Goal: Transaction & Acquisition: Purchase product/service

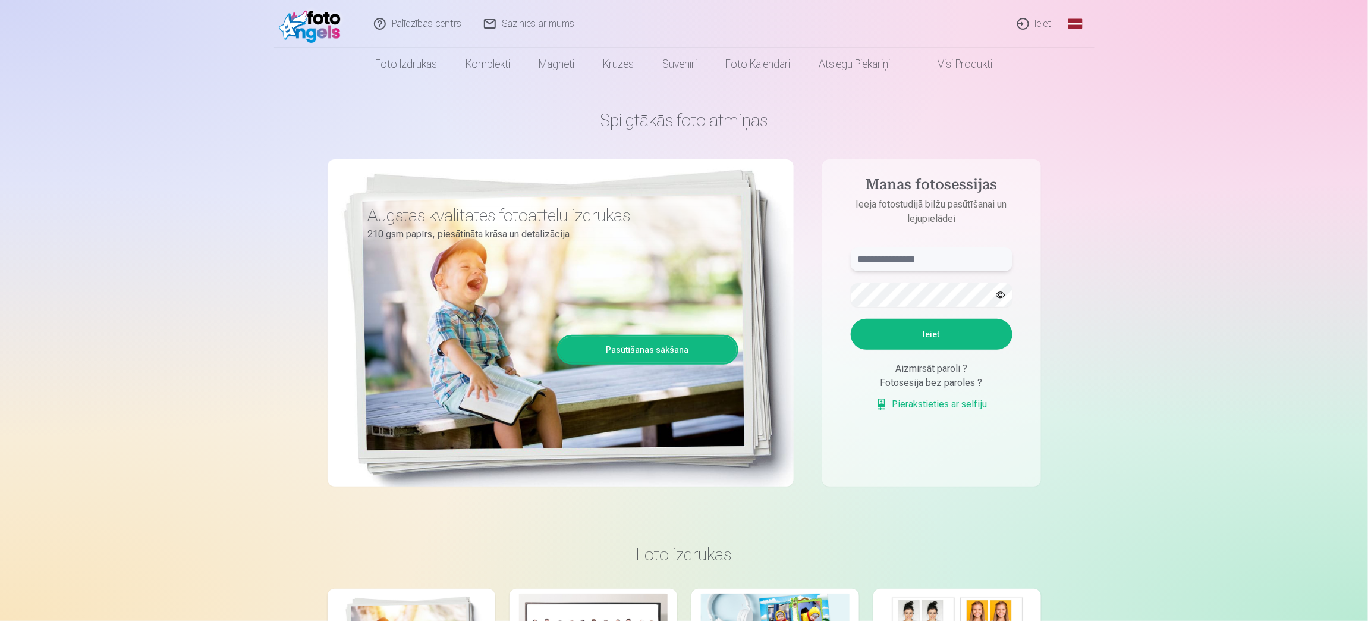
click at [894, 260] on input "text" at bounding box center [932, 259] width 162 height 24
type input "**********"
click at [884, 331] on button "Ieiet" at bounding box center [932, 334] width 162 height 31
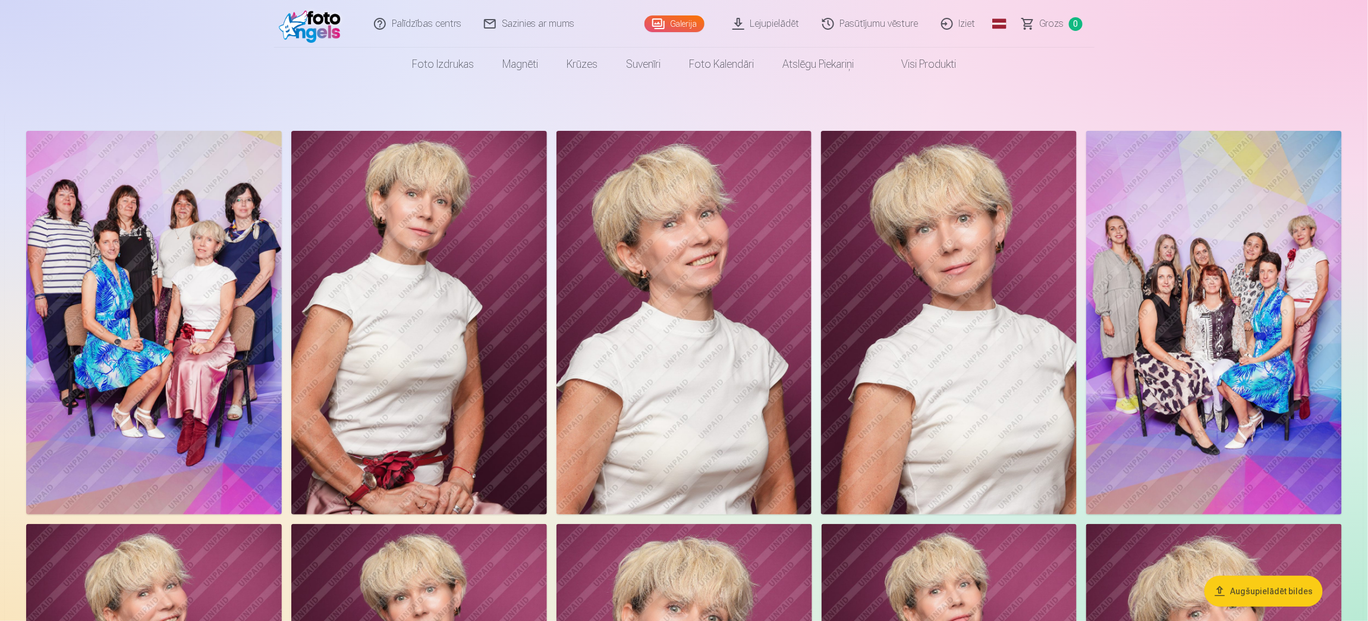
click at [183, 284] on img at bounding box center [154, 323] width 256 height 384
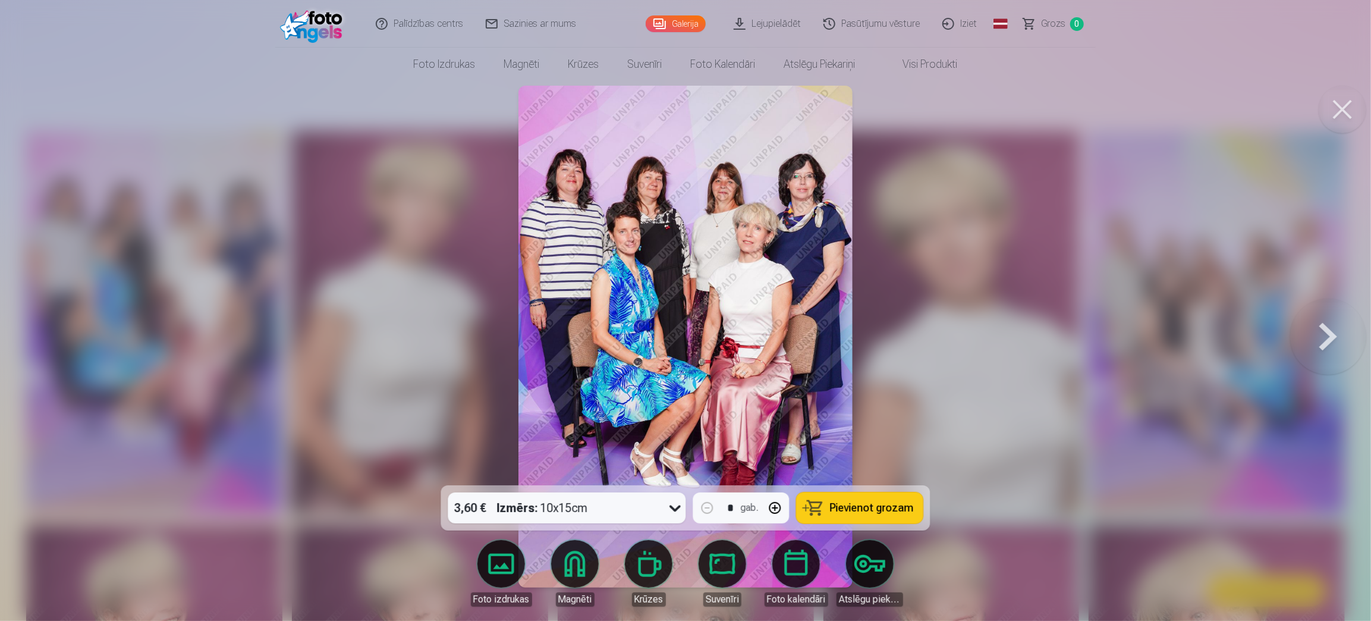
click at [668, 268] on img at bounding box center [686, 337] width 334 height 502
click at [779, 506] on button "button" at bounding box center [775, 508] width 29 height 29
click at [708, 508] on button "button" at bounding box center [707, 508] width 29 height 29
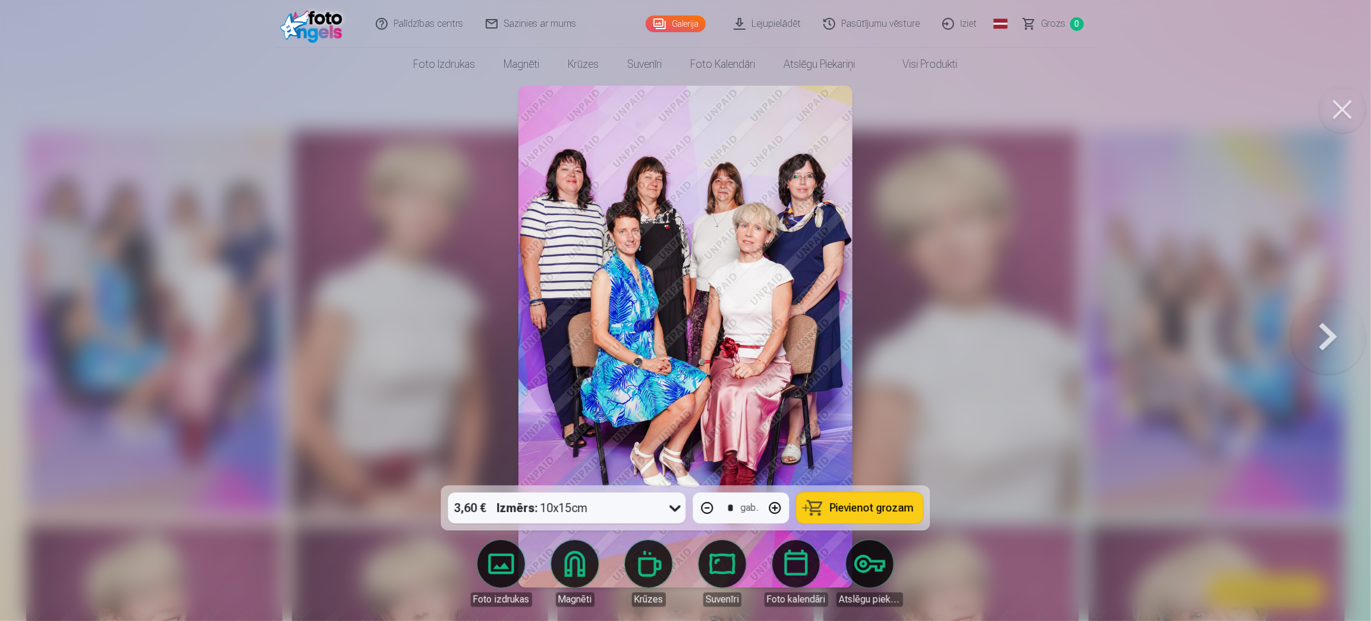
type input "*"
click at [1334, 326] on button at bounding box center [1328, 337] width 76 height 274
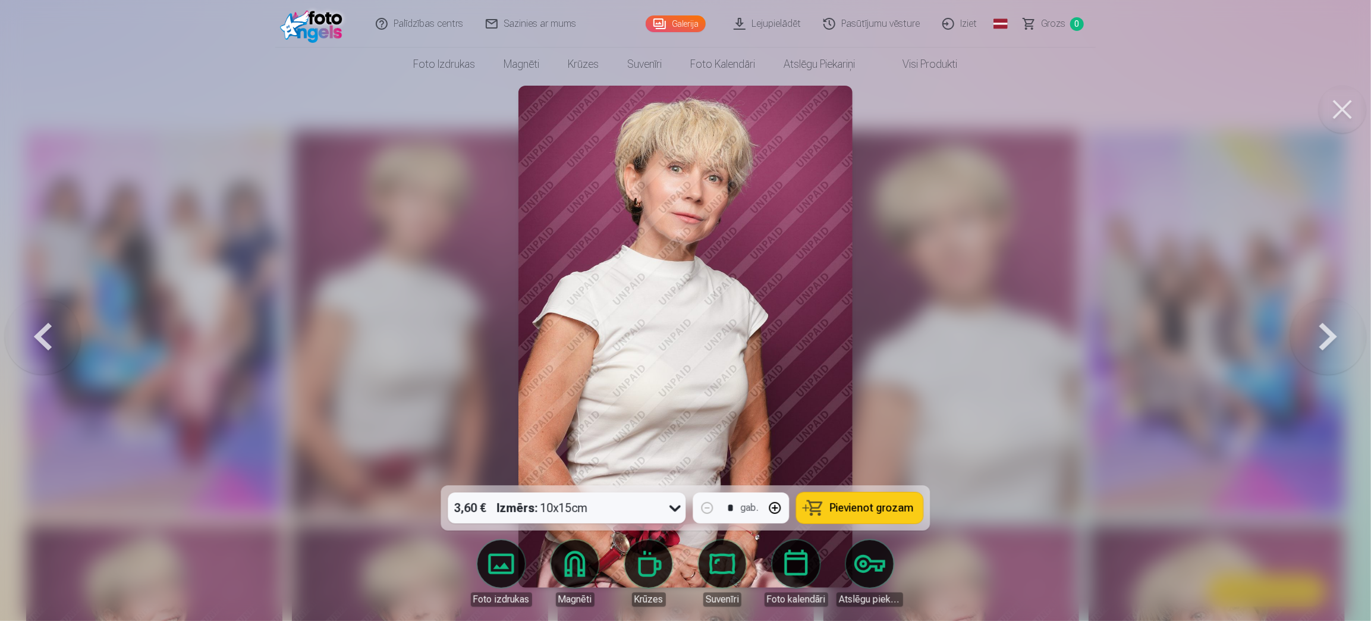
click at [1334, 326] on button at bounding box center [1328, 337] width 76 height 274
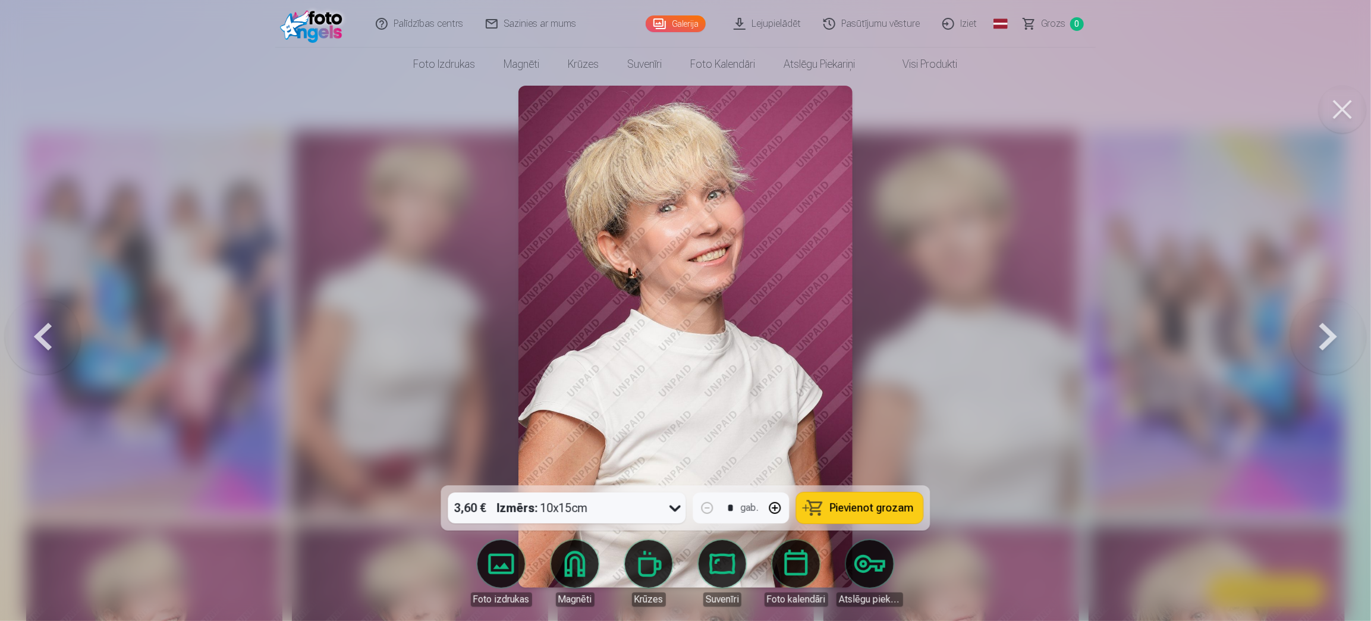
click at [1334, 326] on button at bounding box center [1328, 337] width 76 height 274
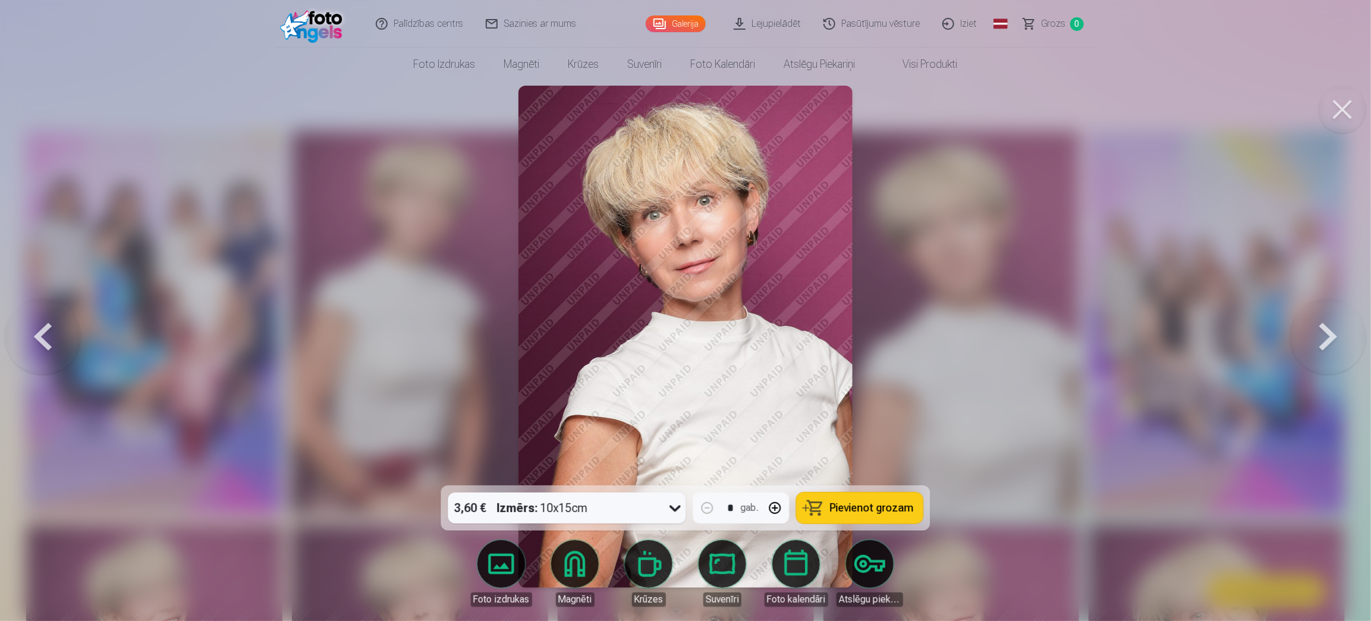
click at [1334, 326] on button at bounding box center [1328, 337] width 76 height 274
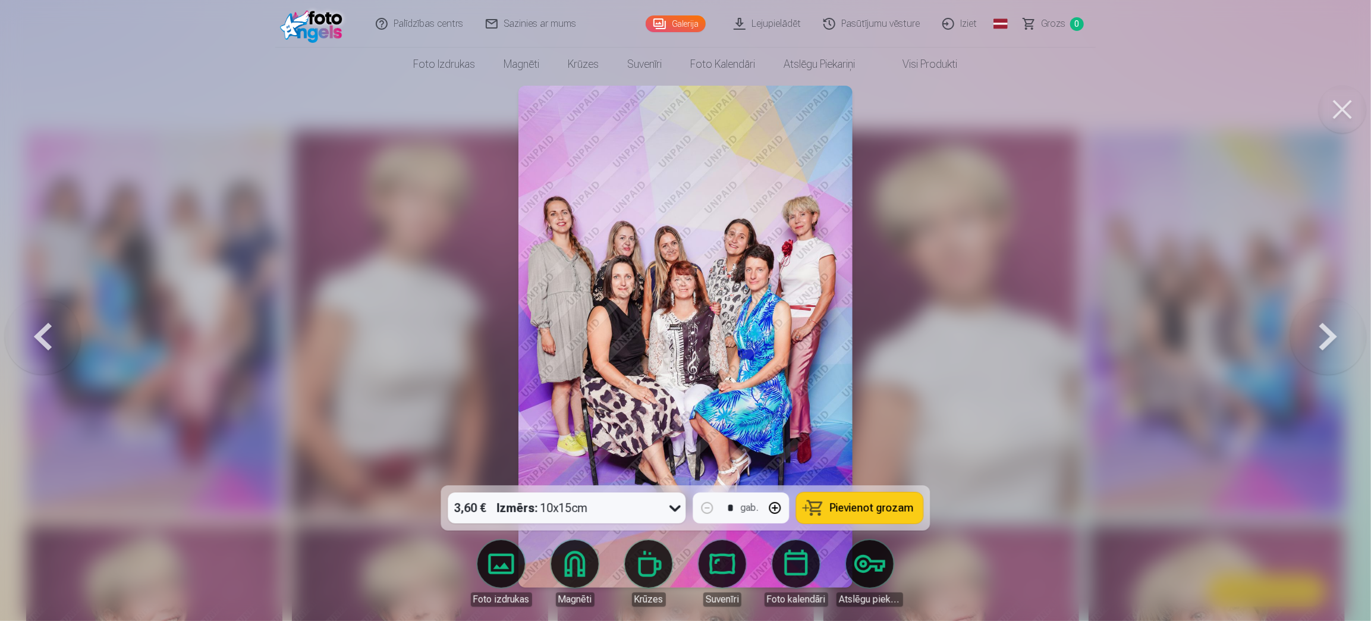
click at [1334, 326] on button at bounding box center [1328, 337] width 76 height 274
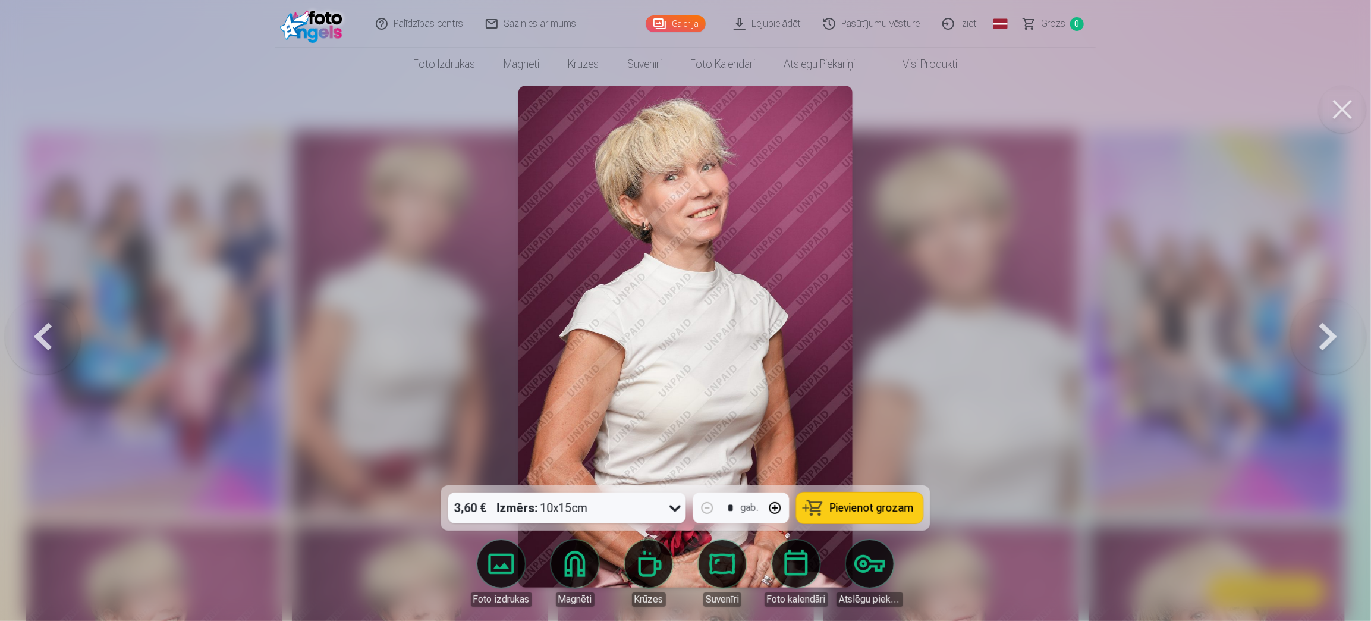
click at [1334, 326] on button at bounding box center [1328, 337] width 76 height 274
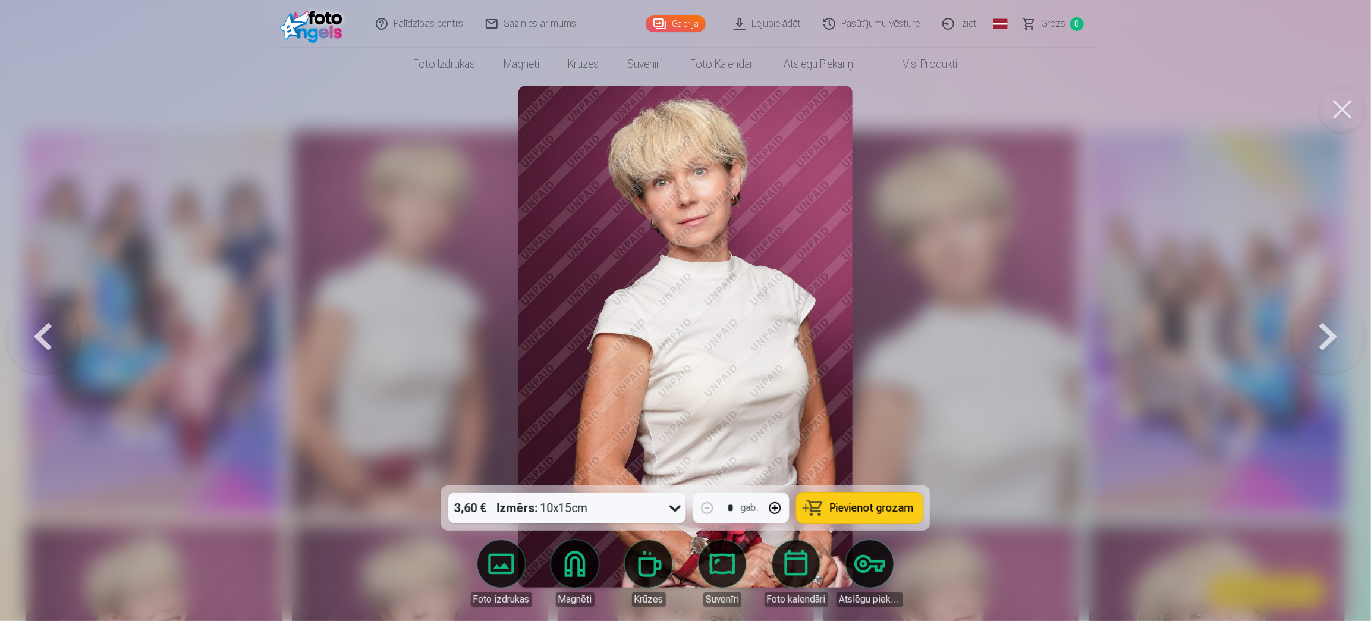
click at [1334, 326] on button at bounding box center [1328, 337] width 76 height 274
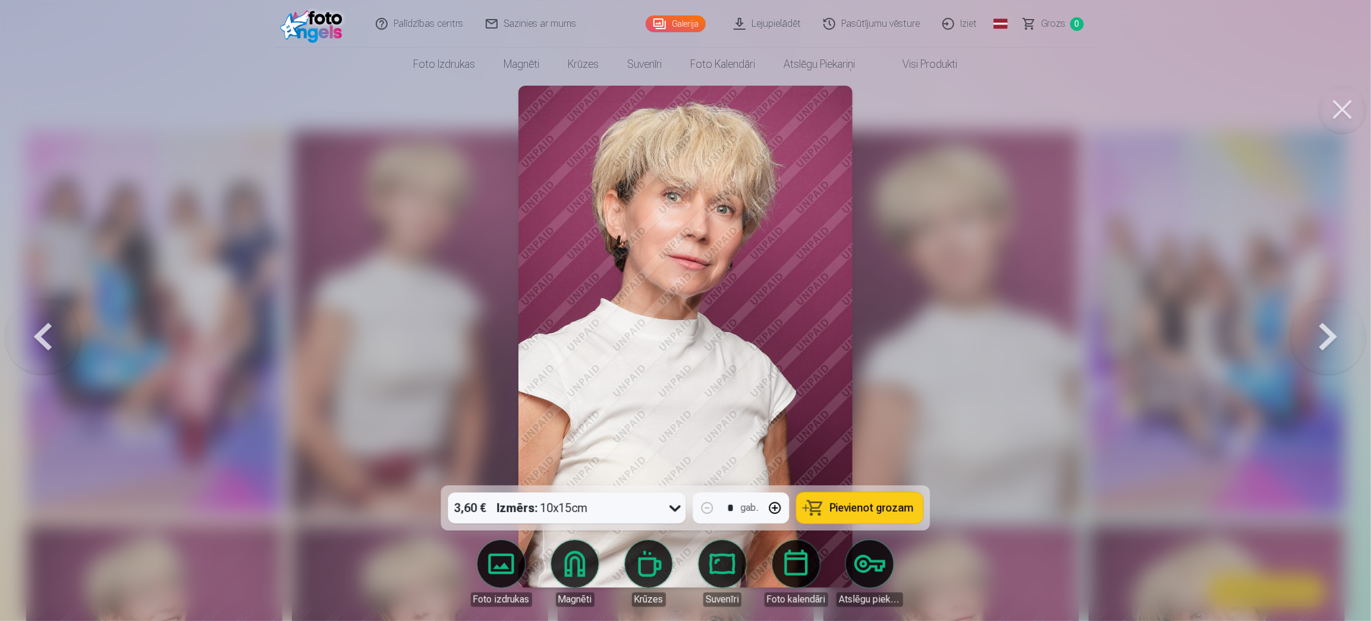
click at [1334, 326] on button at bounding box center [1328, 337] width 76 height 274
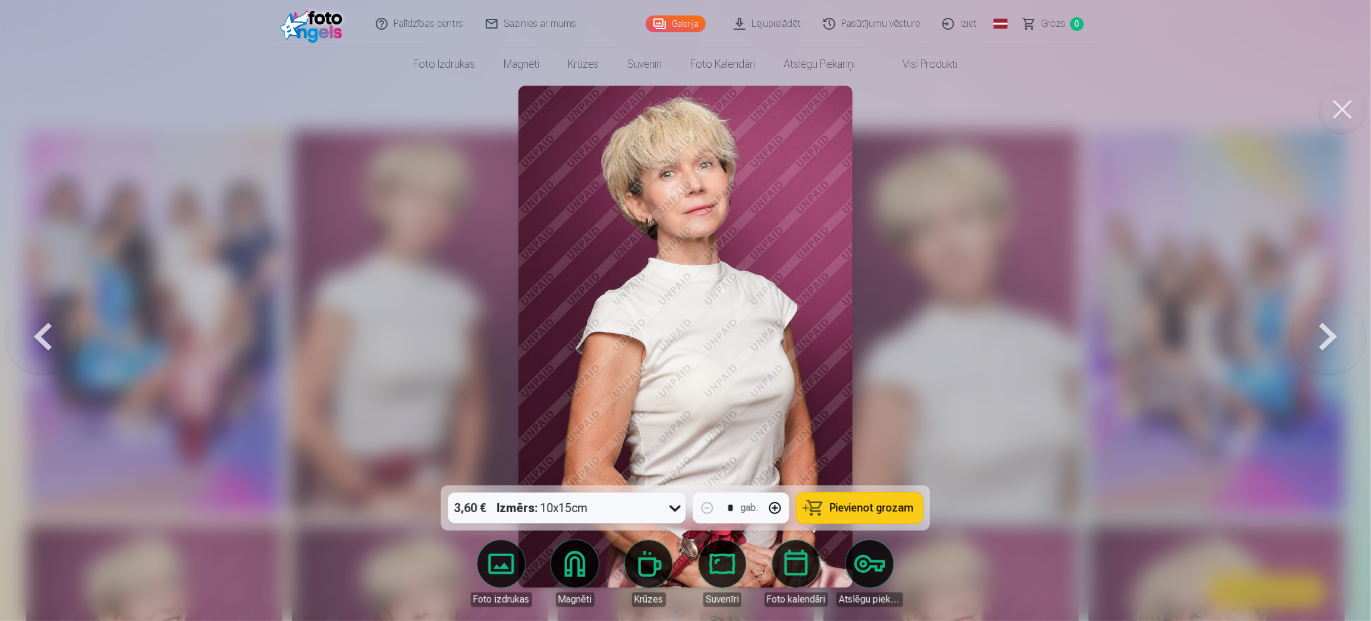
click at [1334, 326] on button at bounding box center [1328, 337] width 76 height 274
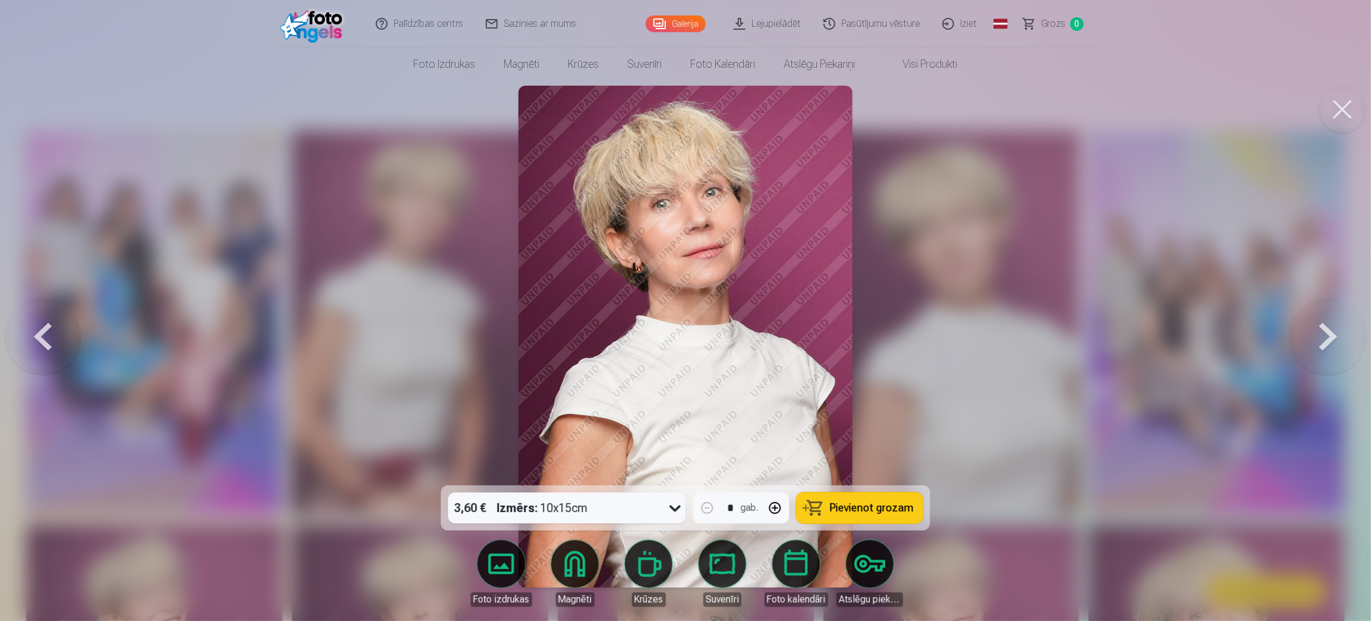
click at [1334, 326] on button at bounding box center [1328, 337] width 76 height 274
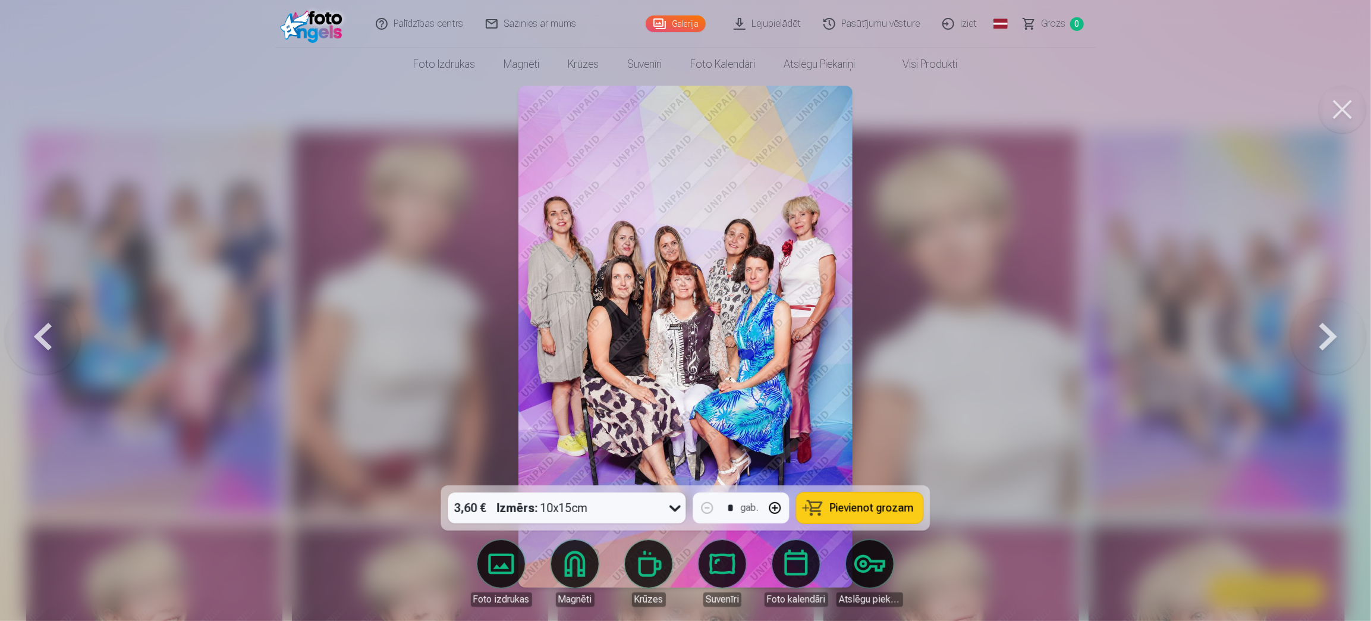
click at [1334, 326] on button at bounding box center [1328, 337] width 76 height 274
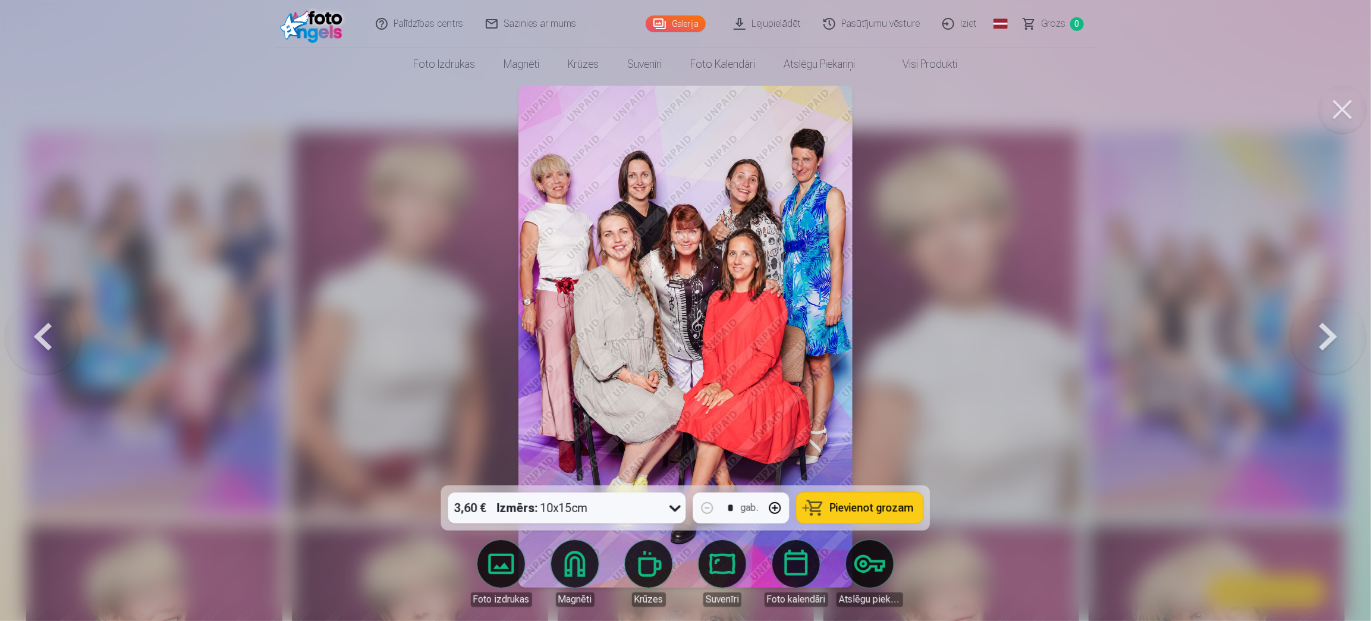
click at [1334, 326] on button at bounding box center [1328, 337] width 76 height 274
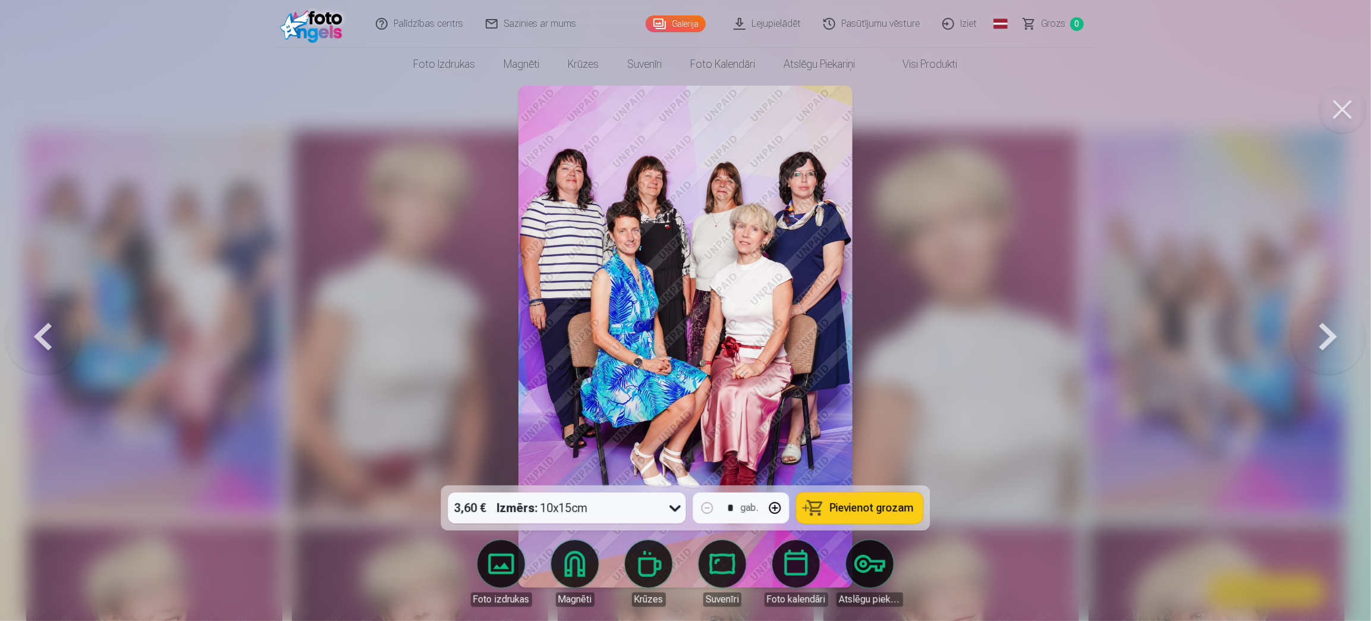
click at [858, 503] on span "Pievienot grozam" at bounding box center [872, 508] width 84 height 11
click at [1332, 330] on button at bounding box center [1328, 337] width 76 height 274
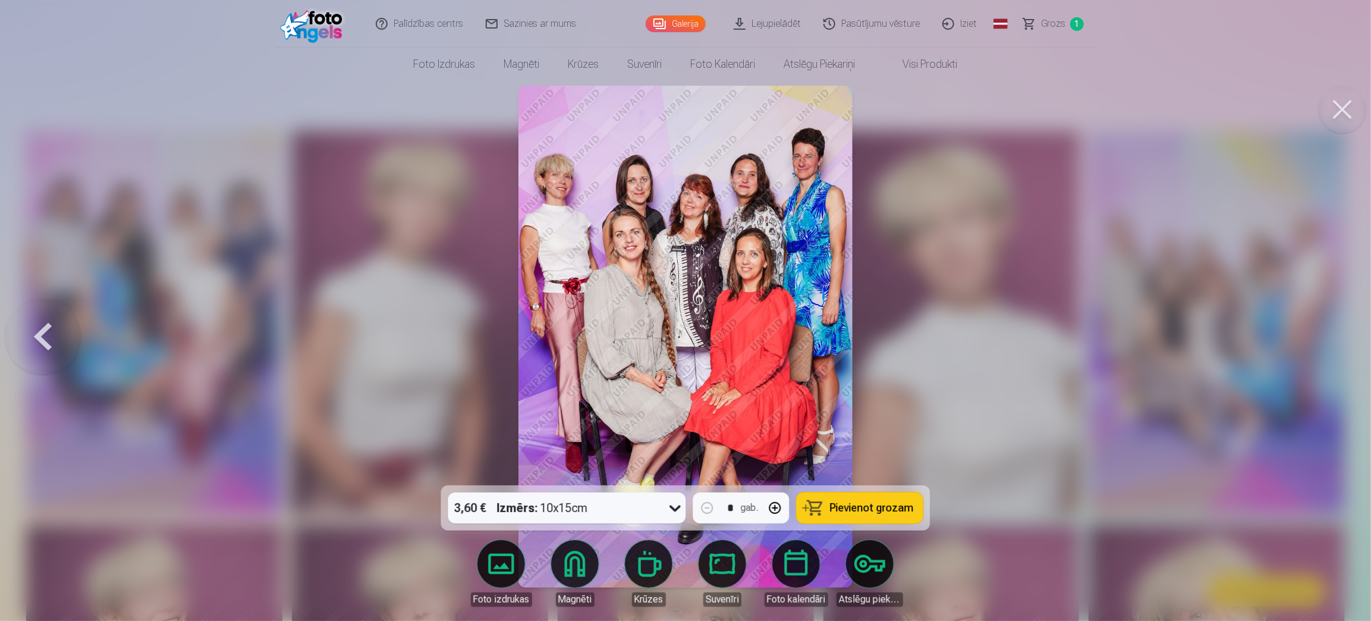
click at [1332, 330] on div at bounding box center [685, 310] width 1371 height 621
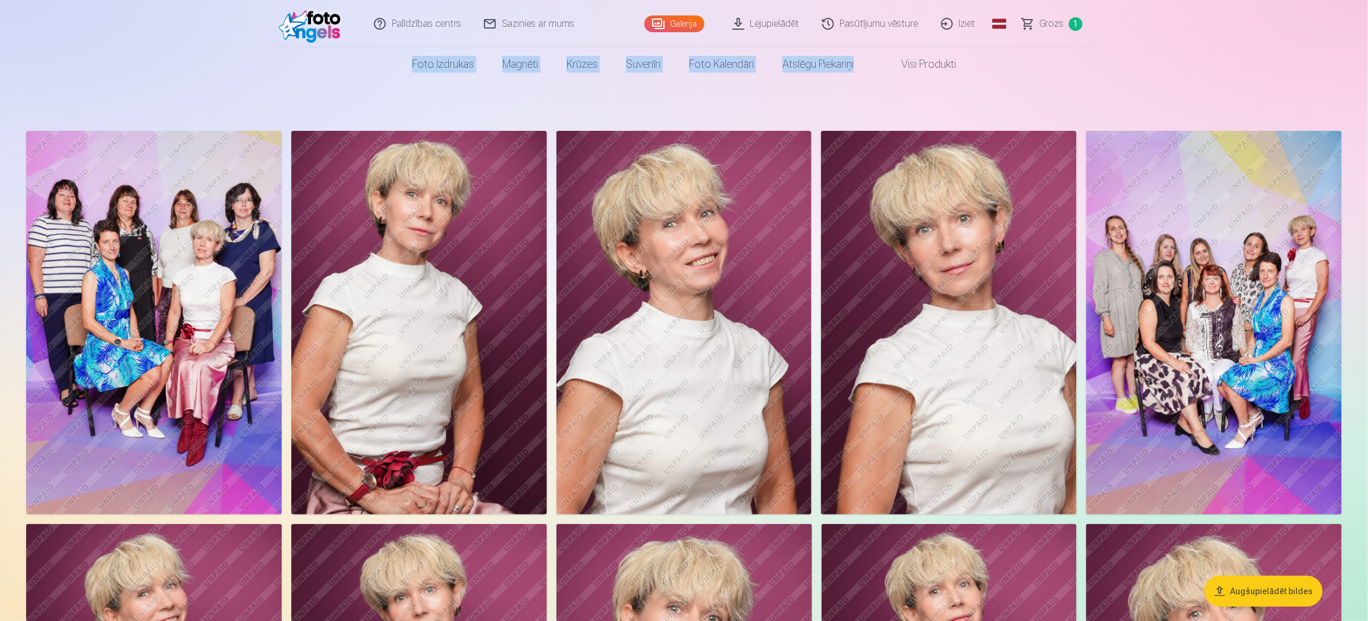
drag, startPoint x: 1367, startPoint y: 17, endPoint x: 1368, endPoint y: 52, distance: 35.7
click at [1368, 52] on header "Palīdzības centrs Sazinies ar mums Galerija Lejupielādēt Pasūtījumu vēsture Izi…" at bounding box center [684, 40] width 1368 height 81
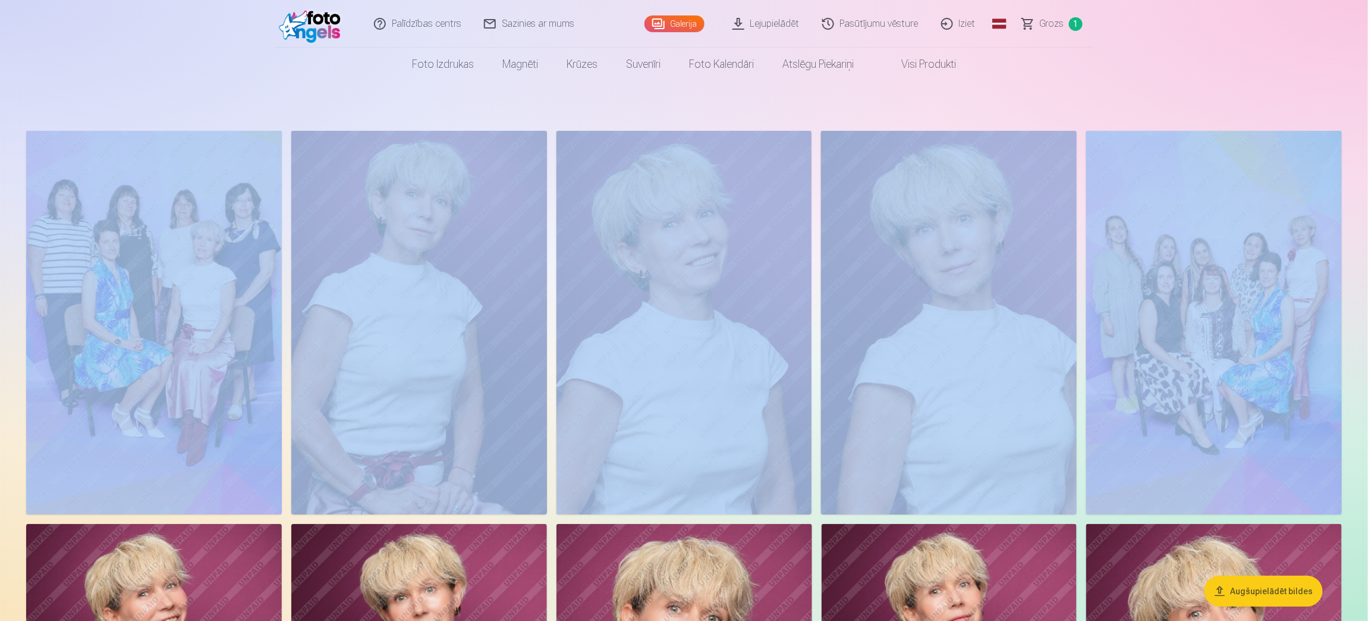
drag, startPoint x: 1358, startPoint y: 73, endPoint x: 1361, endPoint y: 177, distance: 103.5
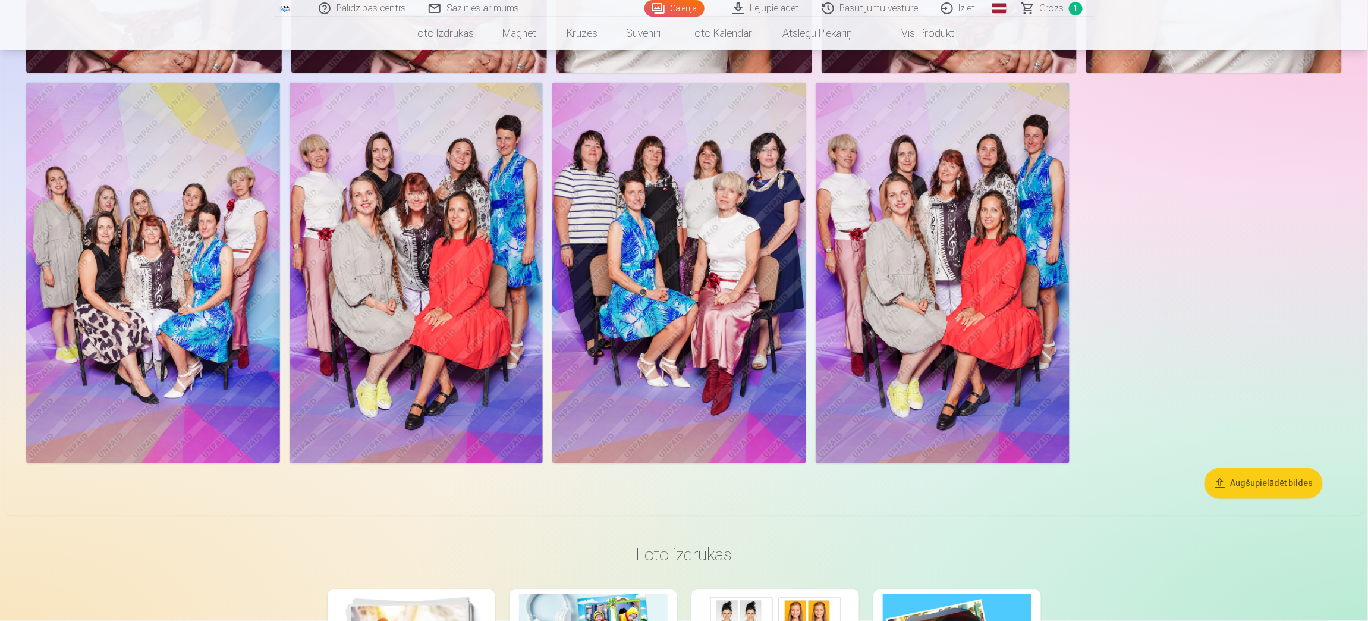
scroll to position [891, 0]
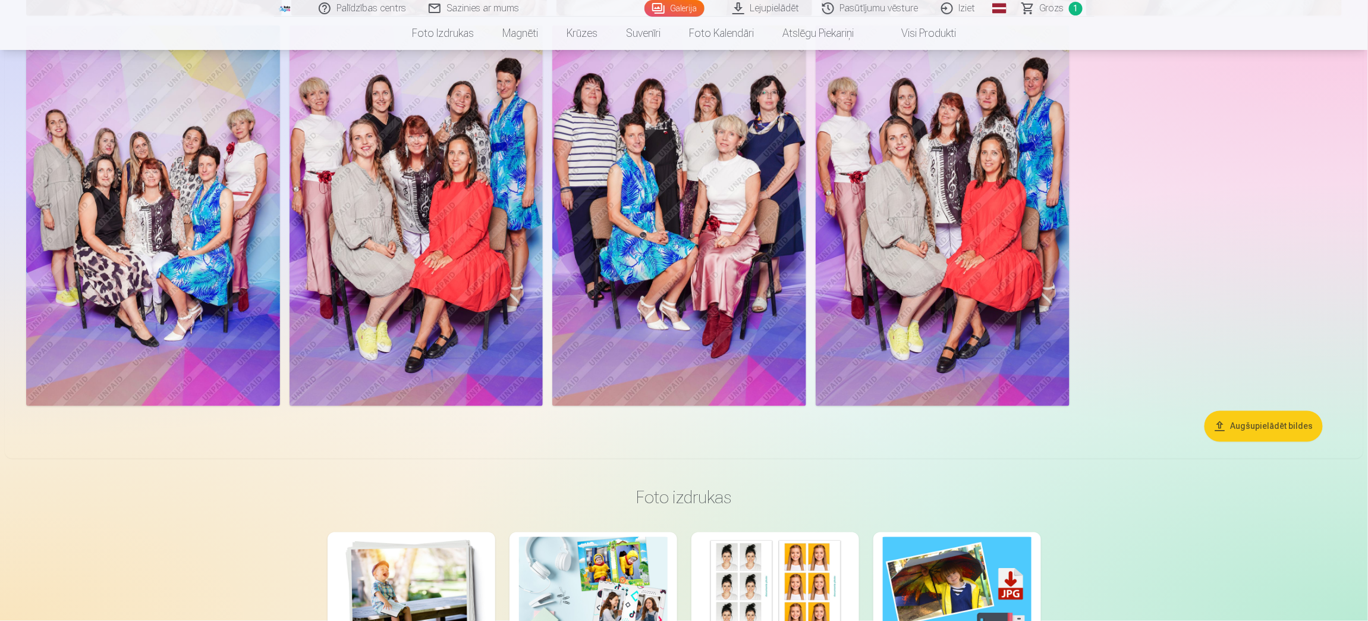
click at [737, 176] on img at bounding box center [679, 216] width 254 height 381
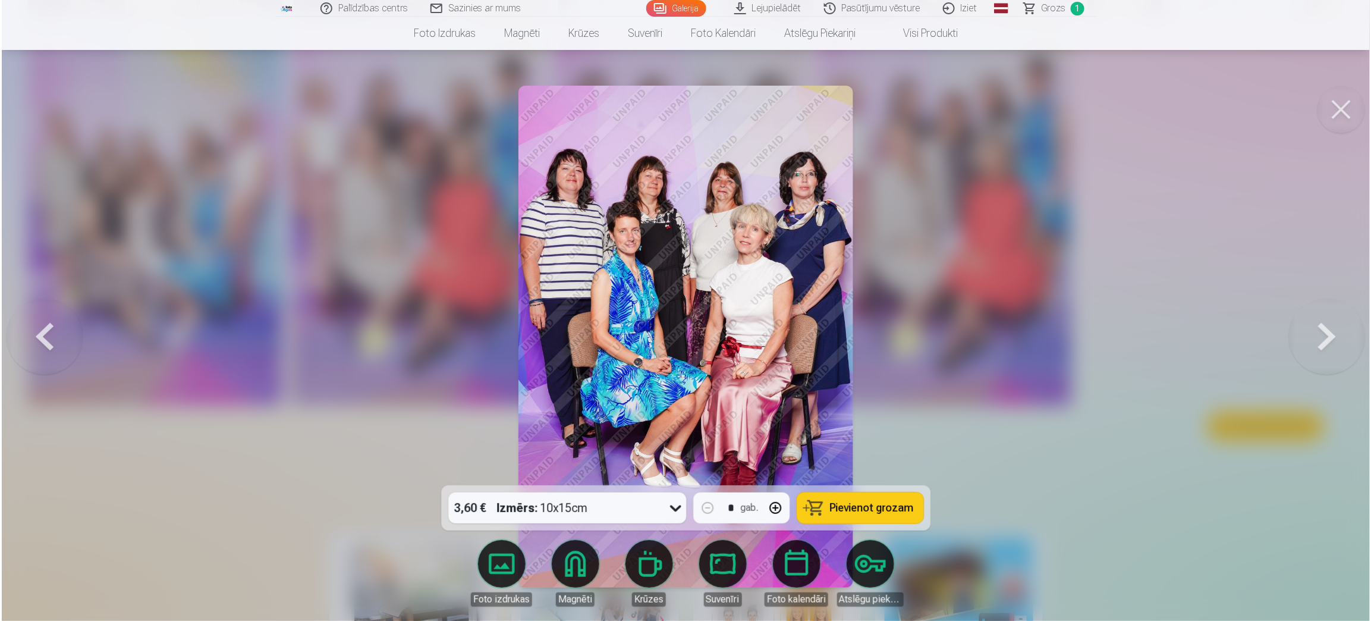
scroll to position [893, 0]
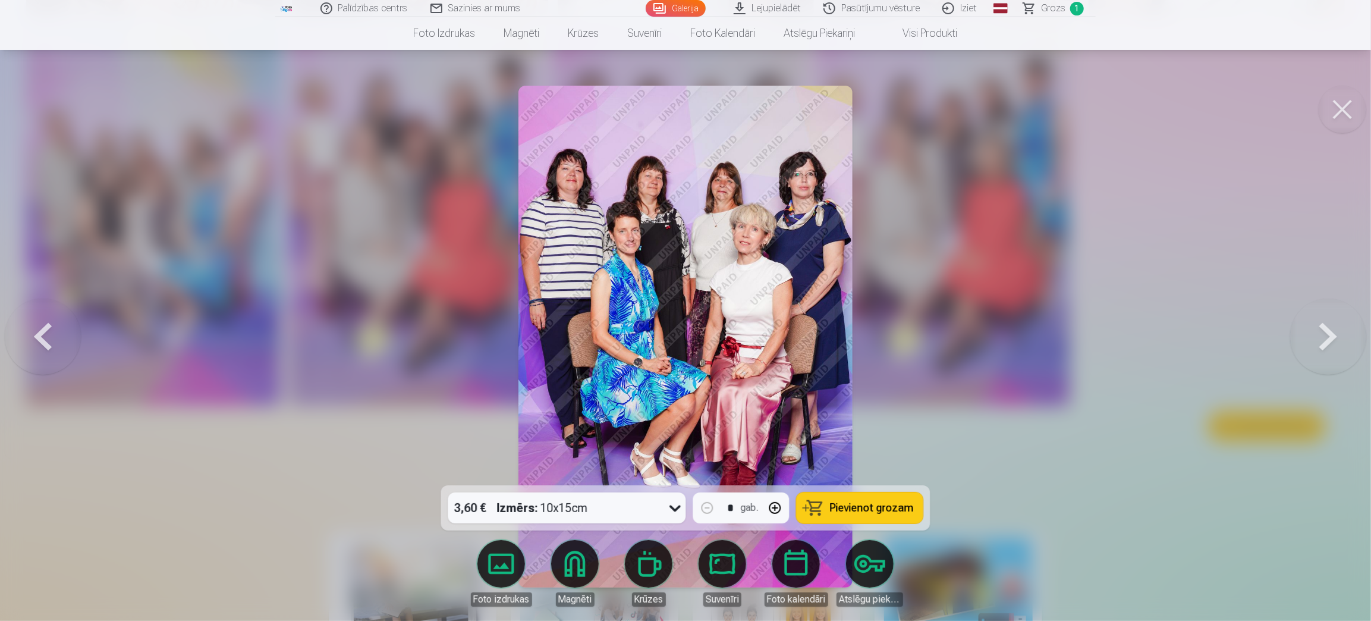
click at [853, 510] on span "Pievienot grozam" at bounding box center [872, 508] width 84 height 11
click at [46, 334] on button at bounding box center [43, 337] width 76 height 274
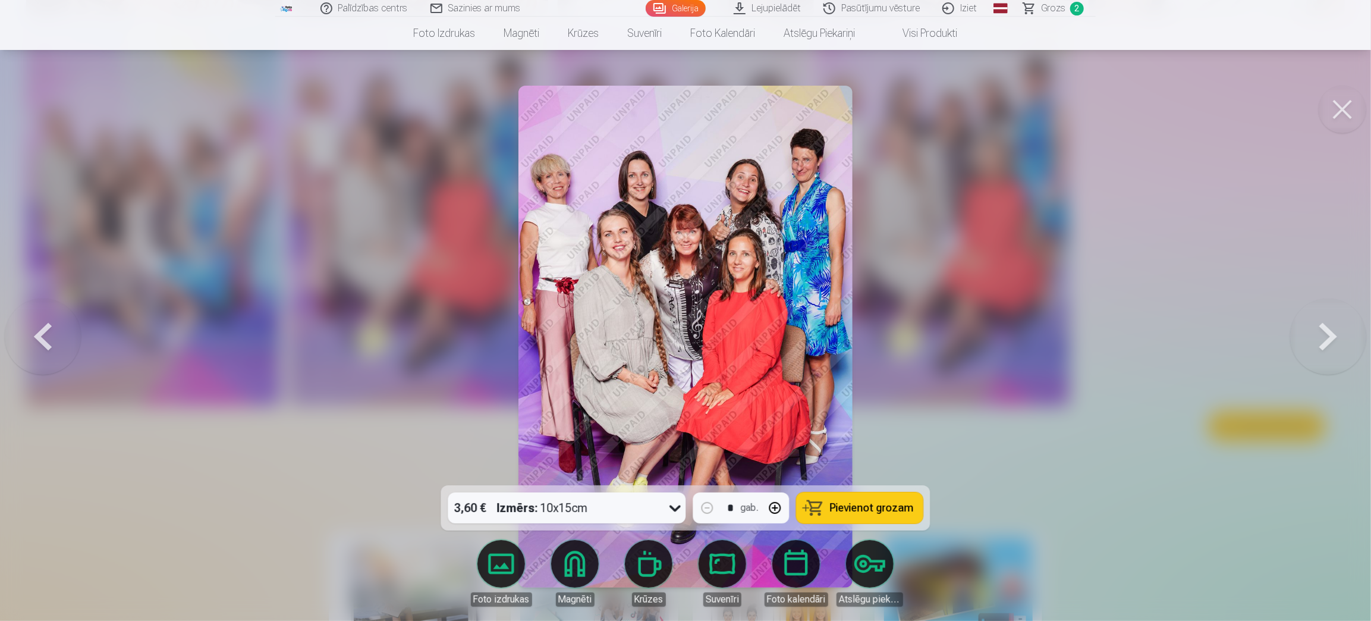
click at [46, 334] on button at bounding box center [43, 337] width 76 height 274
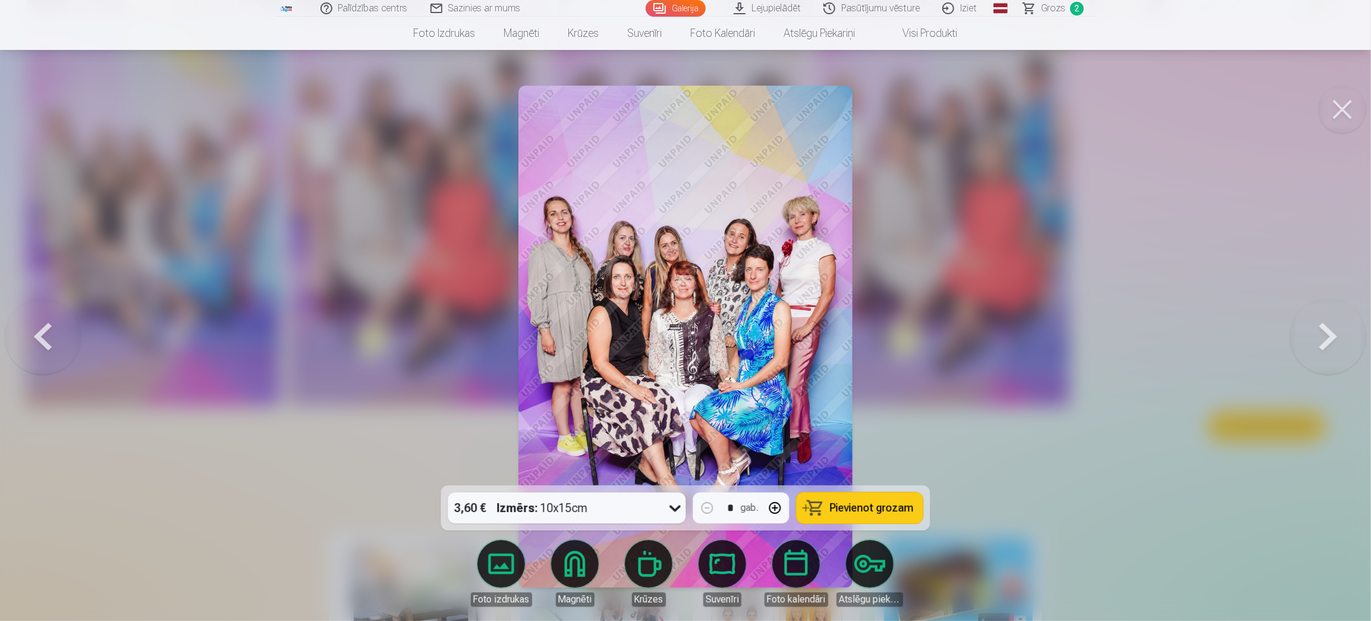
click at [46, 334] on button at bounding box center [43, 337] width 76 height 274
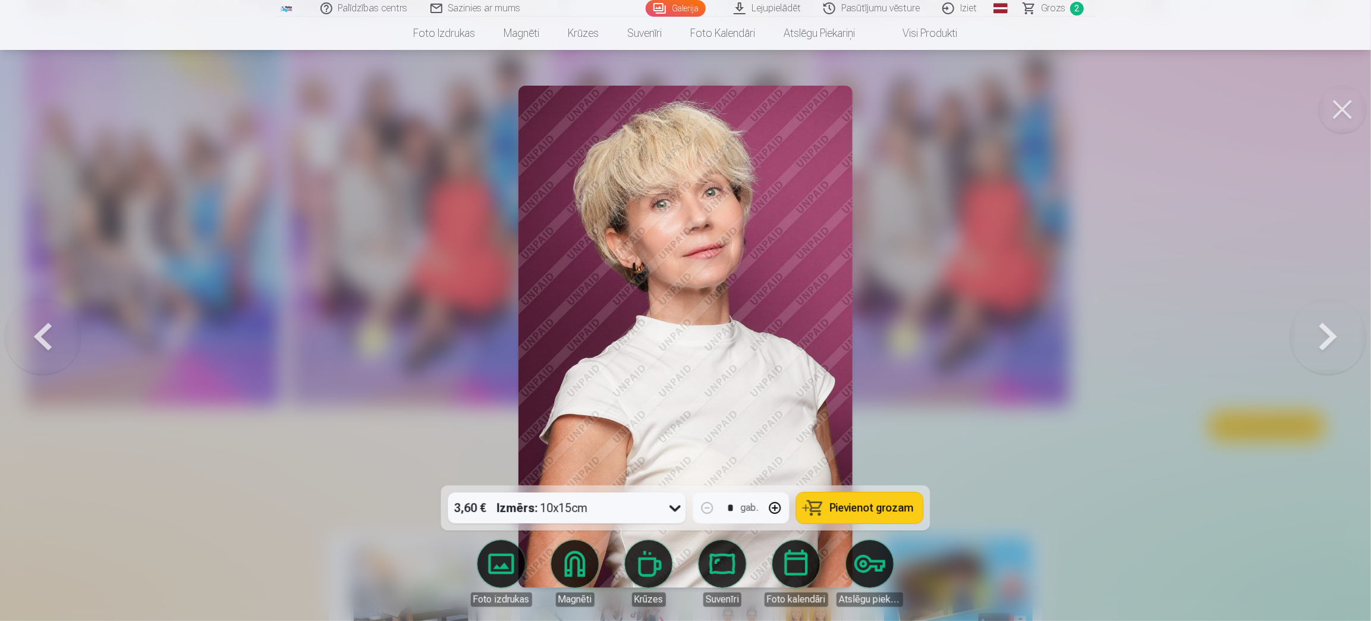
click at [46, 334] on button at bounding box center [43, 337] width 76 height 274
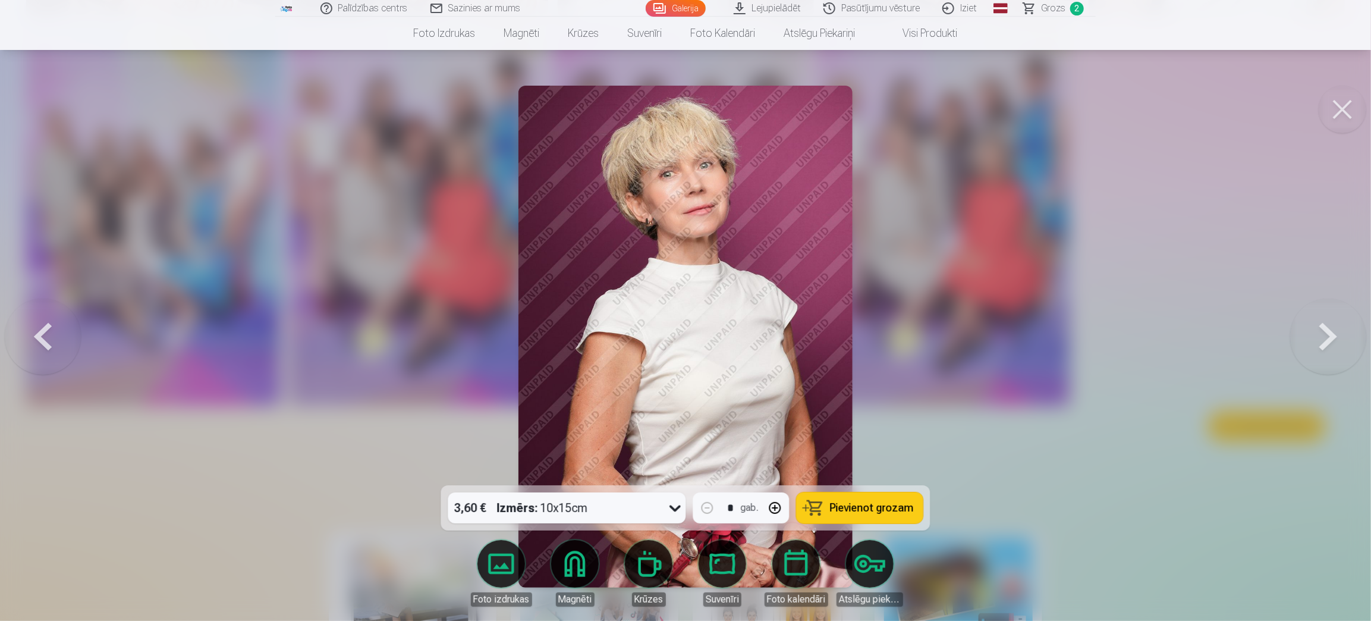
click at [46, 334] on button at bounding box center [43, 337] width 76 height 274
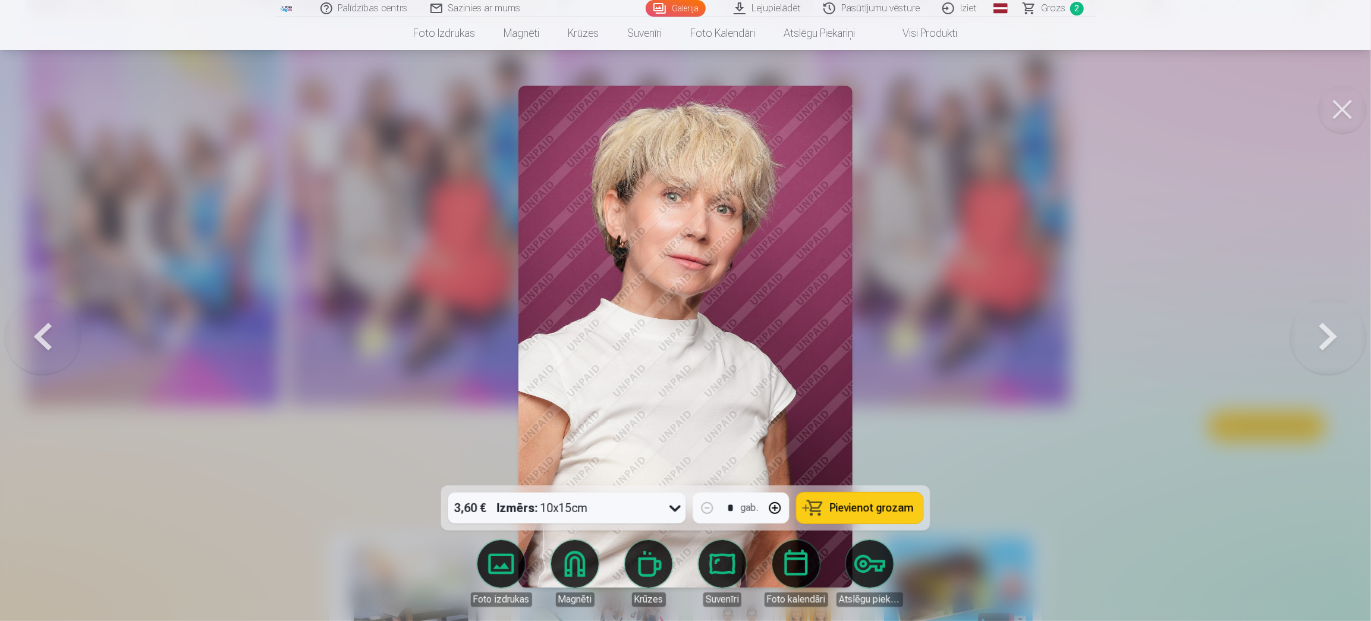
click at [46, 334] on button at bounding box center [43, 337] width 76 height 274
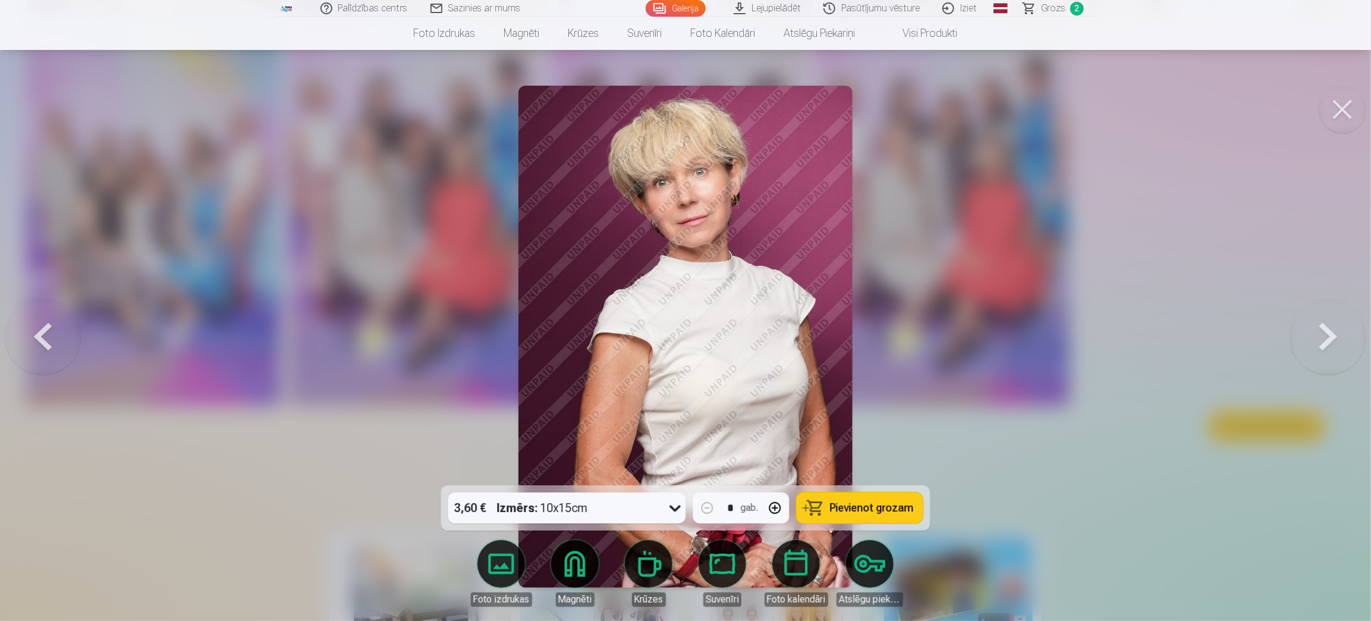
click at [46, 334] on button at bounding box center [43, 337] width 76 height 274
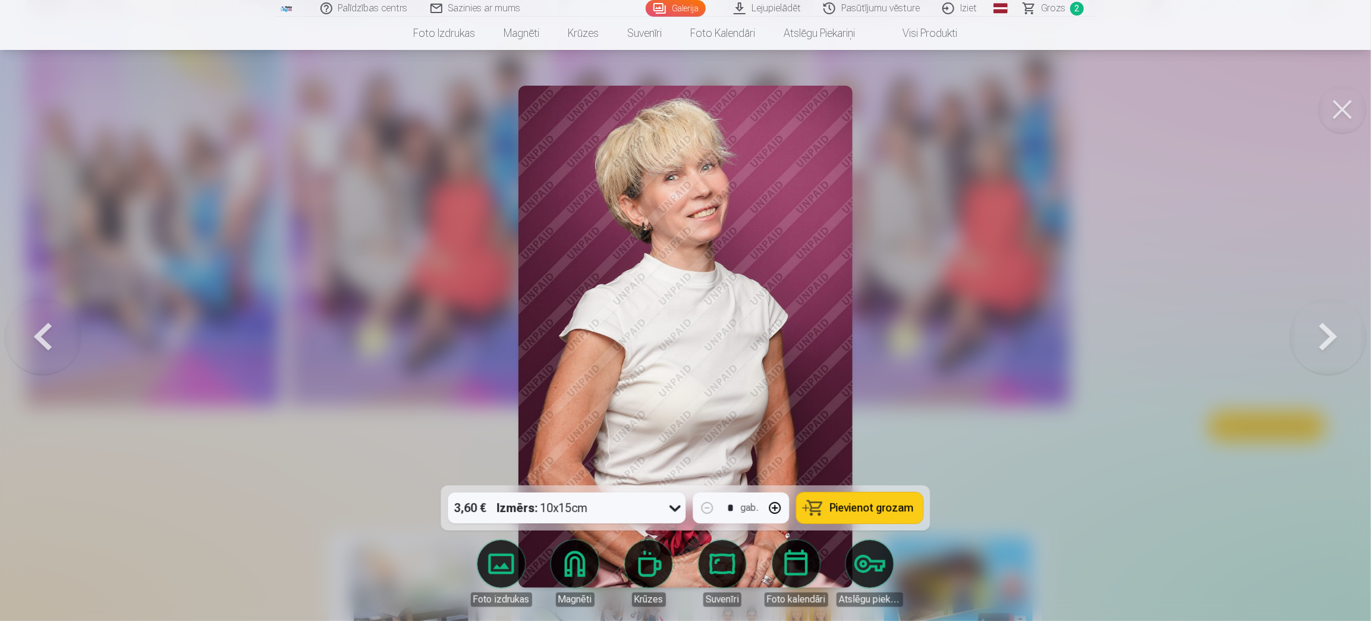
click at [46, 334] on button at bounding box center [43, 337] width 76 height 274
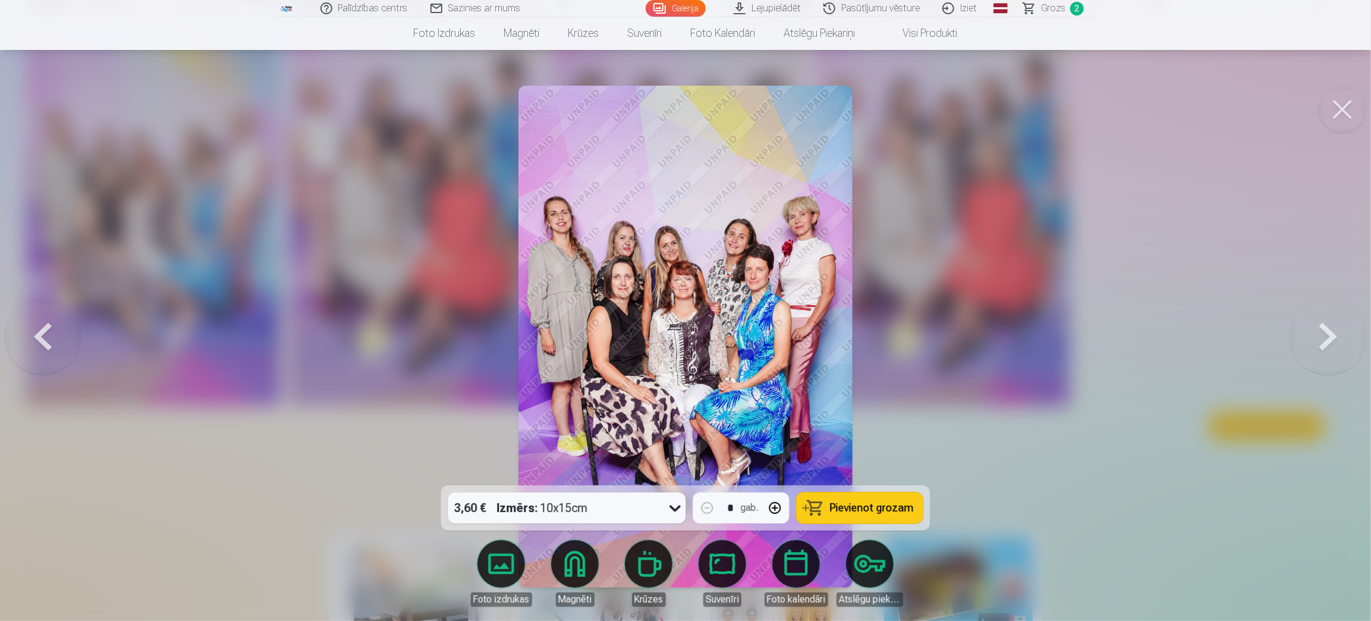
click at [46, 334] on button at bounding box center [43, 337] width 76 height 274
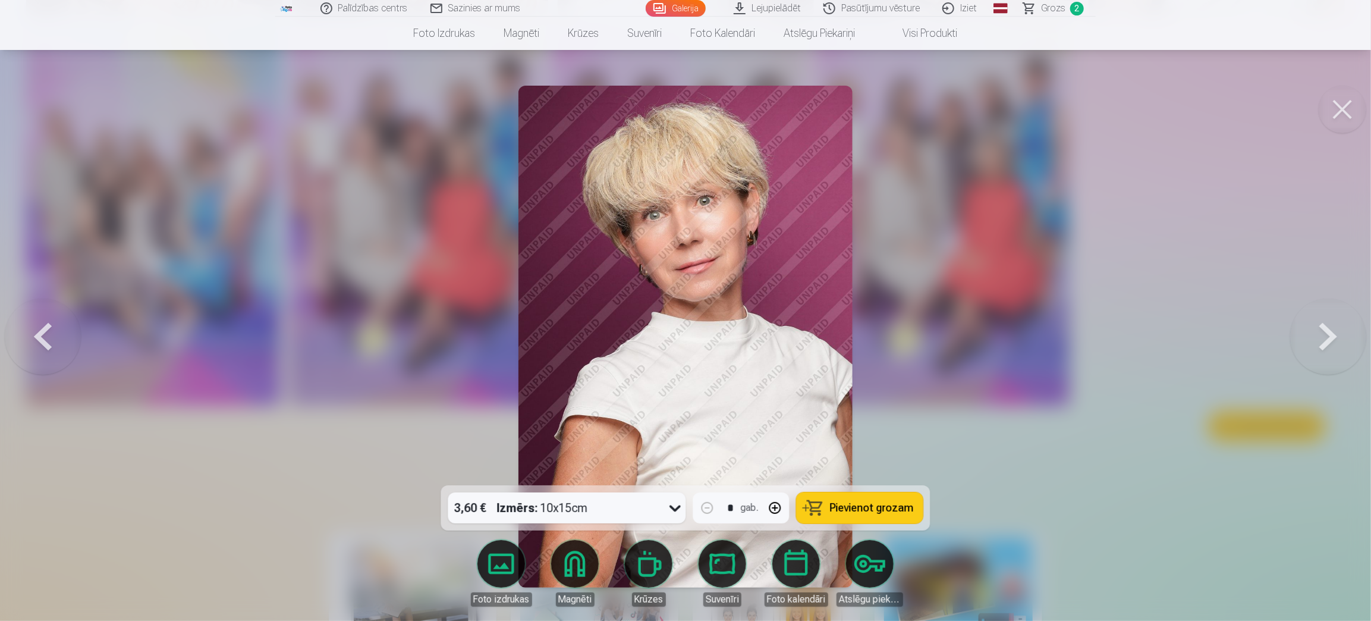
click at [46, 334] on button at bounding box center [43, 337] width 76 height 274
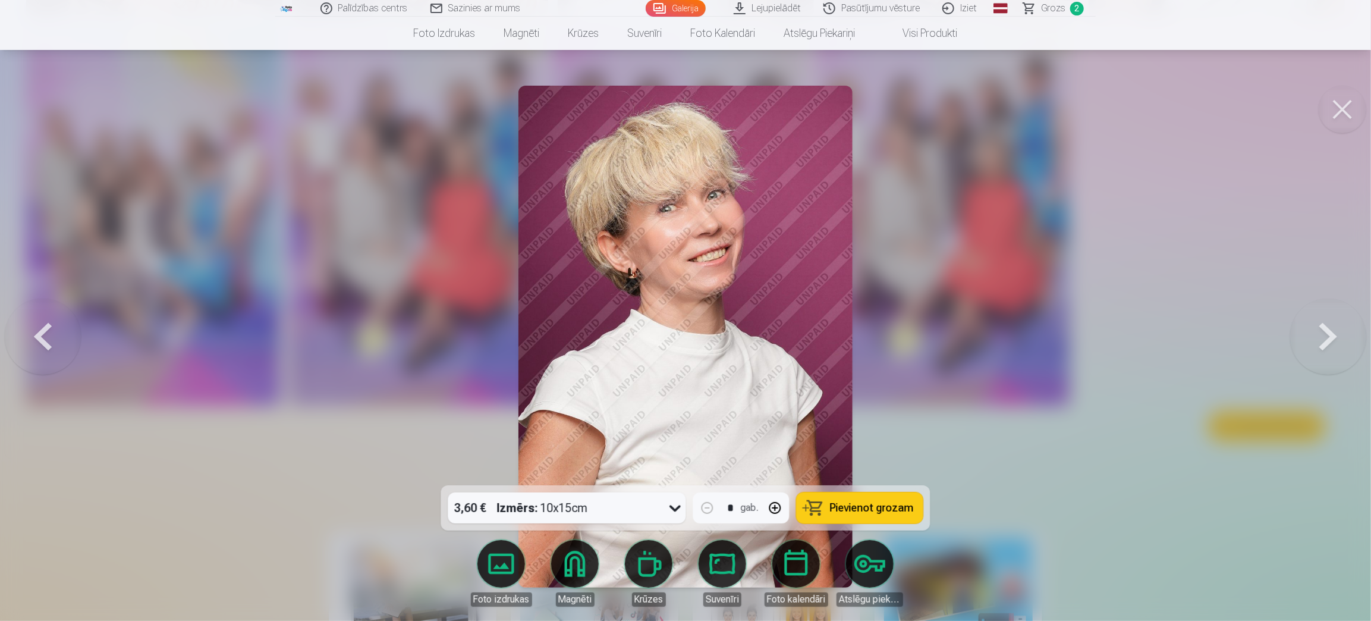
click at [46, 334] on button at bounding box center [43, 337] width 76 height 274
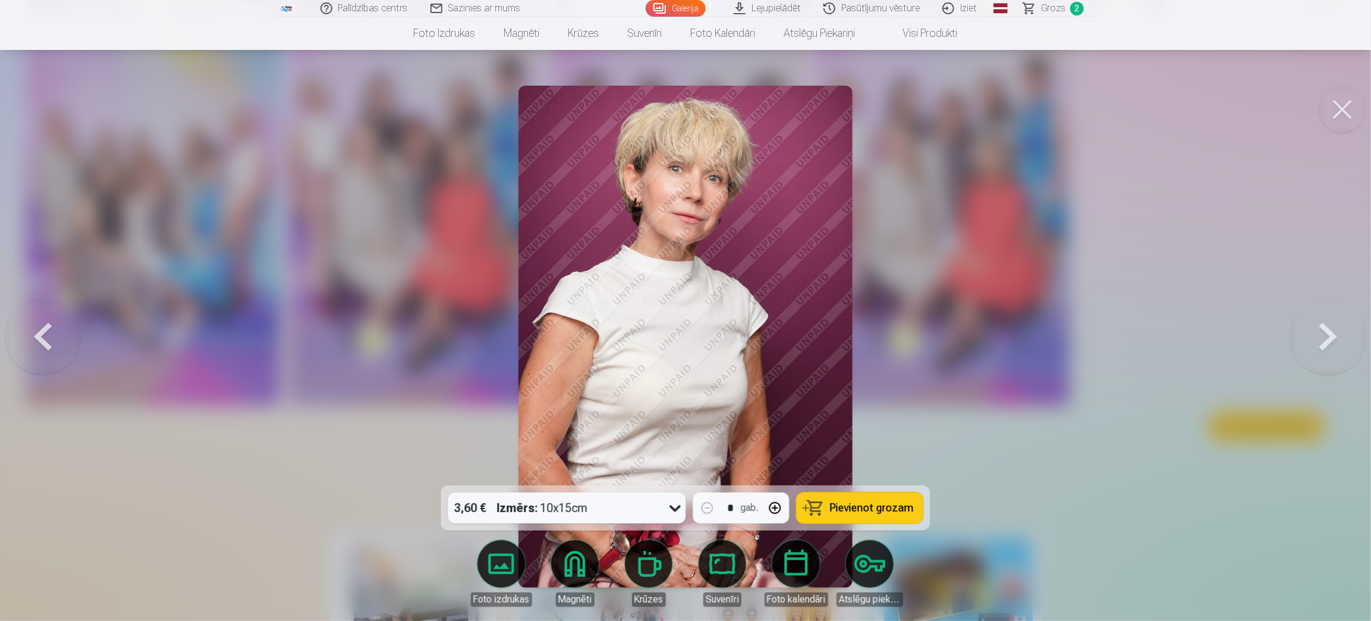
click at [46, 334] on button at bounding box center [43, 337] width 76 height 274
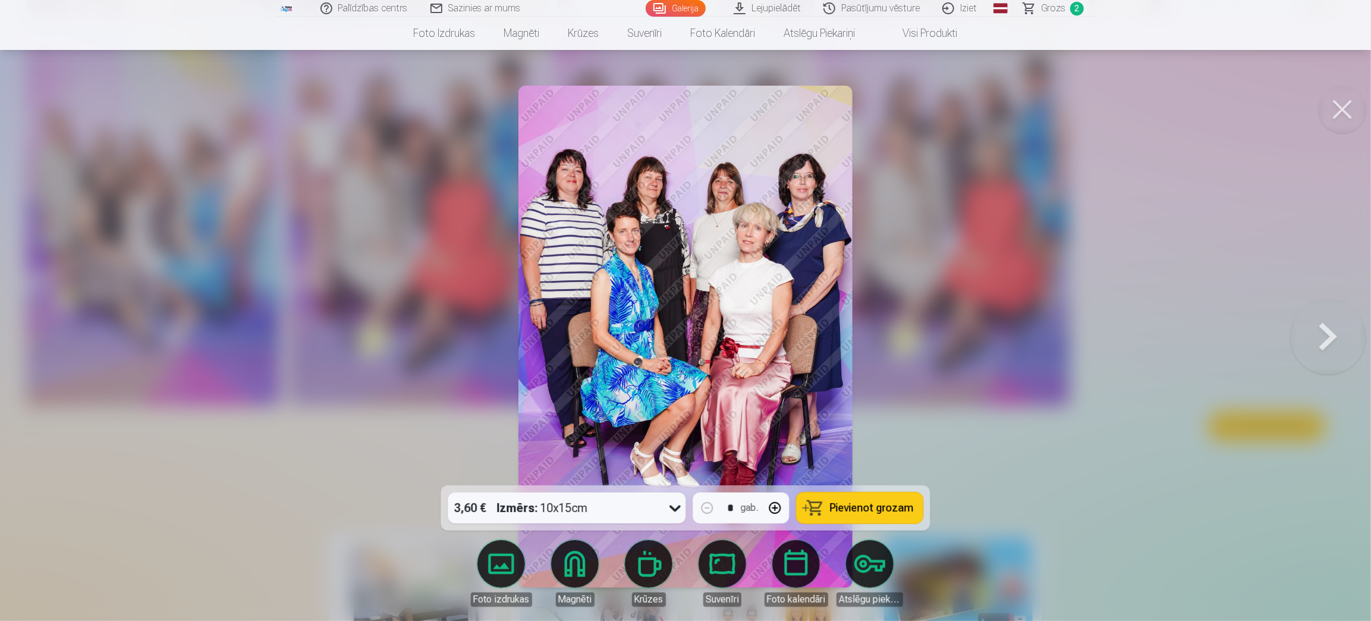
click at [46, 334] on div at bounding box center [685, 310] width 1371 height 621
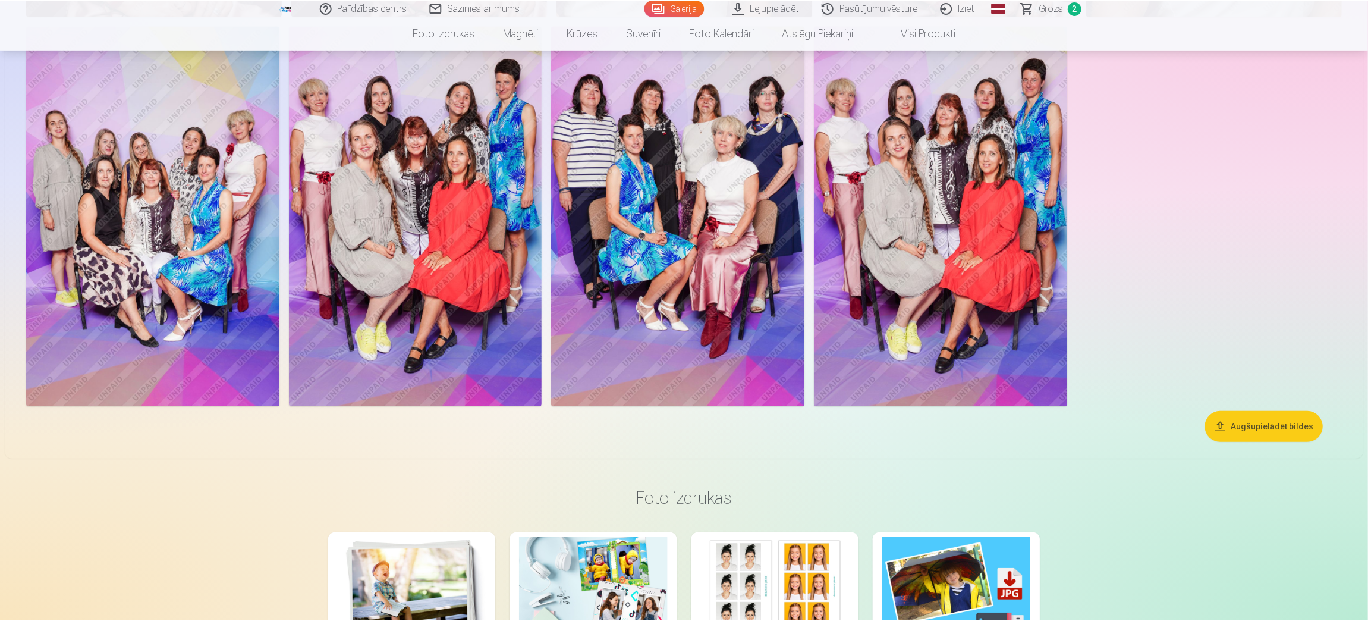
scroll to position [891, 0]
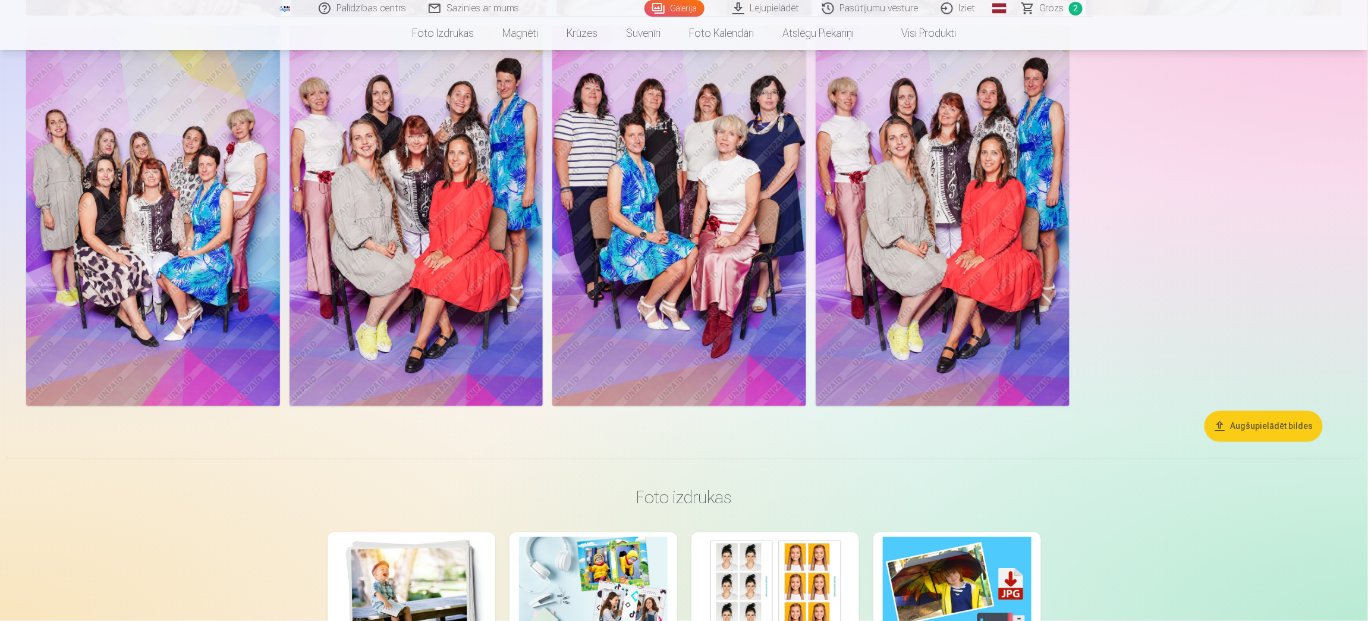
click at [951, 173] on img at bounding box center [943, 216] width 254 height 381
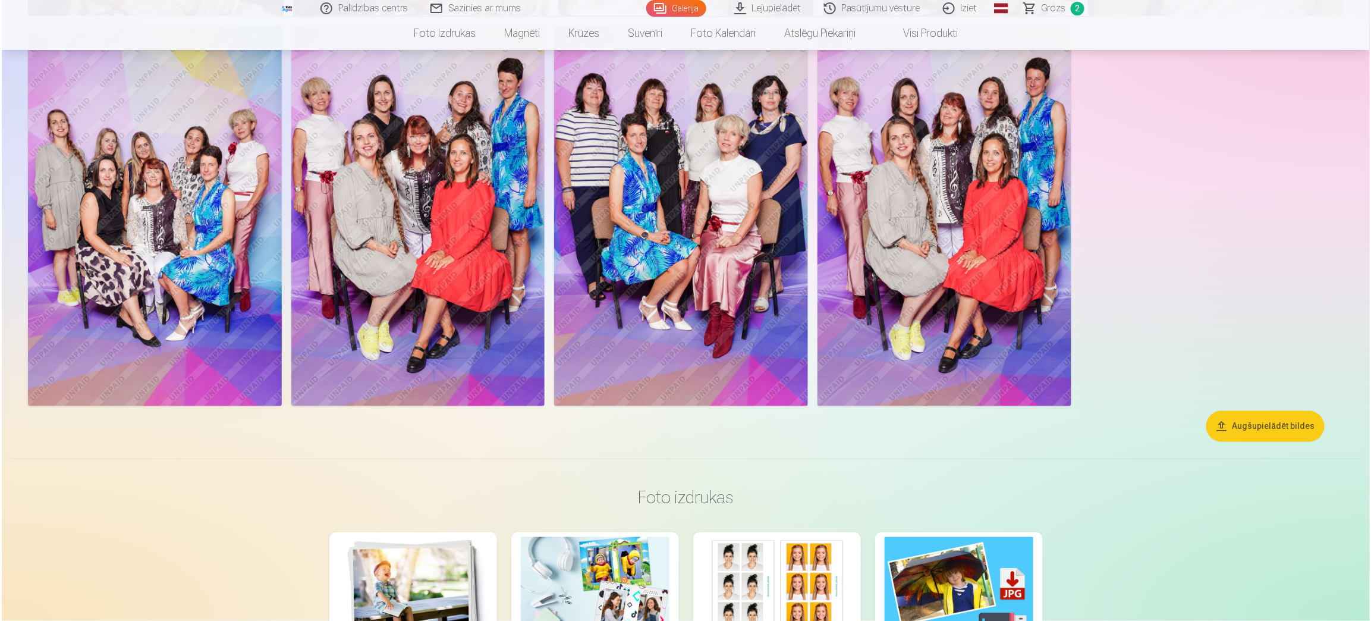
scroll to position [893, 0]
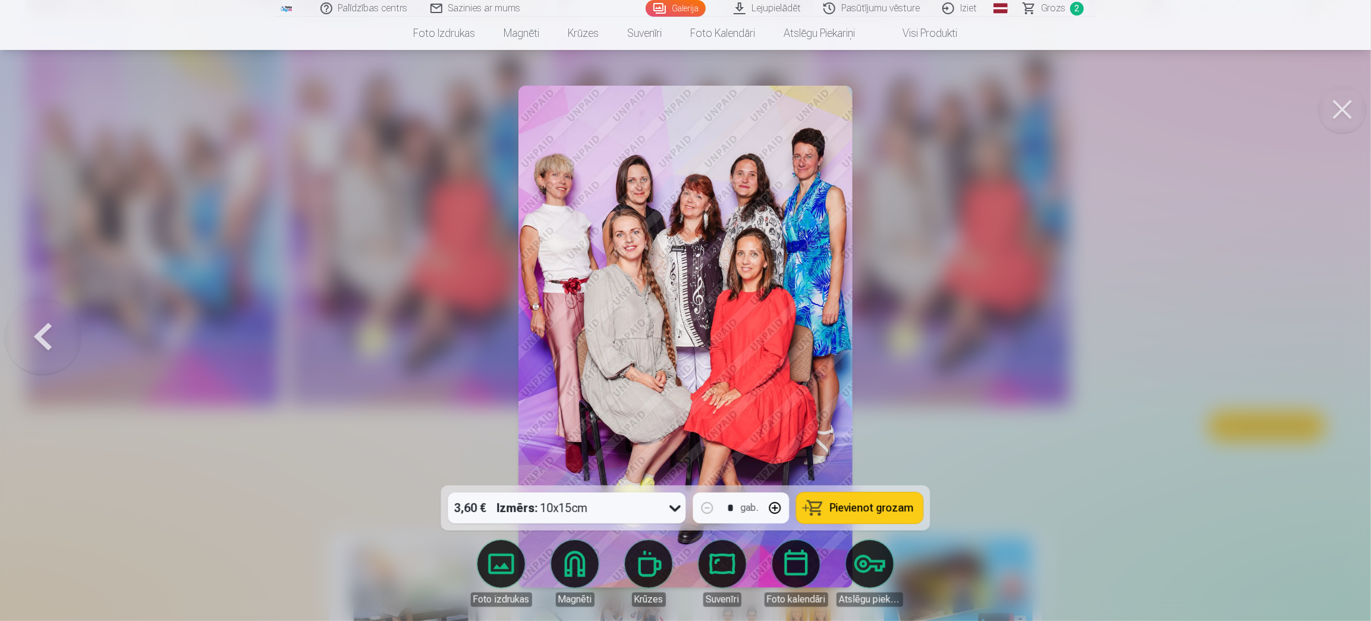
click at [875, 509] on span "Pievienot grozam" at bounding box center [872, 508] width 84 height 11
click at [1340, 105] on button at bounding box center [1343, 110] width 48 height 48
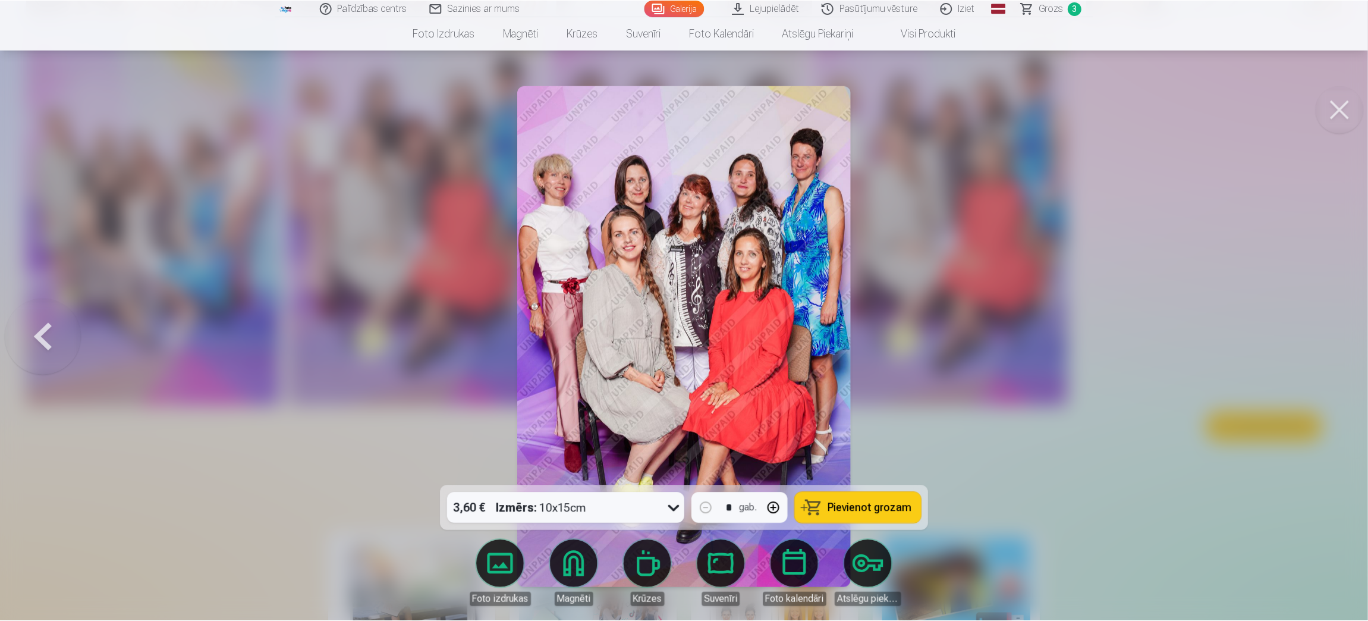
scroll to position [891, 0]
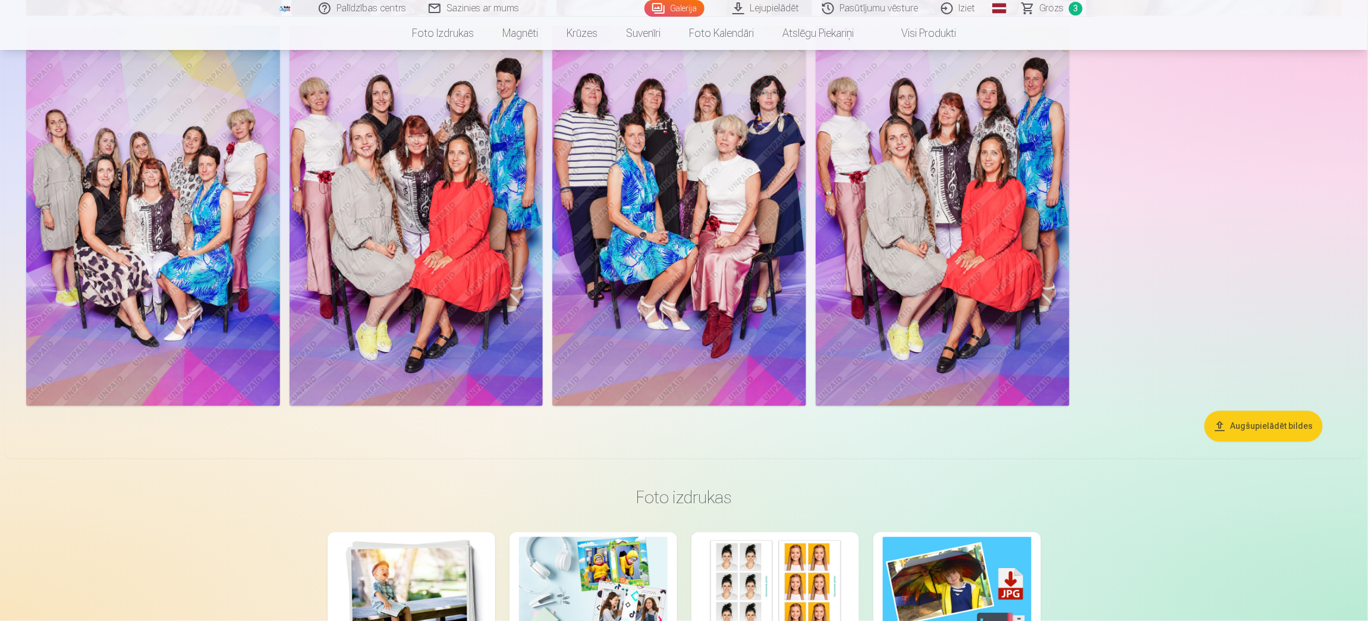
drag, startPoint x: 1351, startPoint y: 197, endPoint x: 1318, endPoint y: 212, distance: 35.9
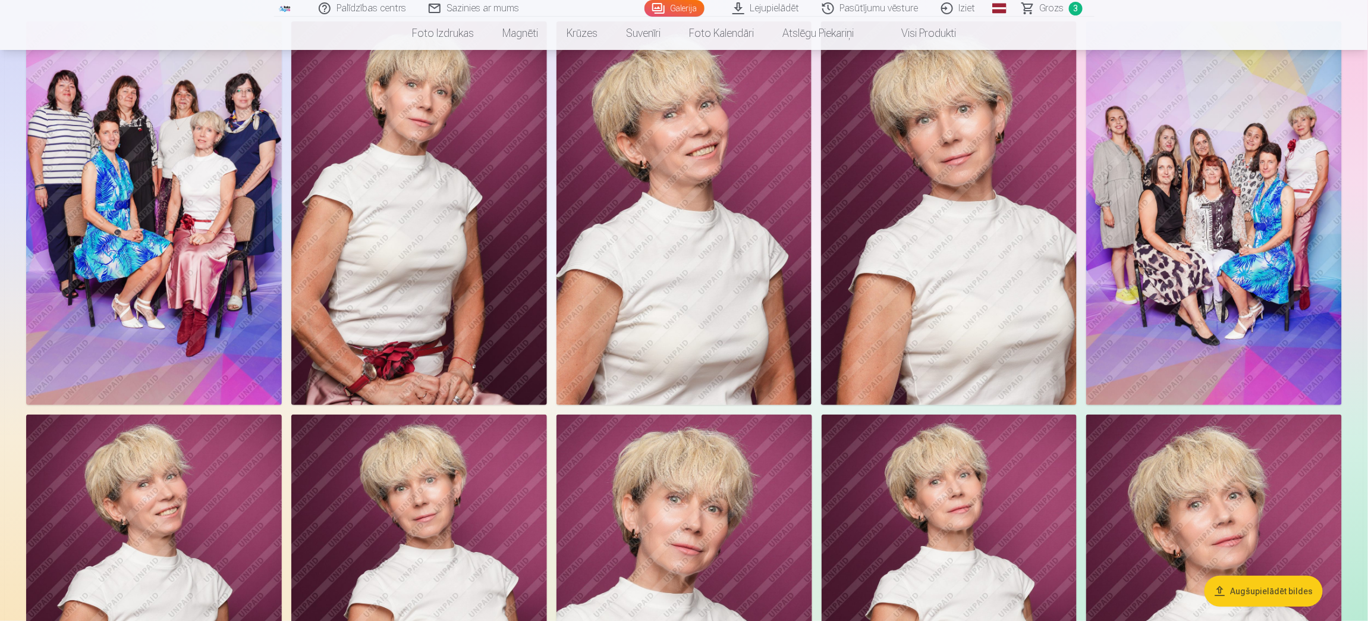
scroll to position [106, 0]
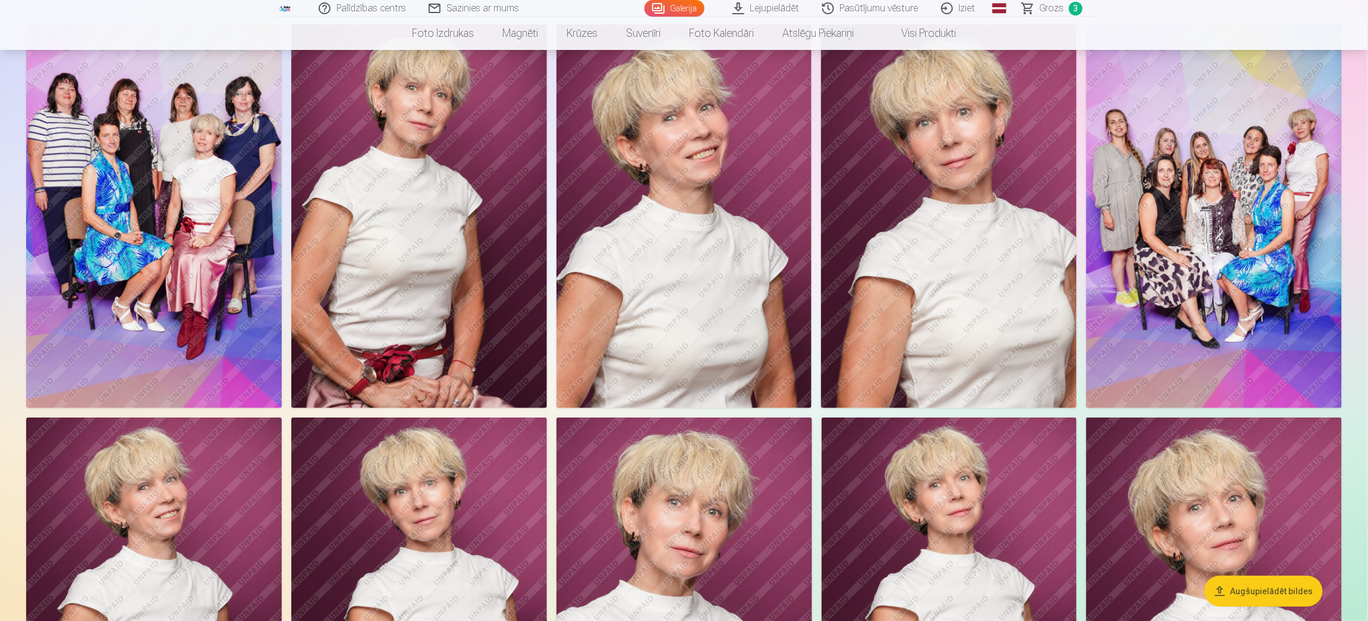
click at [475, 230] on img at bounding box center [419, 216] width 256 height 384
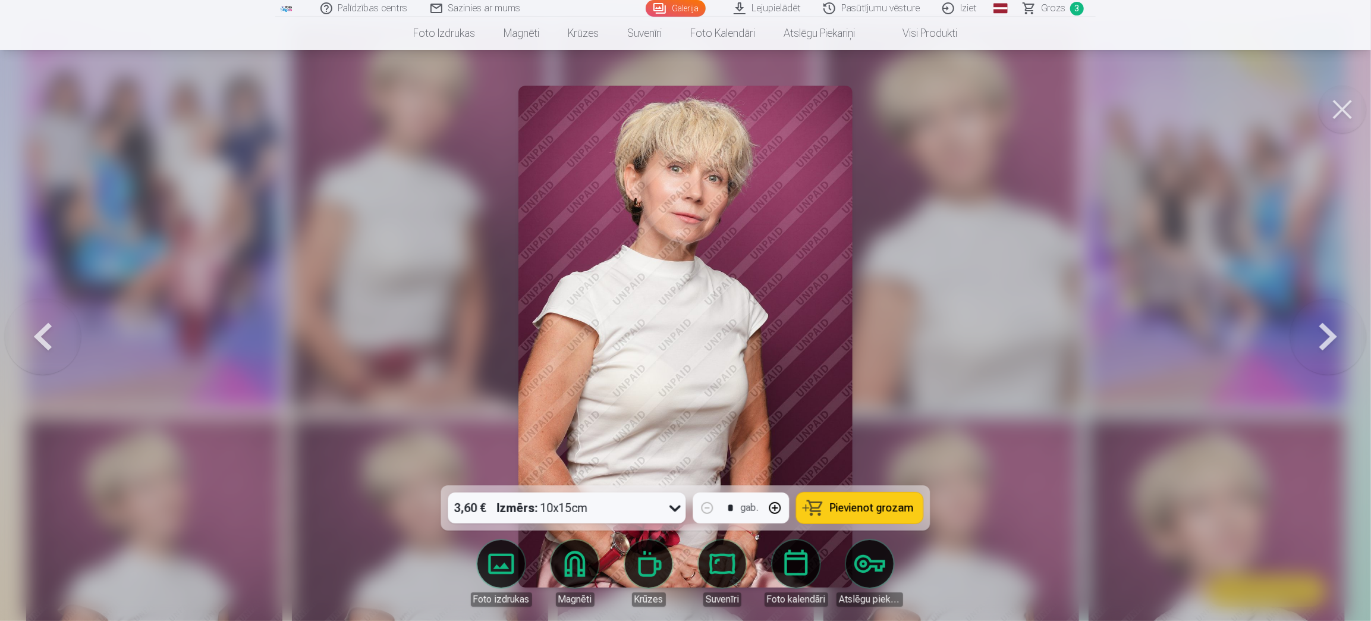
click at [1325, 341] on button at bounding box center [1328, 337] width 76 height 274
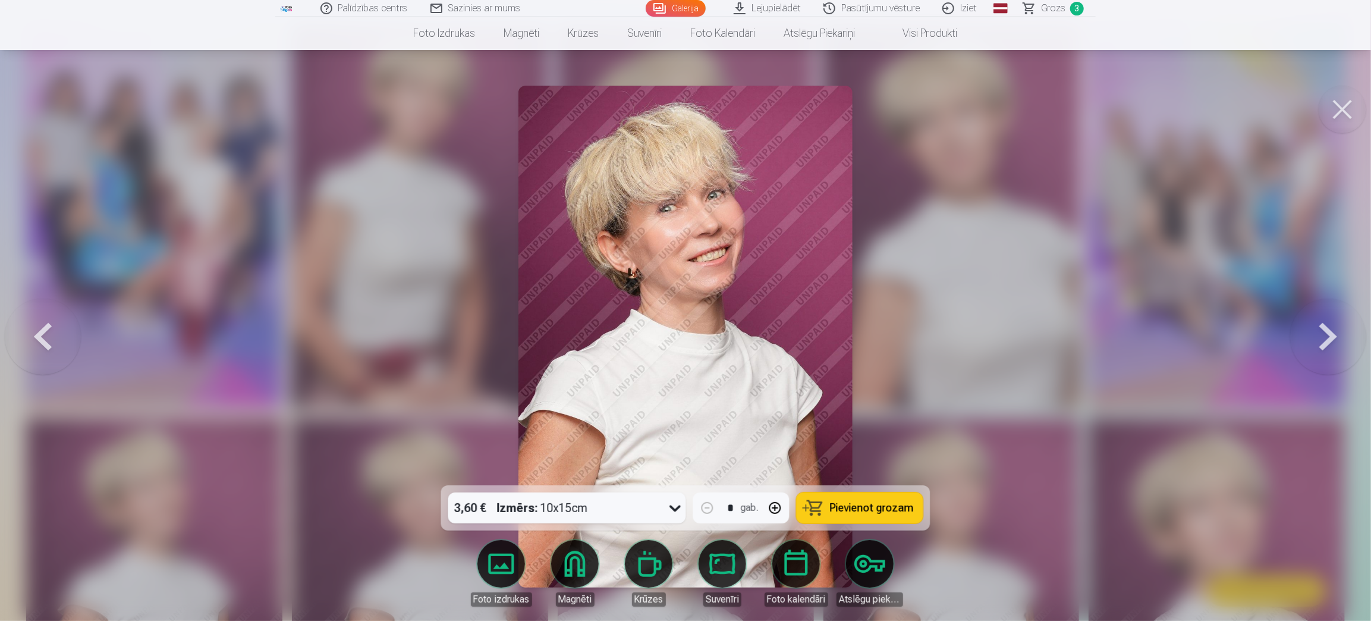
click at [1325, 341] on button at bounding box center [1328, 337] width 76 height 274
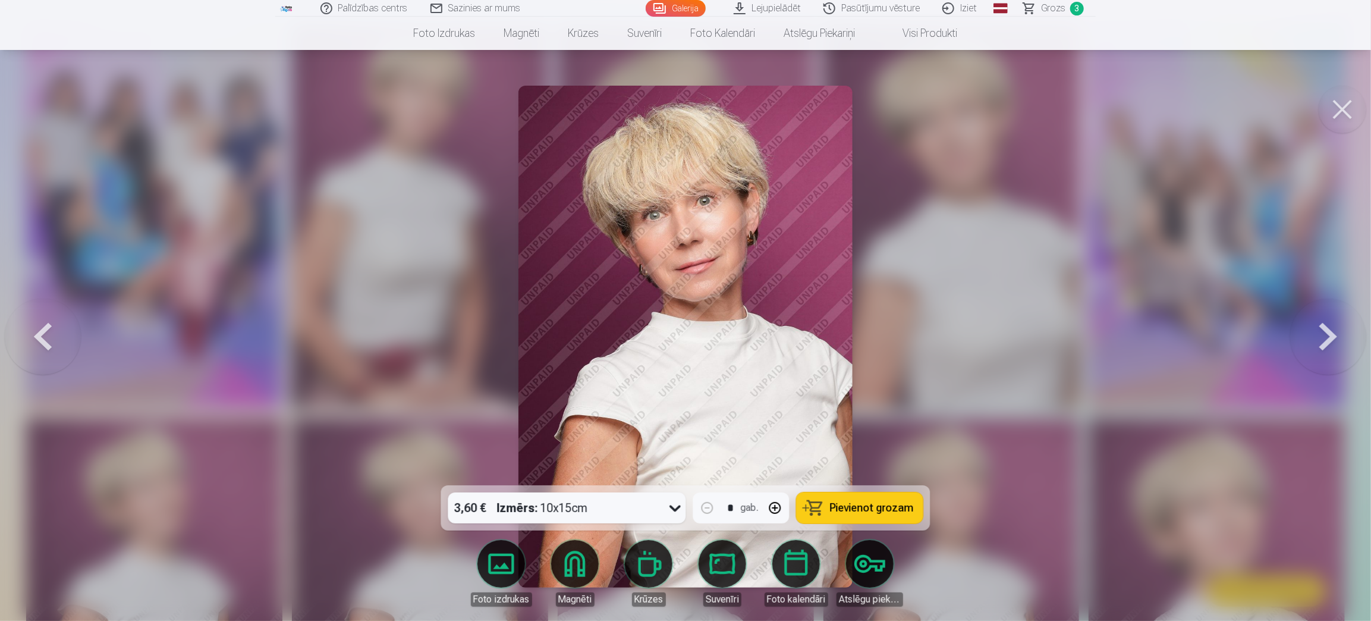
click at [1325, 341] on button at bounding box center [1328, 337] width 76 height 274
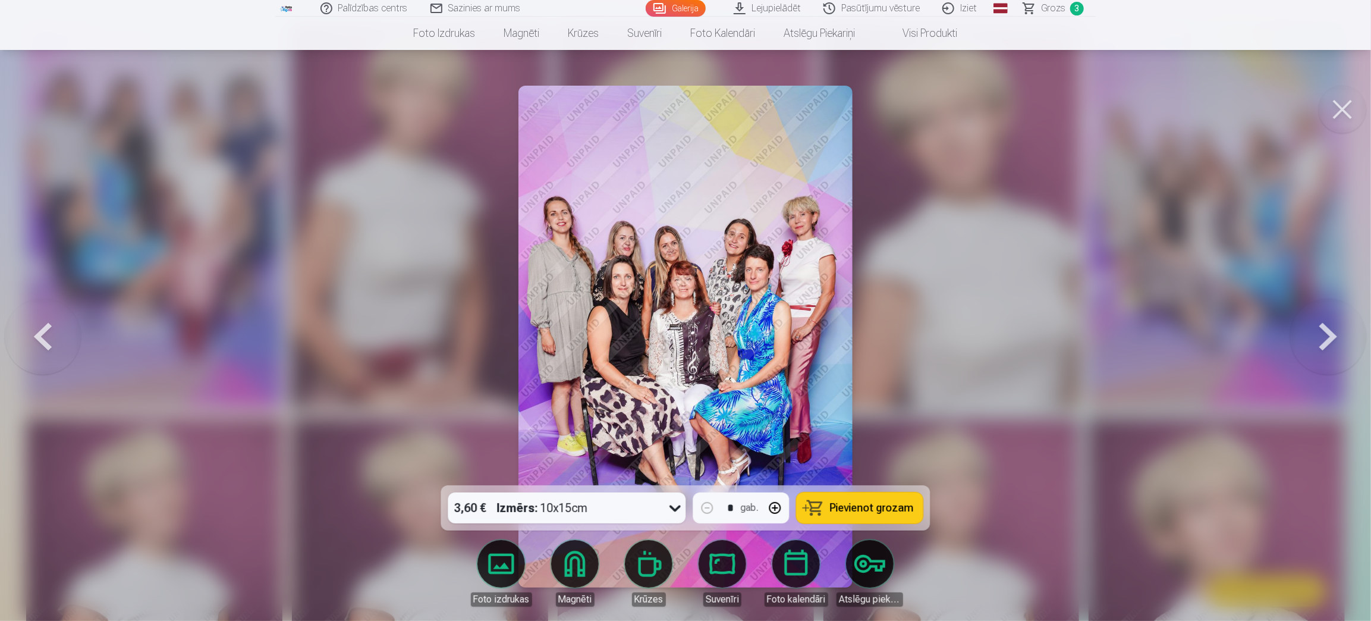
click at [1325, 341] on button at bounding box center [1328, 337] width 76 height 274
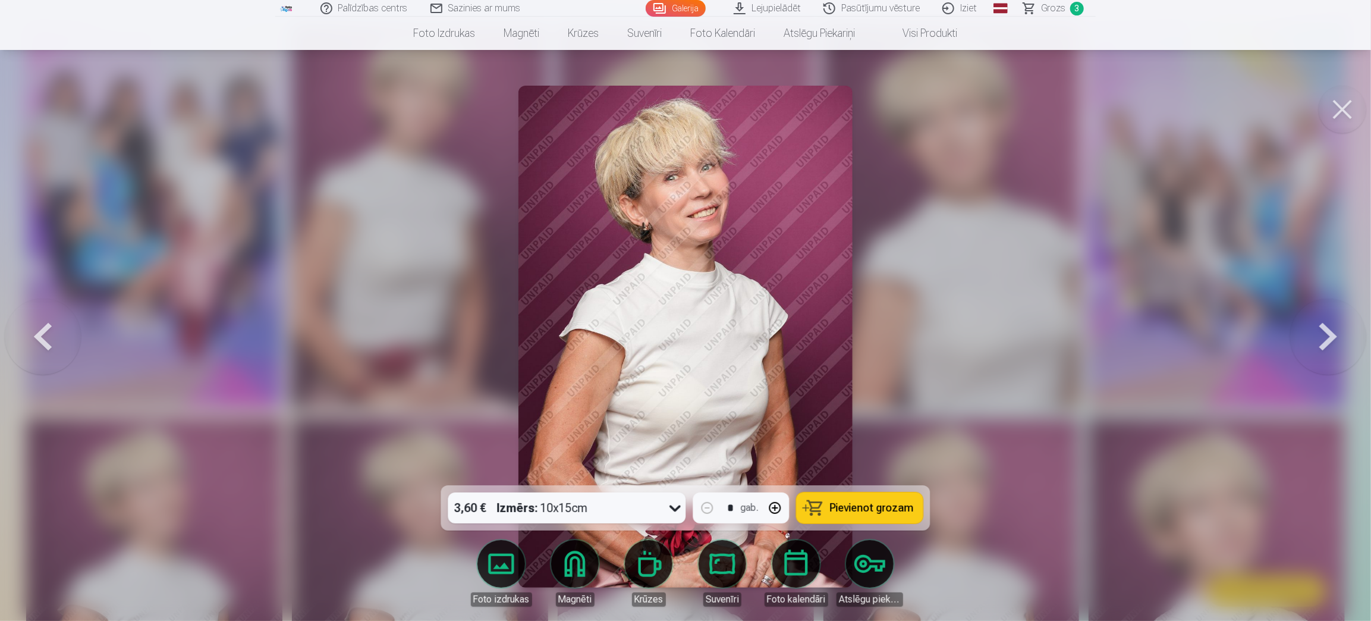
click at [1325, 341] on button at bounding box center [1328, 337] width 76 height 274
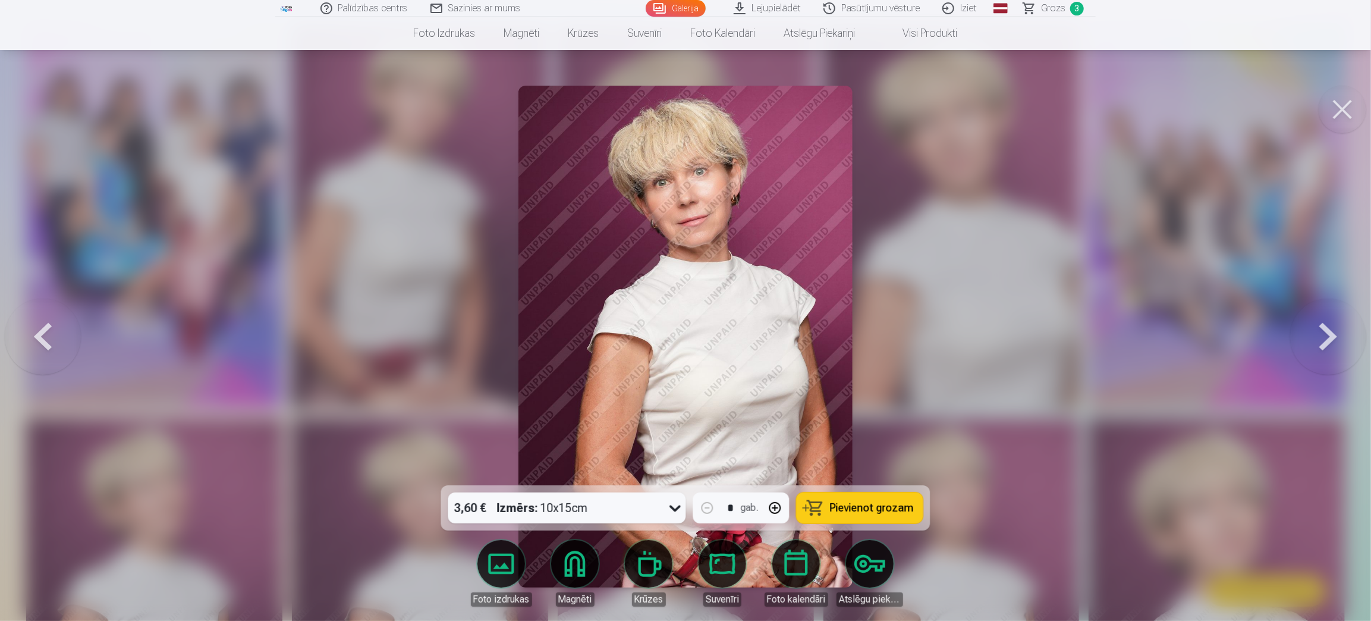
click at [1325, 341] on button at bounding box center [1328, 337] width 76 height 274
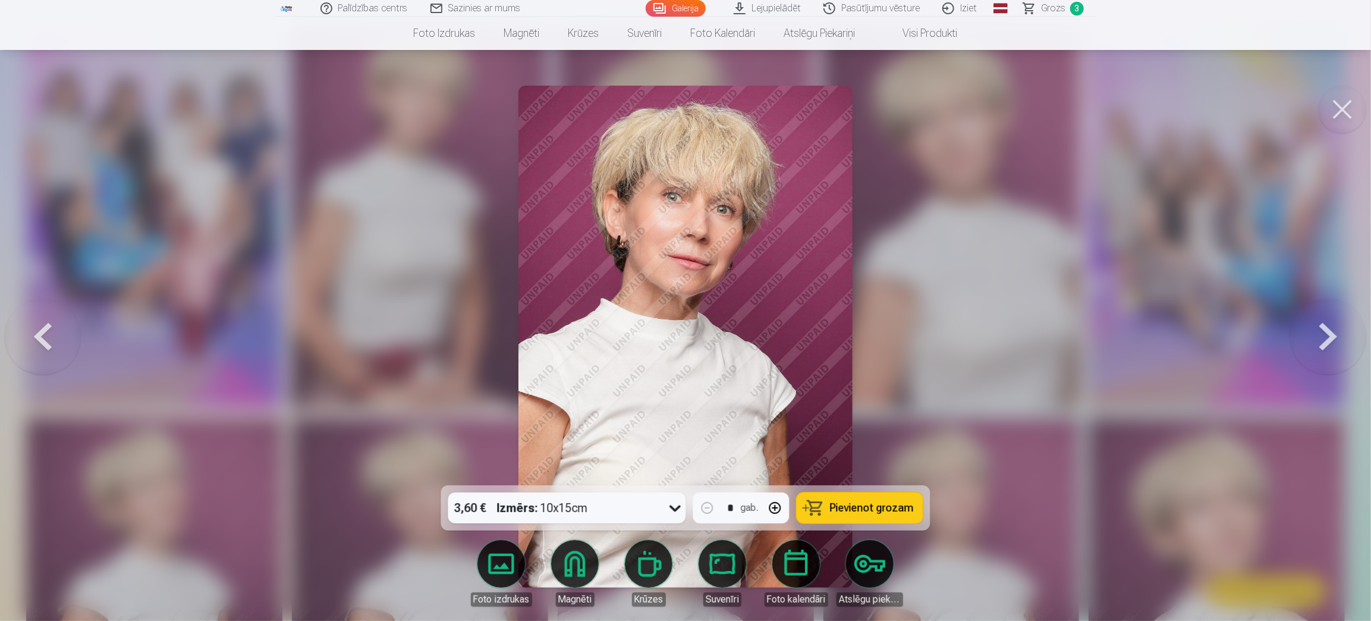
click at [1325, 341] on button at bounding box center [1328, 337] width 76 height 274
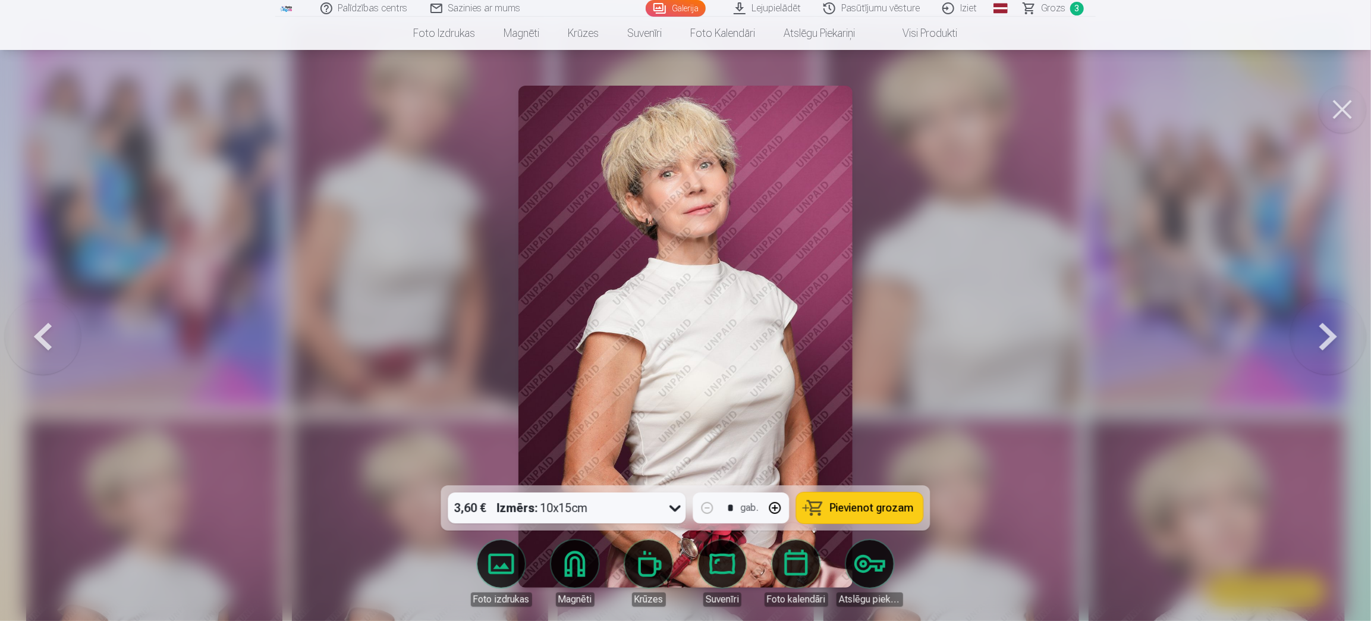
click at [1325, 341] on button at bounding box center [1328, 337] width 76 height 274
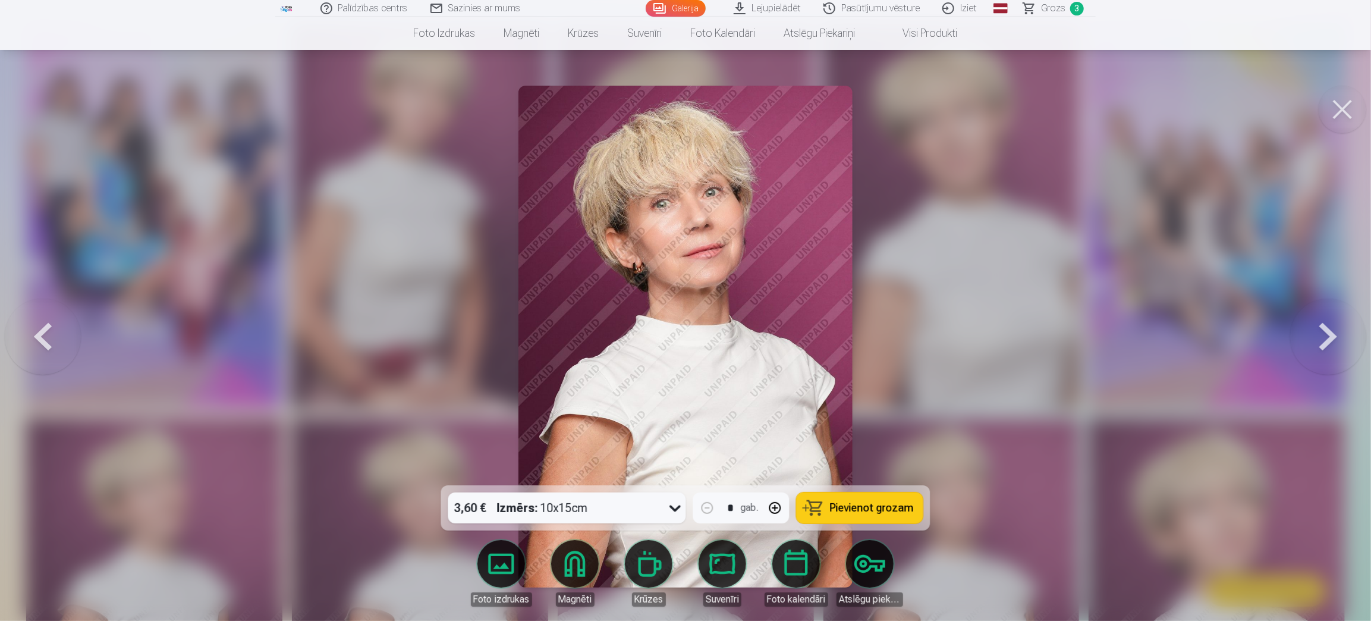
click at [1325, 341] on button at bounding box center [1328, 337] width 76 height 274
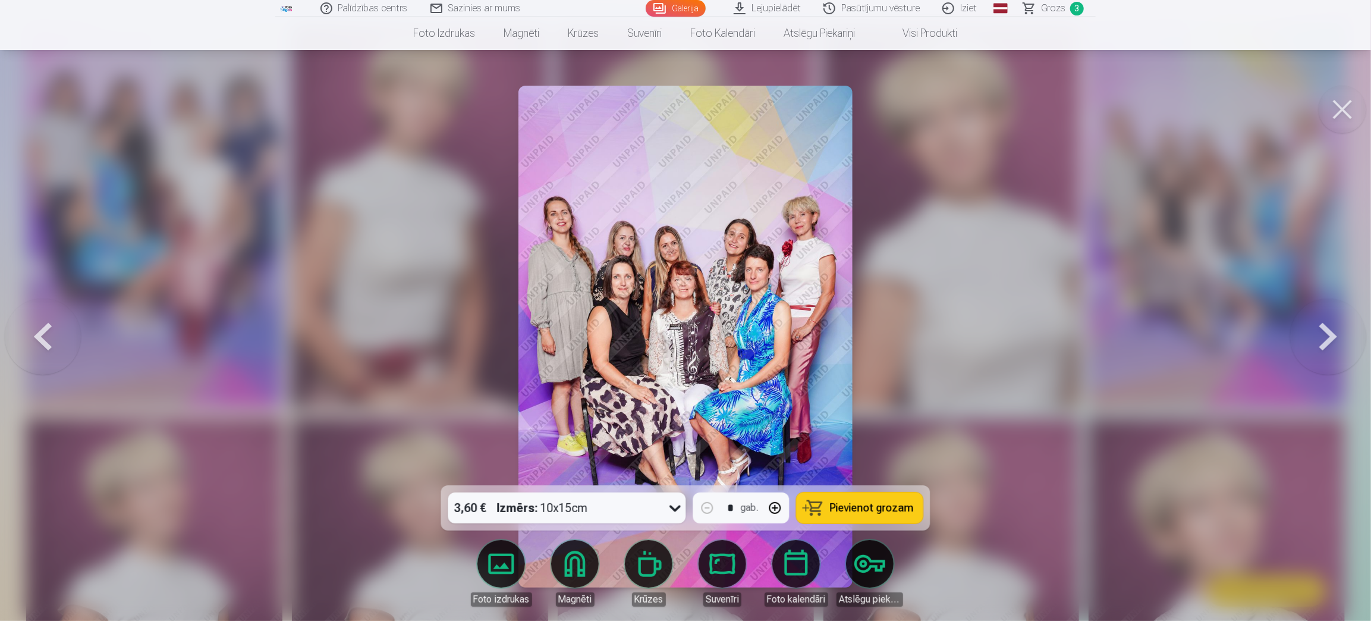
click at [1325, 341] on button at bounding box center [1328, 337] width 76 height 274
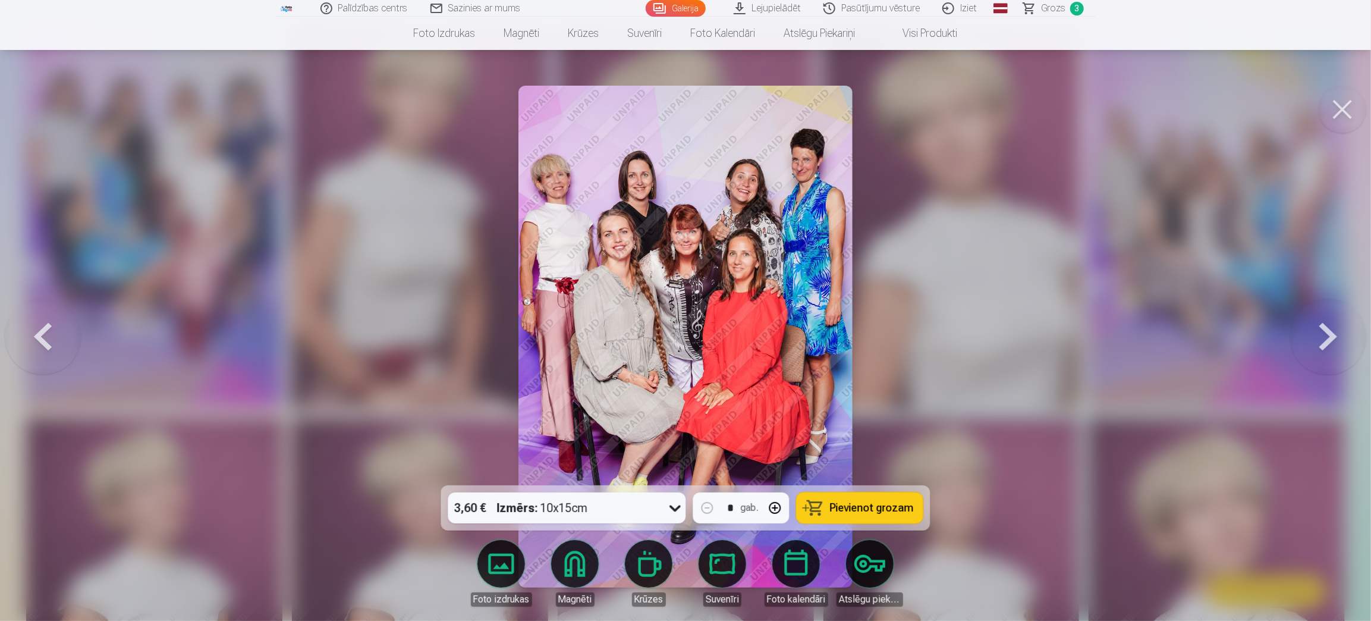
click at [1325, 341] on button at bounding box center [1328, 337] width 76 height 274
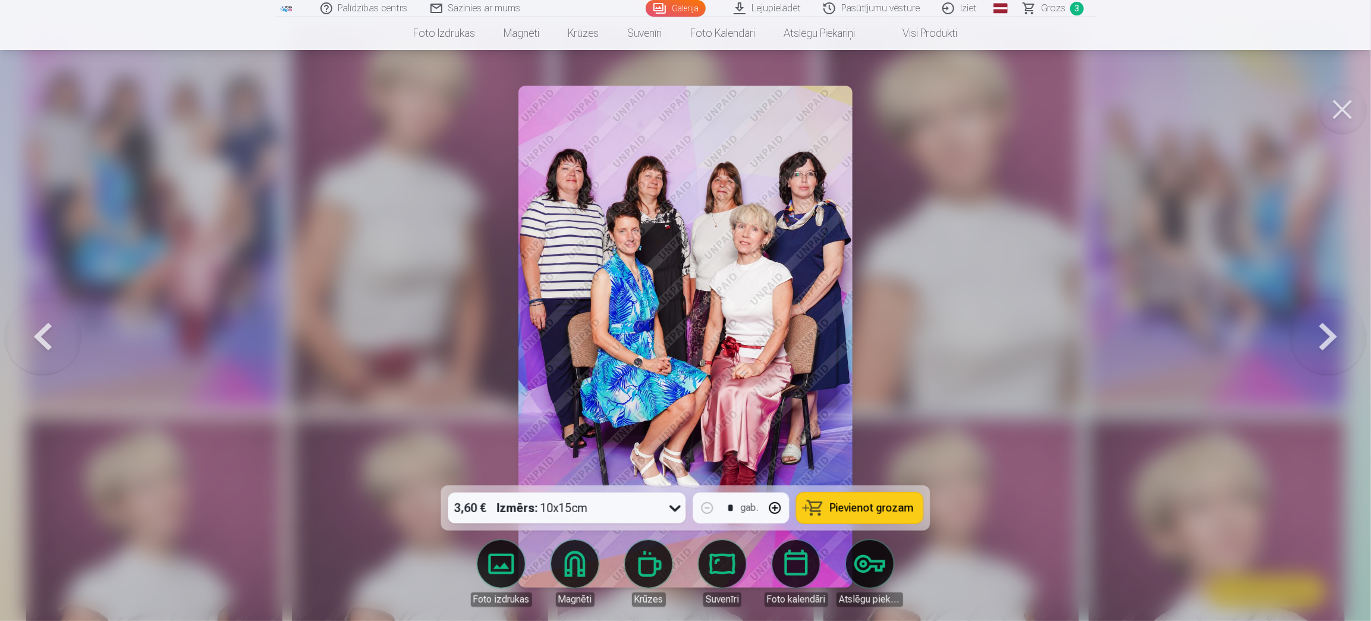
click at [1325, 341] on button at bounding box center [1328, 337] width 76 height 274
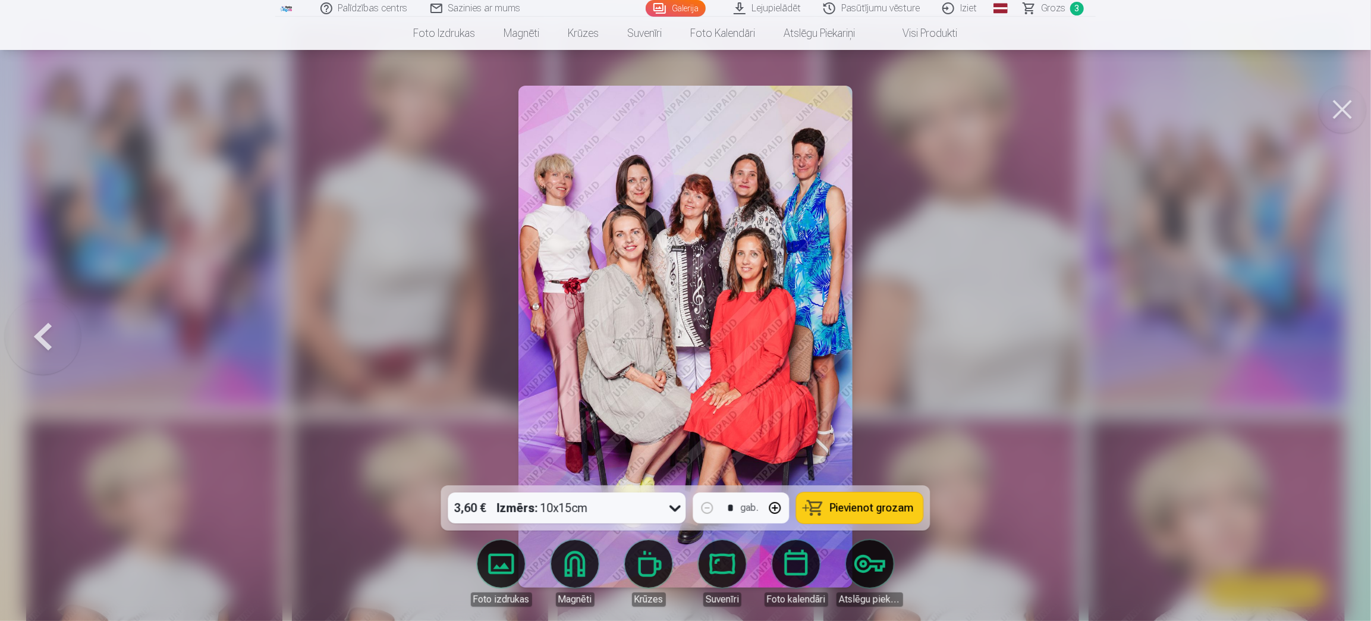
click at [1325, 341] on div at bounding box center [685, 310] width 1371 height 621
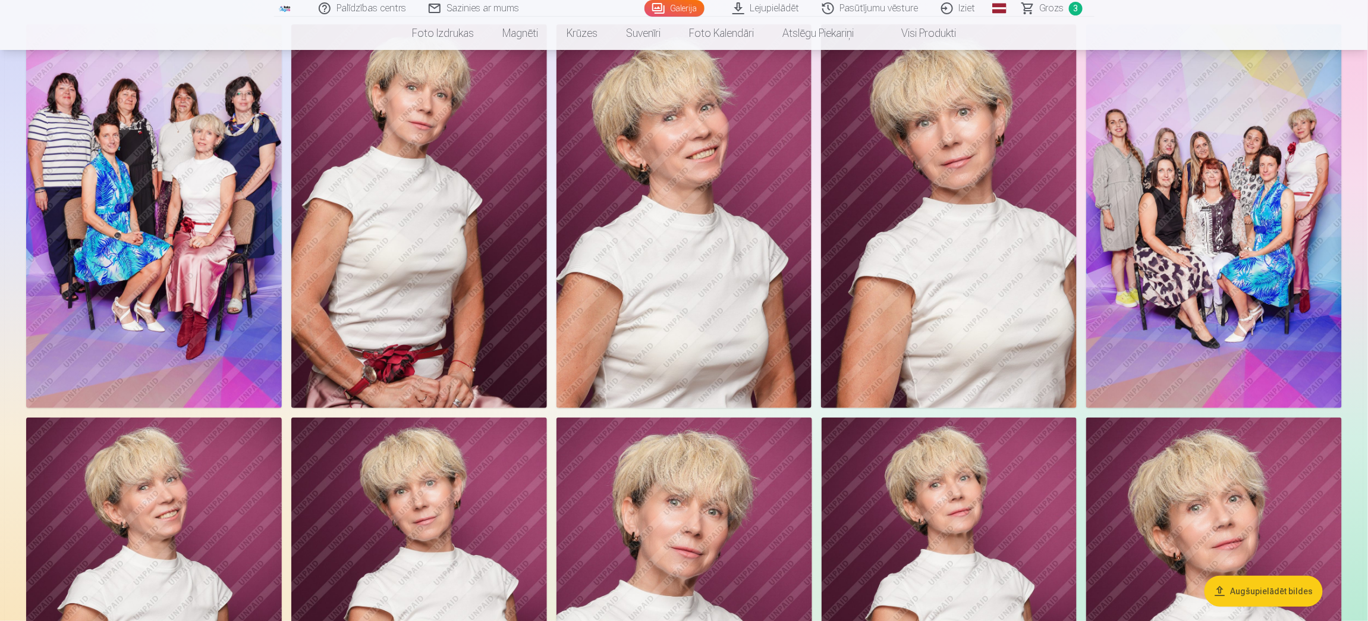
click at [674, 510] on img at bounding box center [685, 609] width 256 height 384
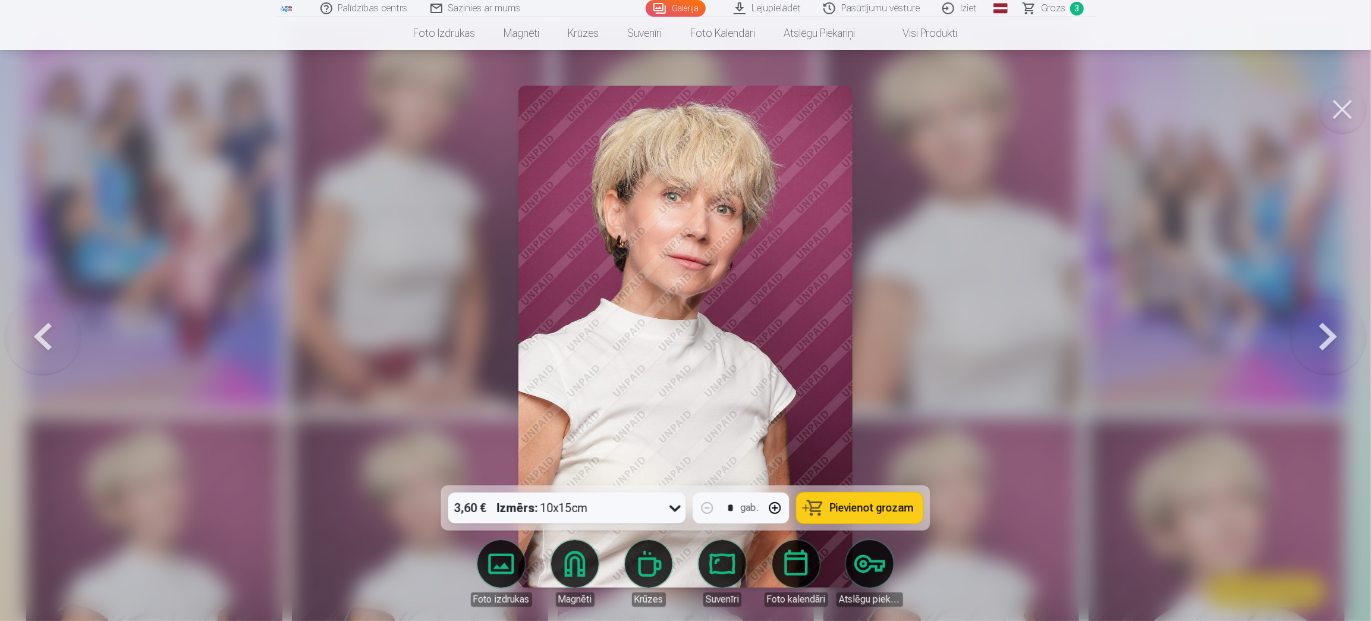
click at [1339, 114] on button at bounding box center [1343, 110] width 48 height 48
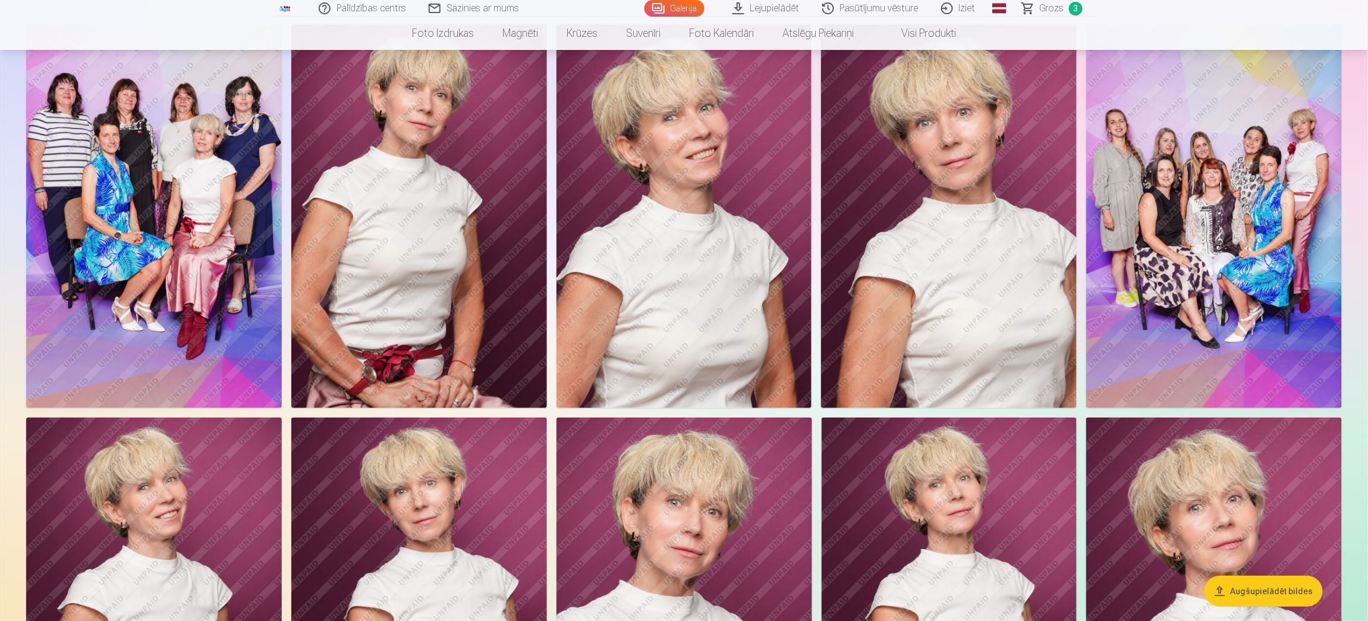
click at [957, 187] on img at bounding box center [949, 216] width 256 height 384
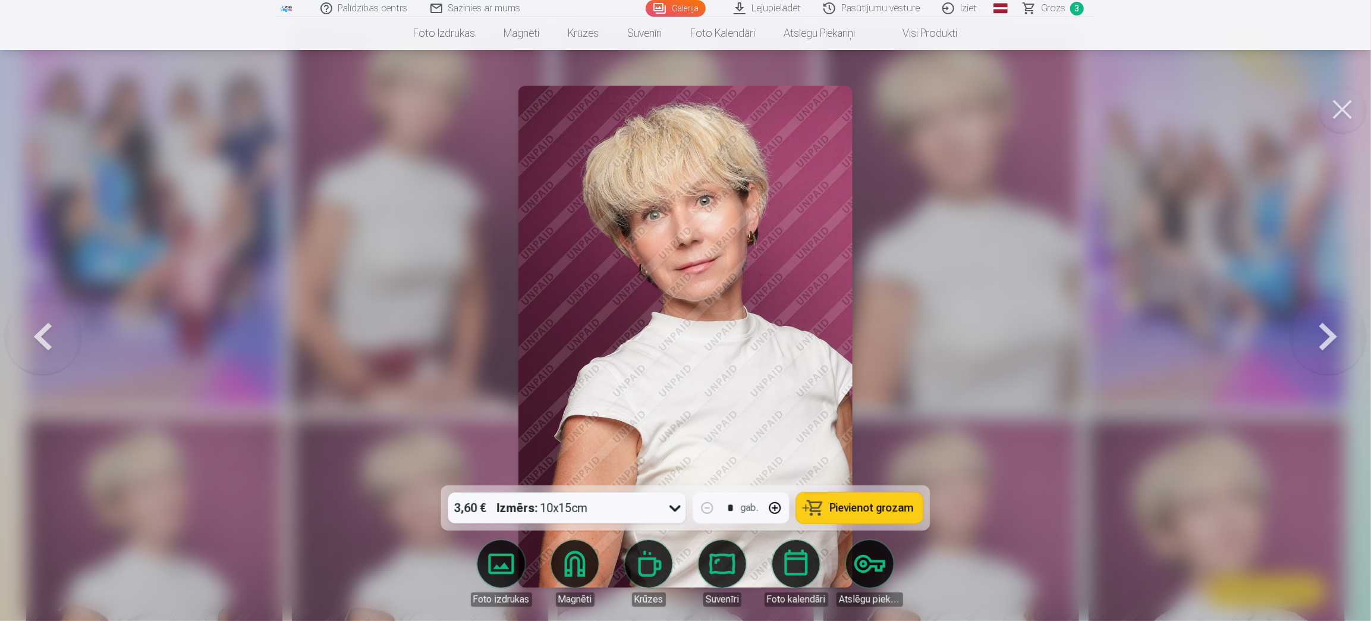
click at [898, 498] on button "Pievienot grozam" at bounding box center [860, 507] width 127 height 31
click at [1340, 110] on button at bounding box center [1343, 110] width 48 height 48
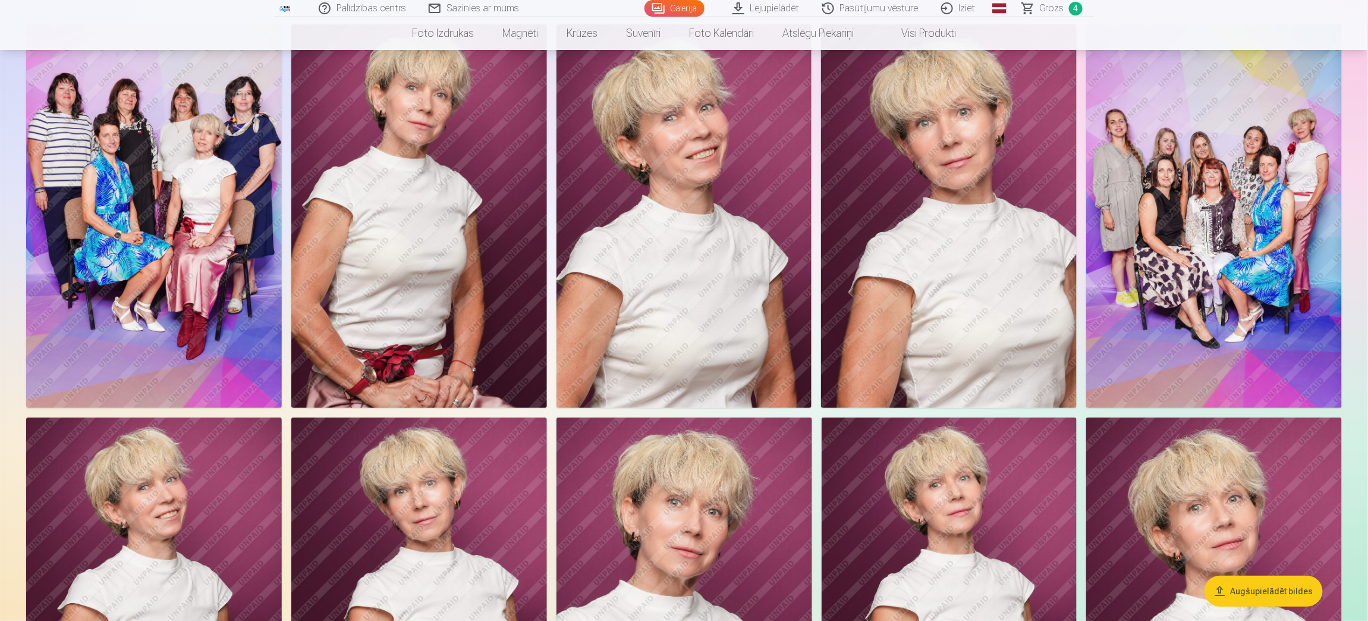
click at [680, 527] on img at bounding box center [685, 609] width 256 height 384
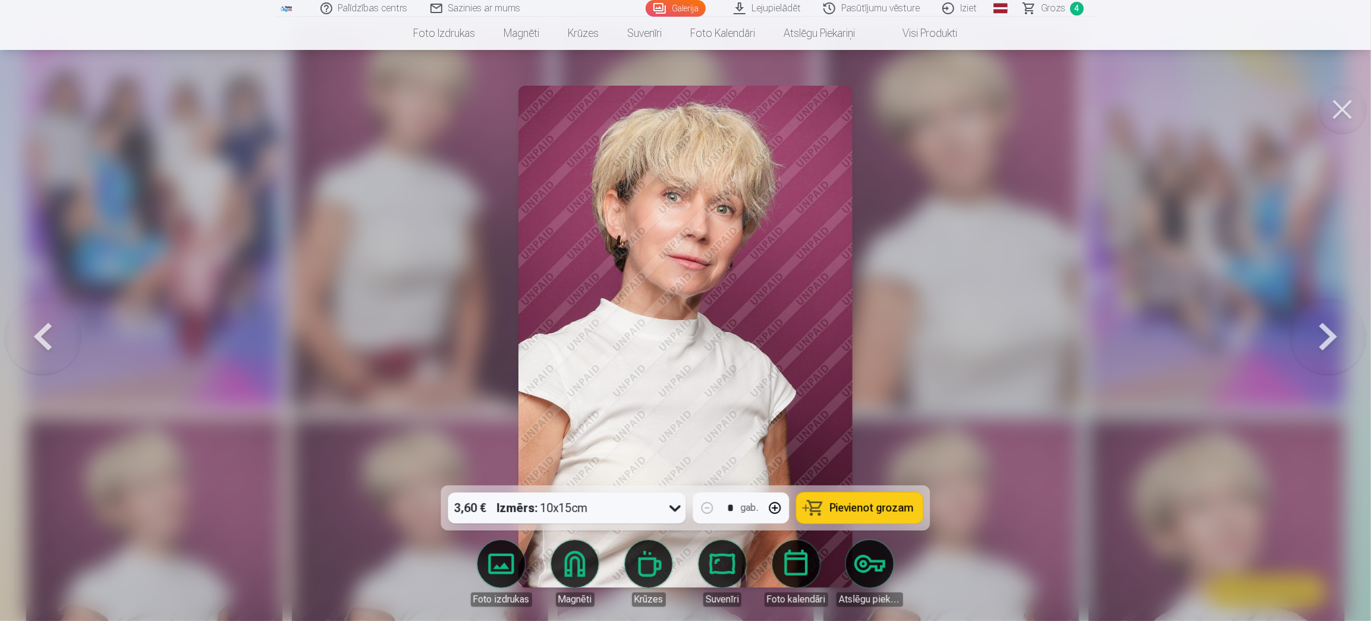
click at [880, 489] on div "3,60 € Izmērs : 10x15cm * gab. Pievienot grozam" at bounding box center [685, 507] width 489 height 45
click at [879, 507] on span "Pievienot grozam" at bounding box center [872, 508] width 84 height 11
click at [1350, 109] on button at bounding box center [1343, 110] width 48 height 48
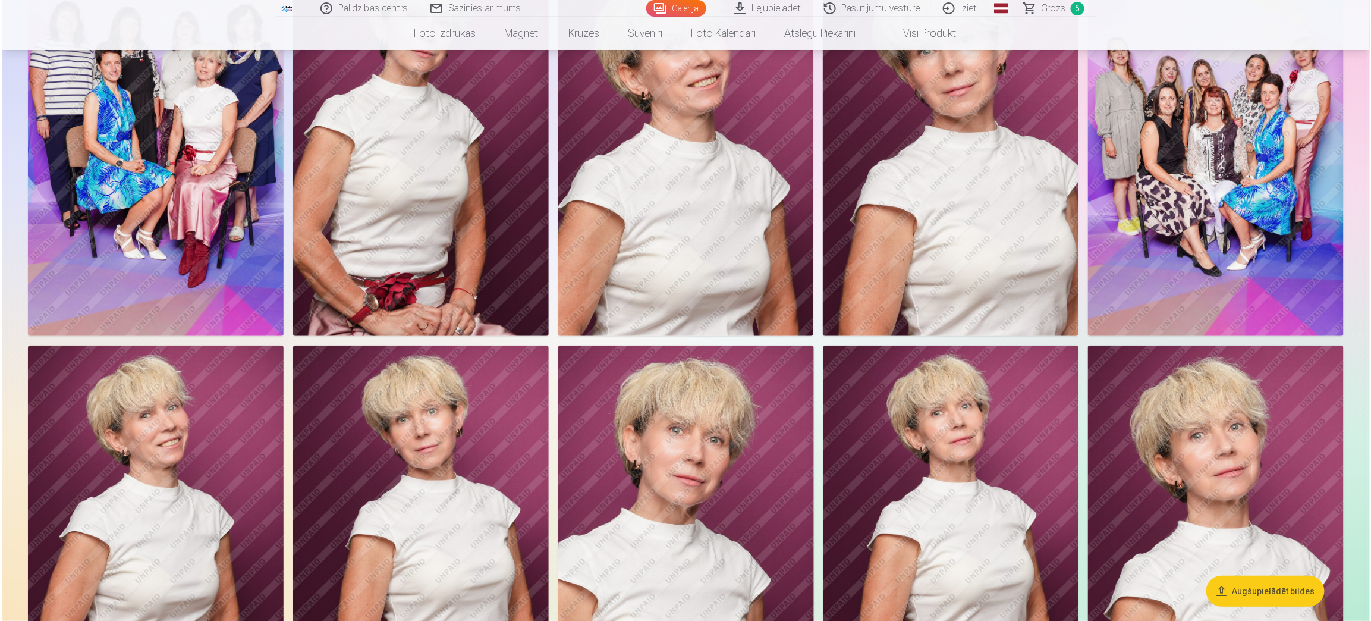
scroll to position [142, 0]
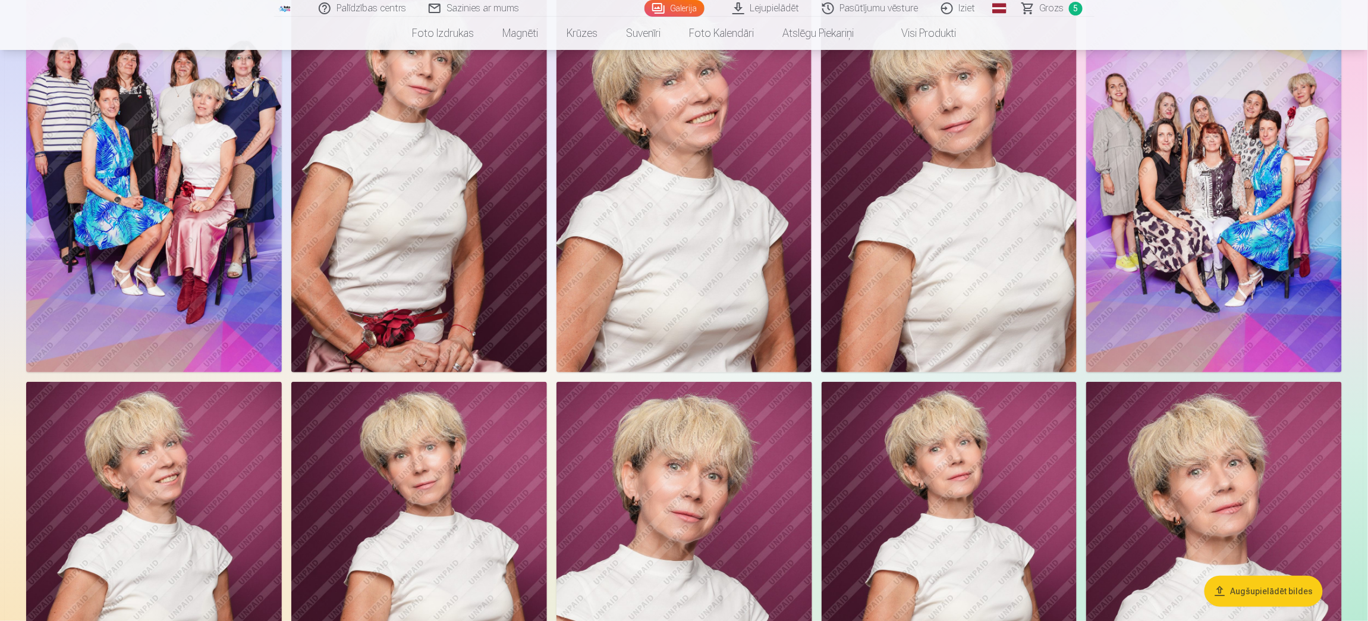
click at [734, 442] on img at bounding box center [685, 574] width 256 height 384
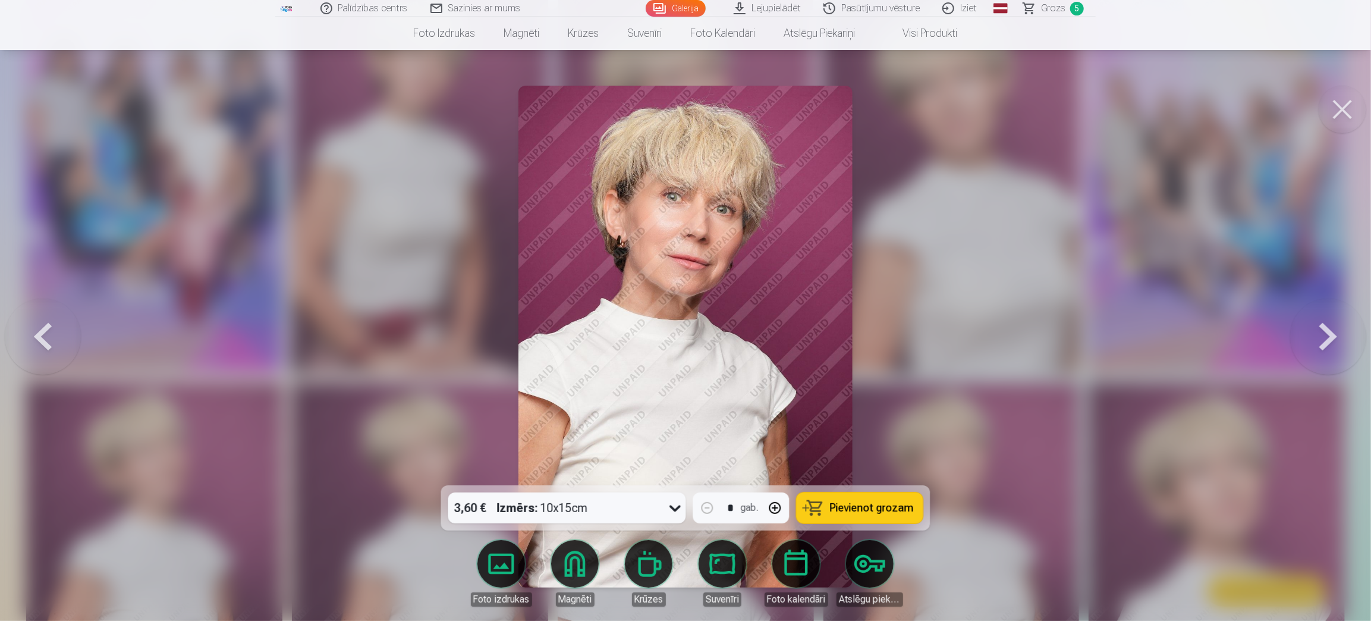
click at [890, 512] on span "Pievienot grozam" at bounding box center [872, 508] width 84 height 11
click at [1048, 9] on span "Grozs" at bounding box center [1053, 8] width 24 height 14
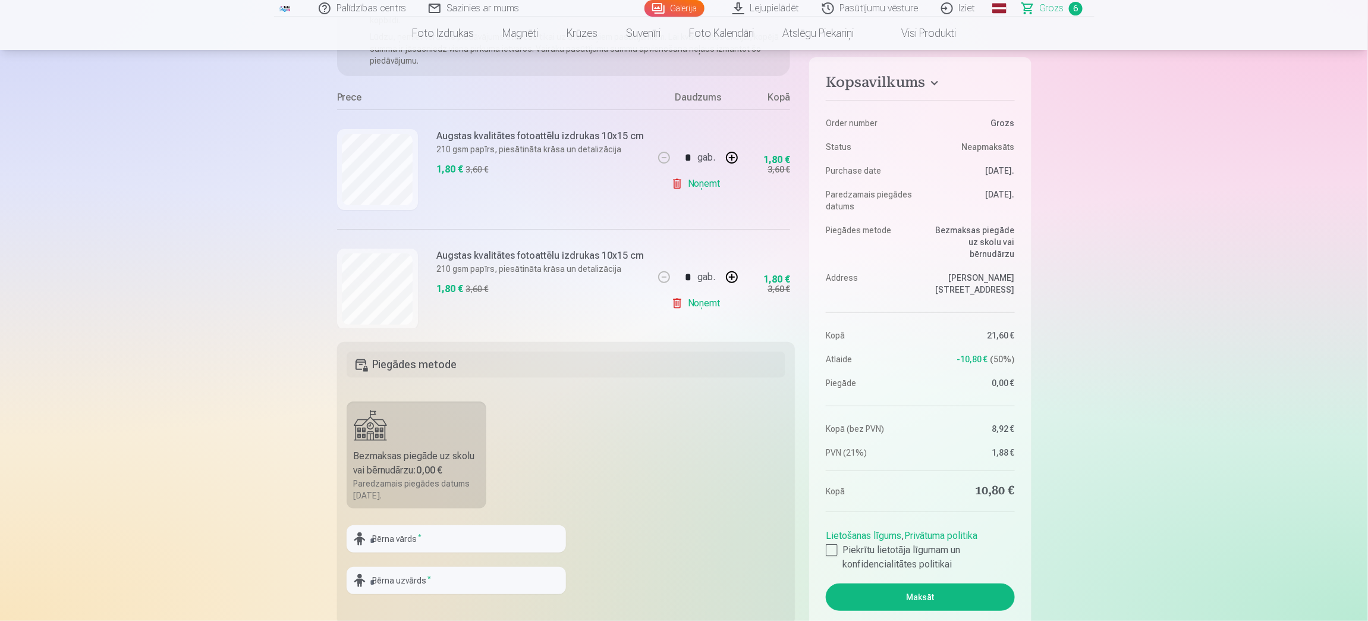
scroll to position [66, 0]
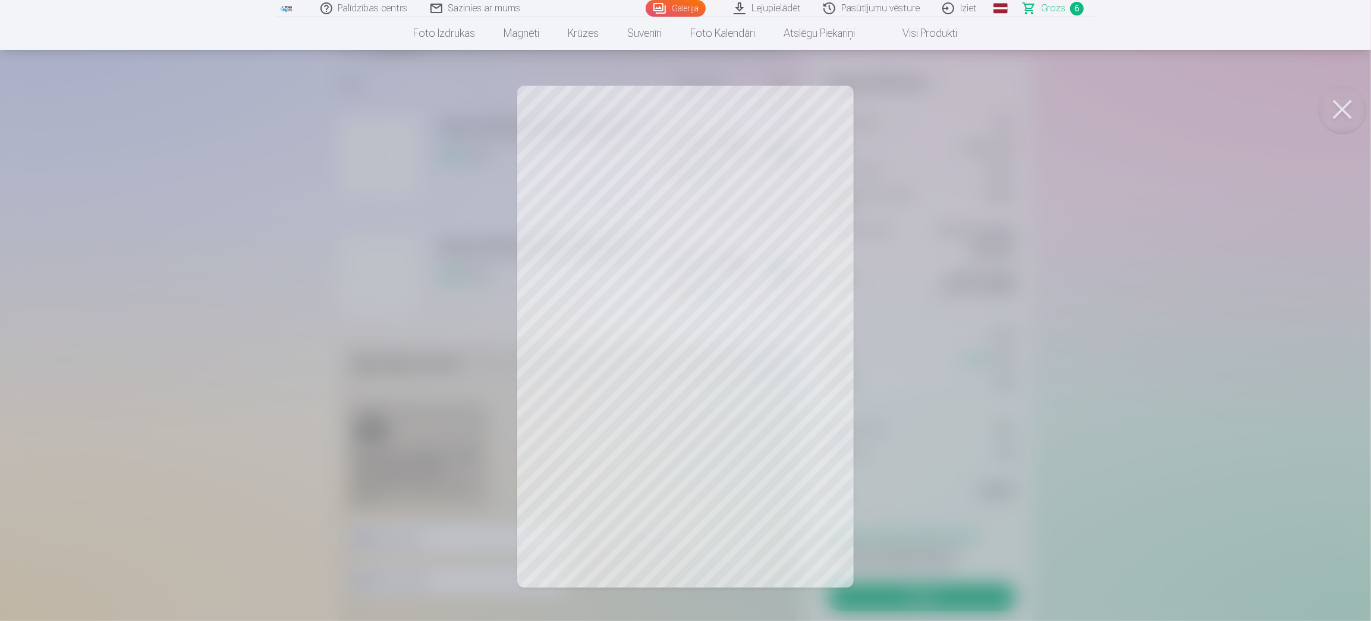
click at [1332, 103] on button at bounding box center [1343, 110] width 48 height 48
click at [1341, 105] on button at bounding box center [1343, 110] width 48 height 48
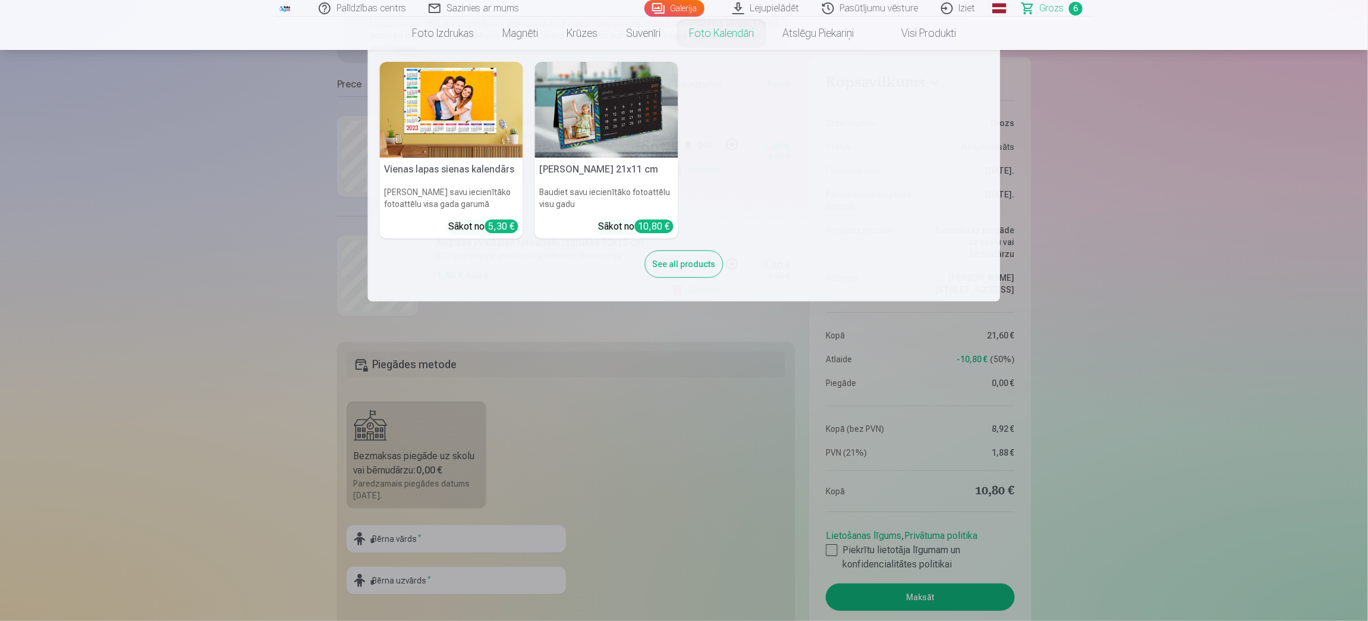
click at [282, 137] on nav "Vienas lapas sienas kalendārs Parādiet savu iecienītāko fotoattēlu visa gada ga…" at bounding box center [684, 176] width 1368 height 252
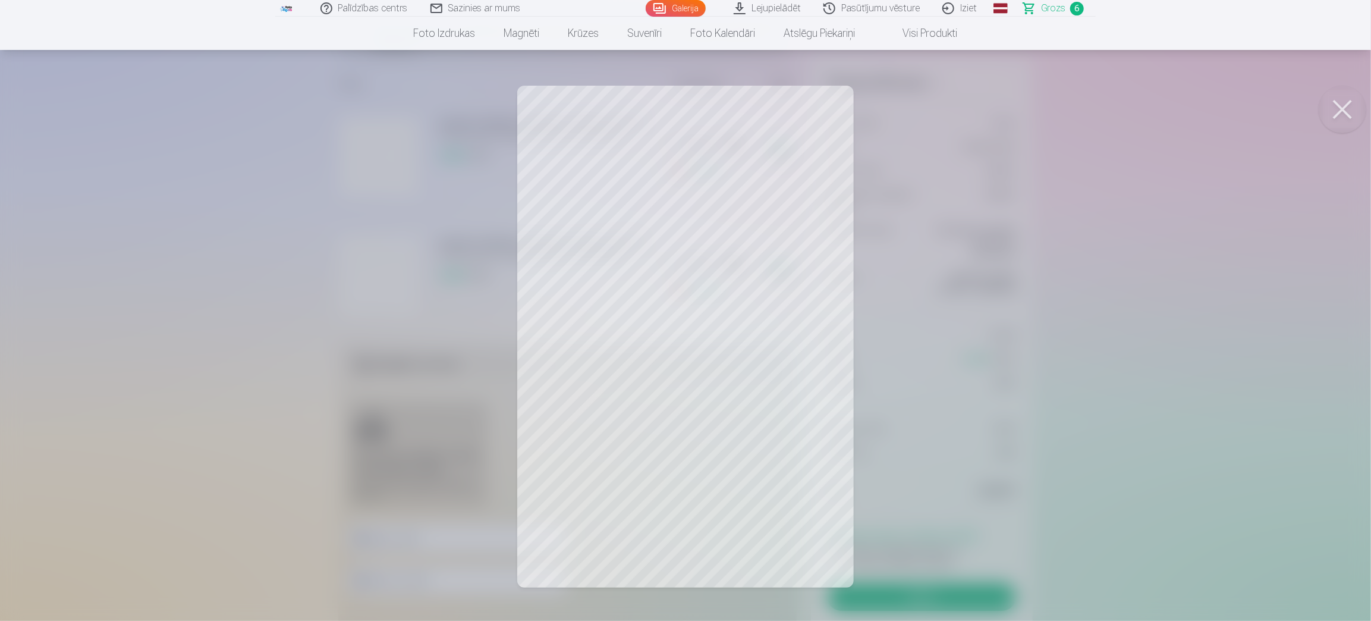
click at [1334, 113] on button at bounding box center [1343, 110] width 48 height 48
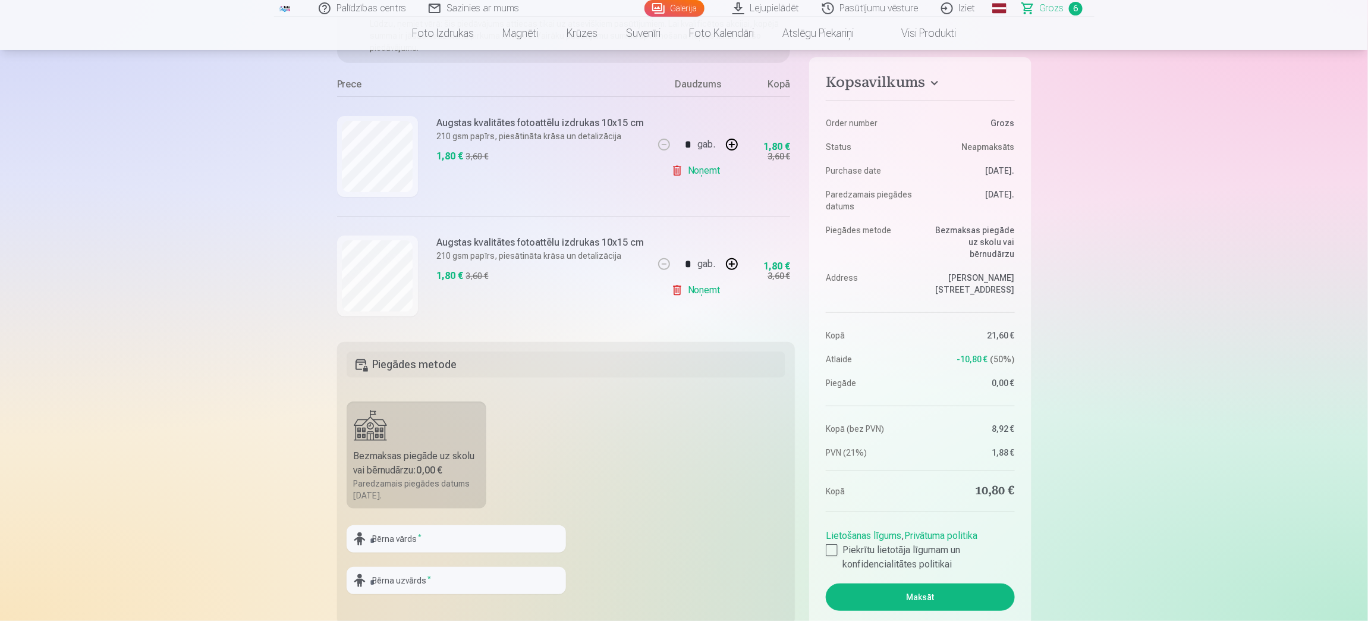
click at [683, 288] on link "Noņemt" at bounding box center [698, 290] width 54 height 24
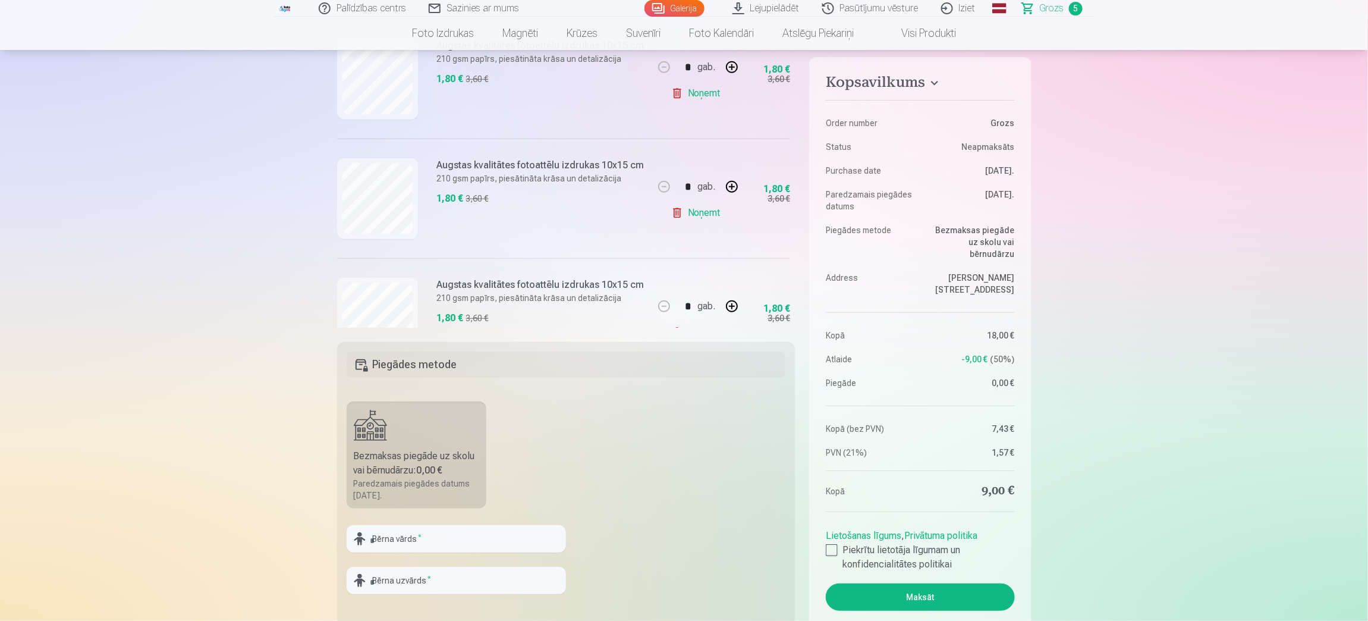
scroll to position [384, 0]
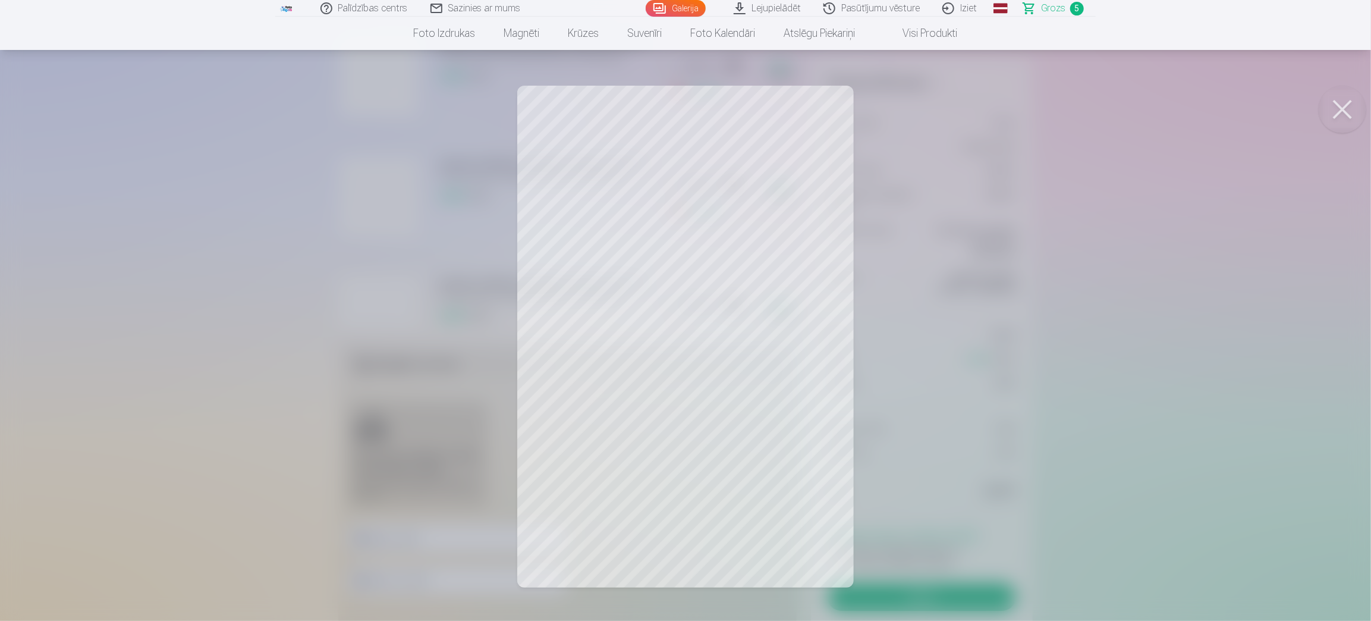
click at [1340, 112] on button at bounding box center [1343, 110] width 48 height 48
click at [1343, 107] on button at bounding box center [1343, 110] width 48 height 48
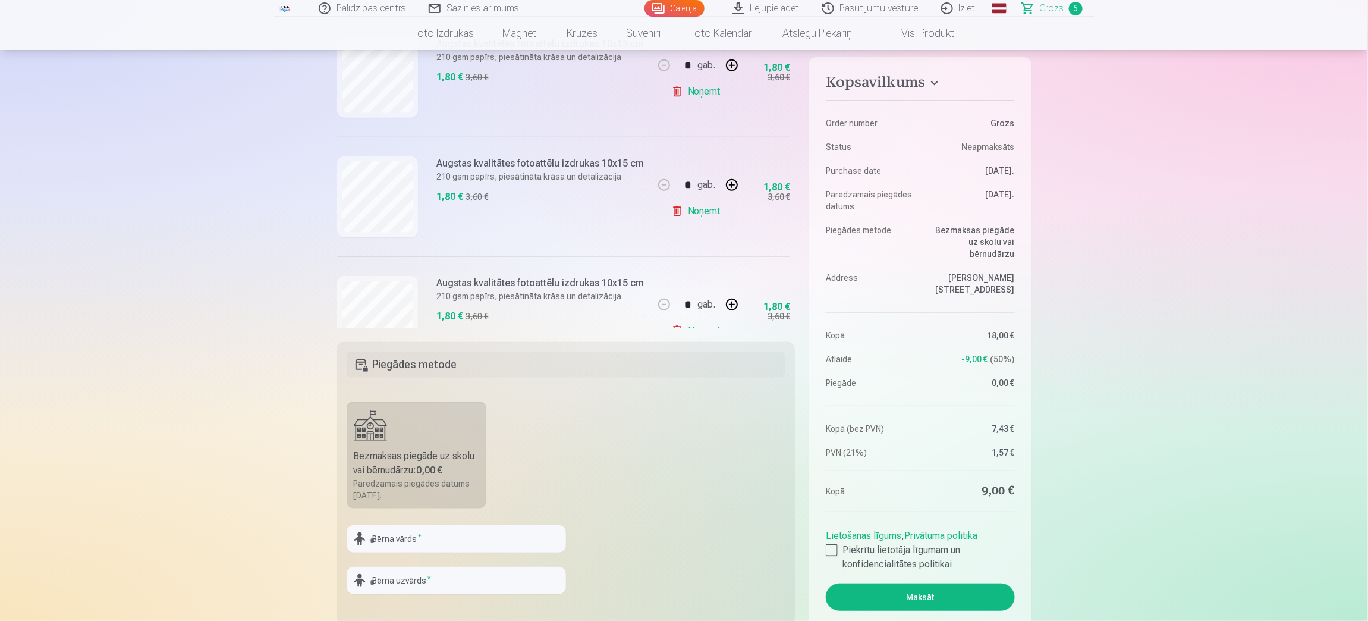
drag, startPoint x: 796, startPoint y: 265, endPoint x: 795, endPoint y: 289, distance: 23.9
click at [795, 289] on div "Kopsavilkums Order number Grozs Status Neapmaksāts Purchase date 11.09.2025. Pa…" at bounding box center [684, 429] width 695 height 824
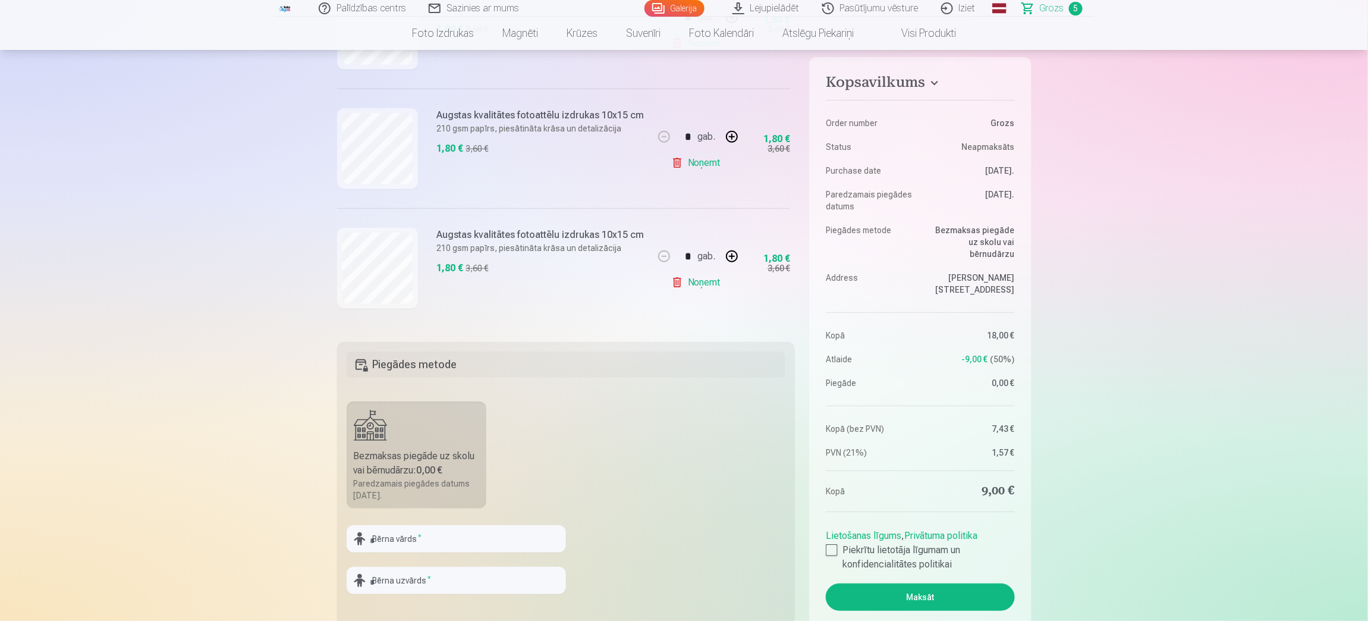
click at [680, 288] on link "Noņemt" at bounding box center [698, 283] width 54 height 24
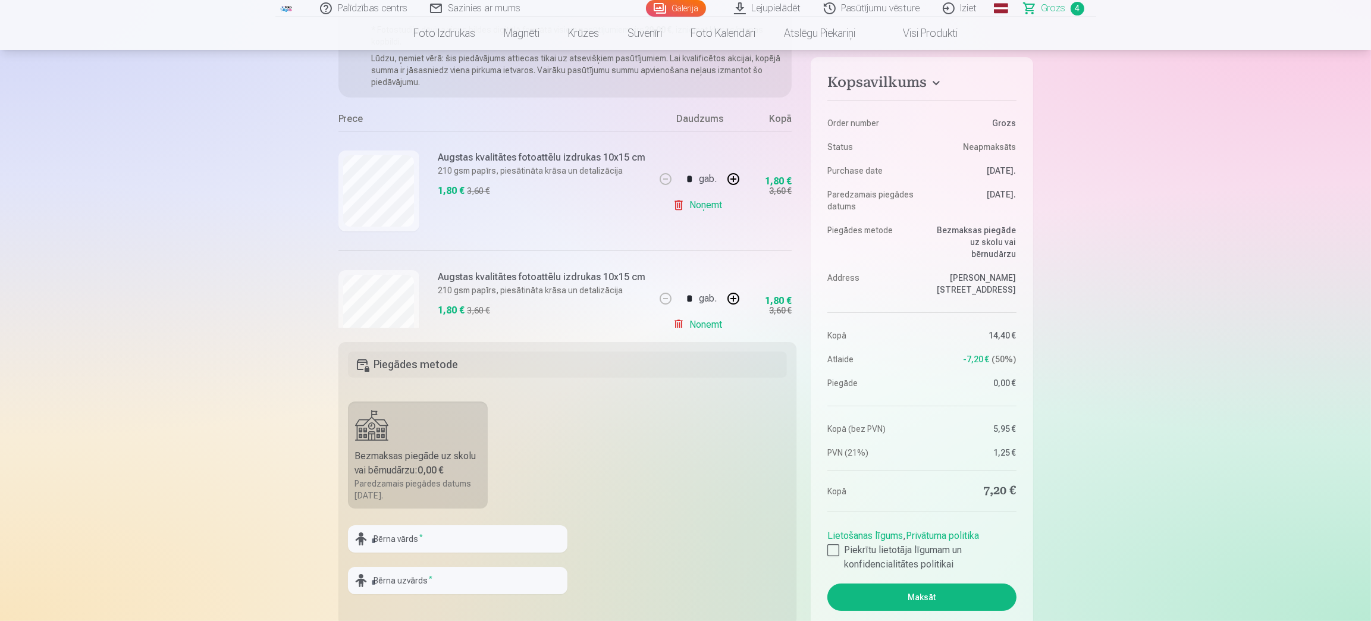
scroll to position [0, 0]
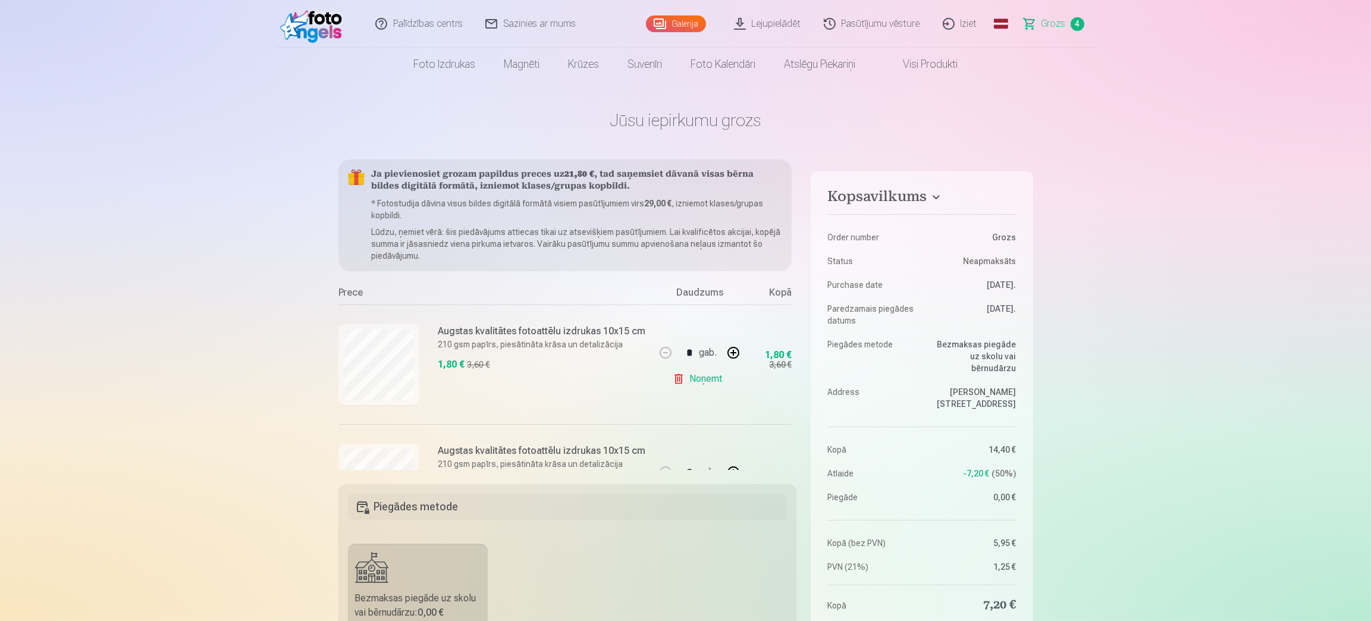
click at [690, 18] on link "Galerija" at bounding box center [676, 23] width 60 height 17
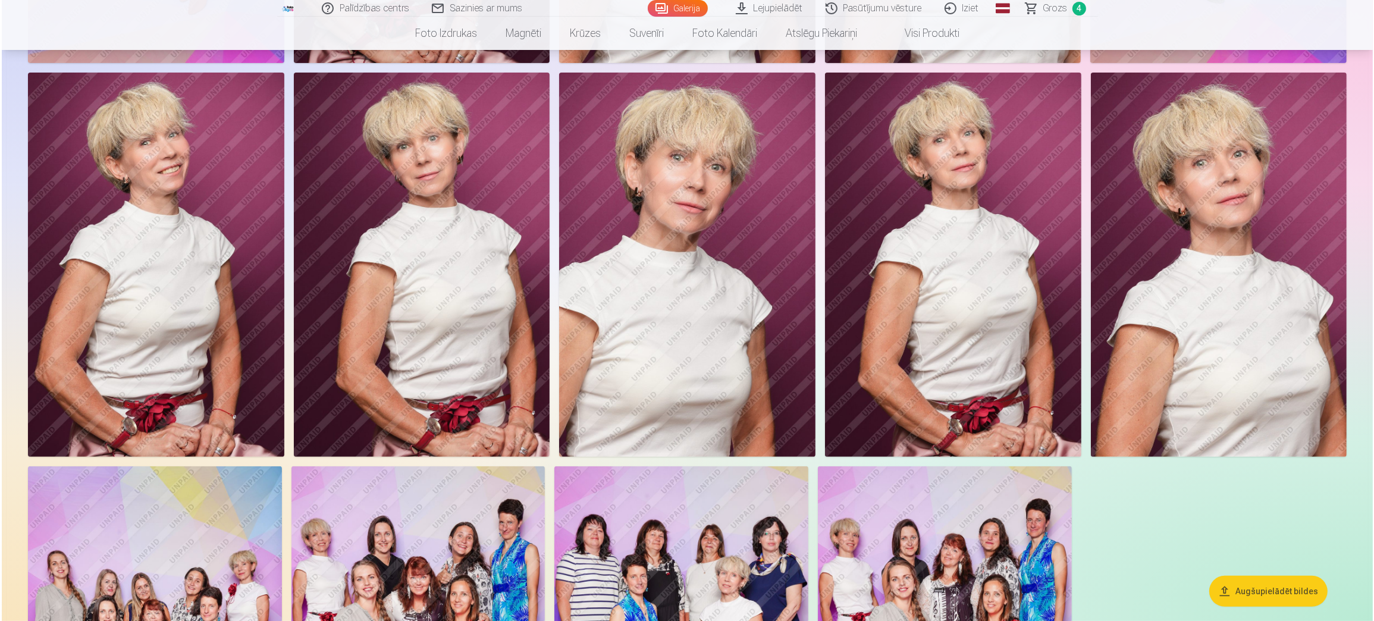
scroll to position [416, 0]
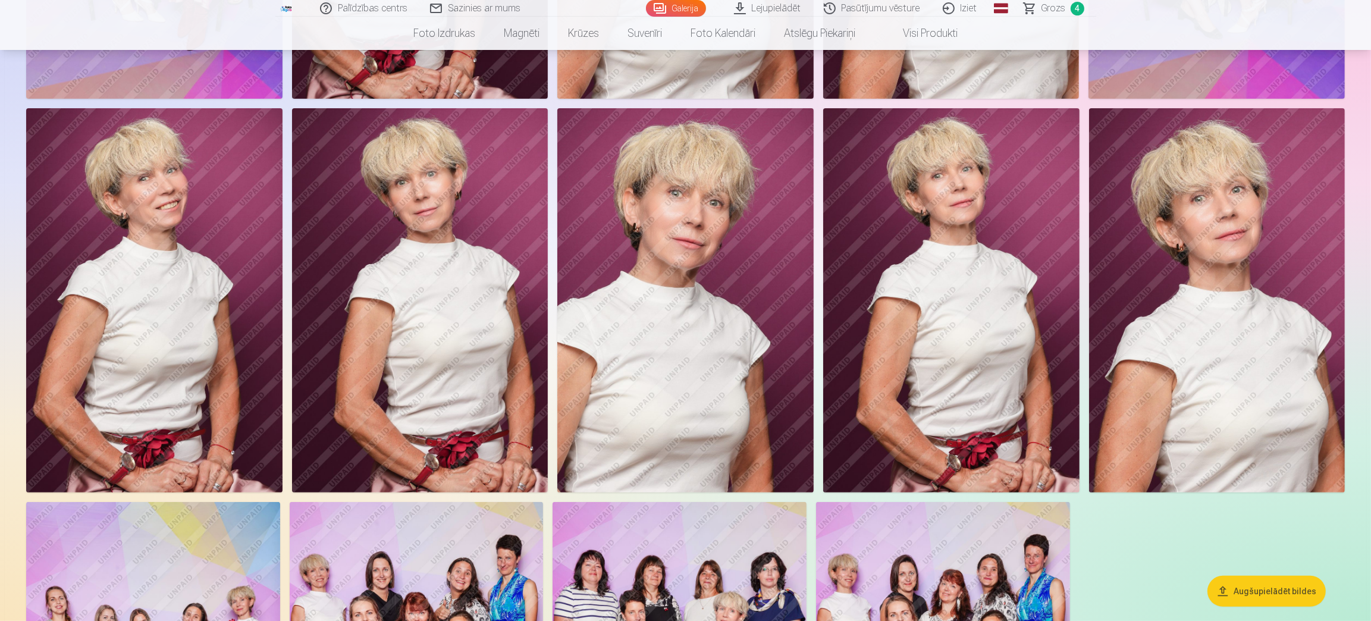
click at [1216, 251] on img at bounding box center [1217, 300] width 256 height 384
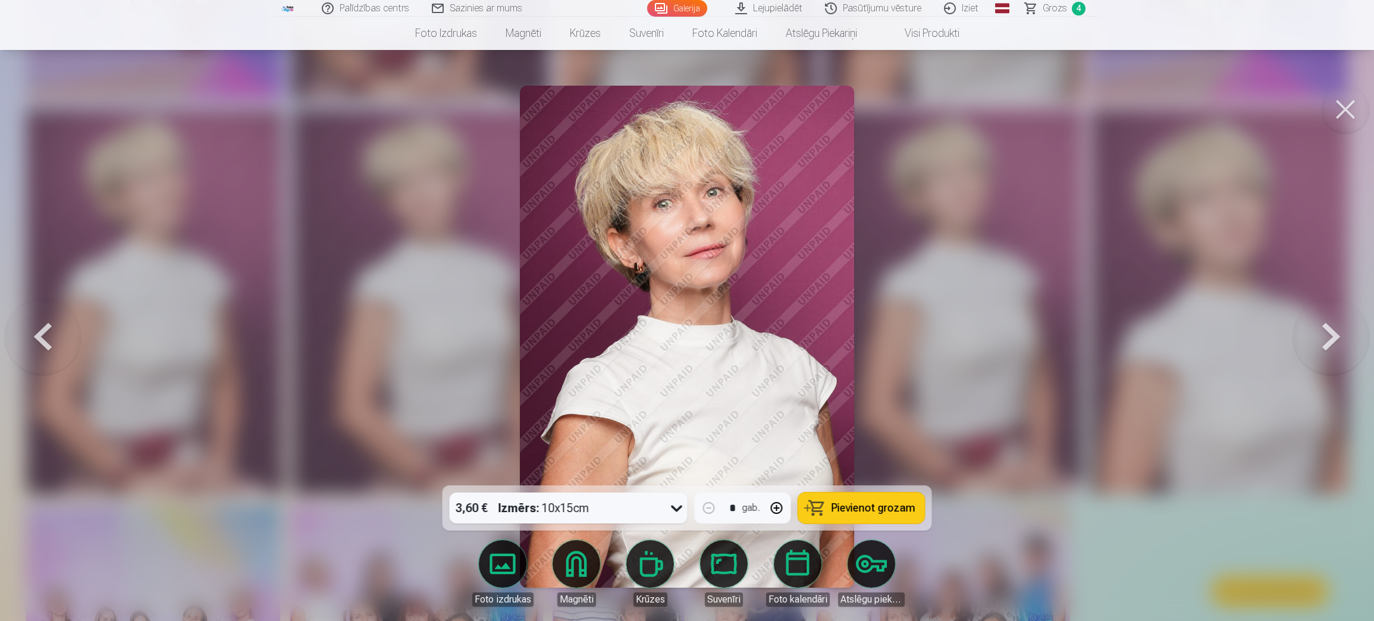
click at [825, 513] on button "Pievienot grozam" at bounding box center [861, 507] width 127 height 31
click at [1047, 3] on span "Grozs" at bounding box center [1054, 8] width 24 height 14
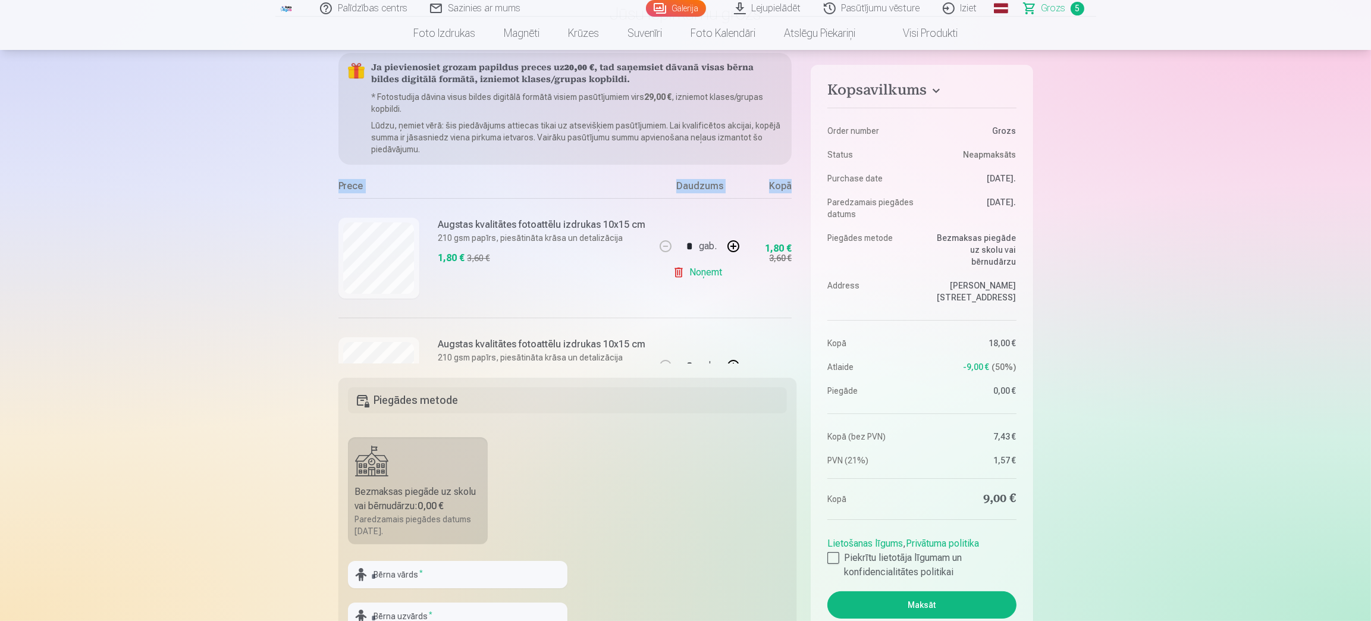
scroll to position [0, 28]
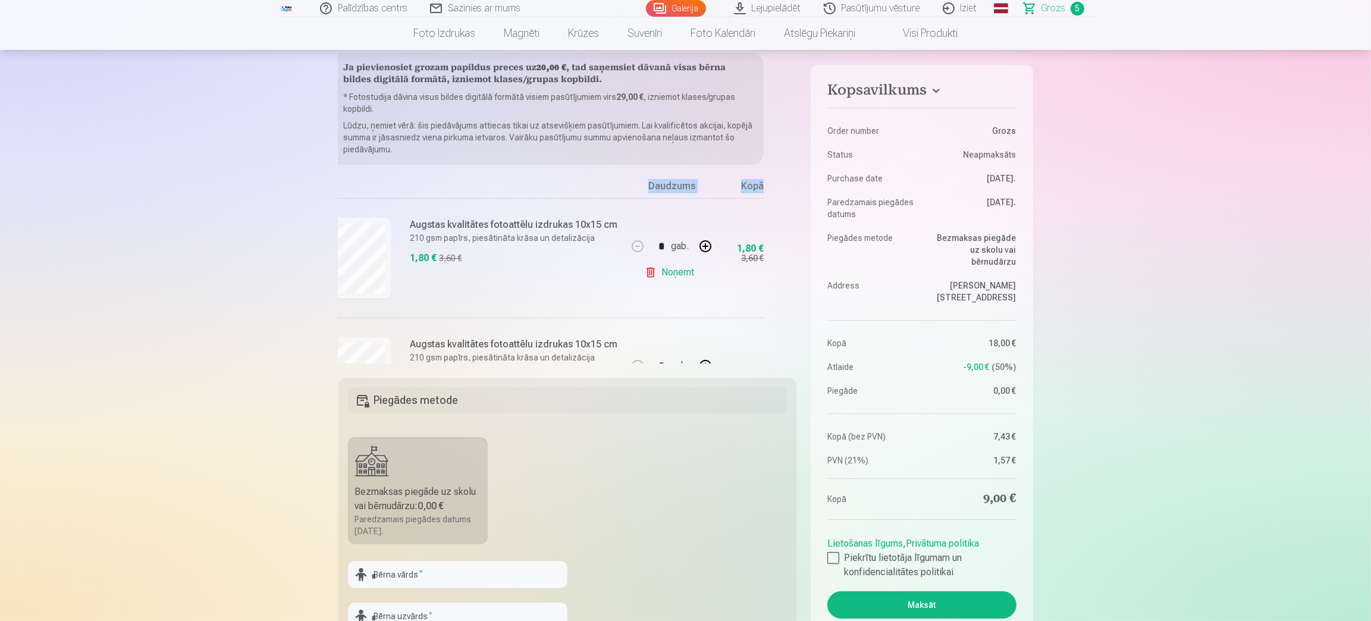
drag, startPoint x: 792, startPoint y: 171, endPoint x: 798, endPoint y: 183, distance: 14.1
click at [798, 183] on div "Kopsavilkums Order number Grozs Status Neapmaksāts Purchase date 11.09.2025. Pa…" at bounding box center [685, 465] width 695 height 824
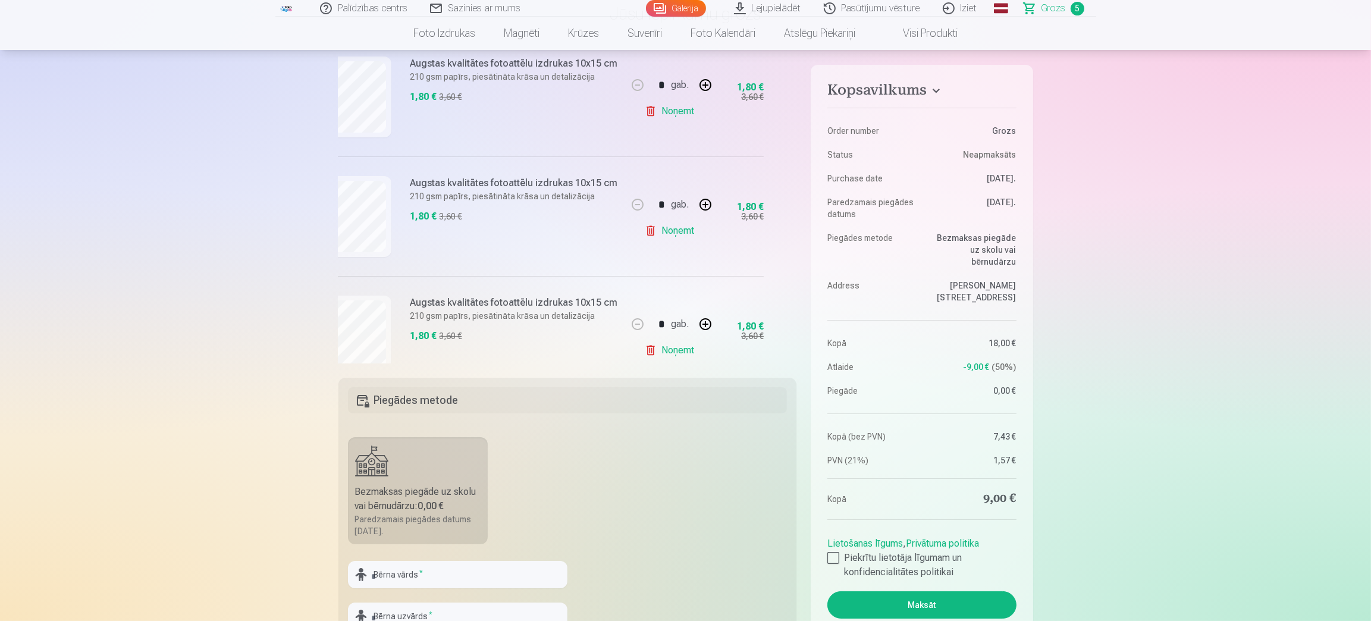
scroll to position [393, 28]
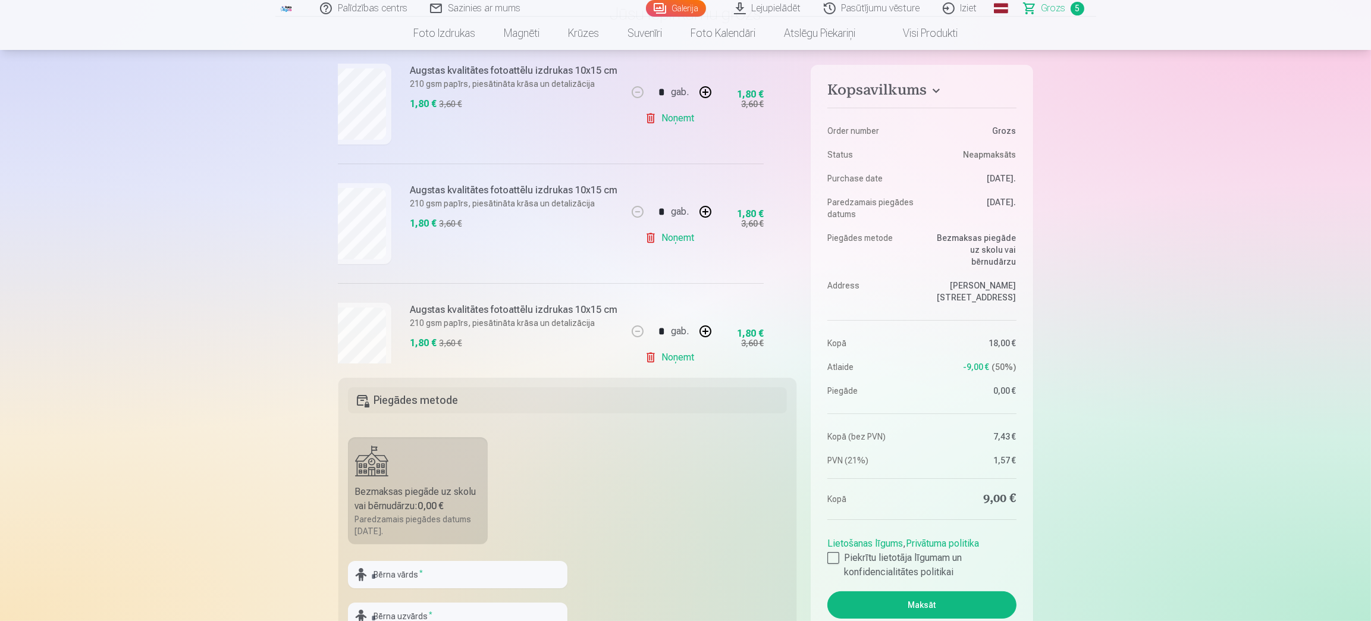
click at [684, 9] on link "Galerija" at bounding box center [676, 8] width 60 height 17
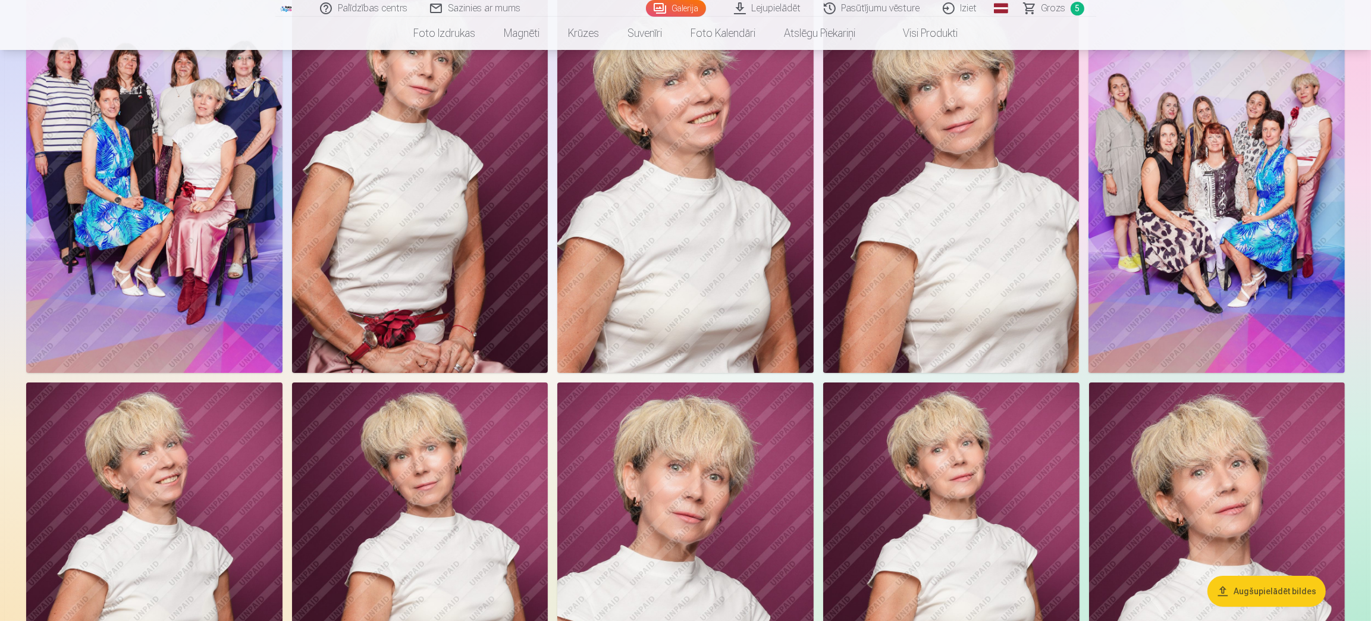
scroll to position [106, 0]
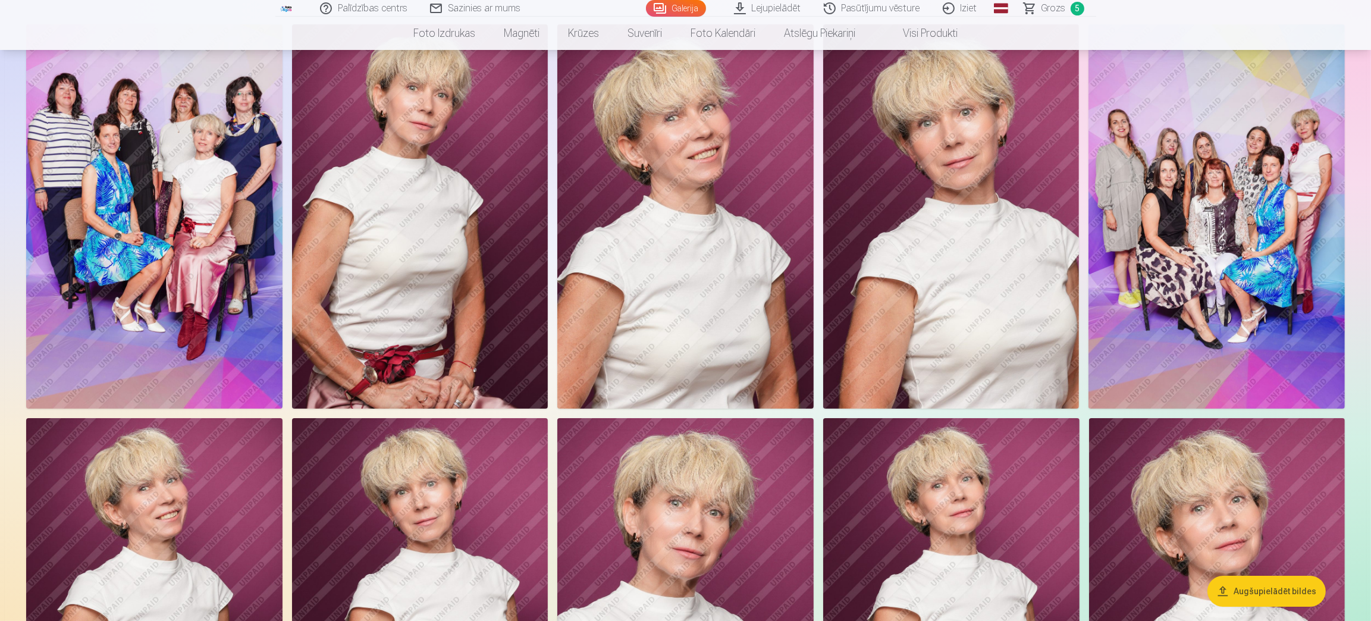
click at [1059, 7] on span "Grozs" at bounding box center [1053, 8] width 24 height 14
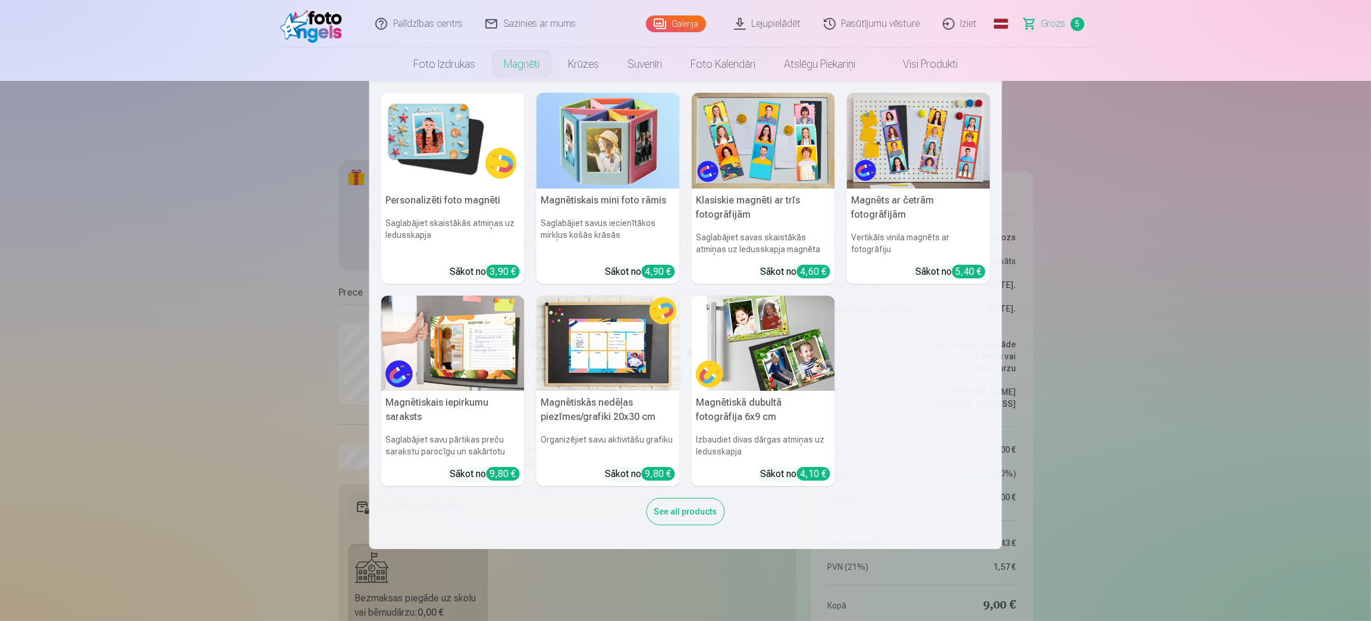
click at [525, 65] on link "Magnēti" at bounding box center [521, 64] width 64 height 33
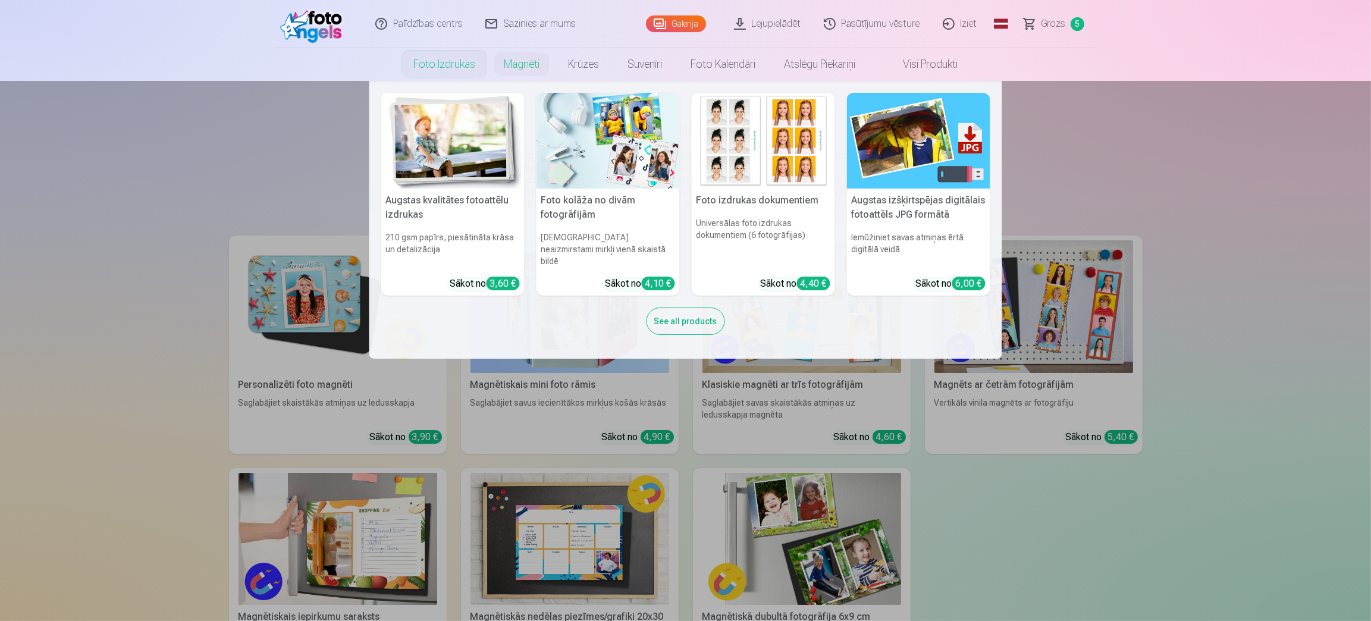
click at [455, 59] on link "Foto izdrukas" at bounding box center [444, 64] width 90 height 33
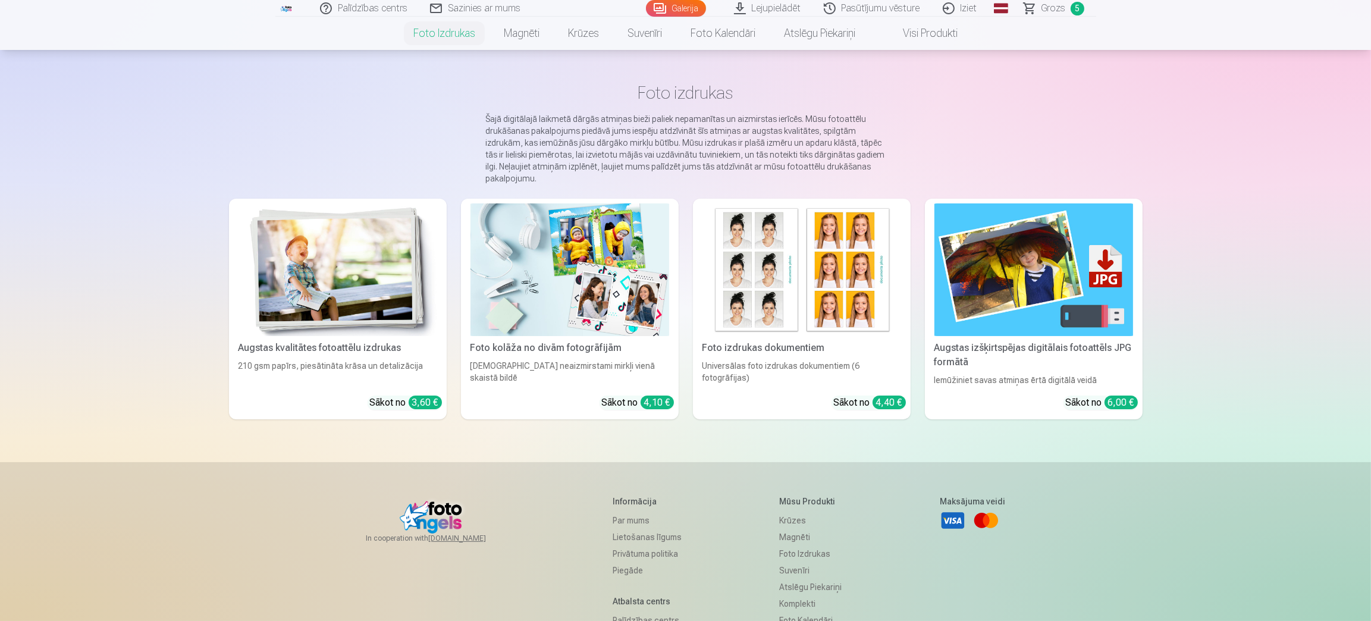
scroll to position [35, 0]
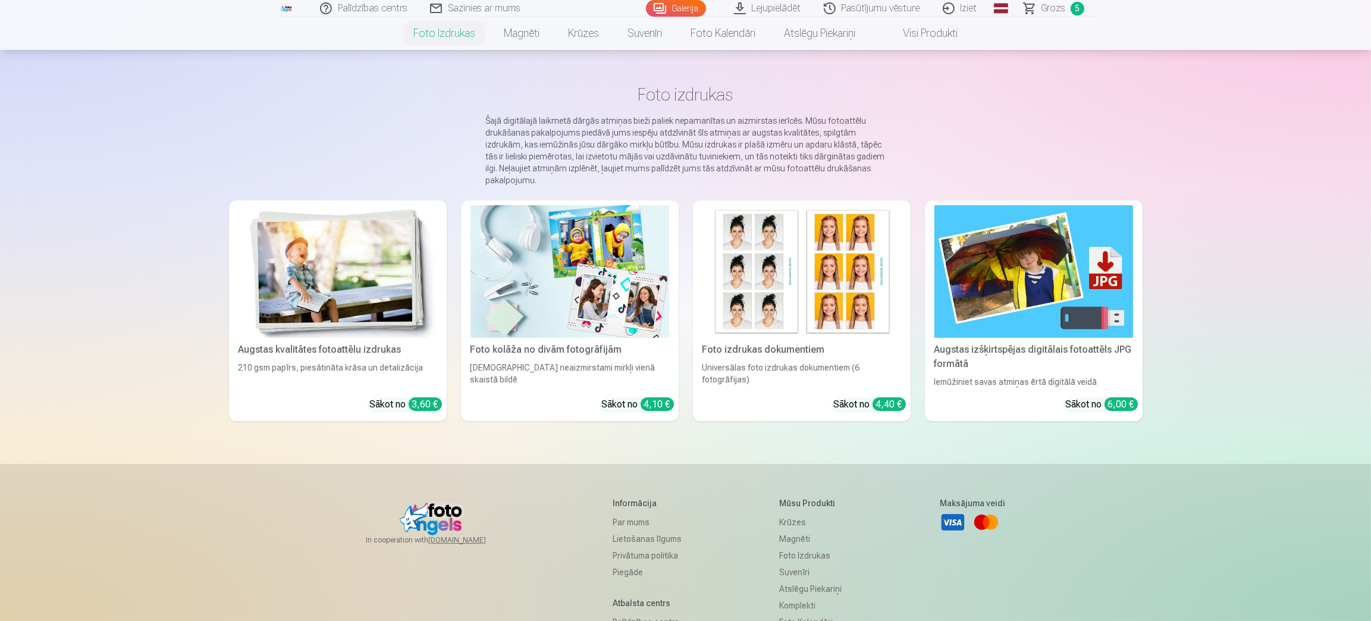
click at [832, 278] on img at bounding box center [801, 271] width 199 height 133
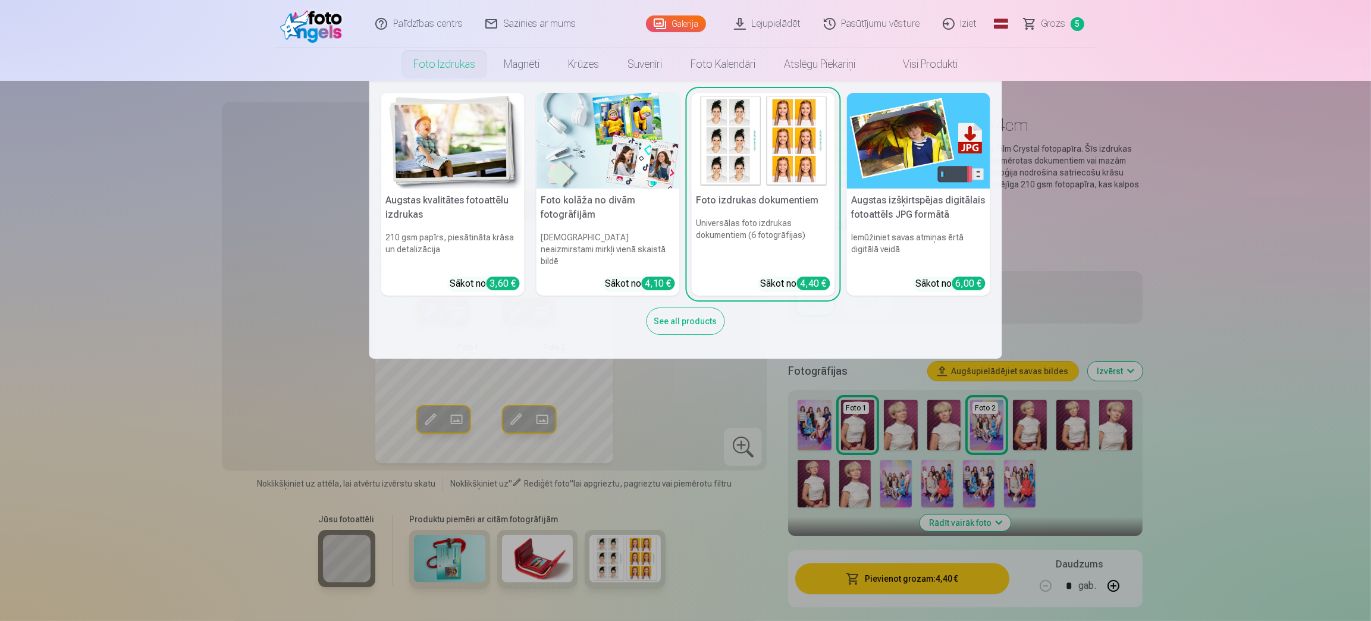
click at [441, 114] on img at bounding box center [452, 141] width 143 height 96
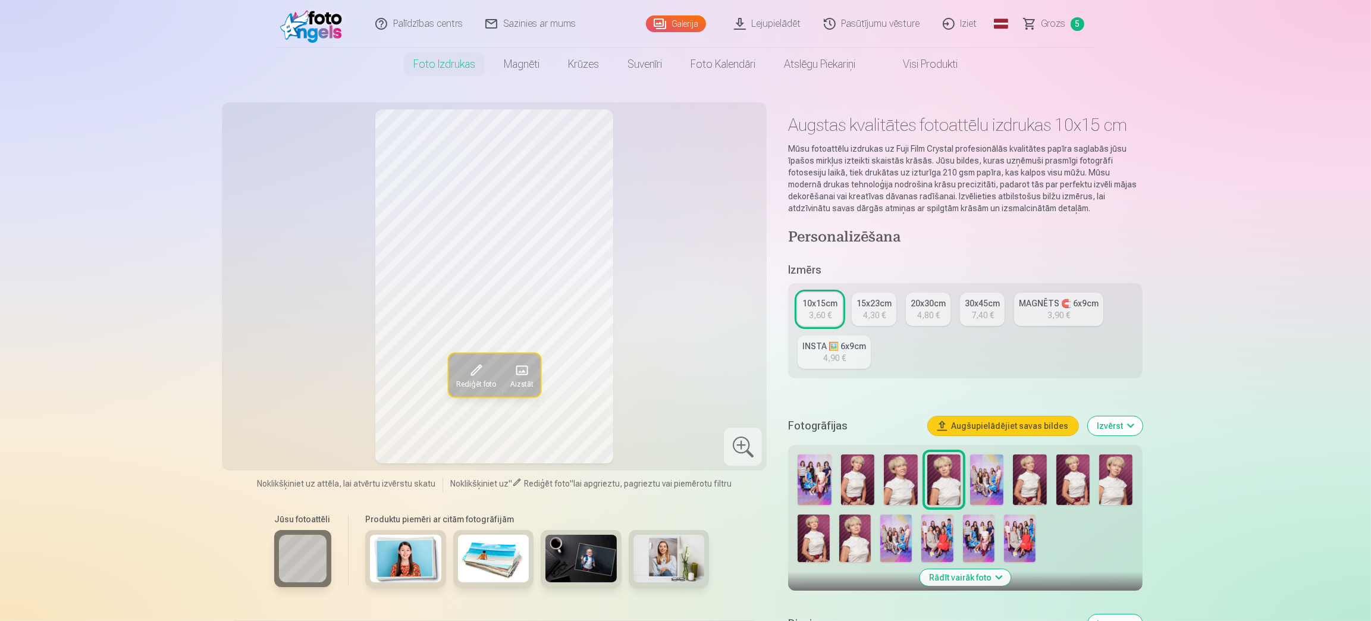
click at [404, 544] on img at bounding box center [405, 559] width 71 height 48
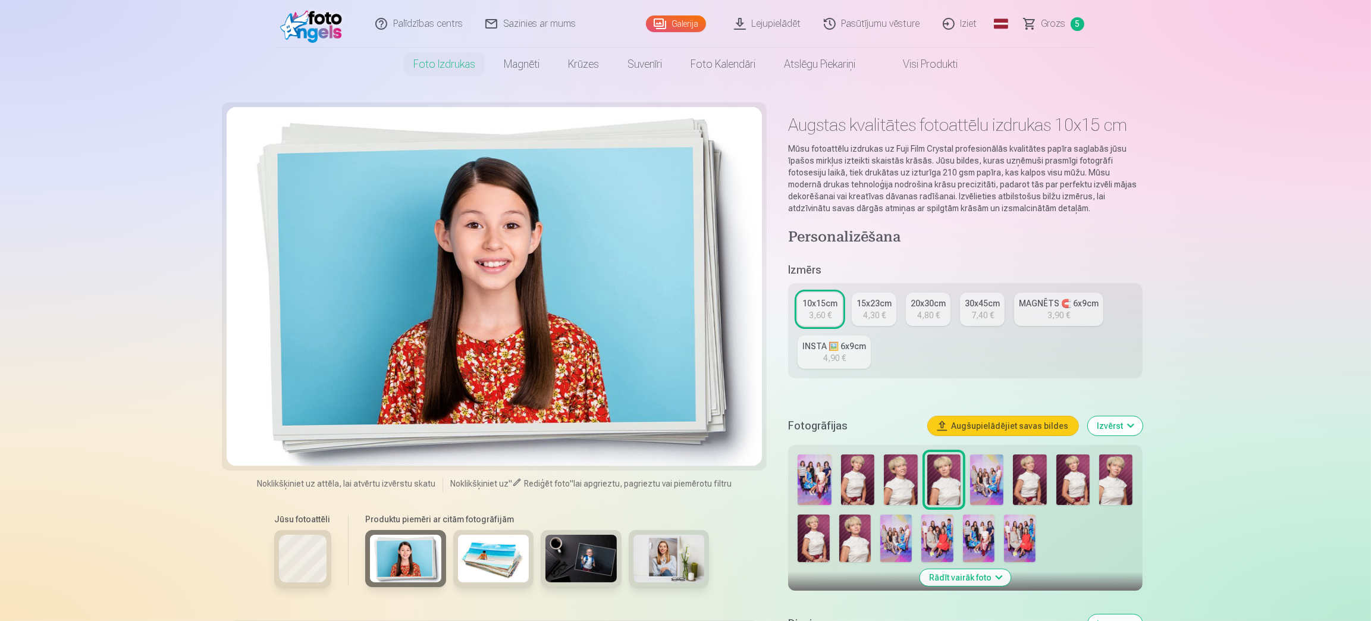
click at [484, 564] on img at bounding box center [493, 559] width 71 height 48
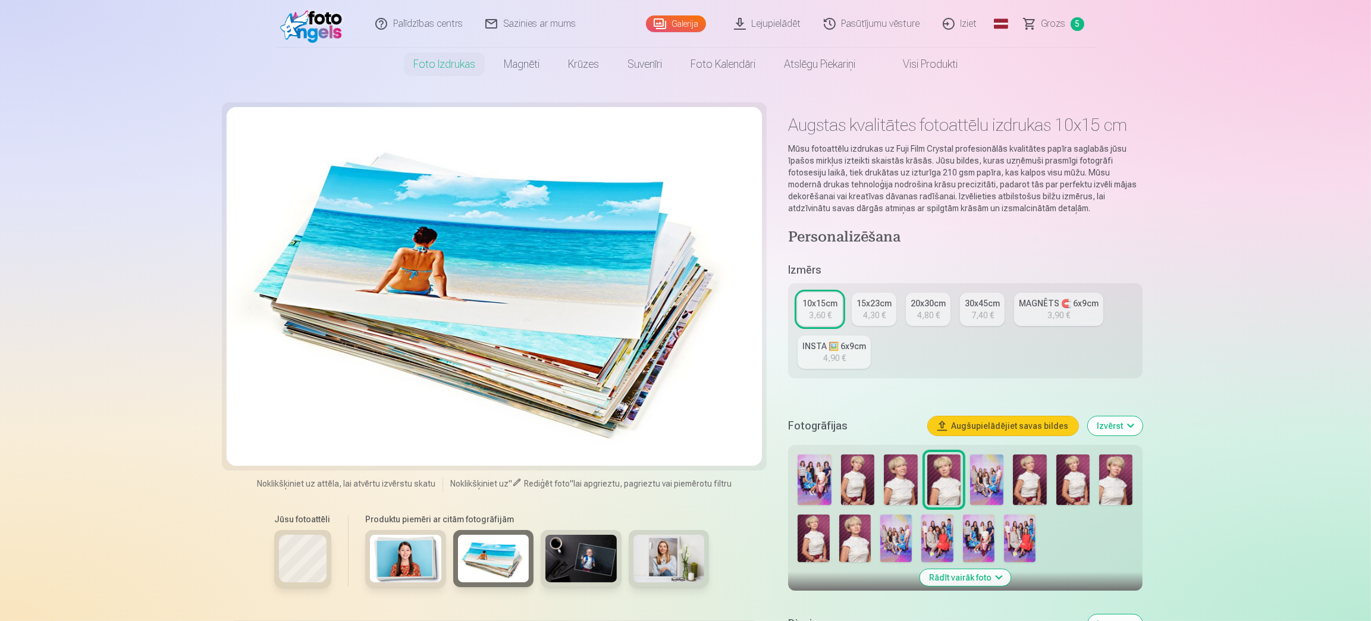
click at [564, 544] on img at bounding box center [580, 559] width 71 height 48
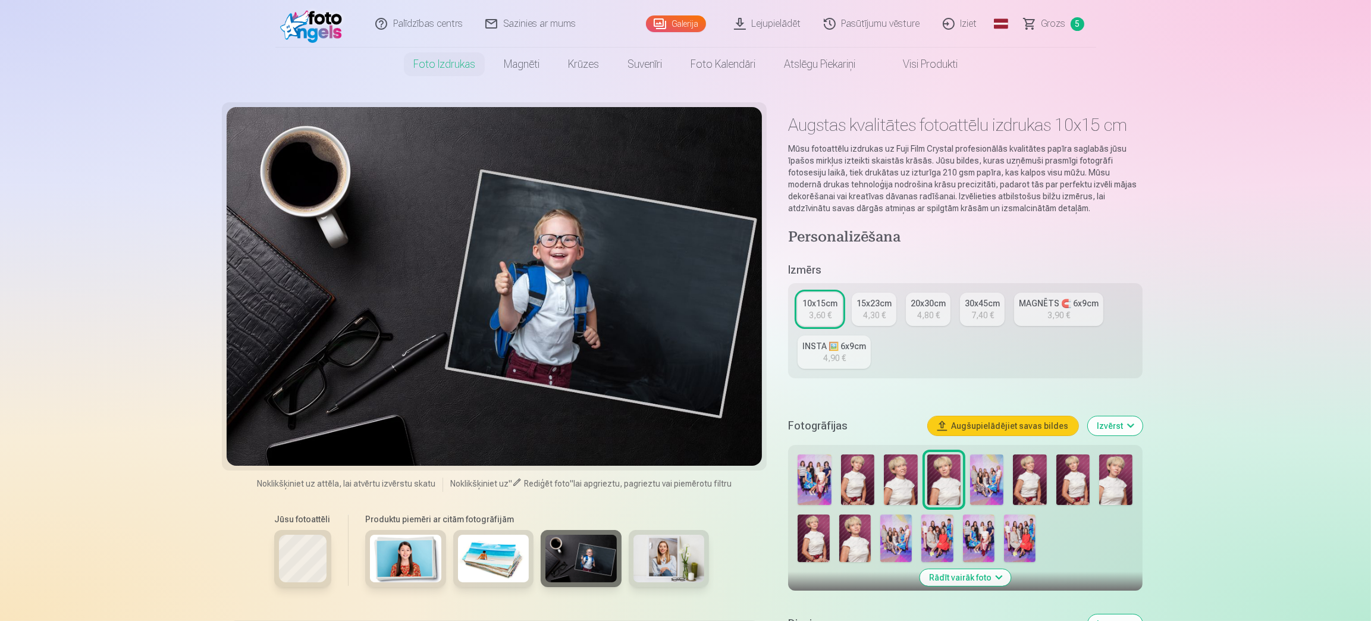
click at [626, 549] on div at bounding box center [536, 564] width 353 height 69
click at [662, 549] on img at bounding box center [668, 559] width 71 height 48
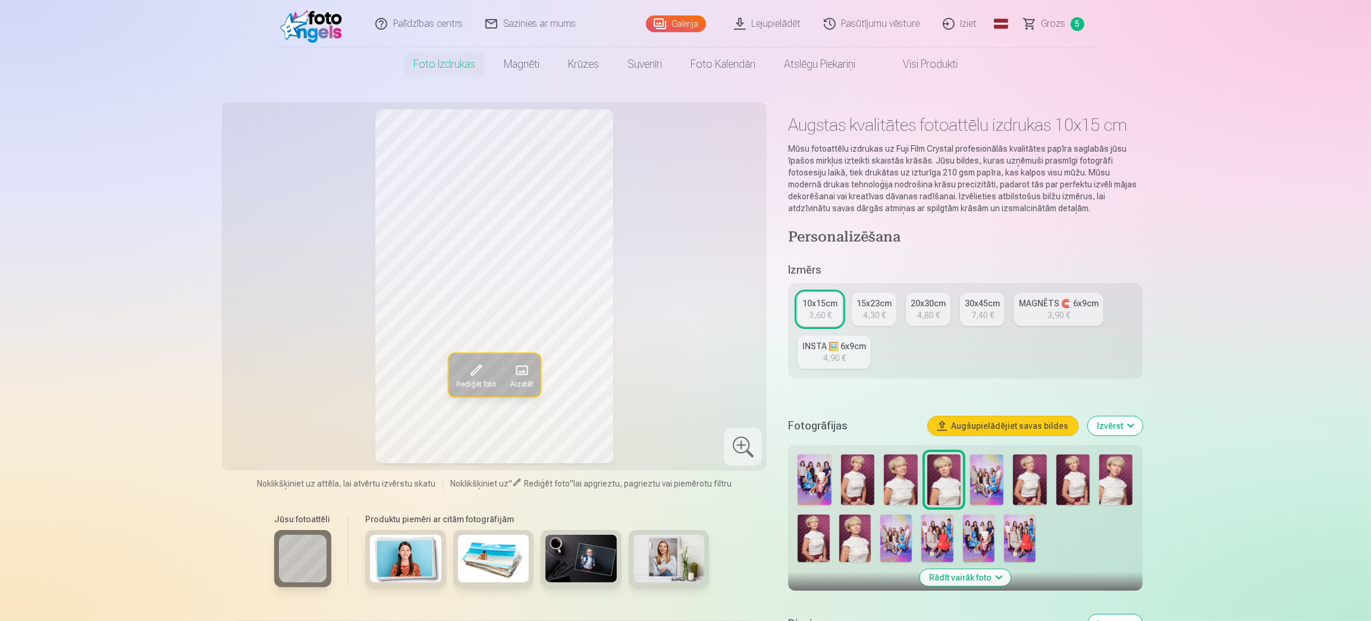
click at [902, 481] on img at bounding box center [900, 479] width 33 height 51
click at [852, 484] on img at bounding box center [857, 479] width 33 height 51
click at [1035, 486] on img at bounding box center [1029, 479] width 33 height 51
click at [1122, 489] on img at bounding box center [1115, 479] width 33 height 51
click at [852, 536] on img at bounding box center [855, 538] width 32 height 48
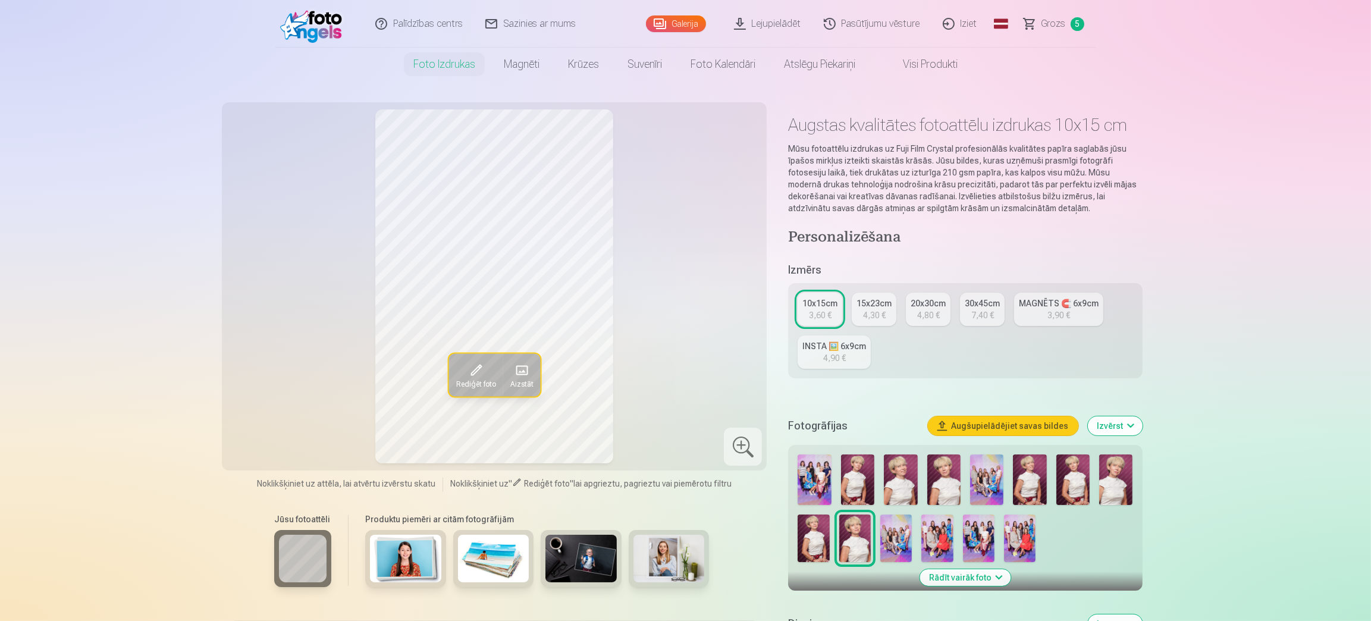
click at [857, 486] on img at bounding box center [857, 479] width 33 height 51
click at [890, 489] on img at bounding box center [900, 479] width 33 height 51
click at [937, 491] on img at bounding box center [943, 479] width 33 height 51
click at [1107, 491] on img at bounding box center [1115, 479] width 33 height 51
click at [859, 539] on img at bounding box center [855, 538] width 32 height 48
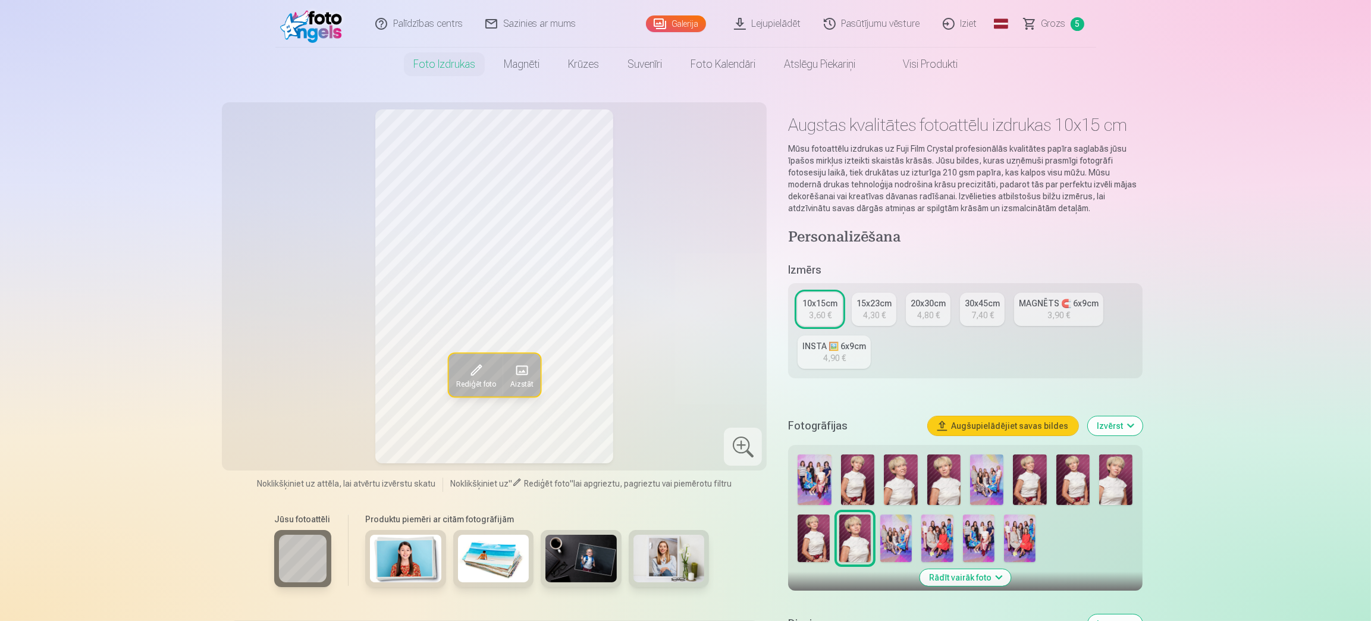
click at [949, 488] on img at bounding box center [943, 479] width 33 height 51
click at [1067, 314] on link "MAGNĒTS 🧲 6x9cm 3,90 €" at bounding box center [1058, 309] width 89 height 33
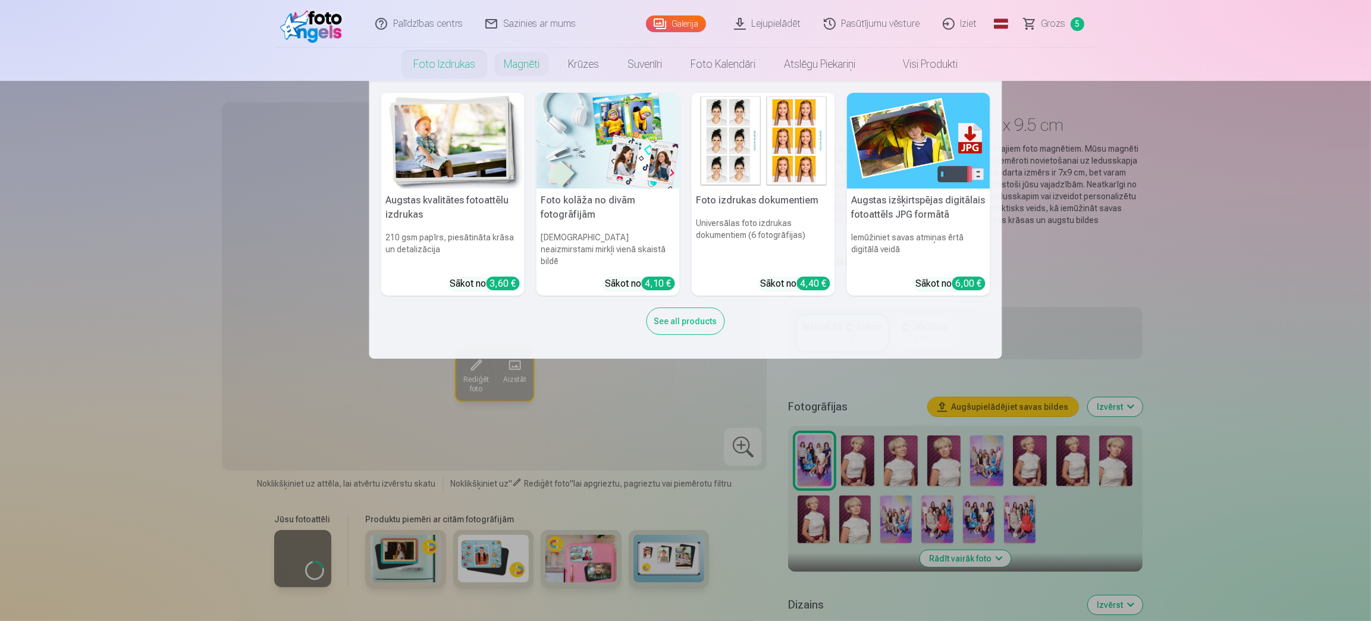
click at [442, 62] on link "Foto izdrukas" at bounding box center [444, 64] width 90 height 33
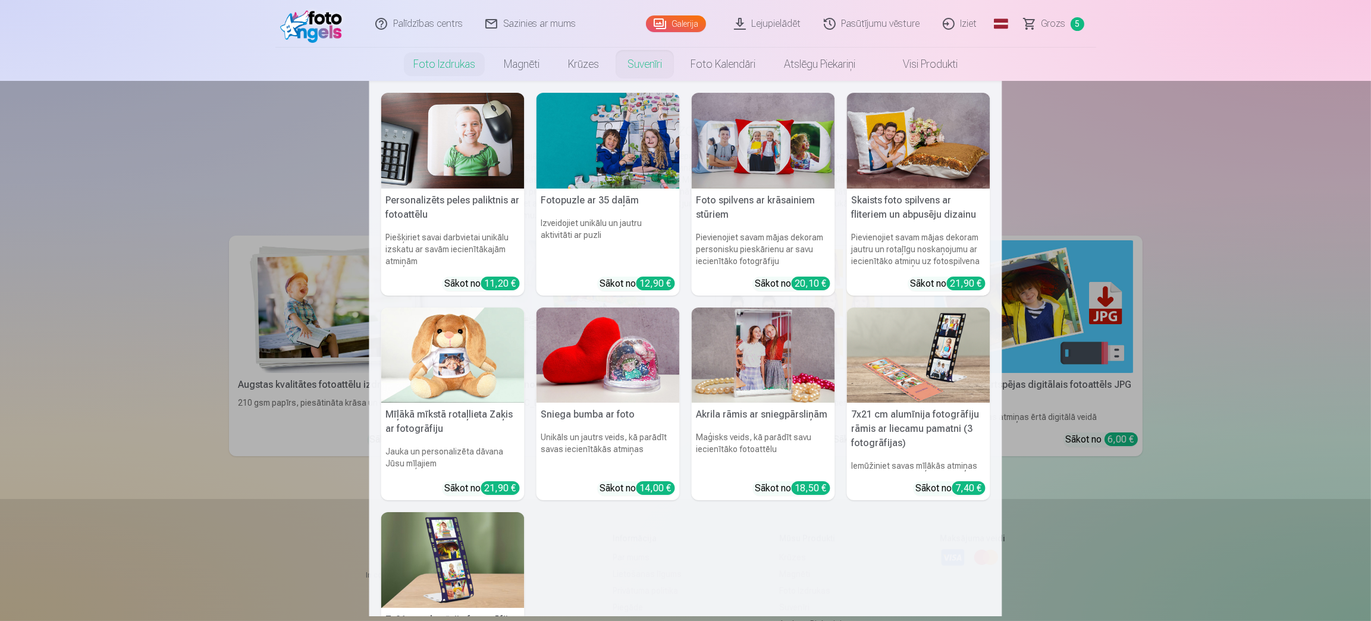
click at [646, 69] on link "Suvenīri" at bounding box center [644, 64] width 63 height 33
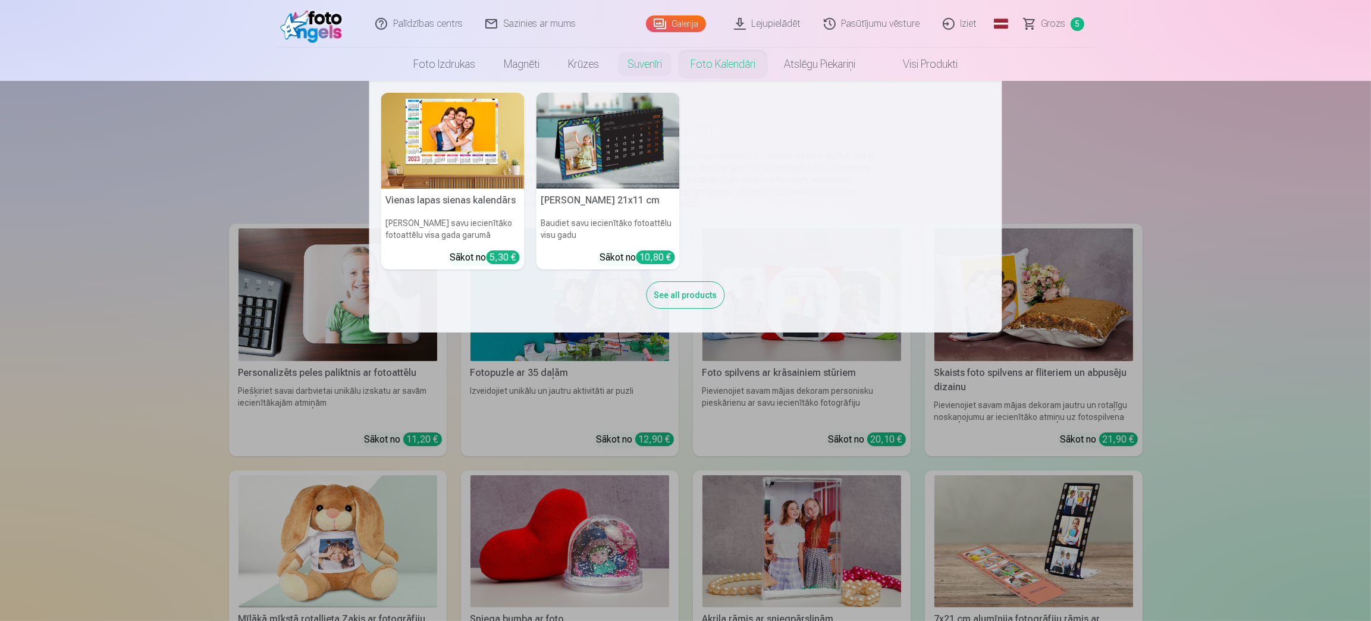
click at [742, 70] on link "Foto kalendāri" at bounding box center [722, 64] width 93 height 33
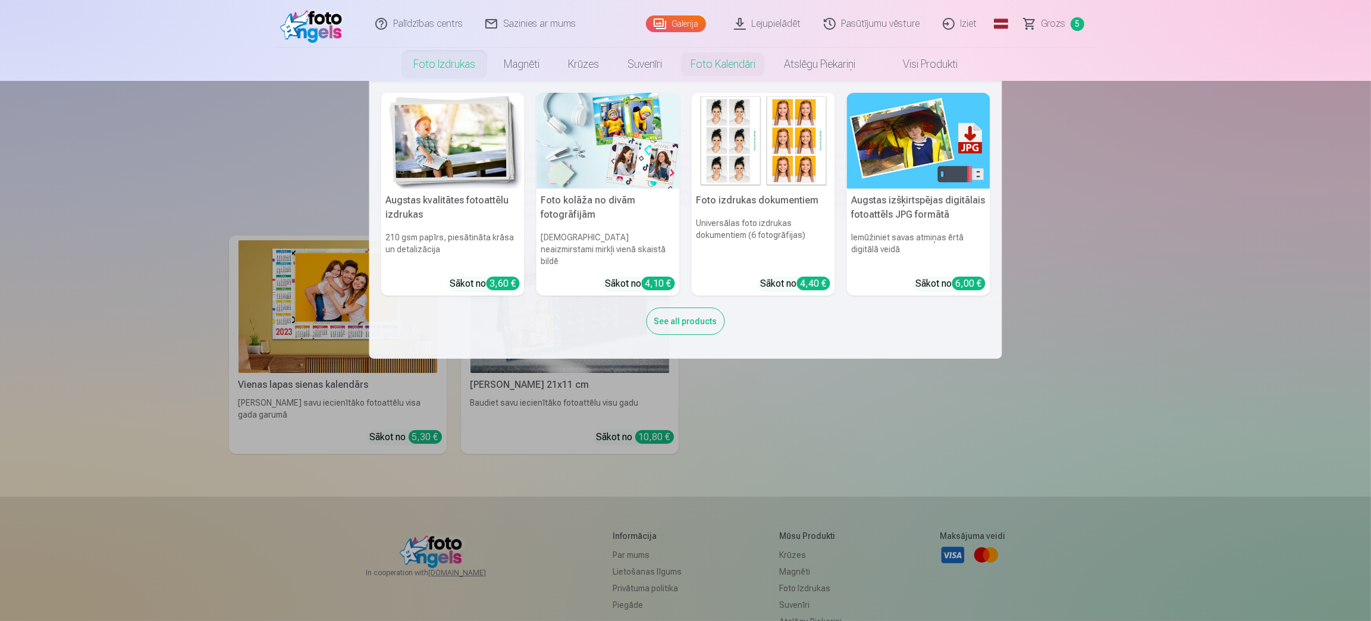
click at [461, 59] on link "Foto izdrukas" at bounding box center [444, 64] width 90 height 33
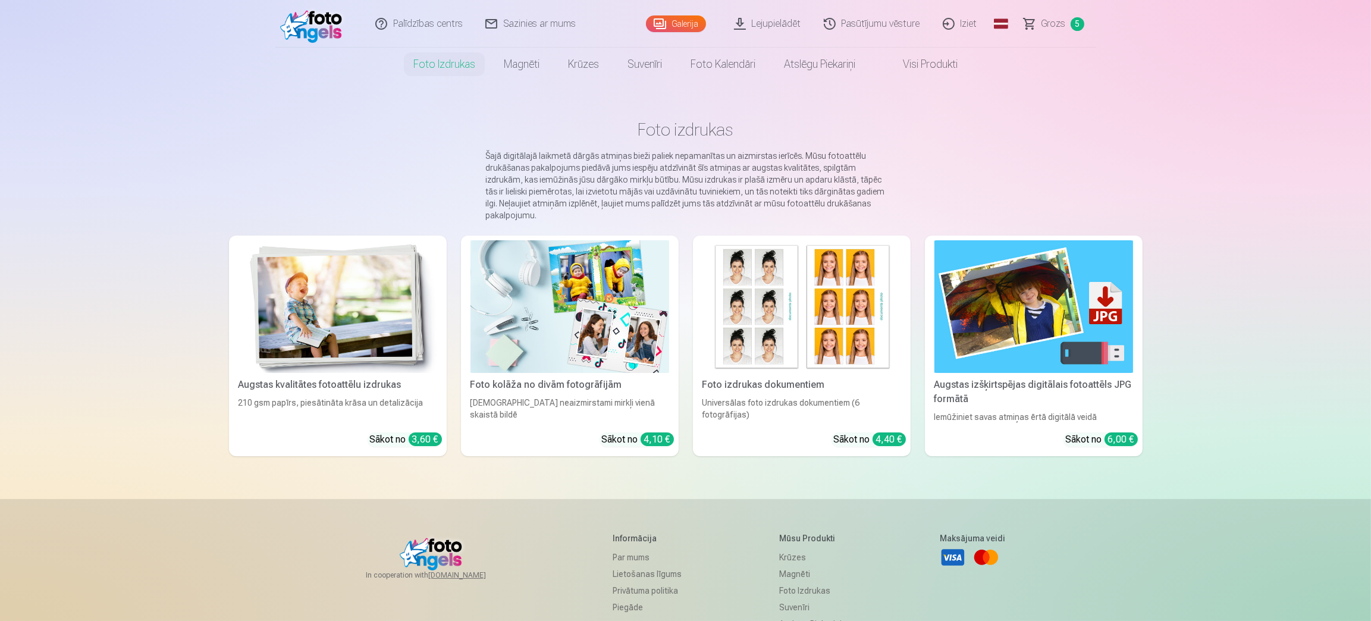
click at [762, 326] on img at bounding box center [801, 306] width 199 height 133
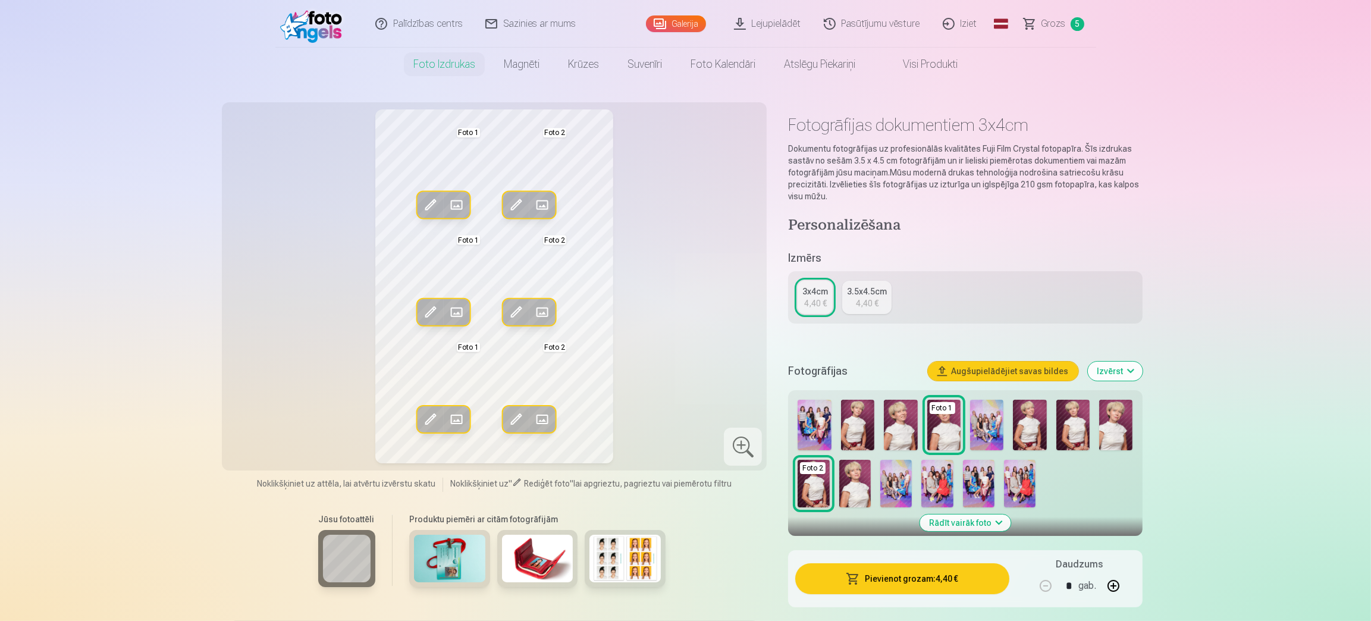
click at [872, 300] on div "4,40 €" at bounding box center [867, 303] width 23 height 12
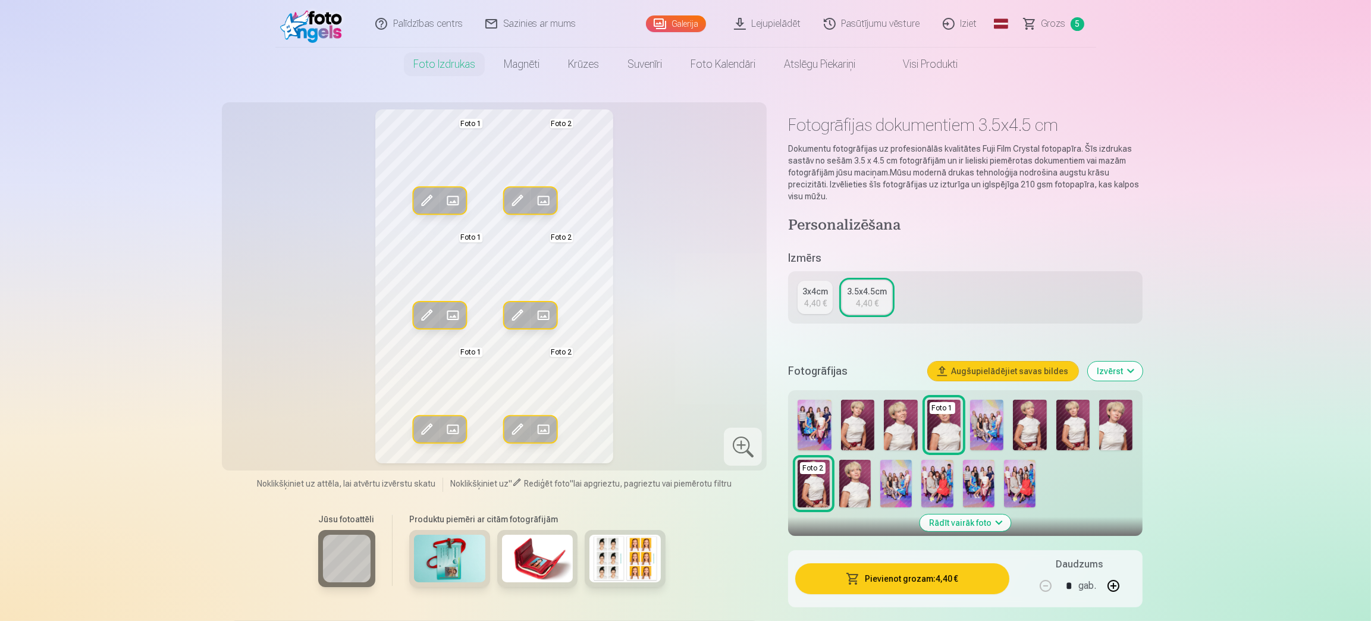
click at [512, 191] on span at bounding box center [517, 200] width 19 height 19
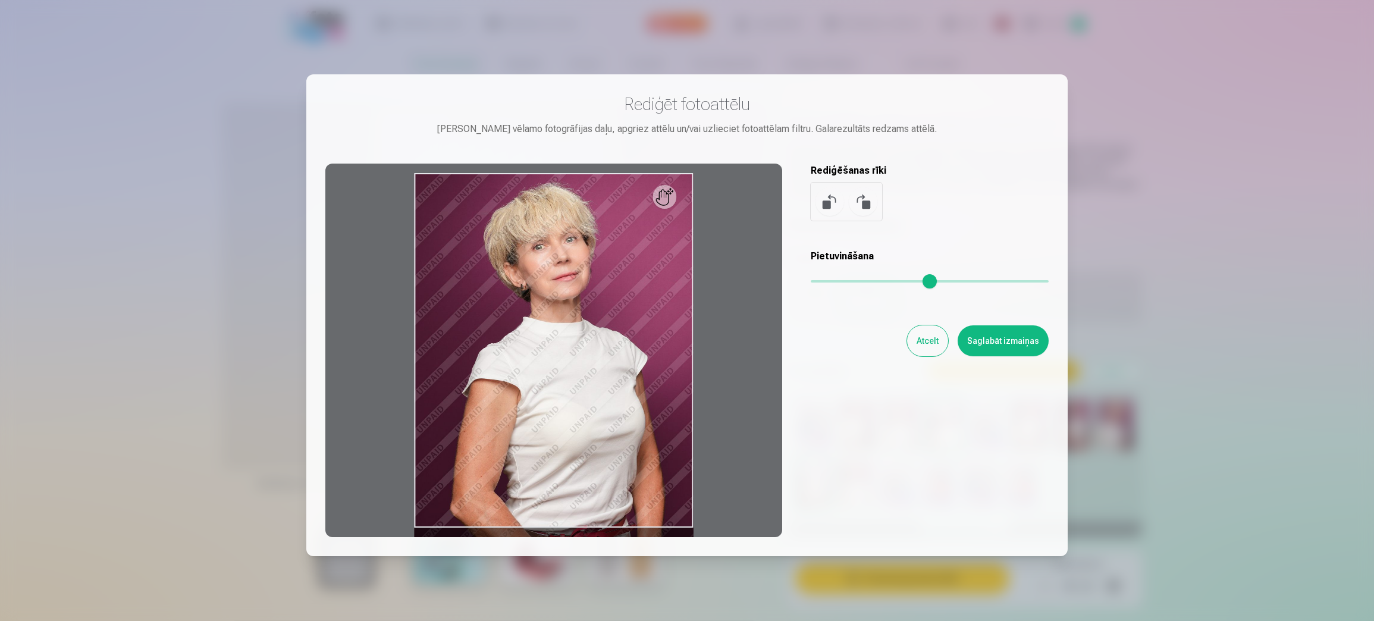
click at [817, 281] on input "range" at bounding box center [930, 281] width 238 height 2
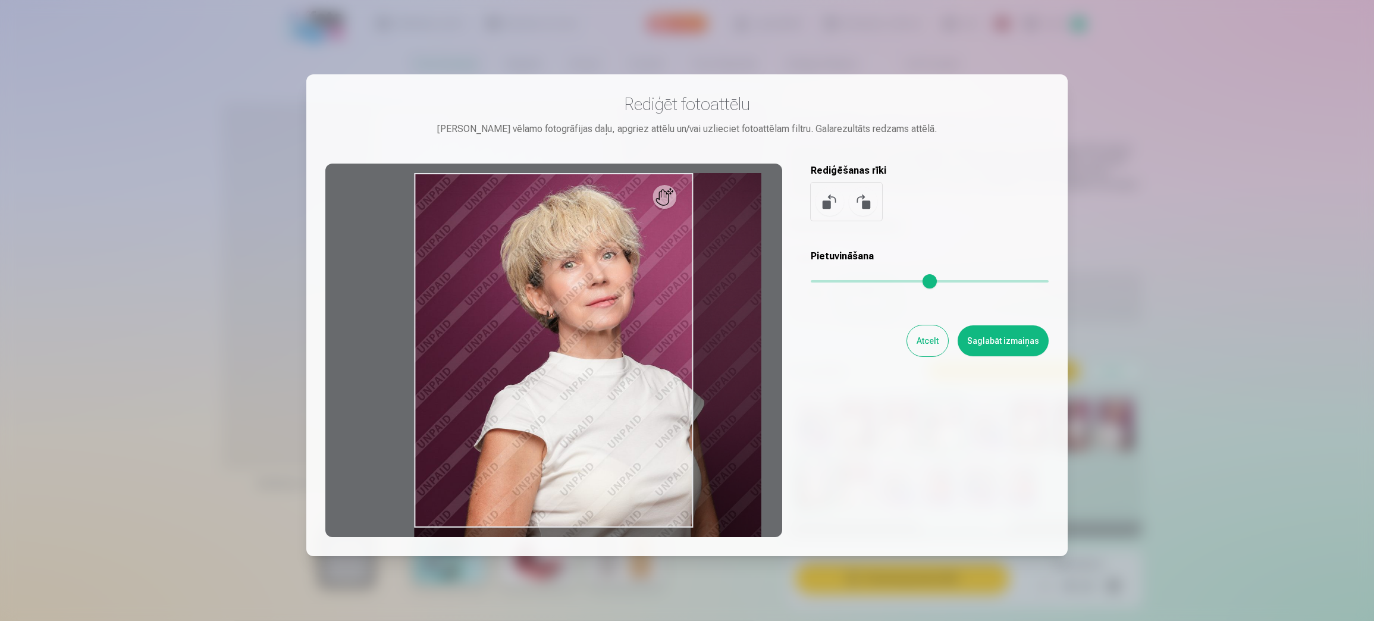
click at [827, 282] on input "range" at bounding box center [930, 281] width 238 height 2
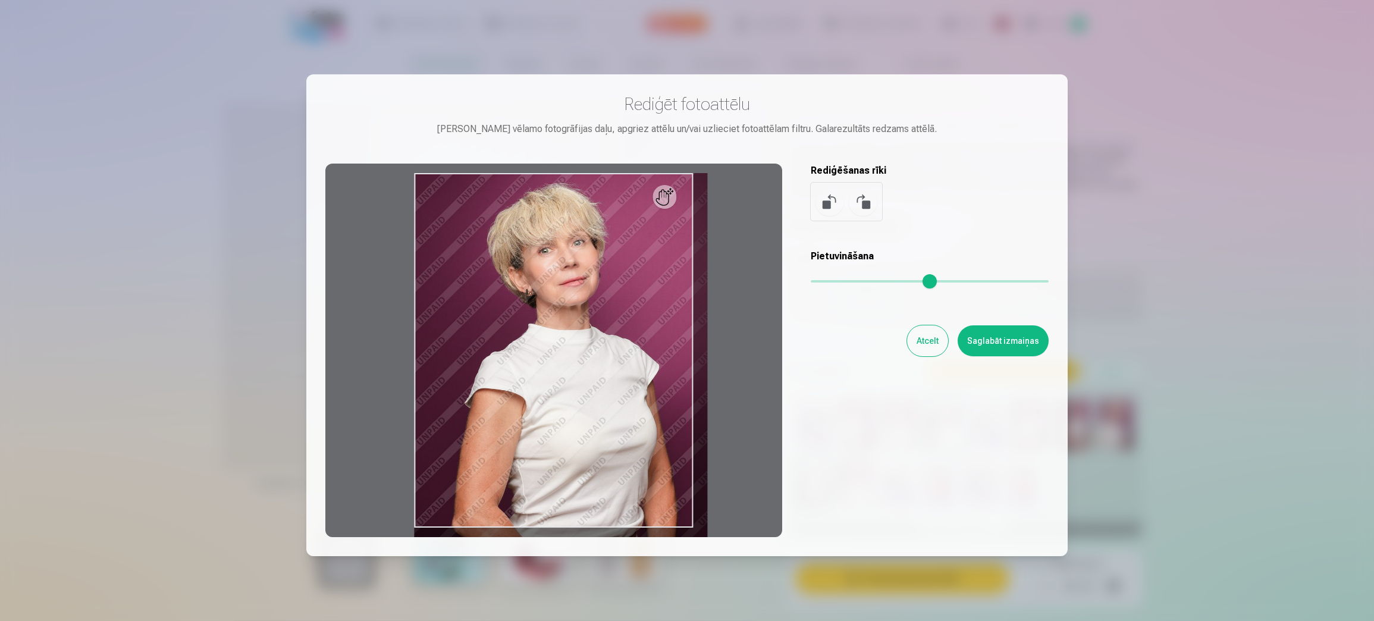
click at [818, 281] on input "range" at bounding box center [930, 281] width 238 height 2
click at [808, 280] on div "Rediģēt fotoattēlu Pietuvini vēlamo fotogrāfijas daļu, apgriez attēlu un/vai uz…" at bounding box center [686, 315] width 723 height 444
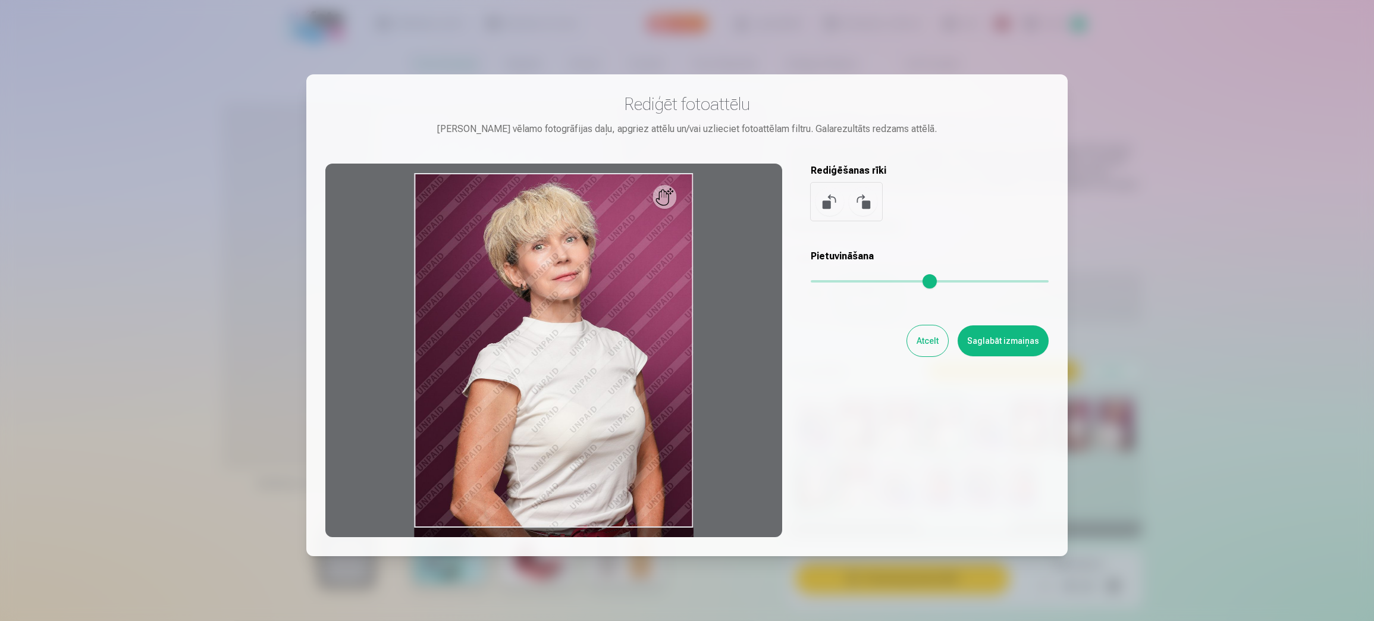
drag, startPoint x: 818, startPoint y: 280, endPoint x: 783, endPoint y: 281, distance: 35.1
click at [811, 281] on input "range" at bounding box center [930, 281] width 238 height 2
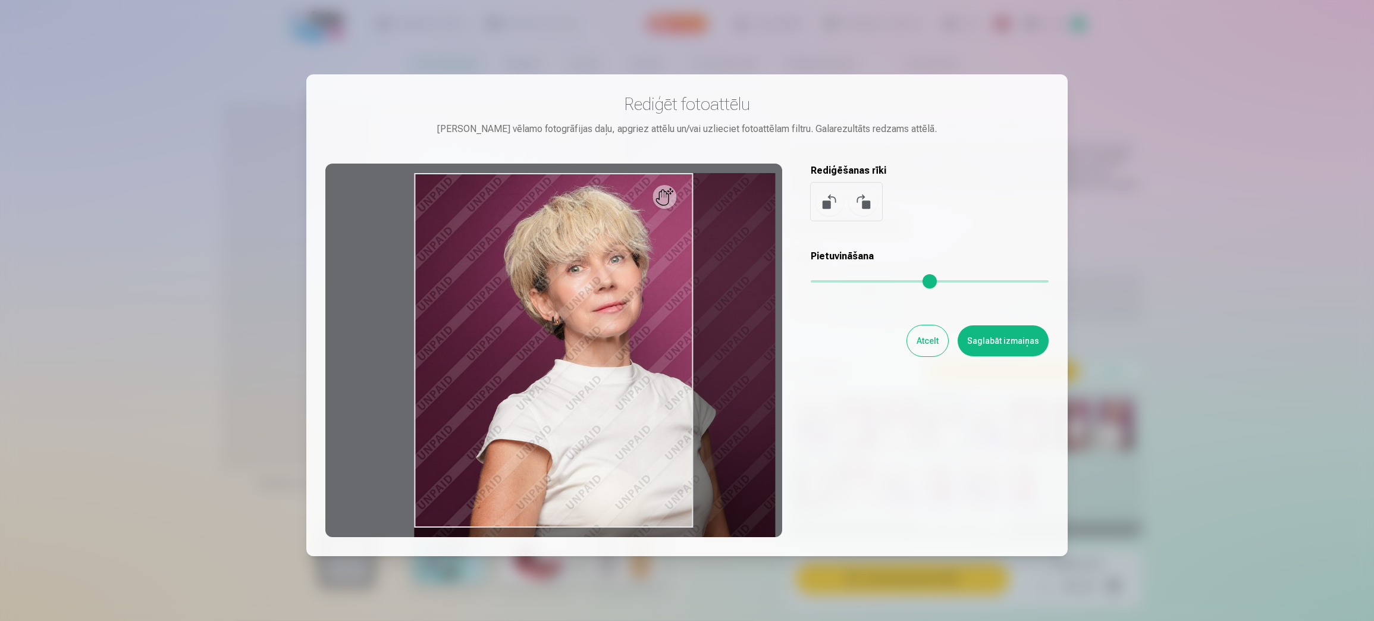
click at [830, 280] on input "range" at bounding box center [930, 281] width 238 height 2
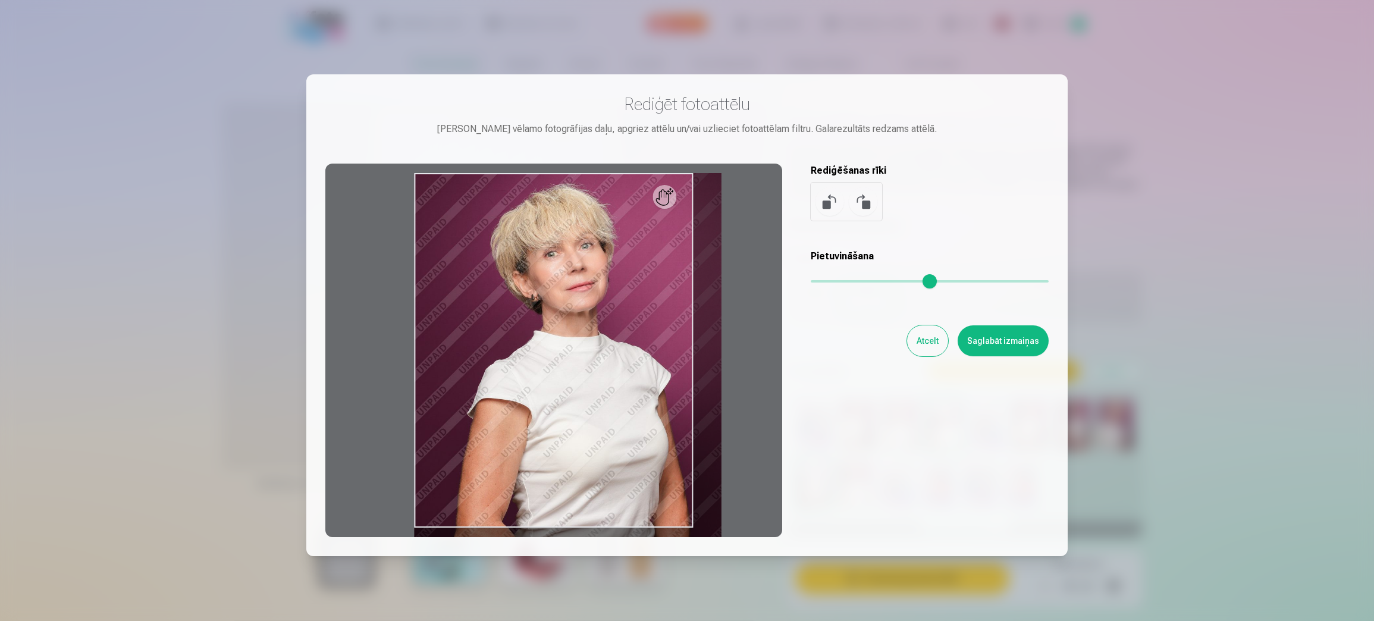
click at [820, 281] on input "range" at bounding box center [930, 281] width 238 height 2
drag, startPoint x: 644, startPoint y: 284, endPoint x: 724, endPoint y: 294, distance: 80.3
click at [724, 294] on div at bounding box center [553, 350] width 457 height 373
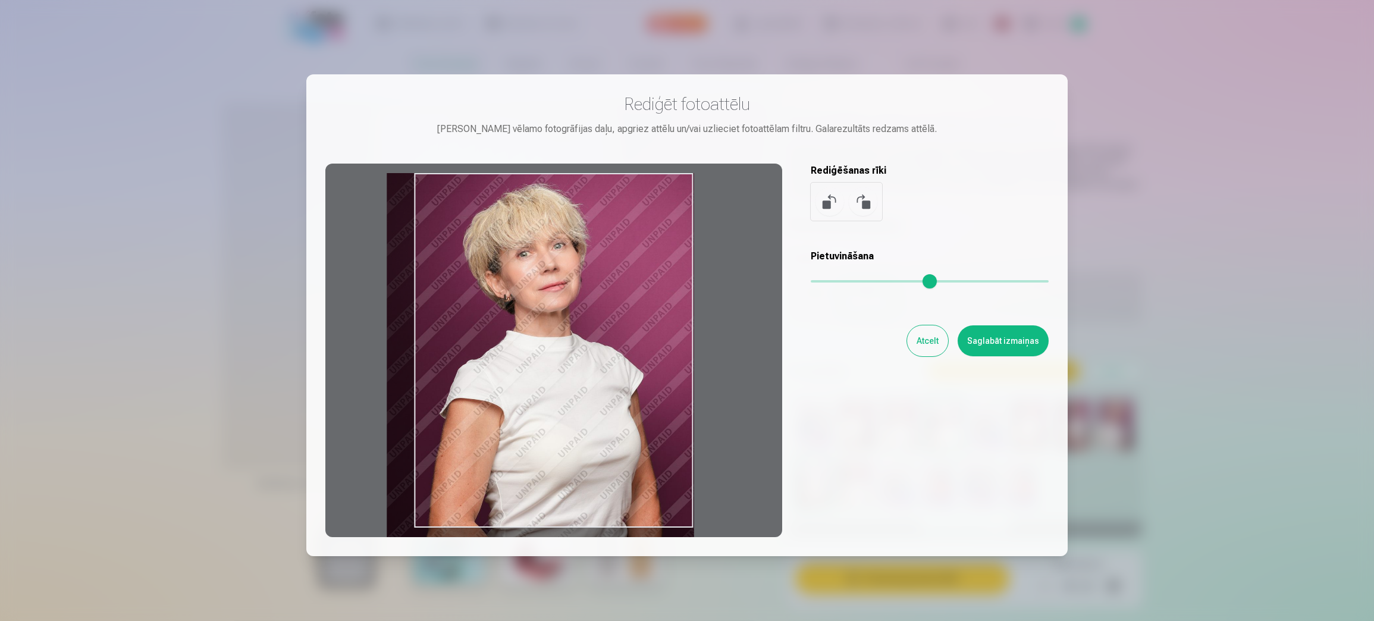
type input "****"
drag, startPoint x: 629, startPoint y: 302, endPoint x: 544, endPoint y: 304, distance: 85.1
click at [544, 304] on div at bounding box center [553, 350] width 457 height 373
click at [1011, 348] on button "Saglabāt izmaiņas" at bounding box center [1002, 340] width 91 height 31
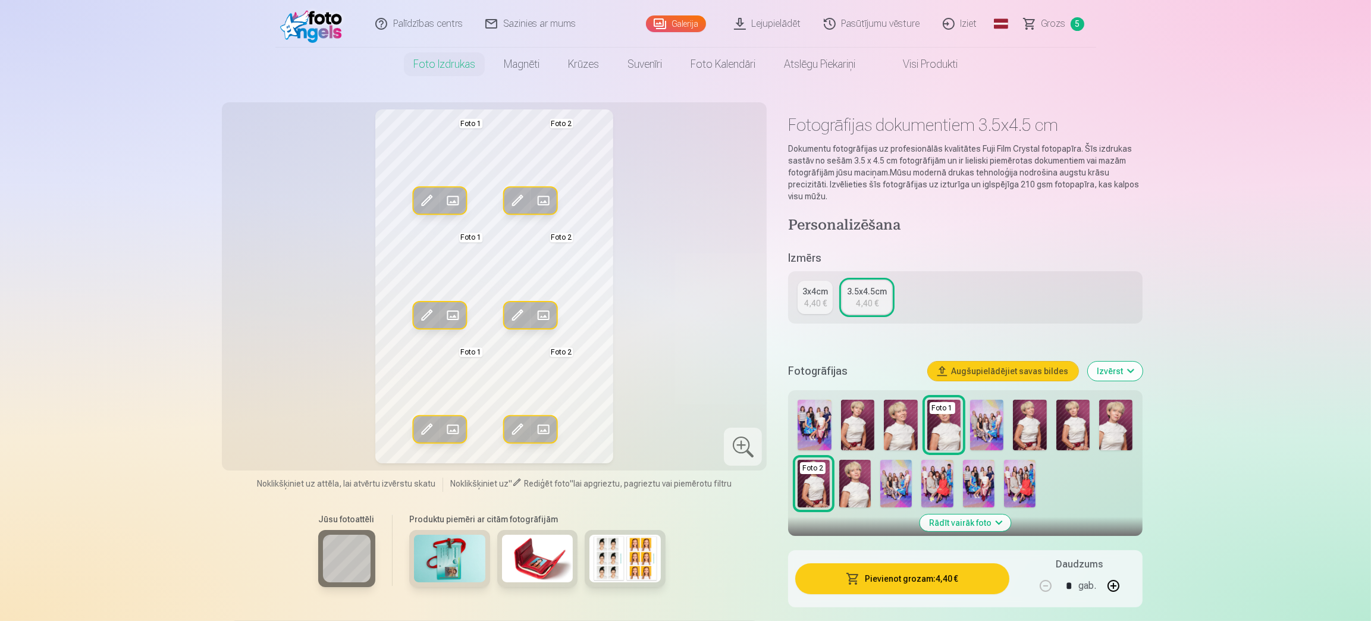
click at [456, 203] on span at bounding box center [452, 200] width 19 height 19
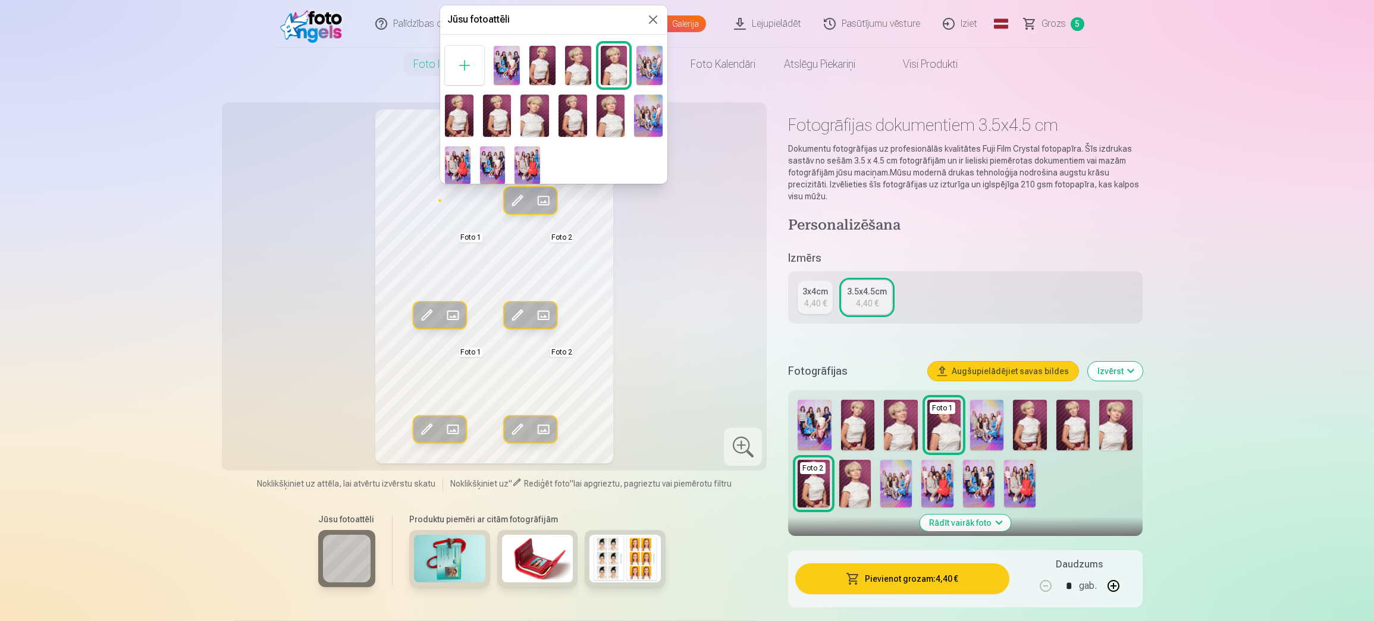
click at [615, 118] on img at bounding box center [610, 116] width 29 height 43
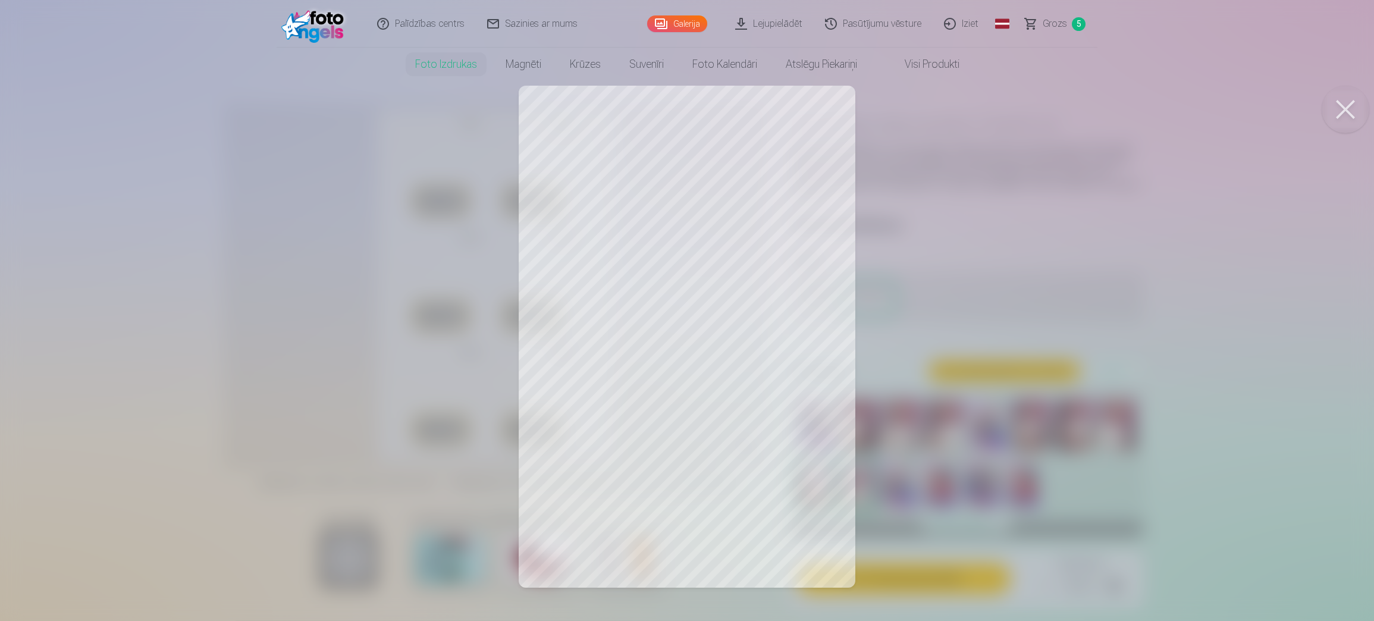
click at [439, 140] on div at bounding box center [687, 310] width 1374 height 621
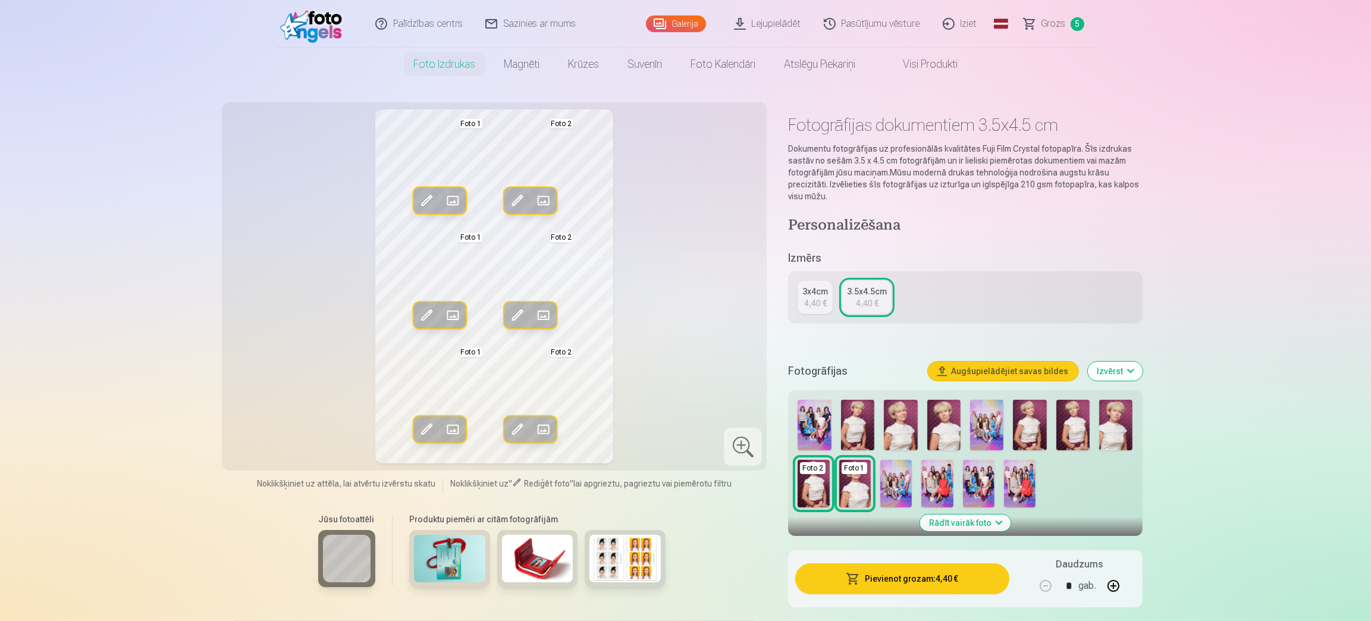
click at [1121, 437] on img at bounding box center [1115, 425] width 33 height 51
click at [1119, 426] on img at bounding box center [1115, 425] width 33 height 51
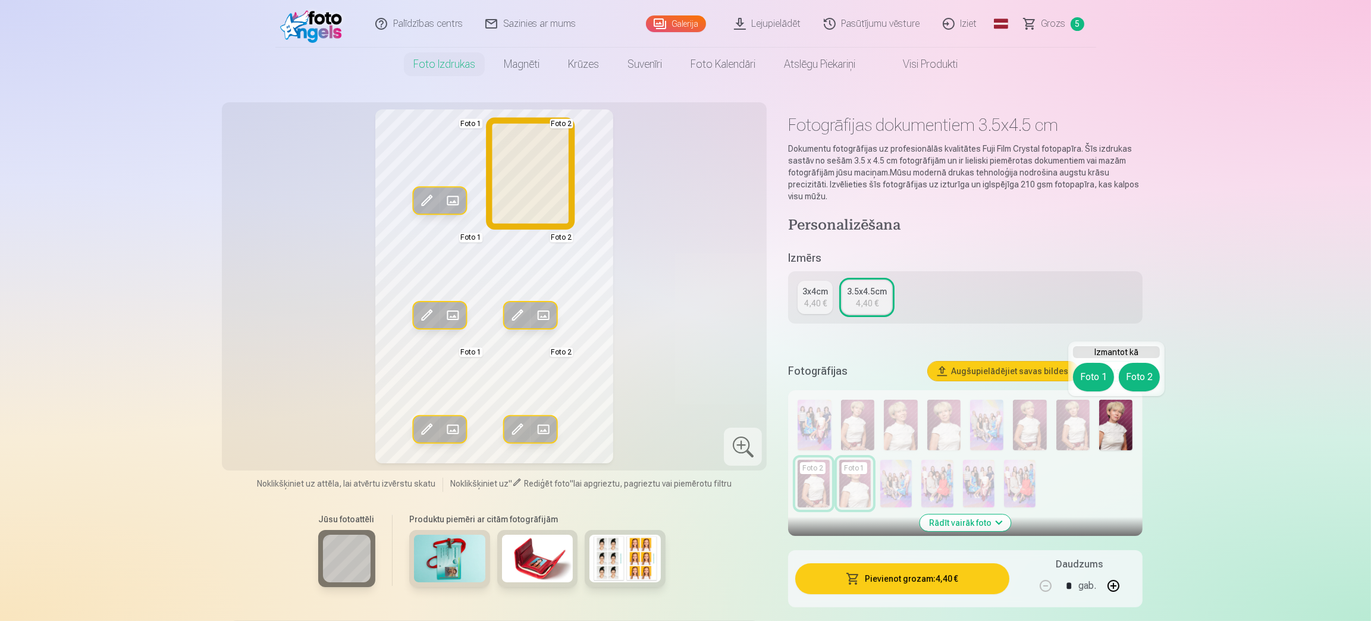
click at [1141, 381] on button "Foto 2" at bounding box center [1139, 377] width 41 height 29
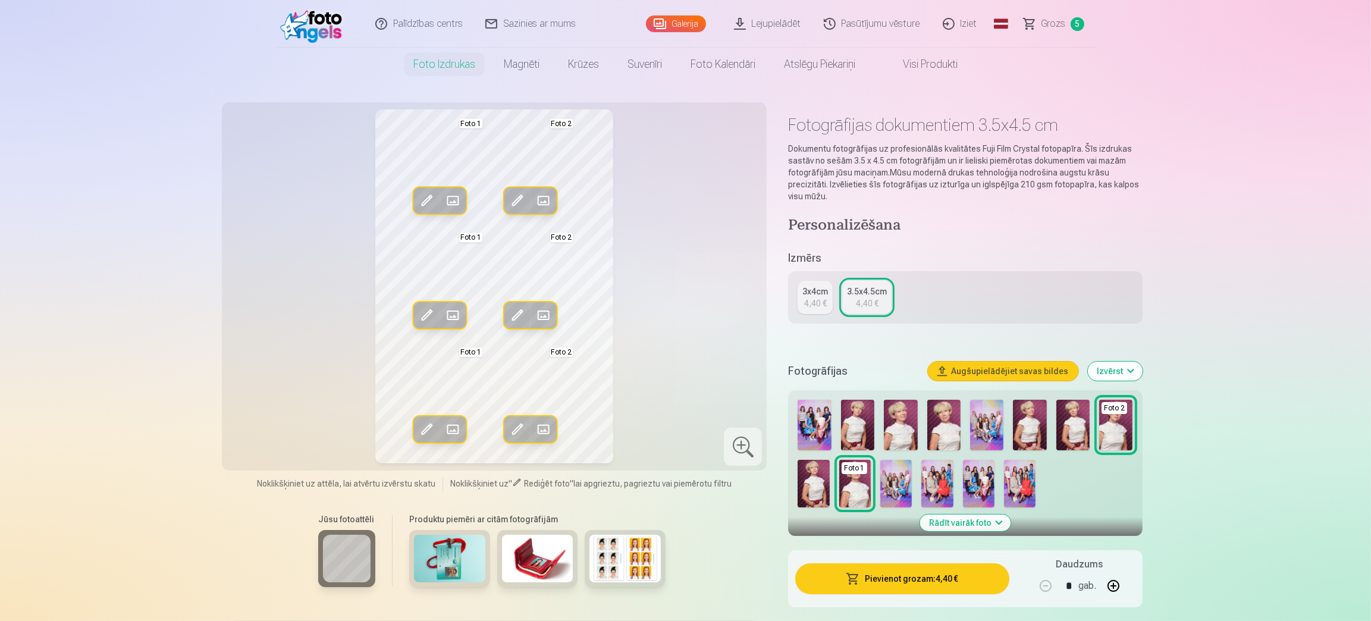
click at [941, 413] on img at bounding box center [943, 425] width 33 height 51
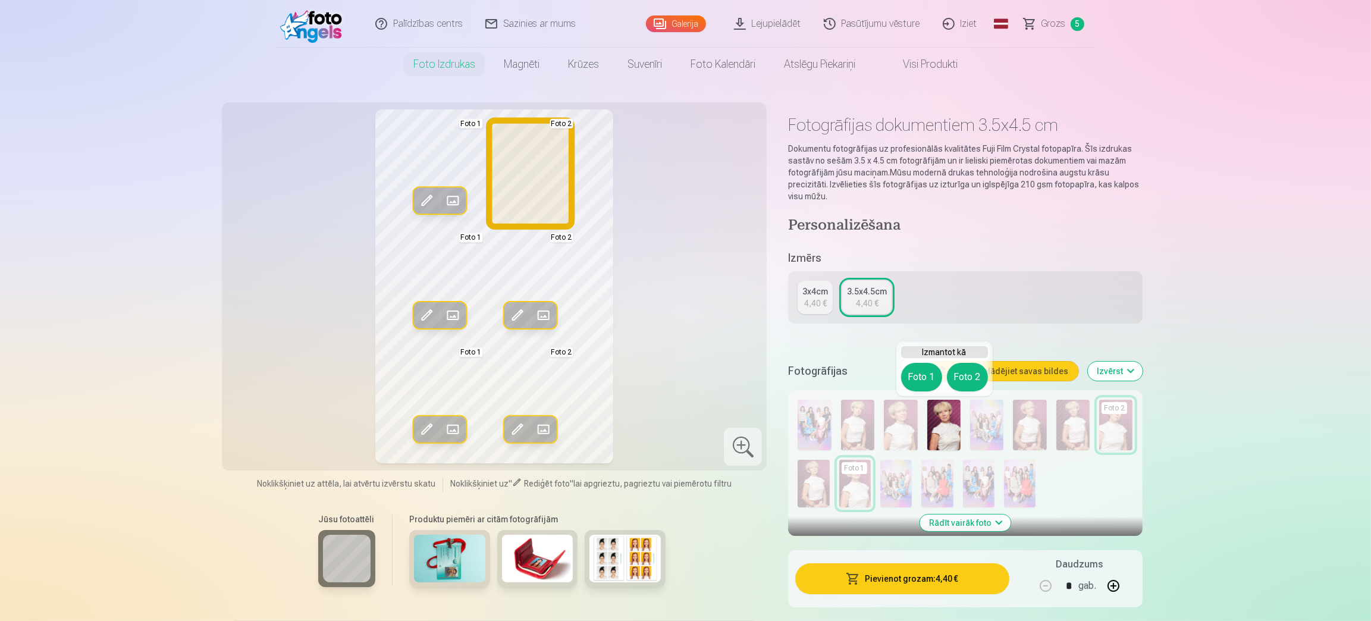
click at [977, 383] on button "Foto 2" at bounding box center [967, 377] width 41 height 29
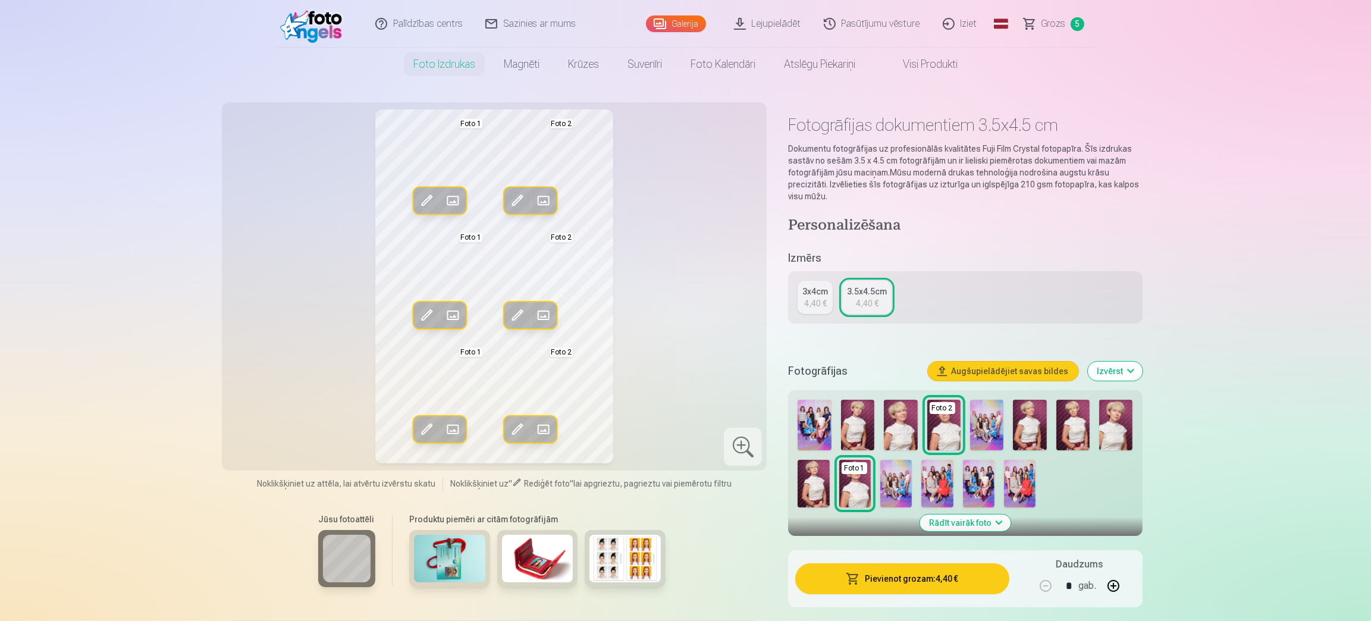
click at [1115, 424] on img at bounding box center [1115, 425] width 33 height 51
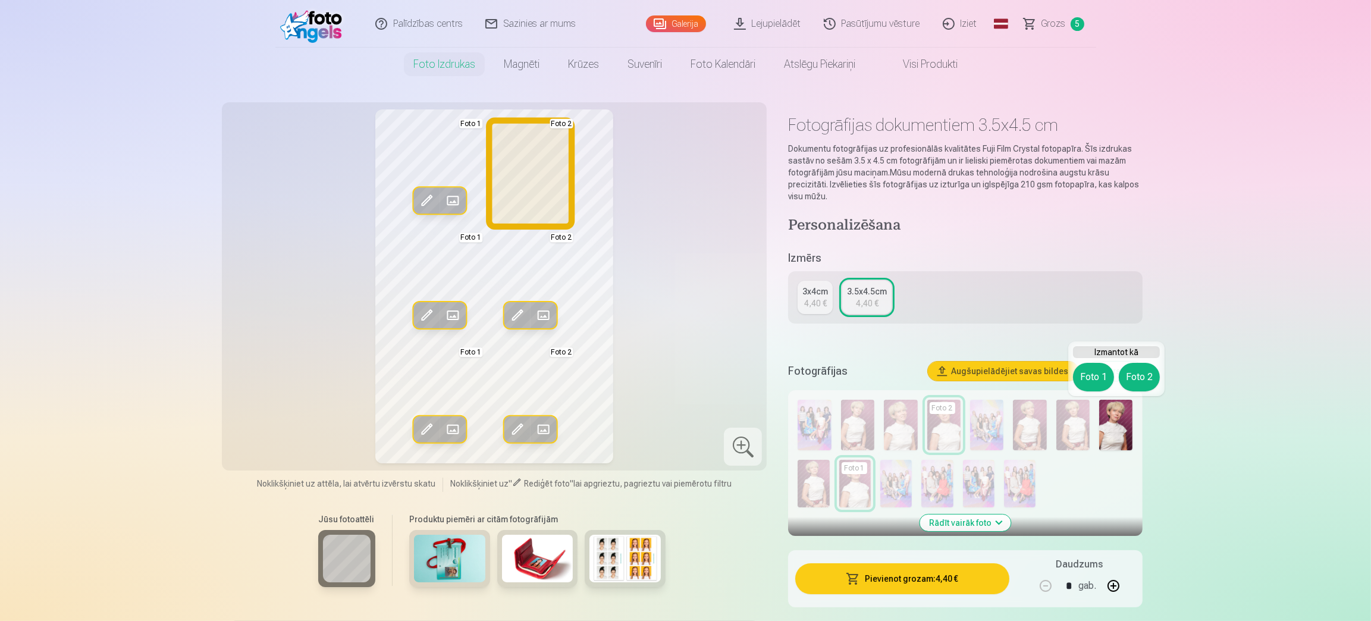
click at [1146, 376] on button "Foto 2" at bounding box center [1139, 377] width 41 height 29
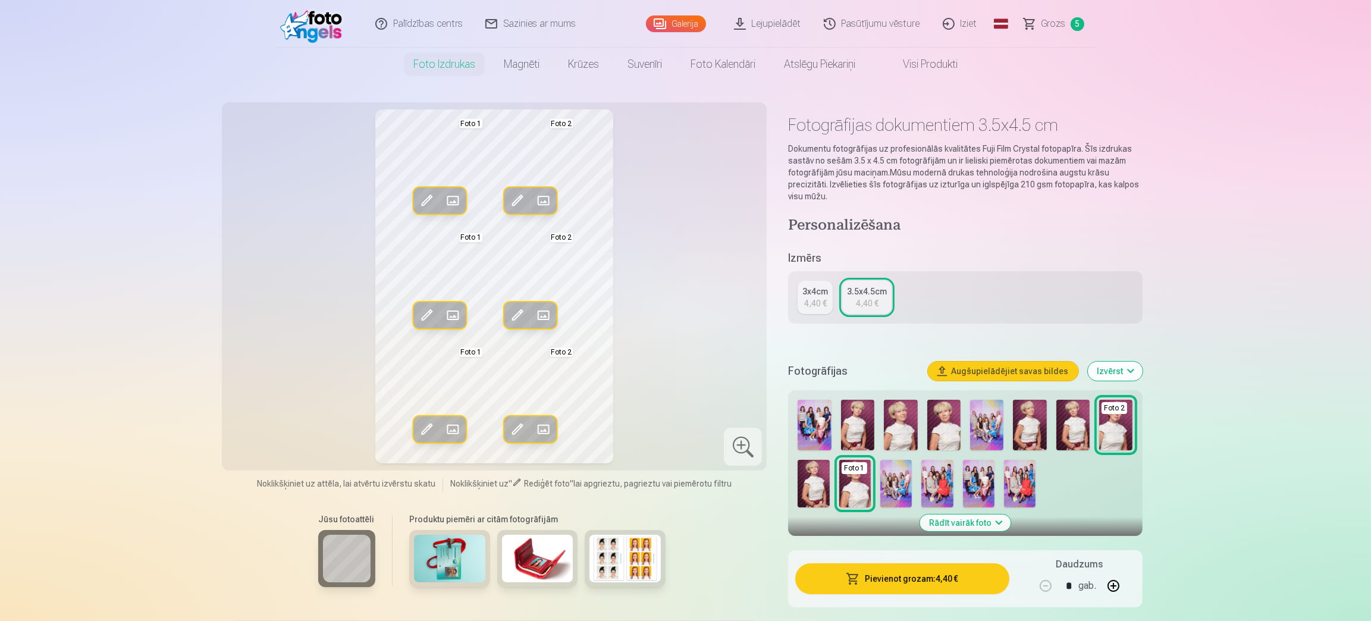
click at [937, 423] on img at bounding box center [943, 425] width 33 height 51
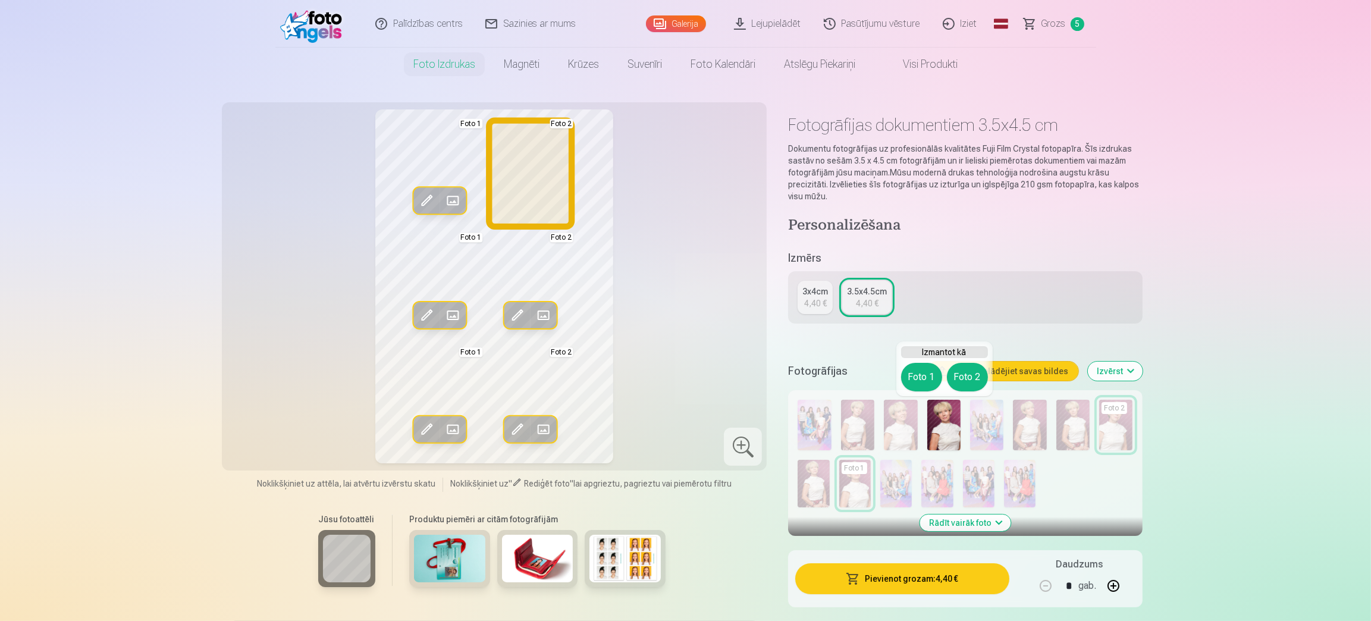
click at [975, 369] on button "Foto 2" at bounding box center [967, 377] width 41 height 29
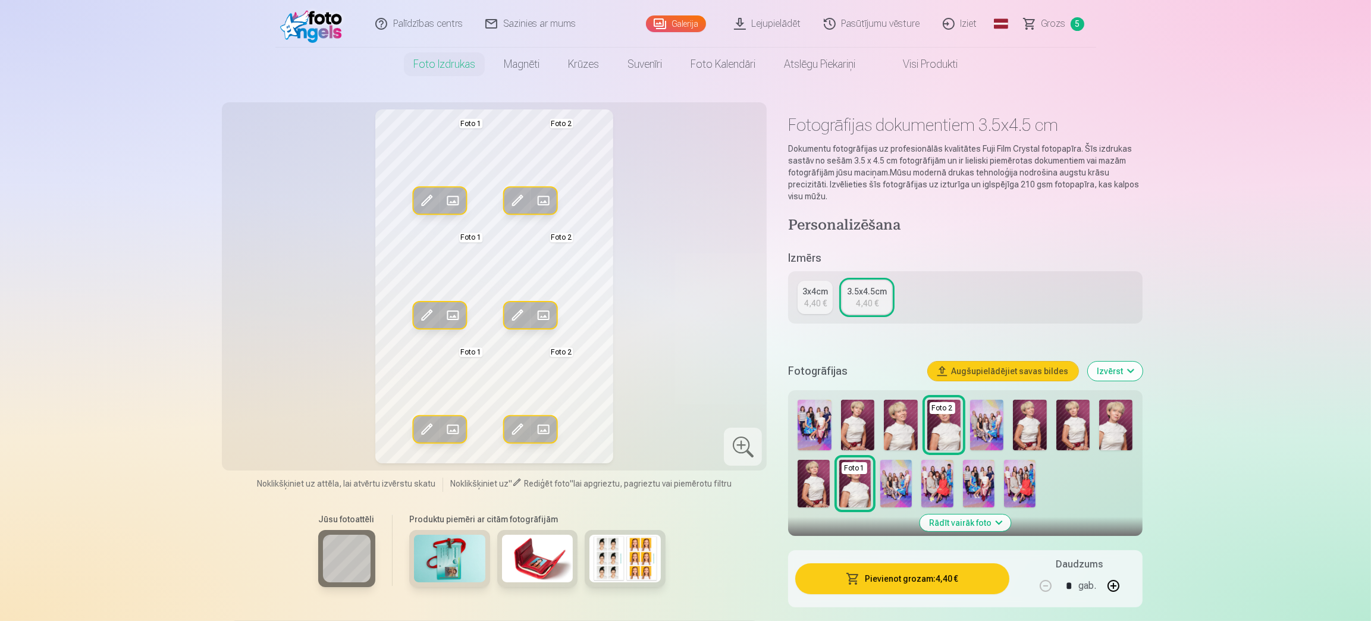
click at [1103, 427] on img at bounding box center [1115, 425] width 33 height 51
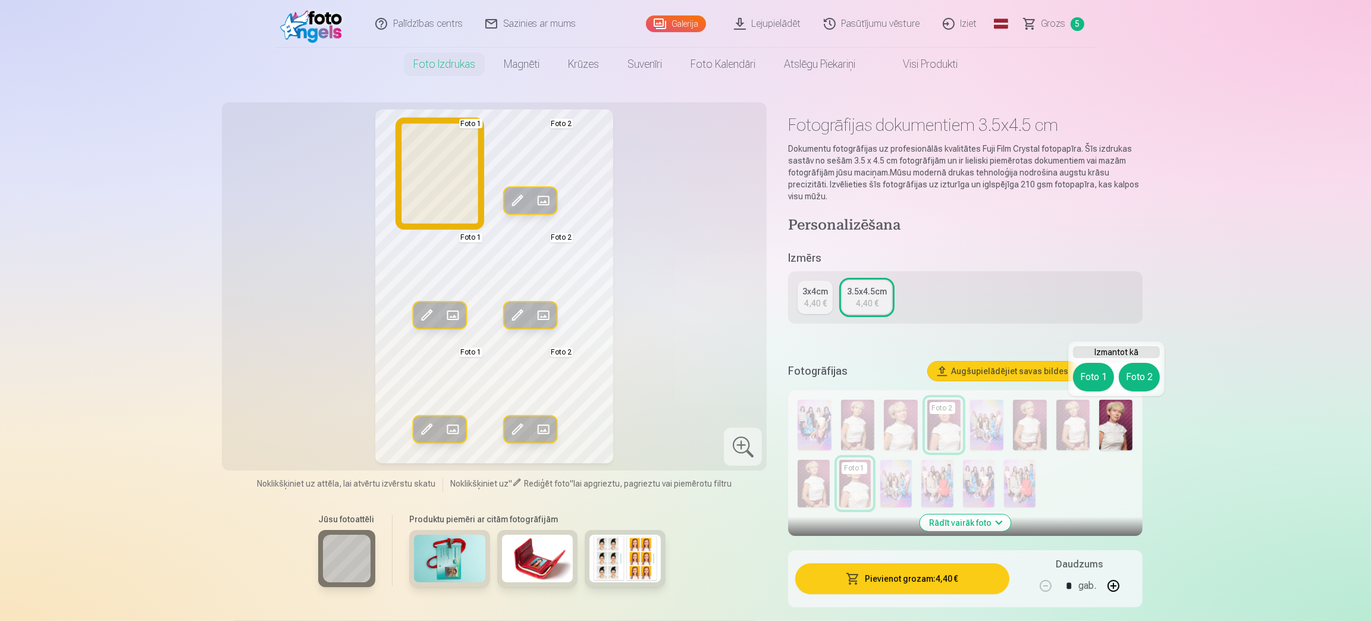
click at [1094, 376] on button "Foto 1" at bounding box center [1093, 377] width 41 height 29
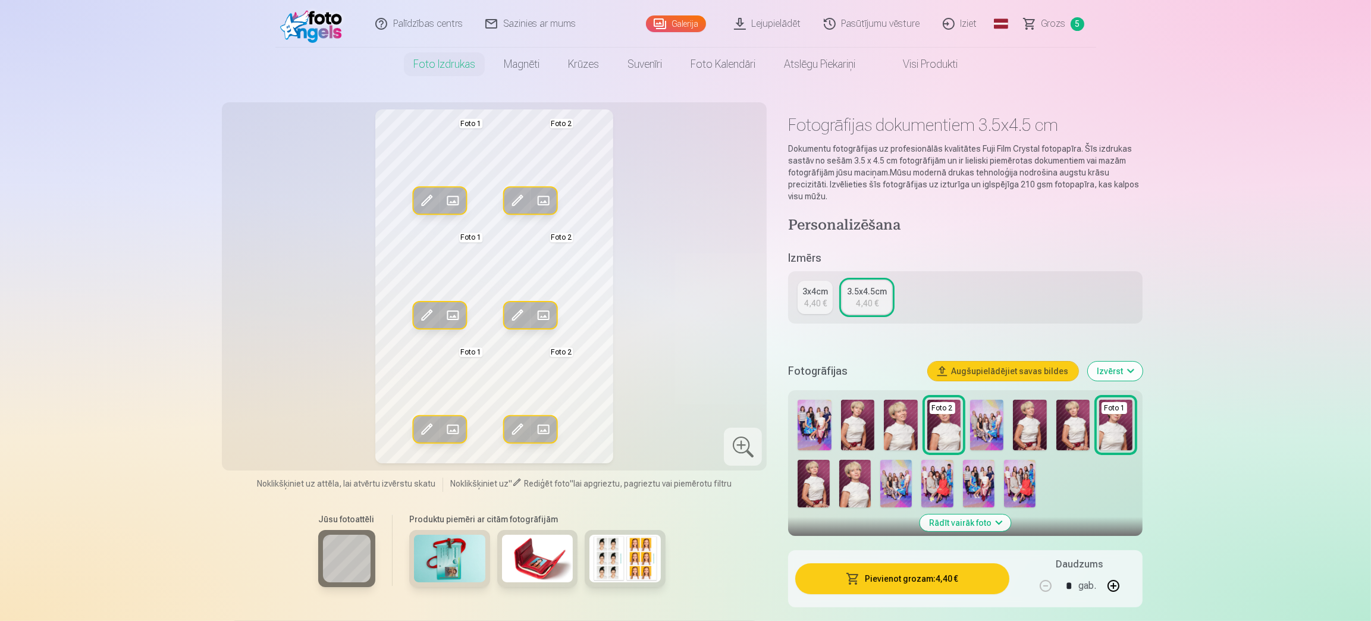
click at [891, 417] on img at bounding box center [900, 425] width 33 height 51
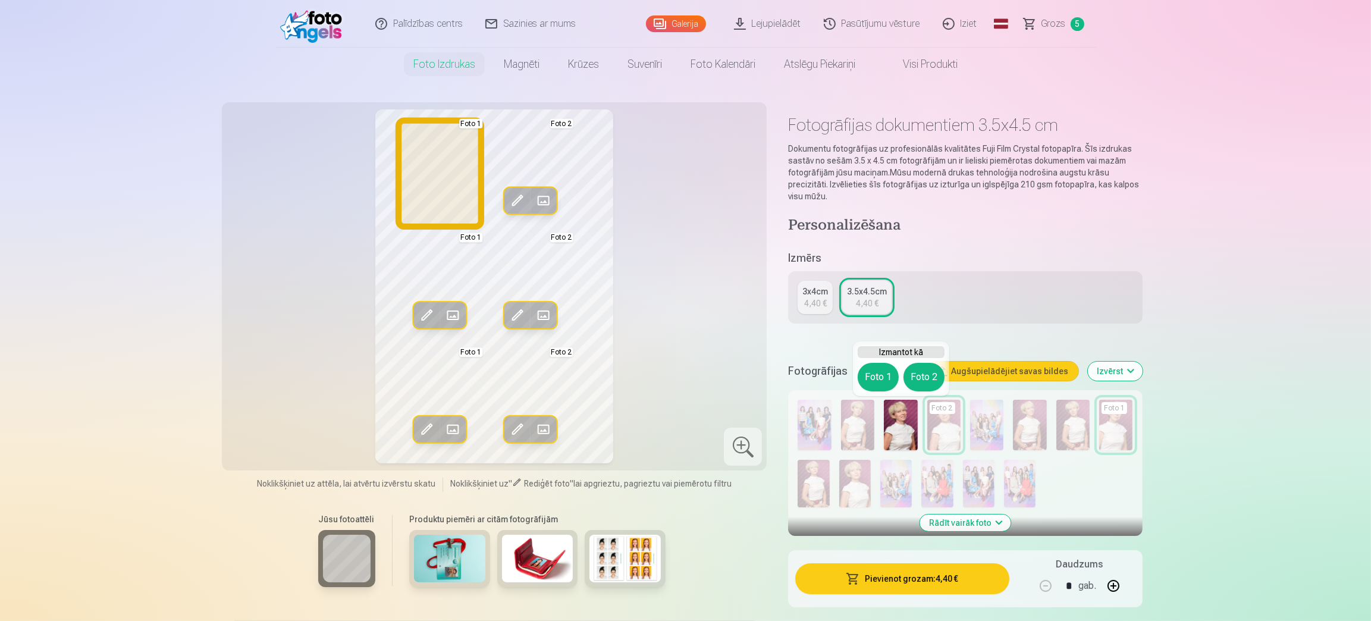
click at [880, 385] on button "Foto 1" at bounding box center [878, 377] width 41 height 29
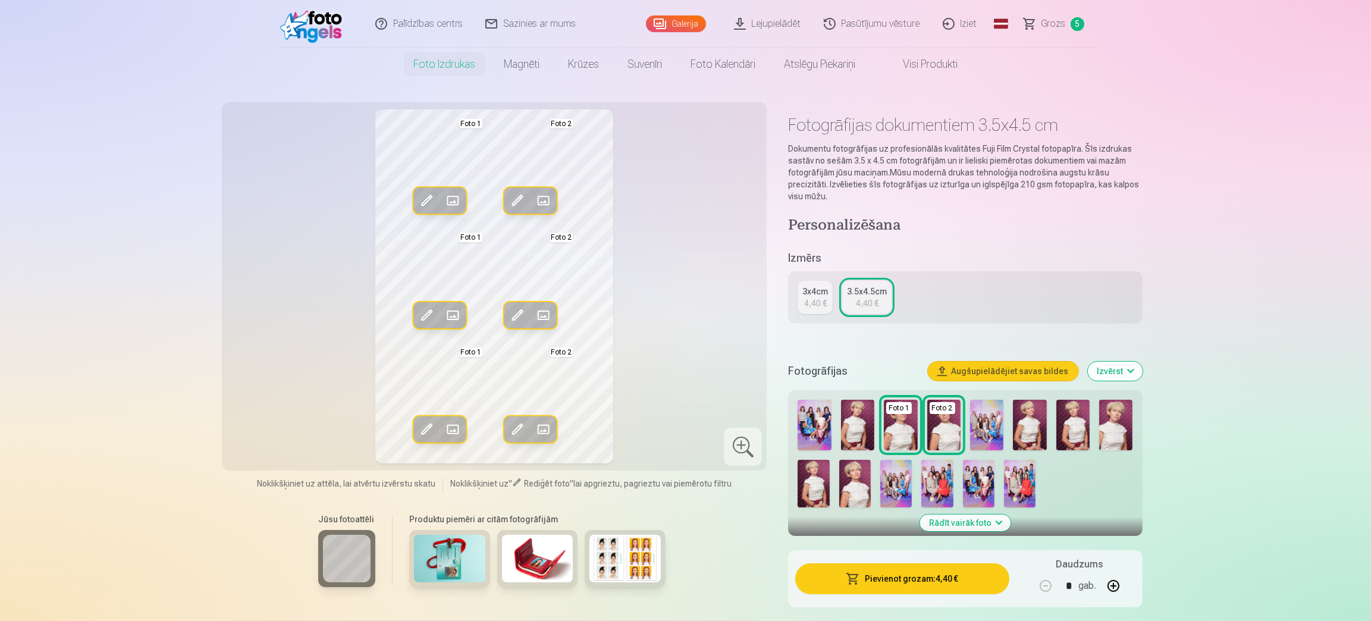
click at [861, 483] on img at bounding box center [855, 484] width 32 height 48
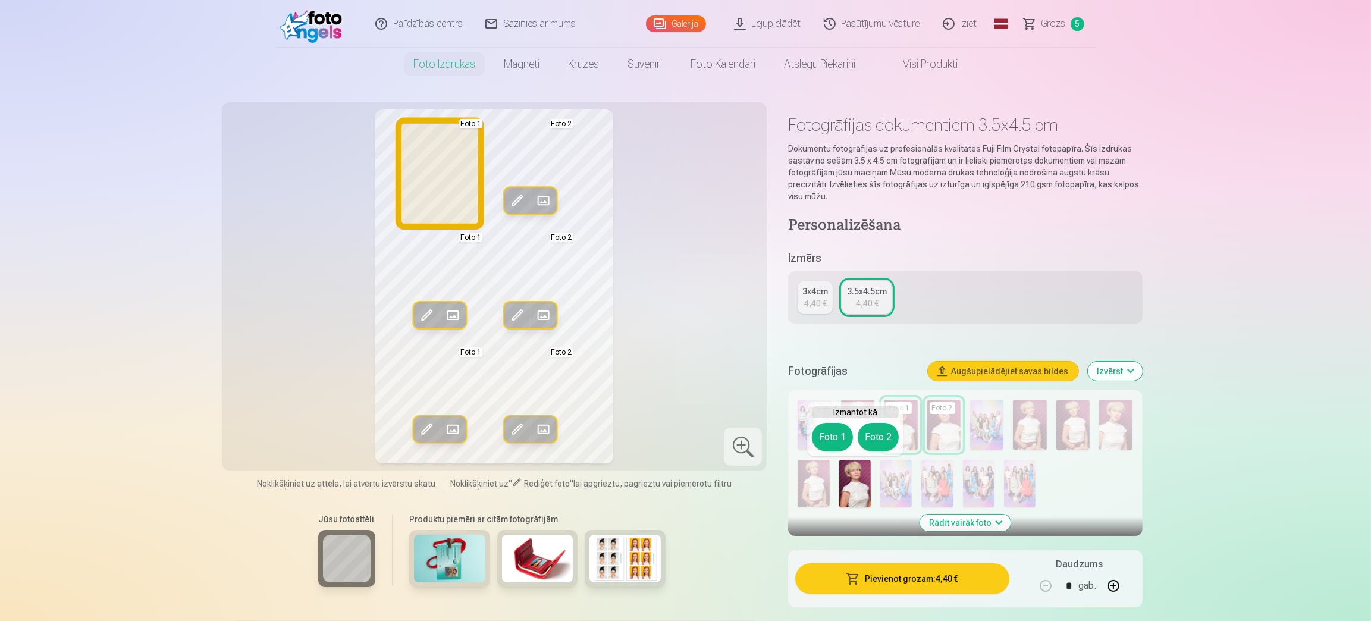
click at [836, 434] on button "Foto 1" at bounding box center [832, 437] width 41 height 29
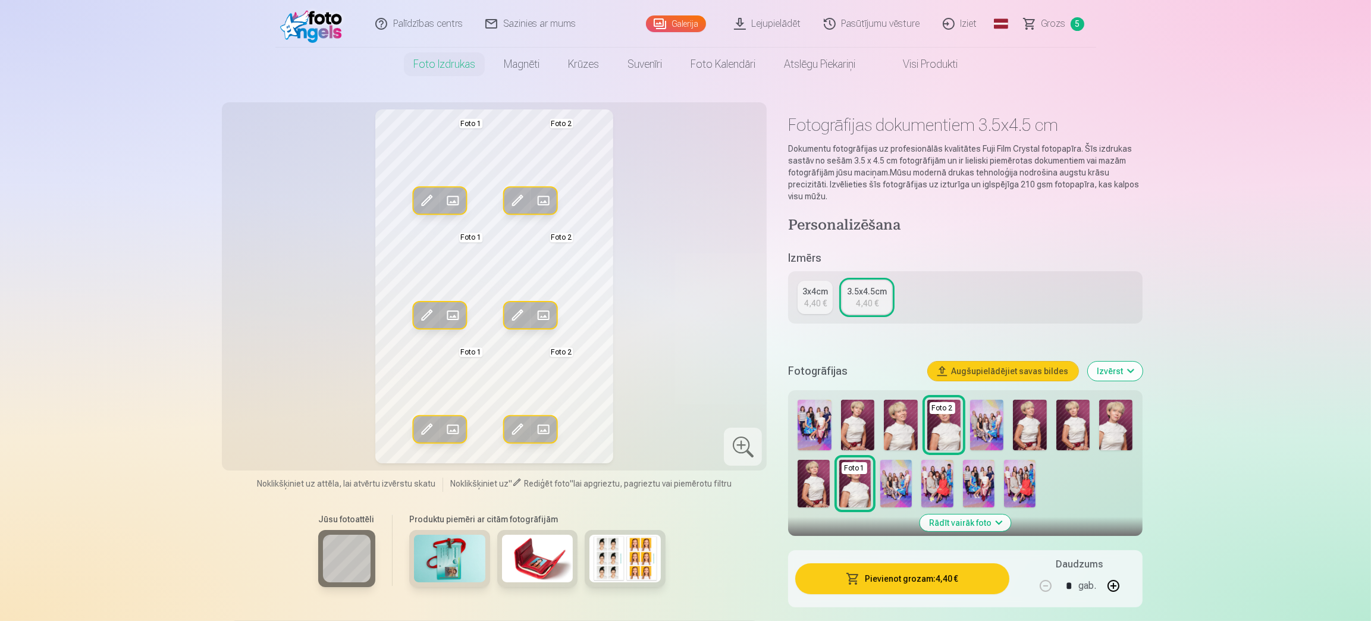
click at [864, 573] on button "Pievienot grozam : 4,40 €" at bounding box center [901, 578] width 213 height 31
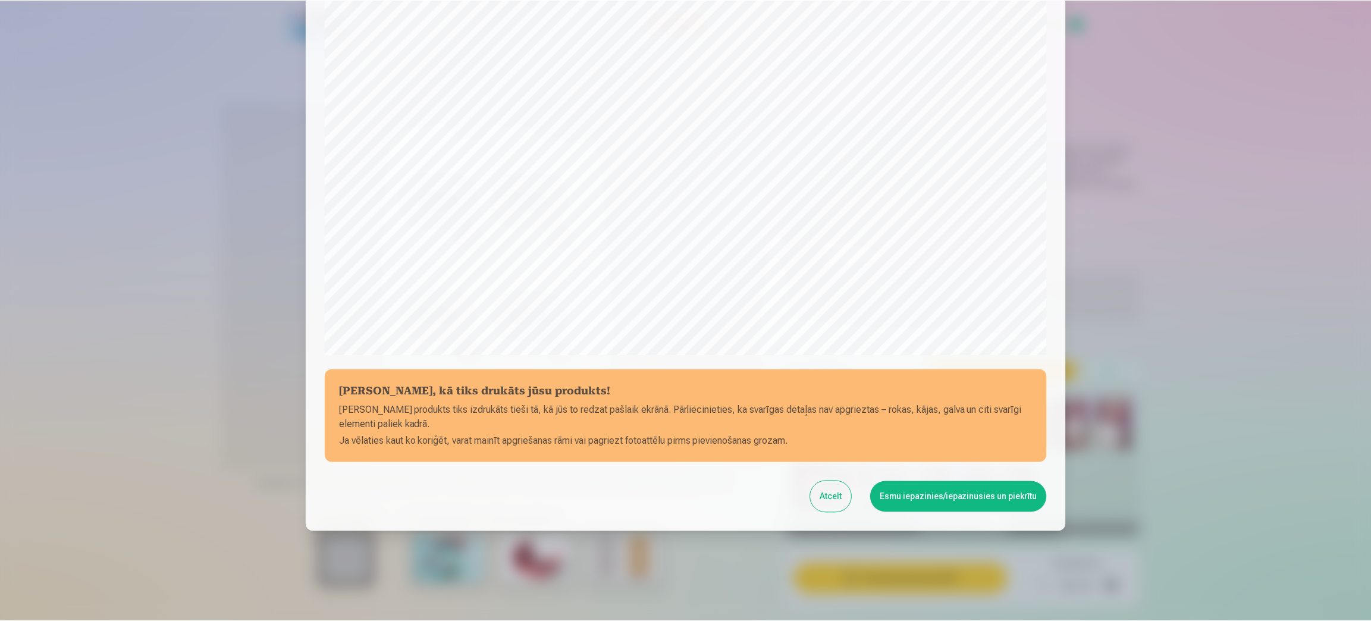
scroll to position [235, 0]
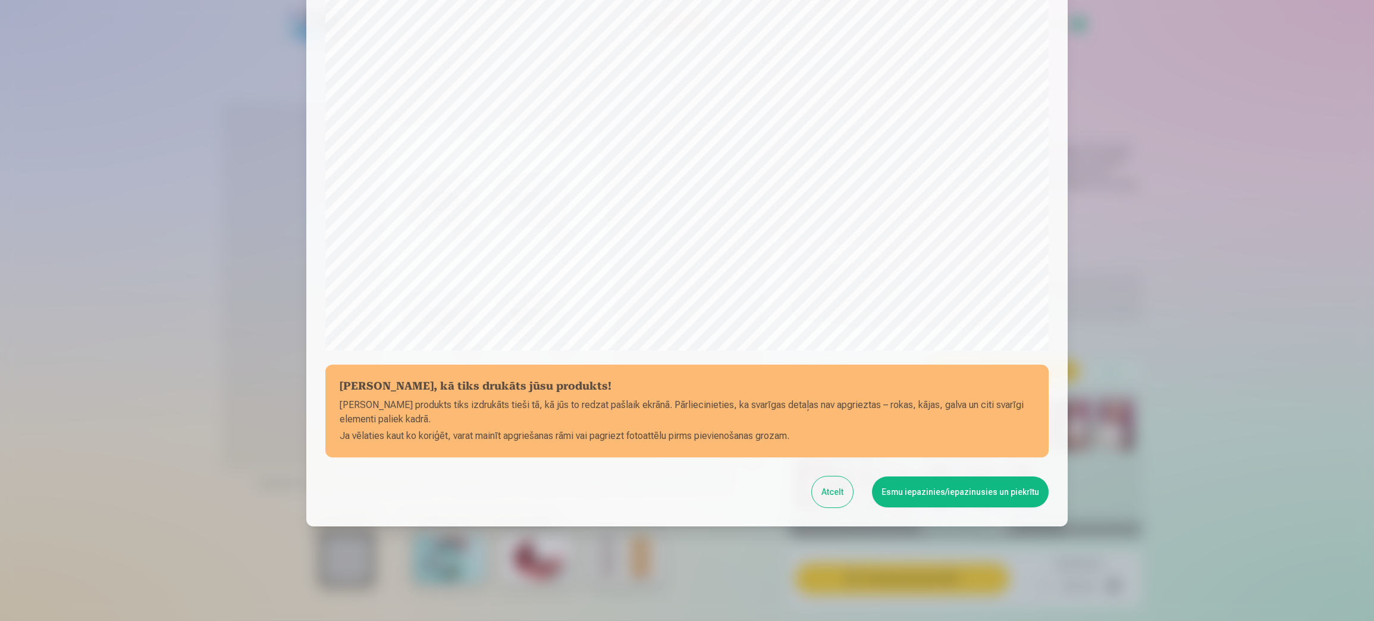
click at [833, 494] on button "Atcelt" at bounding box center [832, 491] width 41 height 31
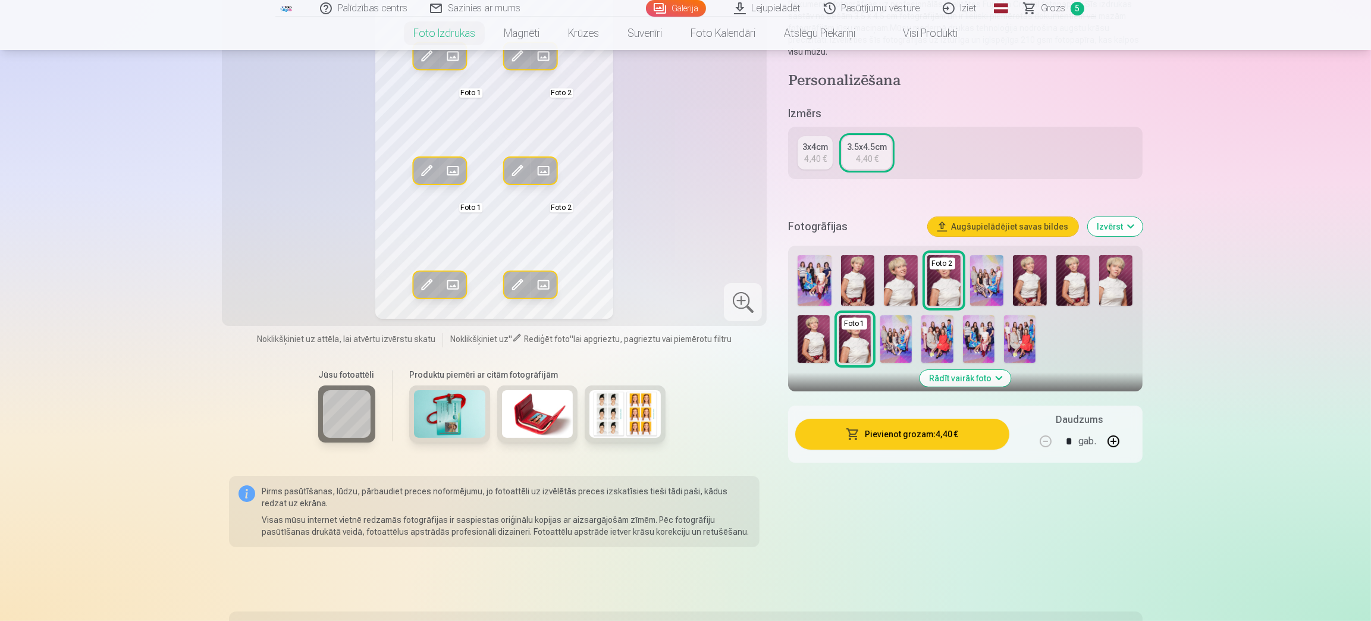
scroll to position [35, 0]
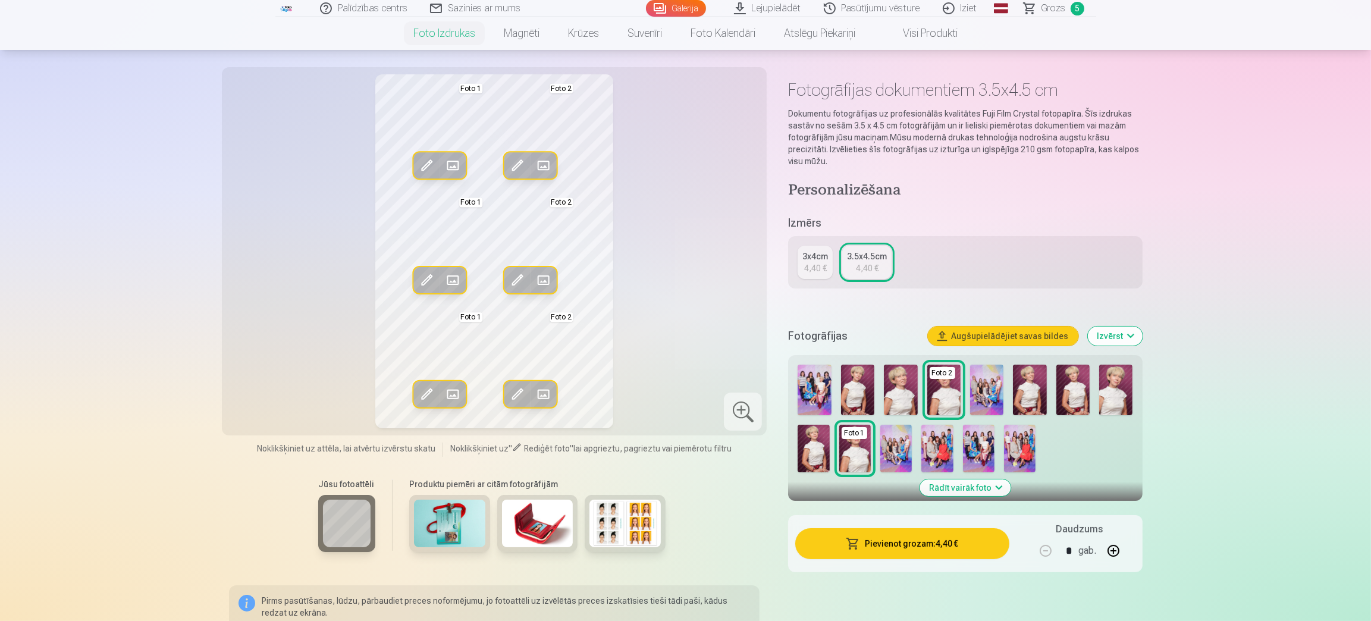
click at [1129, 333] on button "Izvērst" at bounding box center [1115, 335] width 55 height 19
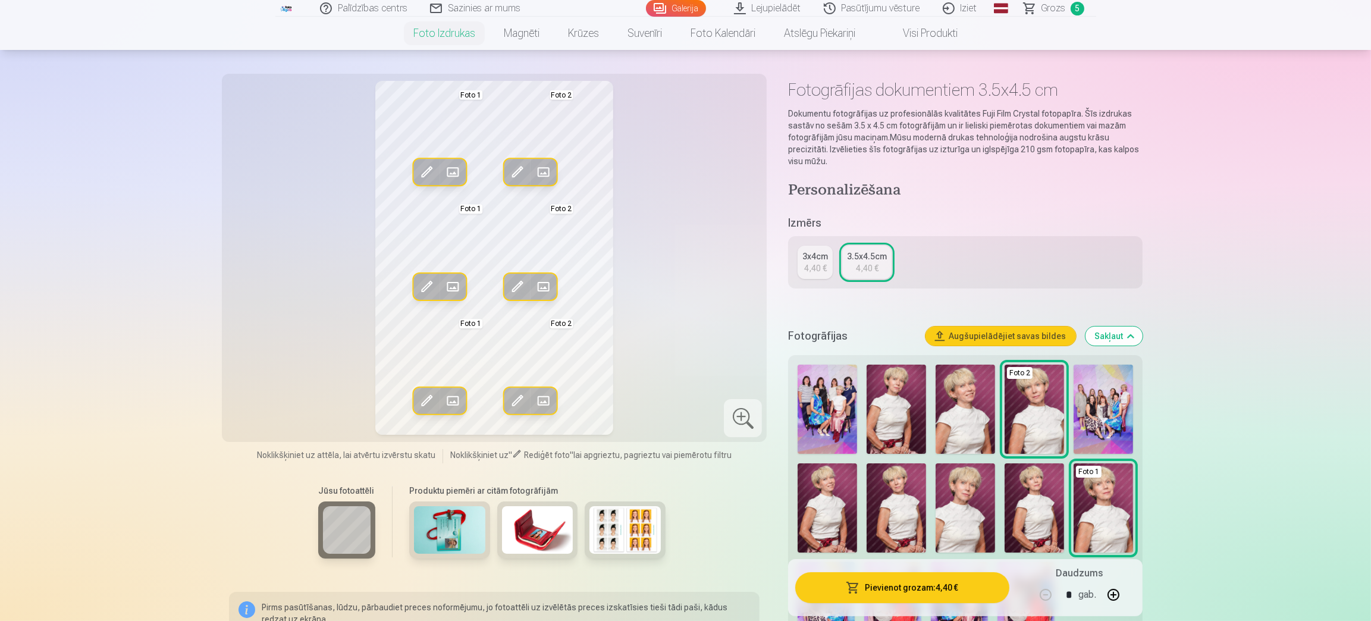
click at [1134, 339] on button "Sakļaut" at bounding box center [1113, 335] width 57 height 19
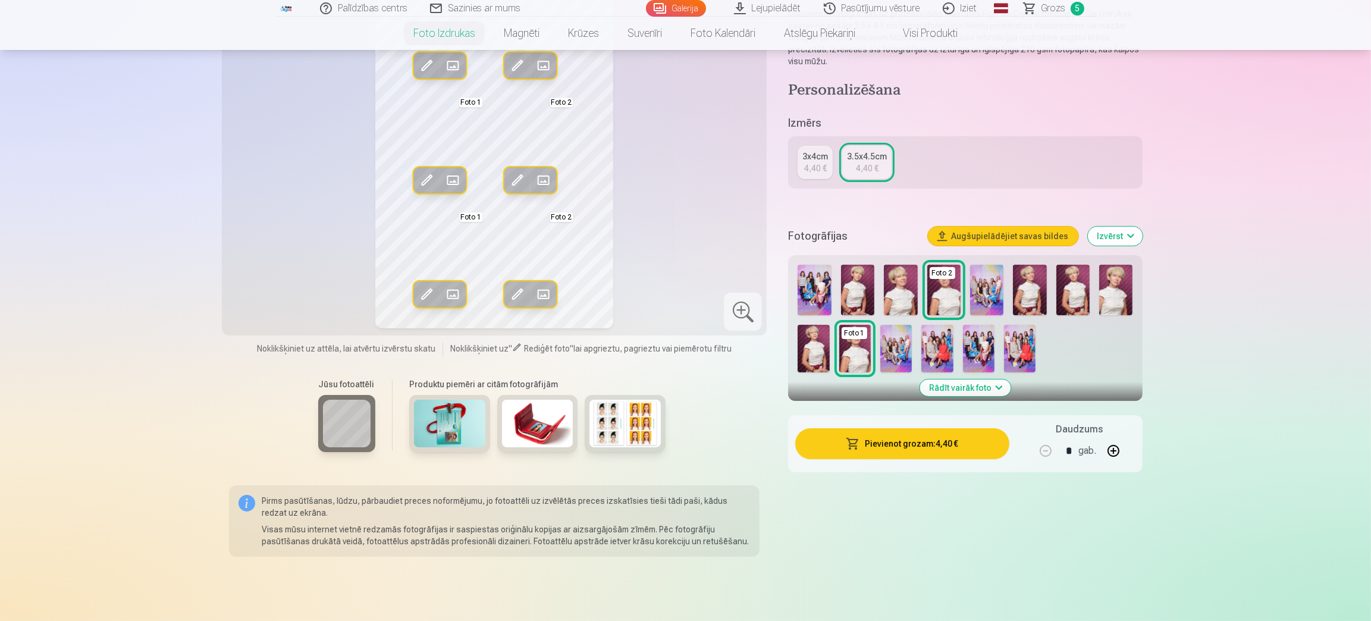
scroll to position [146, 0]
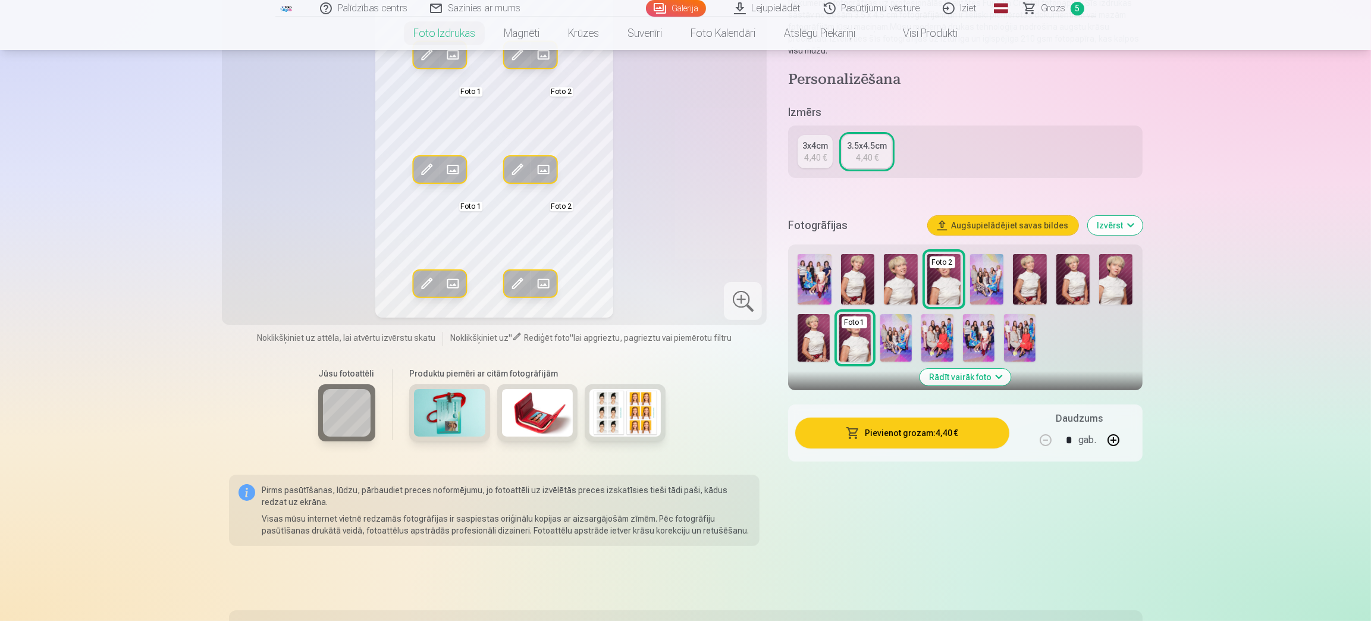
click at [1131, 224] on button "Izvērst" at bounding box center [1115, 225] width 55 height 19
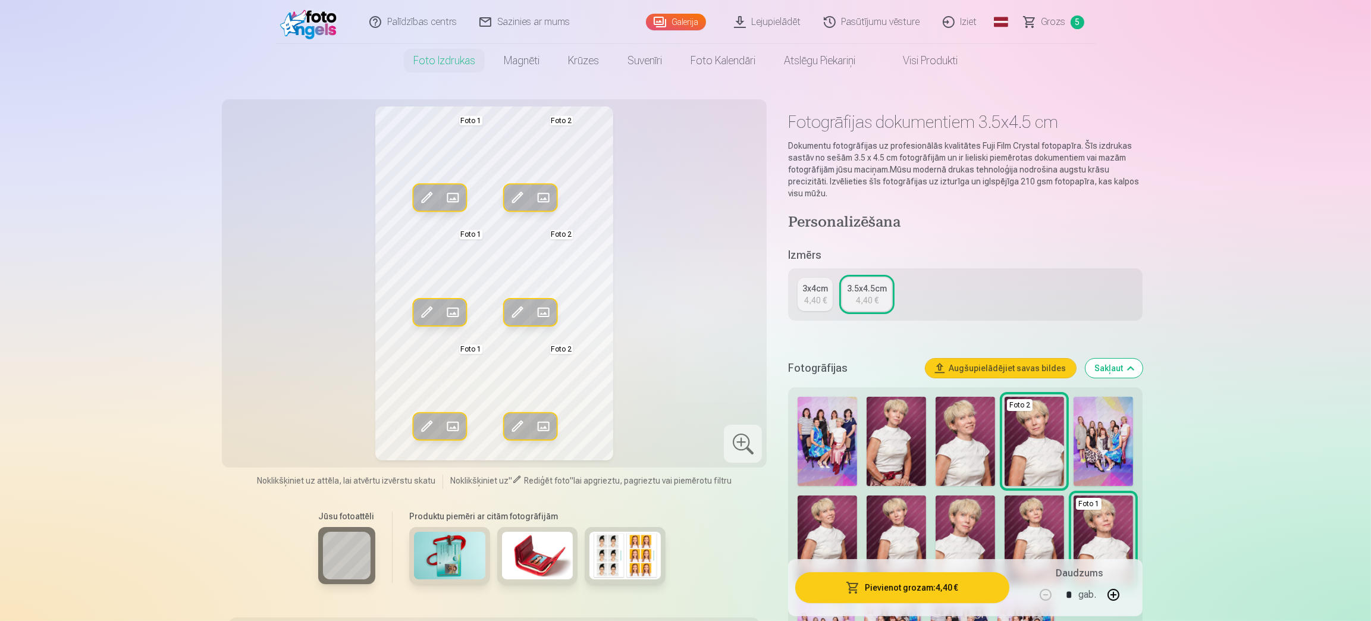
scroll to position [0, 0]
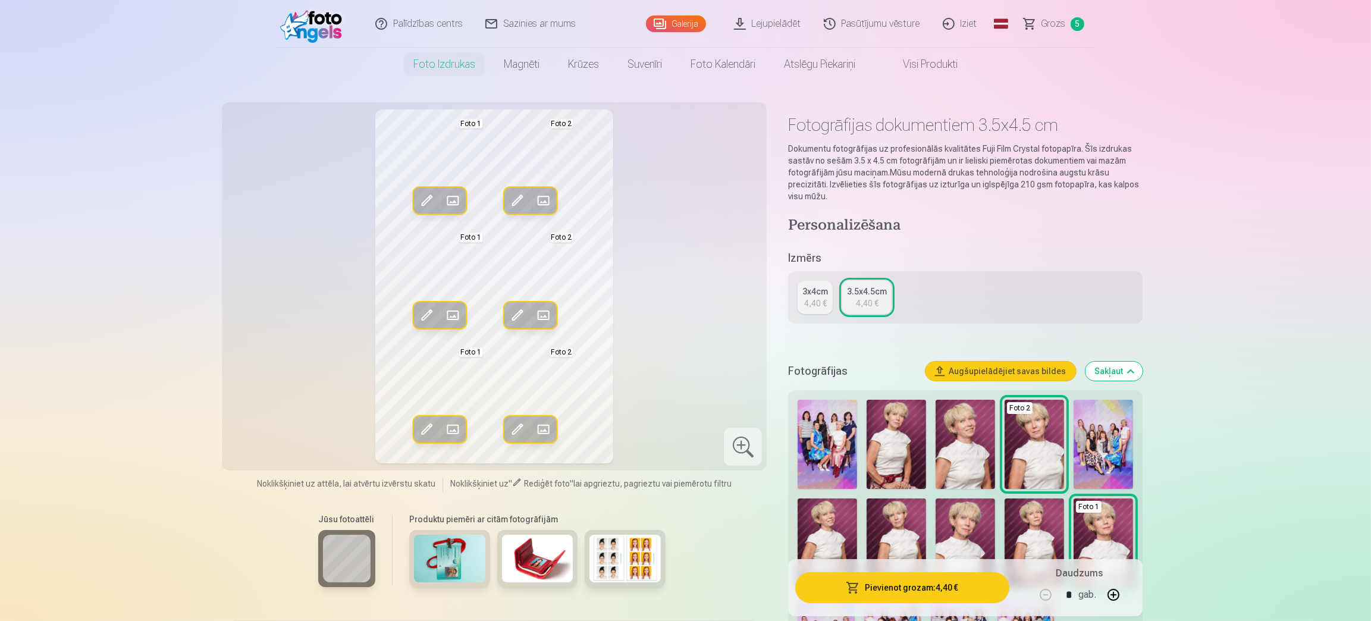
click at [687, 18] on link "Galerija" at bounding box center [676, 23] width 60 height 17
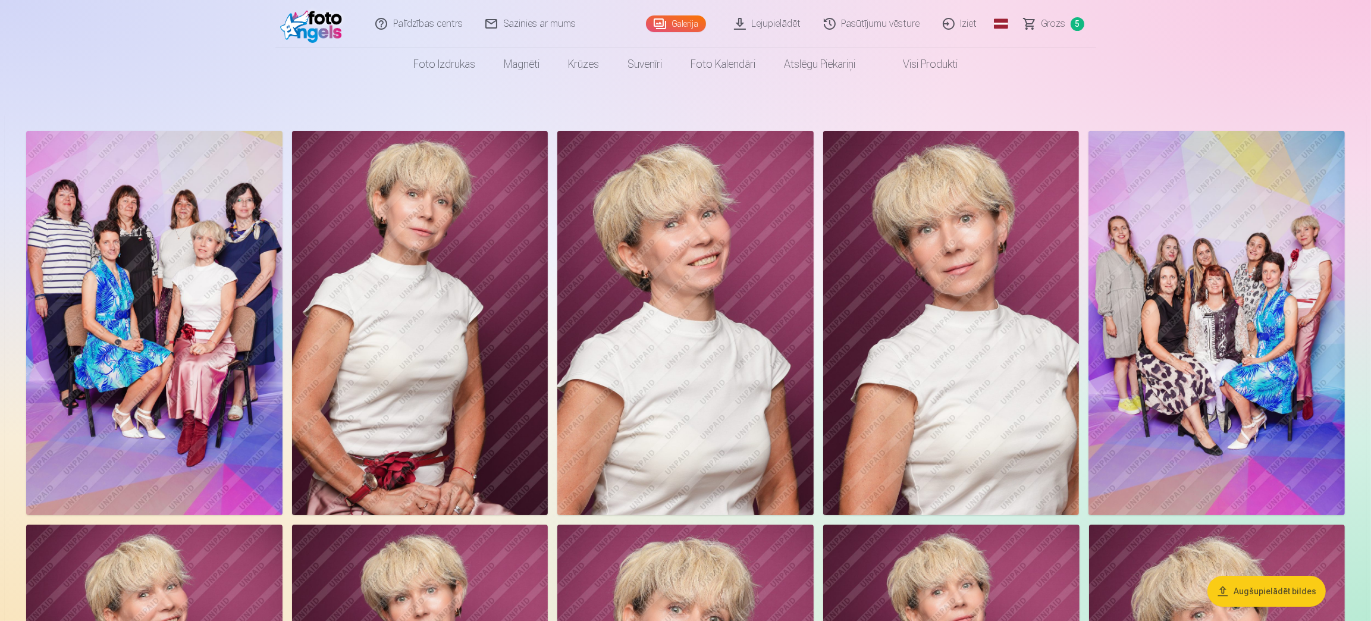
drag, startPoint x: 1366, startPoint y: 96, endPoint x: 1369, endPoint y: 138, distance: 42.3
click at [1065, 23] on link "Grozs 5" at bounding box center [1054, 24] width 83 height 48
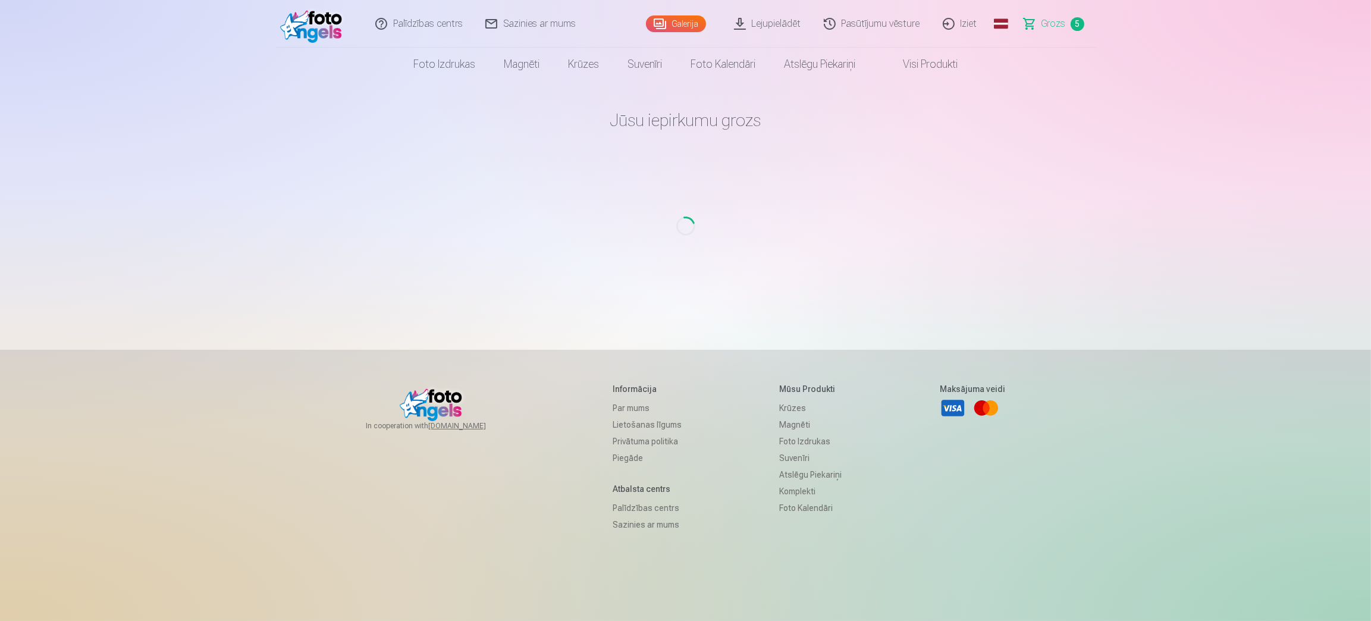
click at [676, 17] on link "Galerija" at bounding box center [676, 23] width 60 height 17
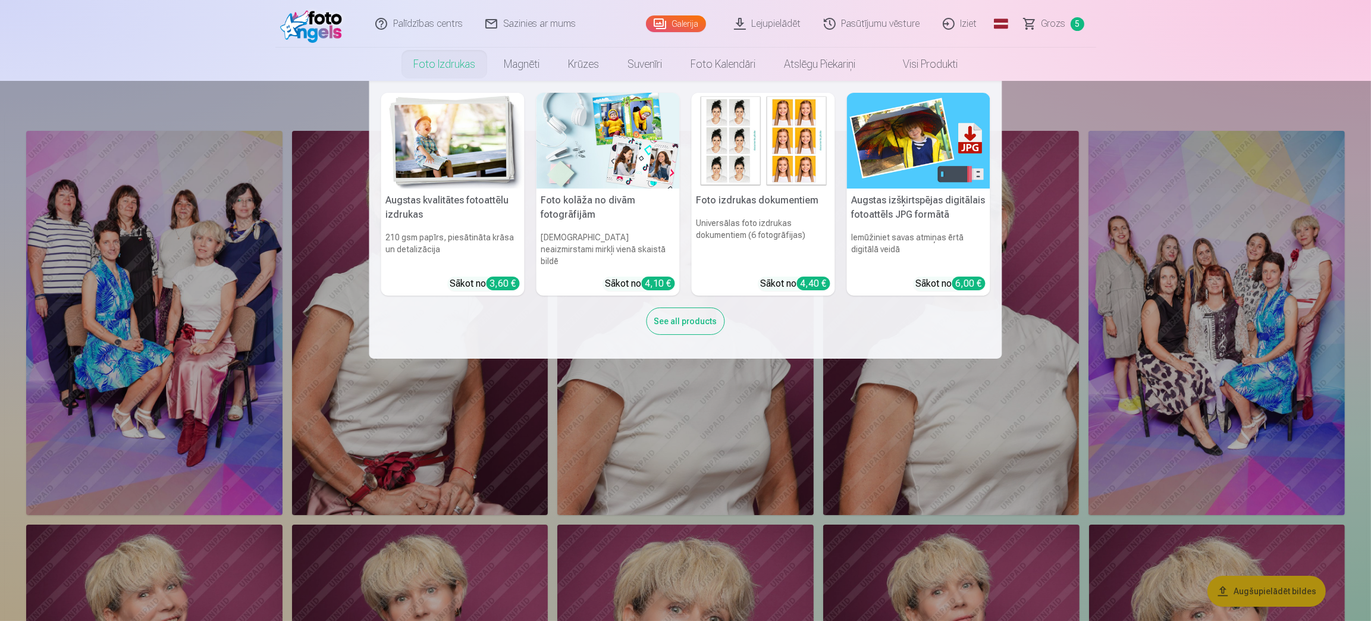
click at [774, 153] on img at bounding box center [763, 141] width 143 height 96
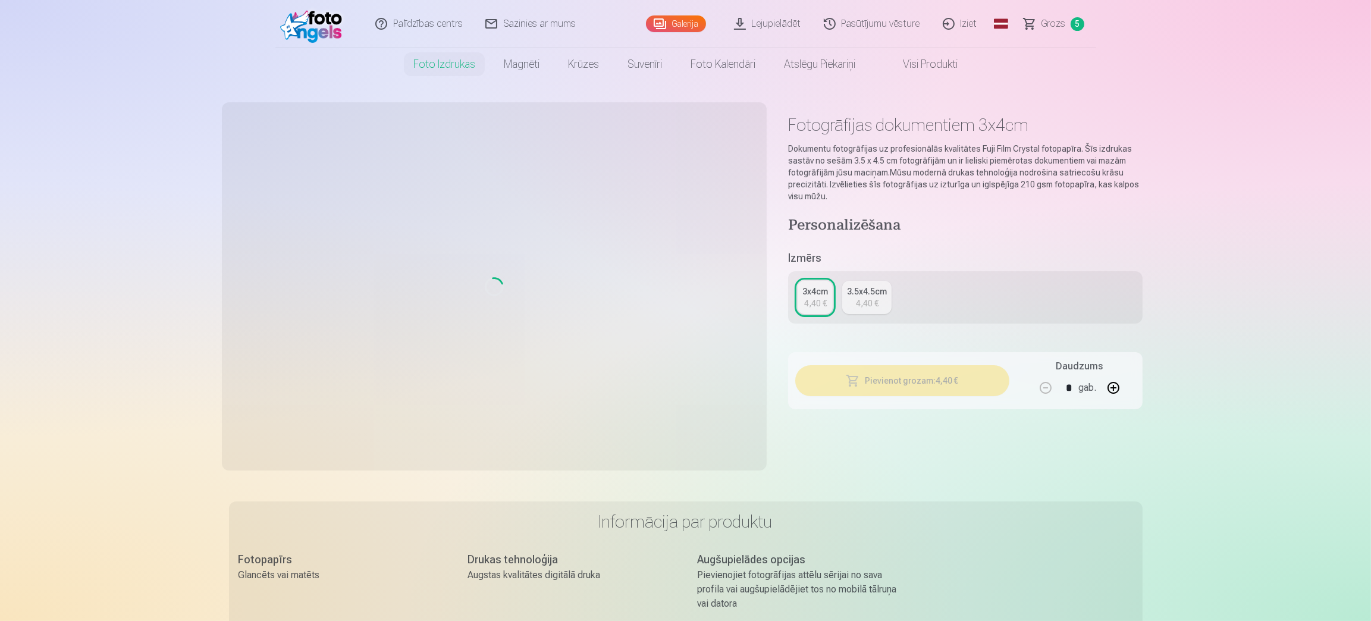
click at [868, 299] on div "4,40 €" at bounding box center [867, 303] width 23 height 12
click at [624, 243] on div "Loading..." at bounding box center [494, 286] width 531 height 354
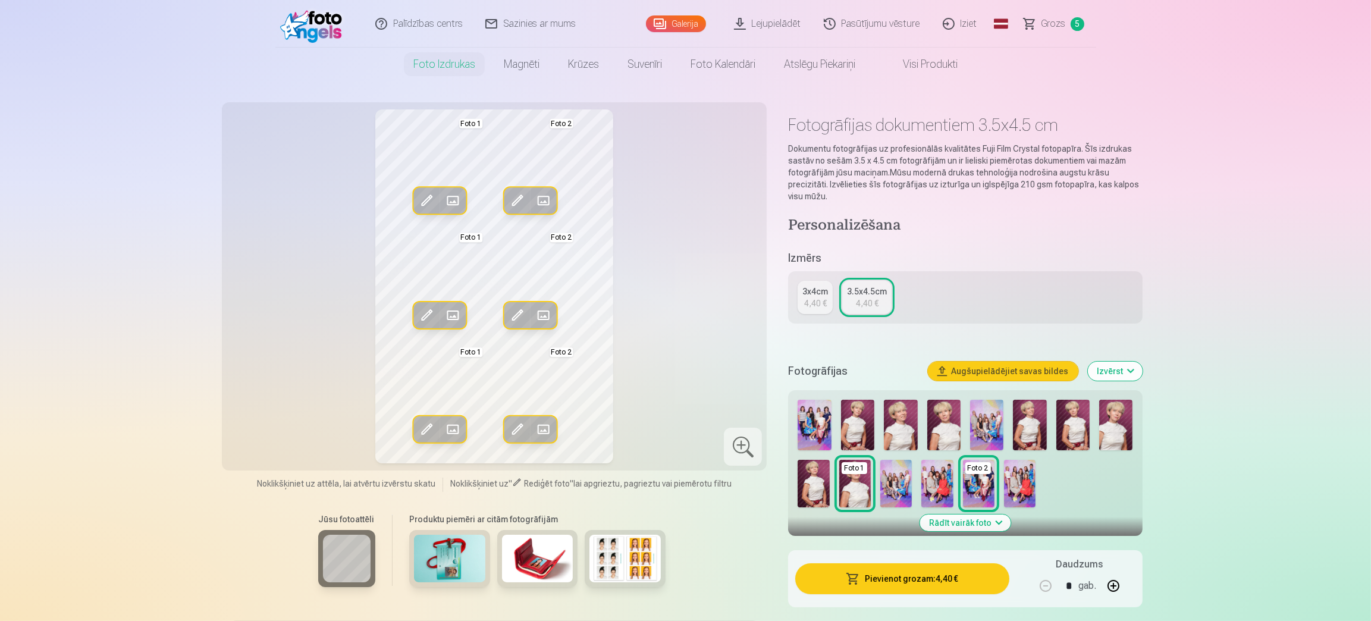
click at [1125, 426] on img at bounding box center [1115, 425] width 33 height 51
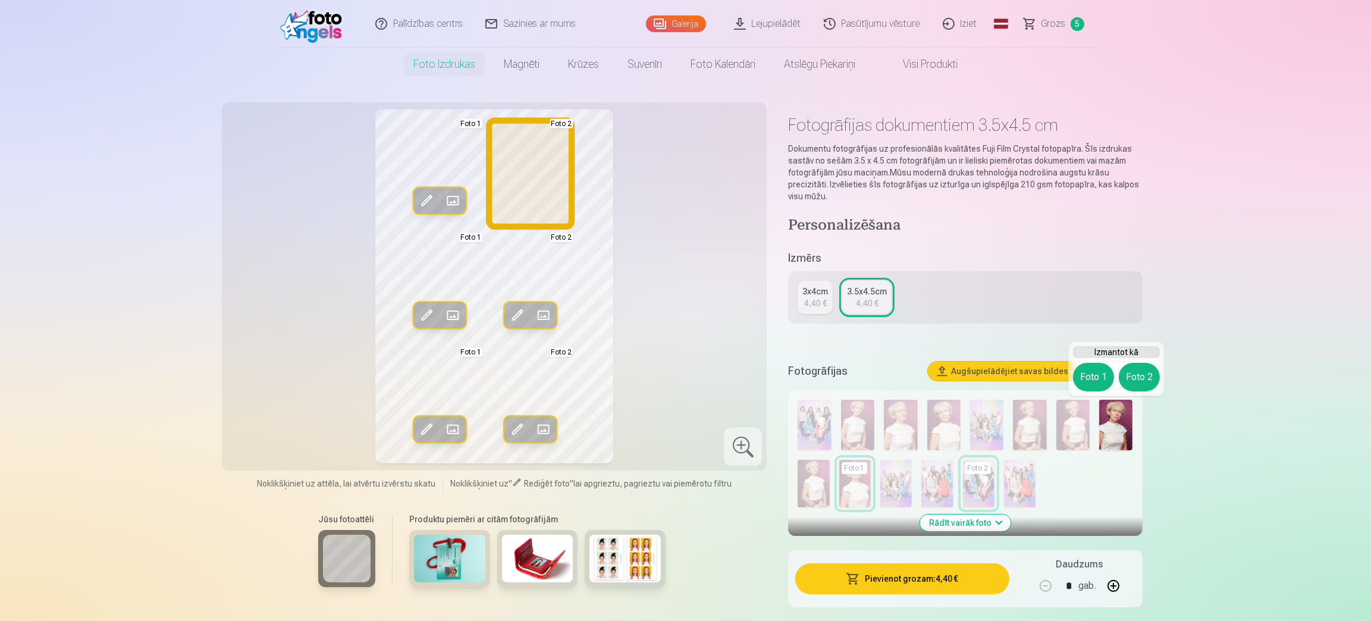
click at [1139, 372] on button "Foto 2" at bounding box center [1139, 377] width 41 height 29
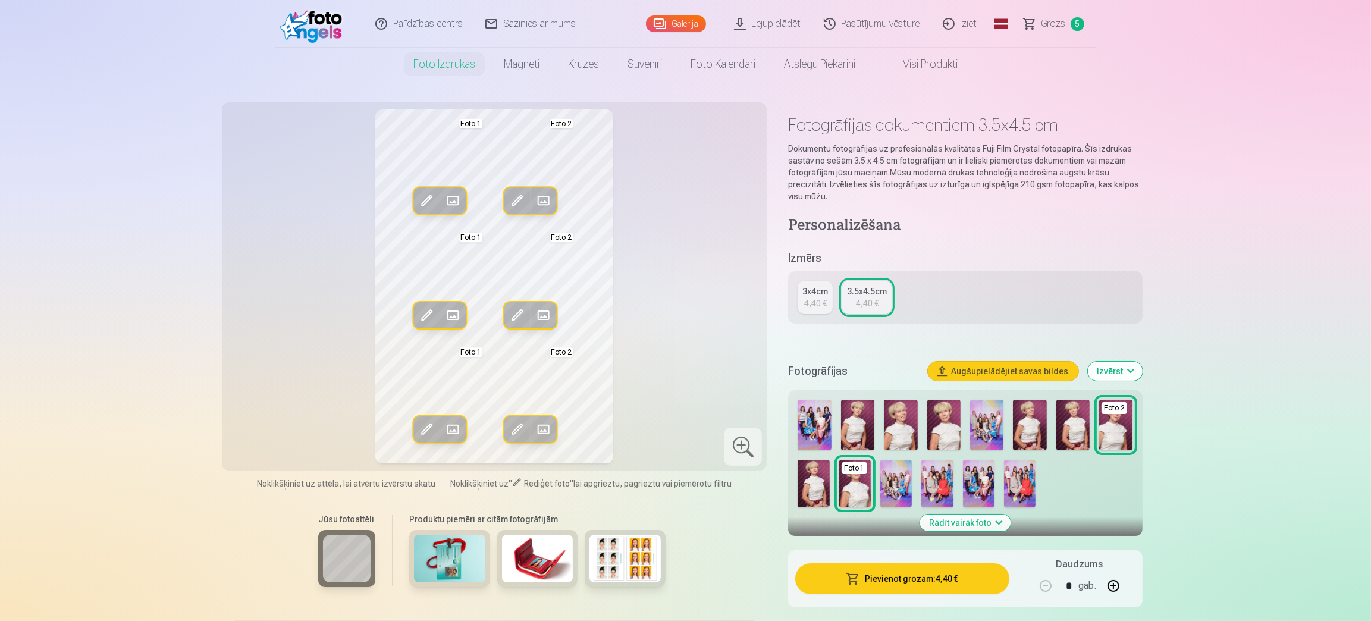
click at [943, 430] on img at bounding box center [943, 425] width 33 height 51
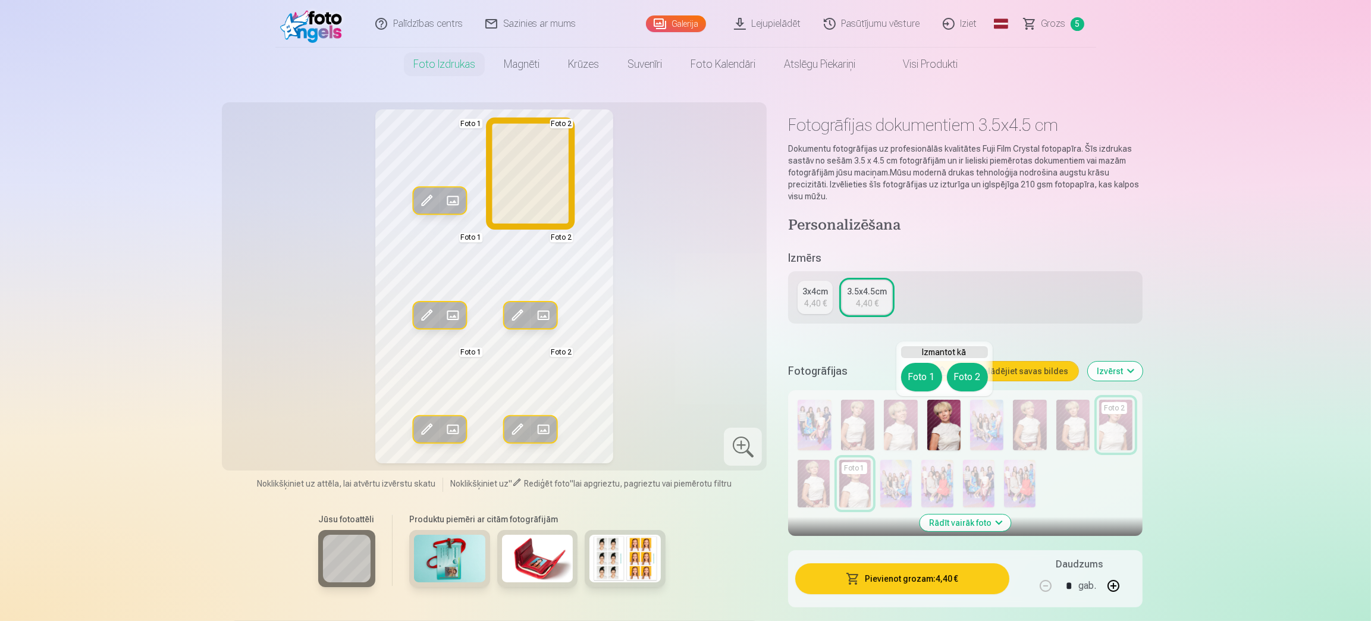
click at [968, 373] on button "Foto 2" at bounding box center [967, 377] width 41 height 29
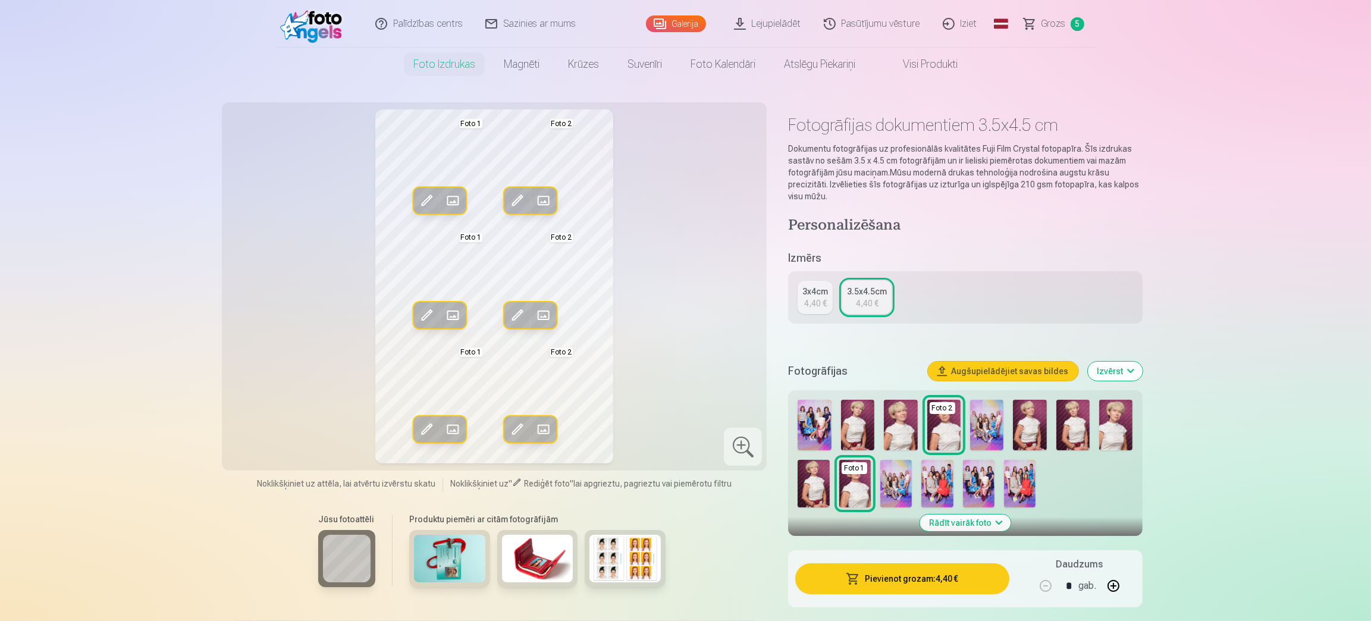
click at [1122, 427] on img at bounding box center [1115, 425] width 33 height 51
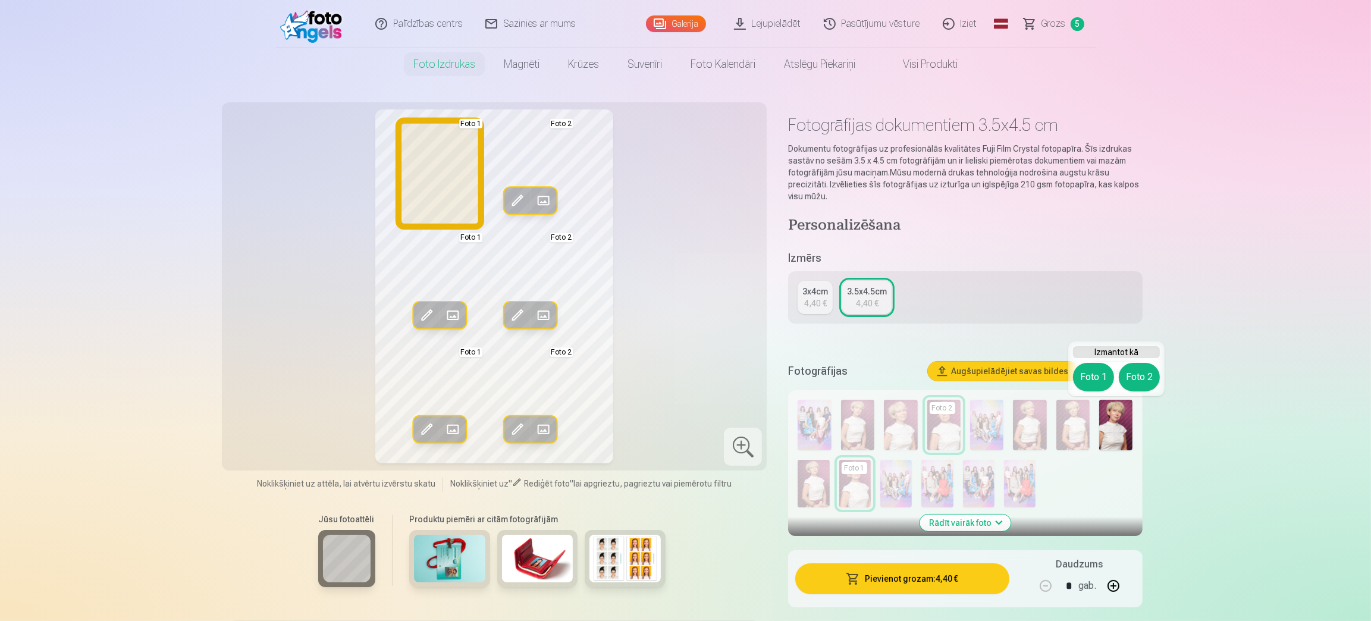
click at [1094, 368] on button "Foto 1" at bounding box center [1093, 377] width 41 height 29
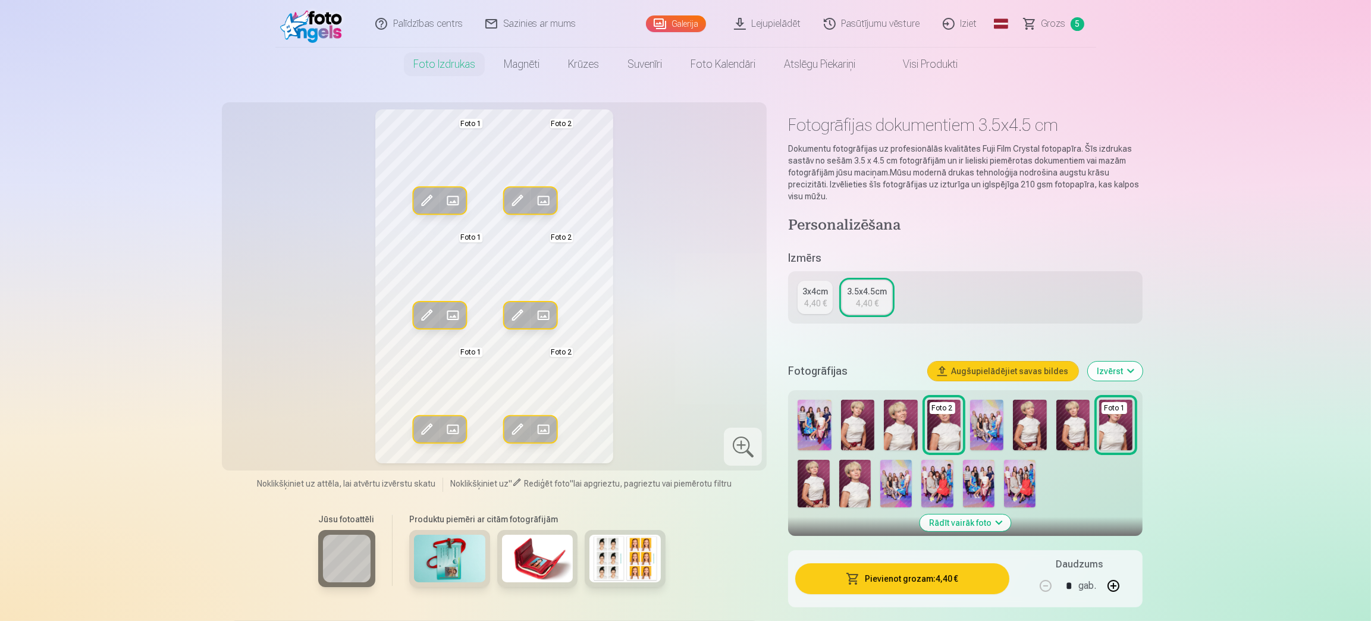
click at [850, 485] on img at bounding box center [855, 484] width 32 height 48
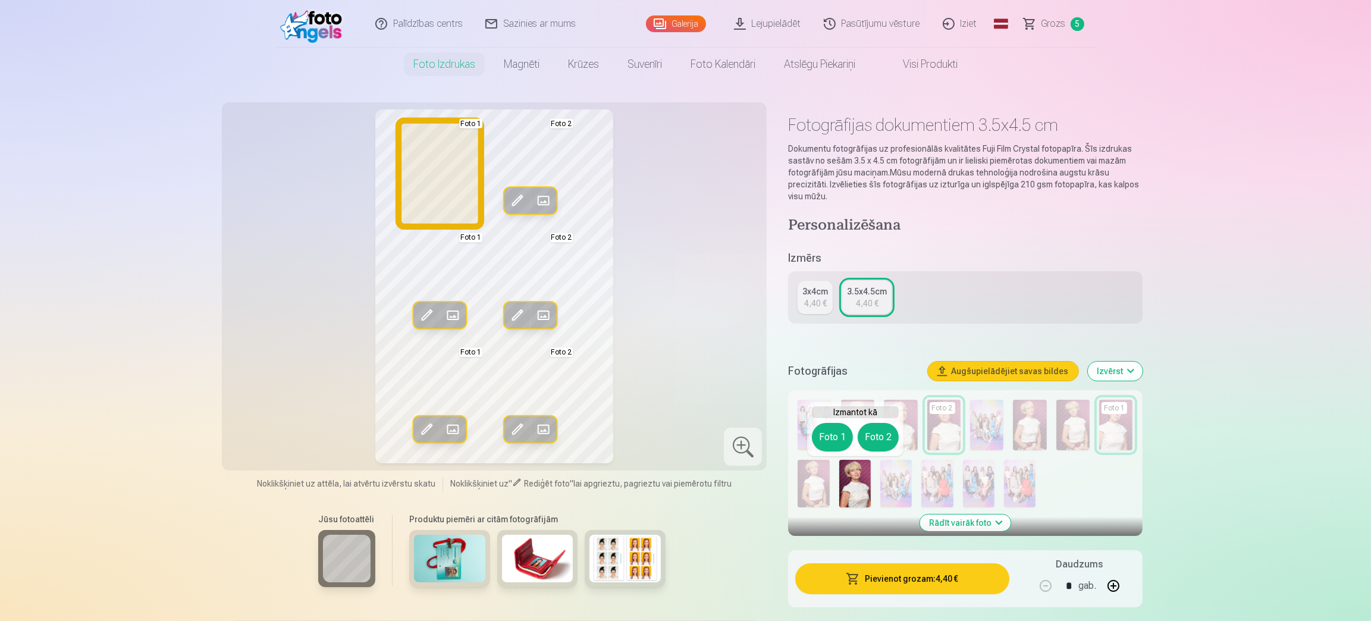
click at [826, 431] on button "Foto 1" at bounding box center [832, 437] width 41 height 29
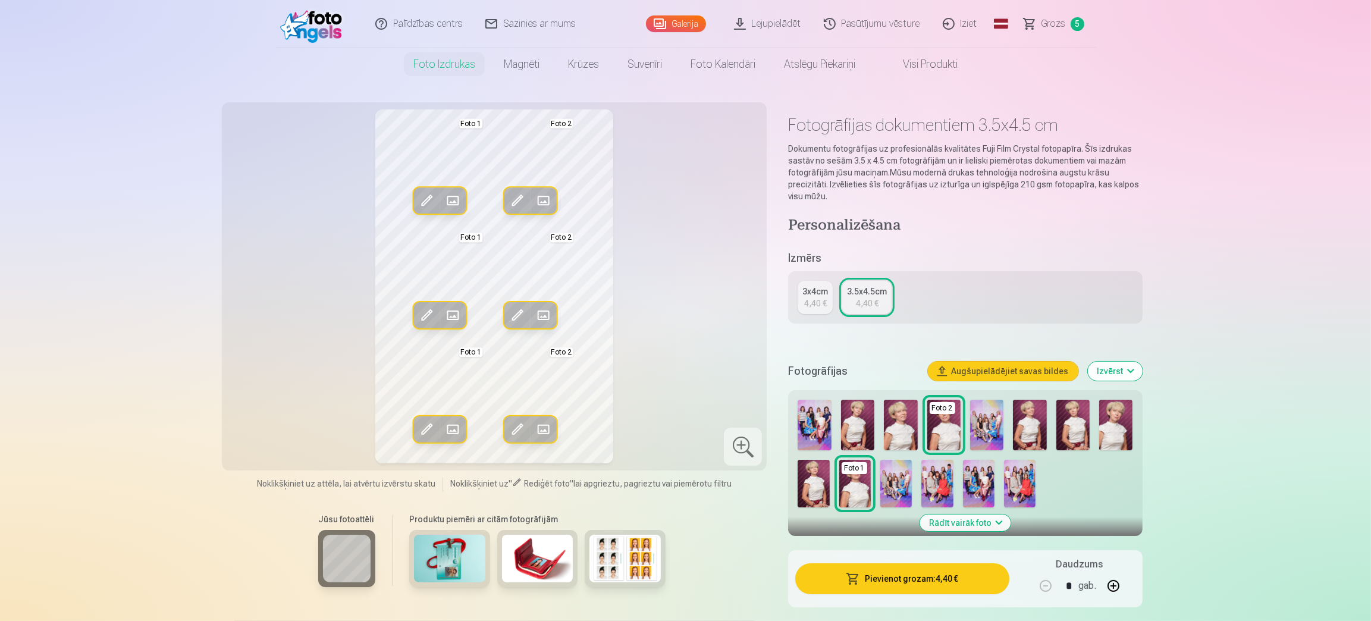
click at [910, 573] on button "Pievienot grozam : 4,40 €" at bounding box center [901, 578] width 213 height 31
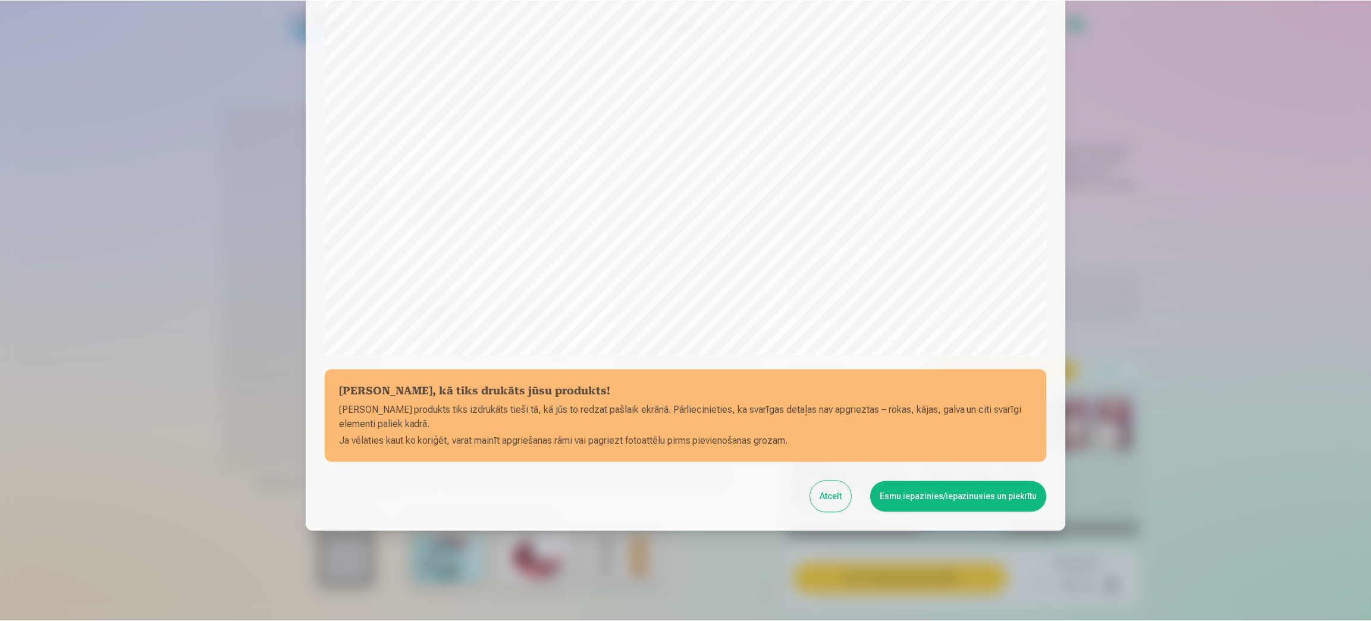
scroll to position [235, 0]
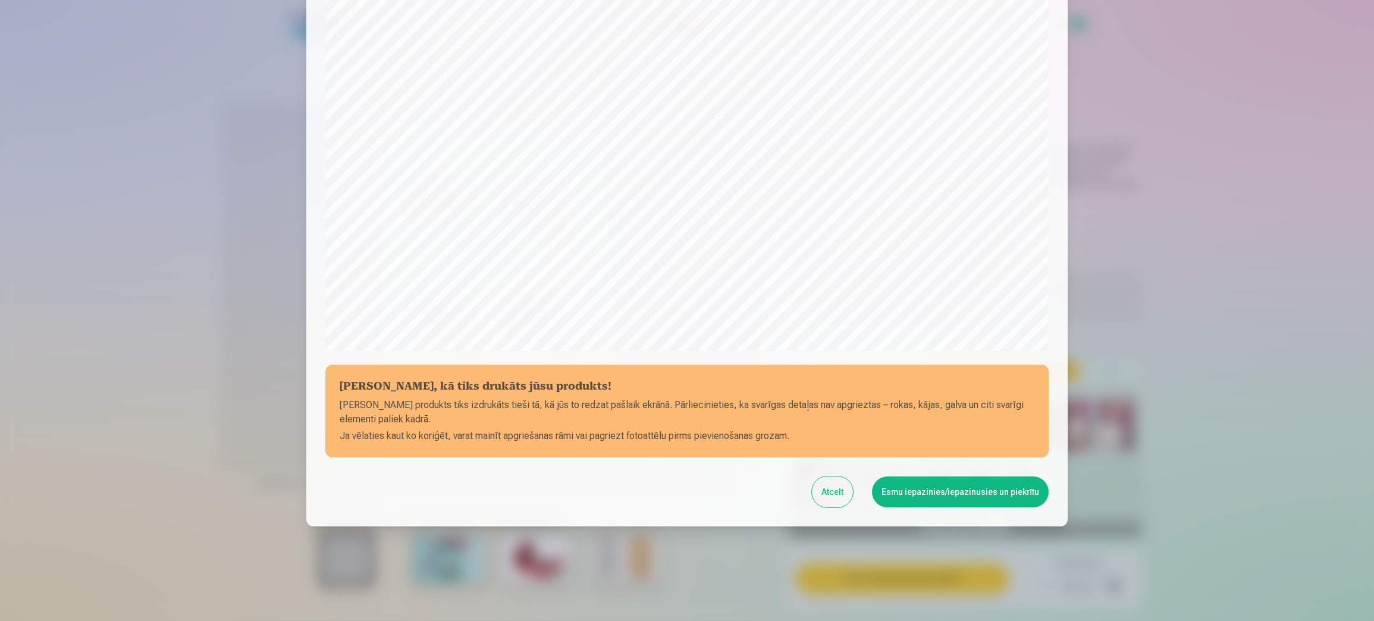
click at [941, 495] on button "Esmu iepazinies/iepazinusies un piekrītu" at bounding box center [960, 491] width 177 height 31
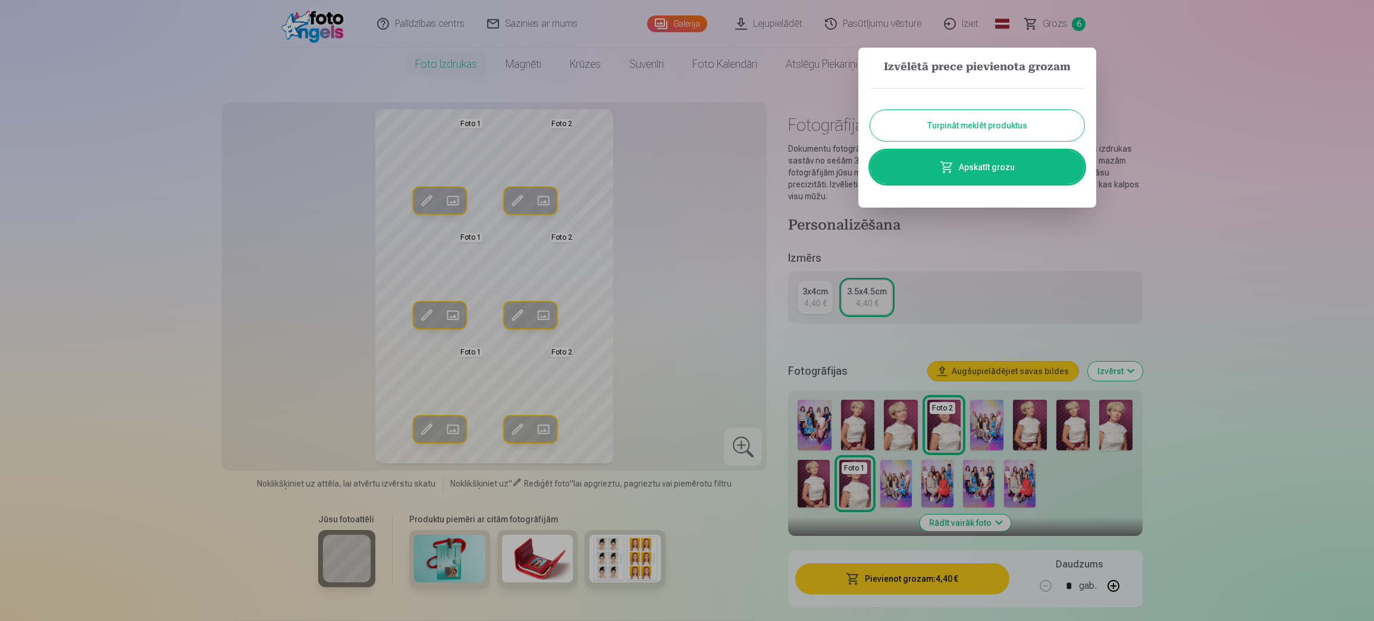
click at [979, 168] on link "Apskatīt grozu" at bounding box center [977, 166] width 214 height 33
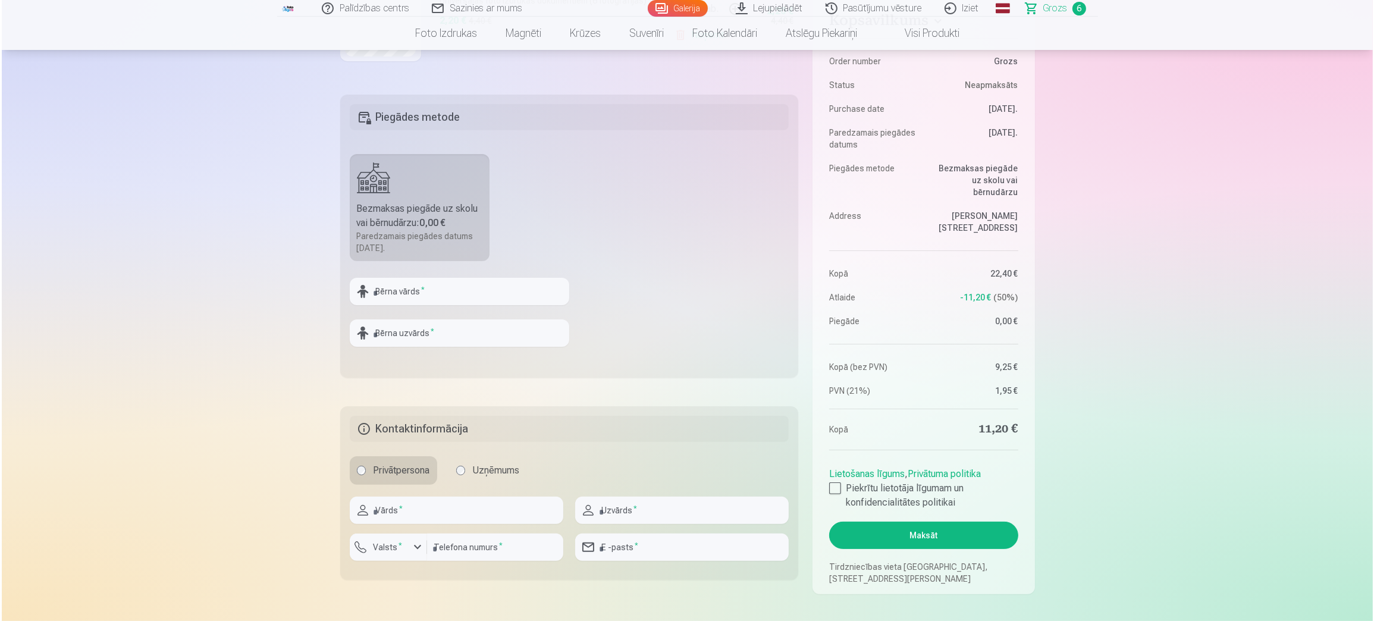
scroll to position [392, 0]
click at [432, 289] on input "text" at bounding box center [457, 288] width 219 height 27
type input "*********"
click at [447, 331] on input "text" at bounding box center [457, 330] width 219 height 27
type input "*******"
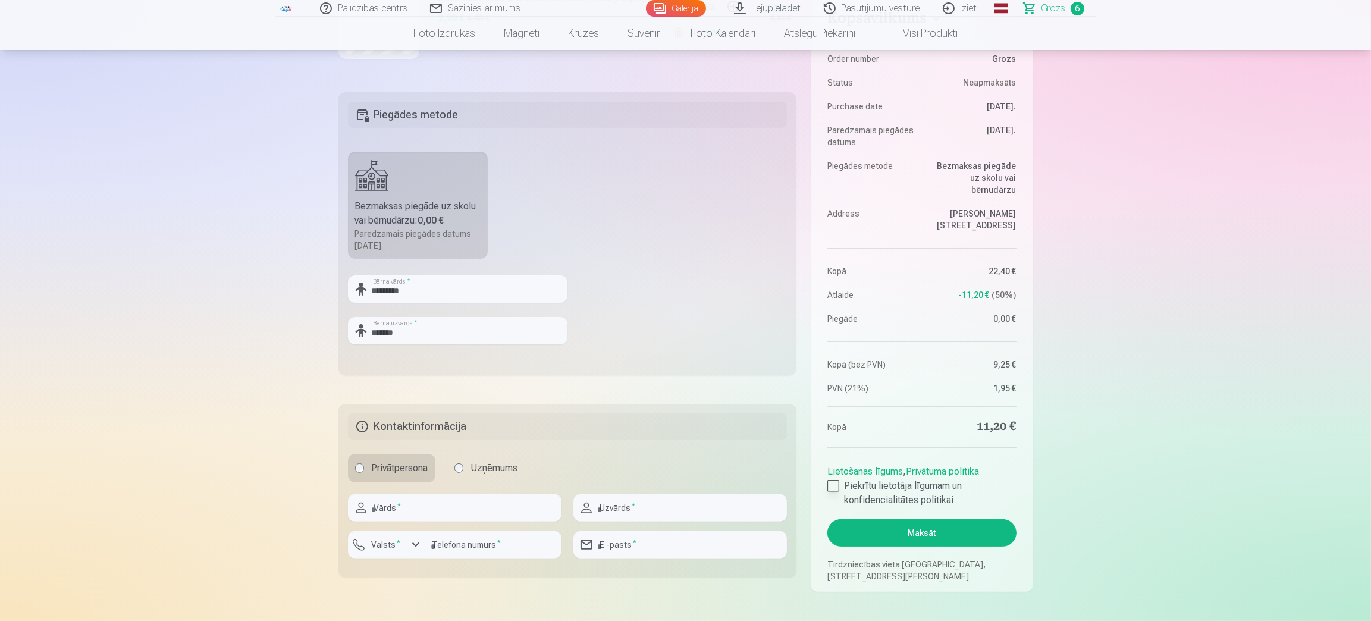
click at [839, 481] on label "Piekrītu lietotāja līgumam un konfidencialitātes politikai" at bounding box center [921, 493] width 189 height 29
click at [906, 533] on button "Maksāt" at bounding box center [921, 532] width 189 height 27
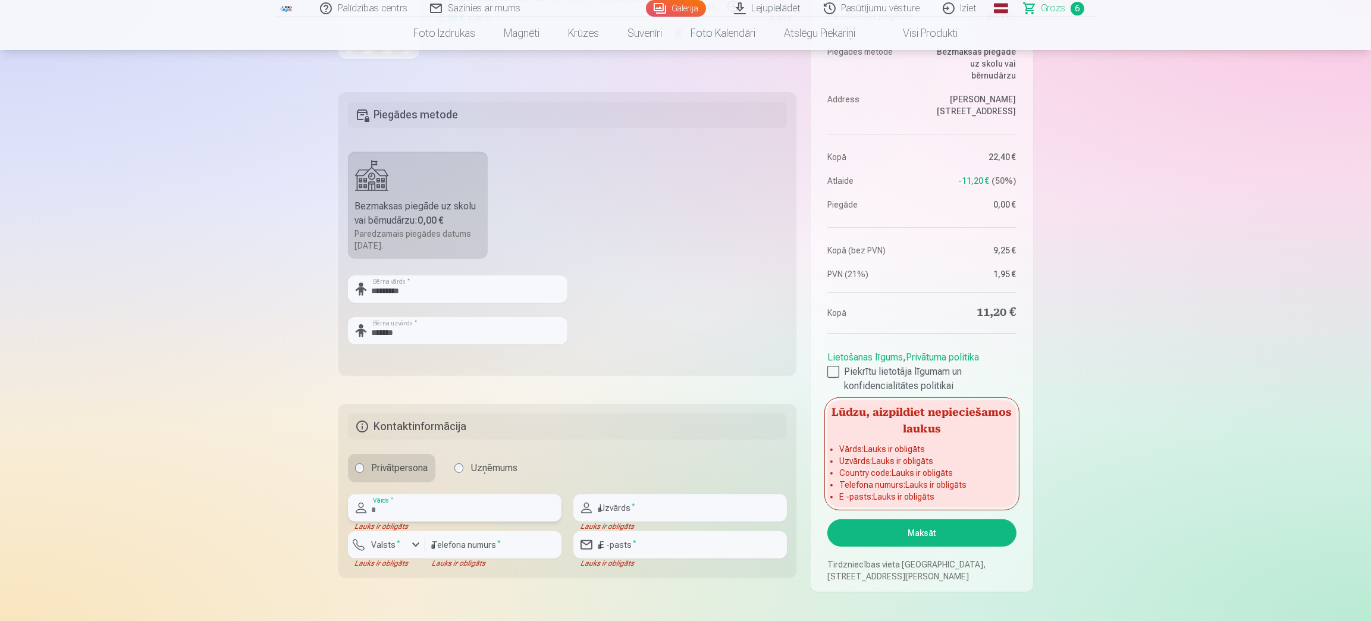
click at [463, 507] on input "text" at bounding box center [454, 507] width 213 height 27
type input "*****"
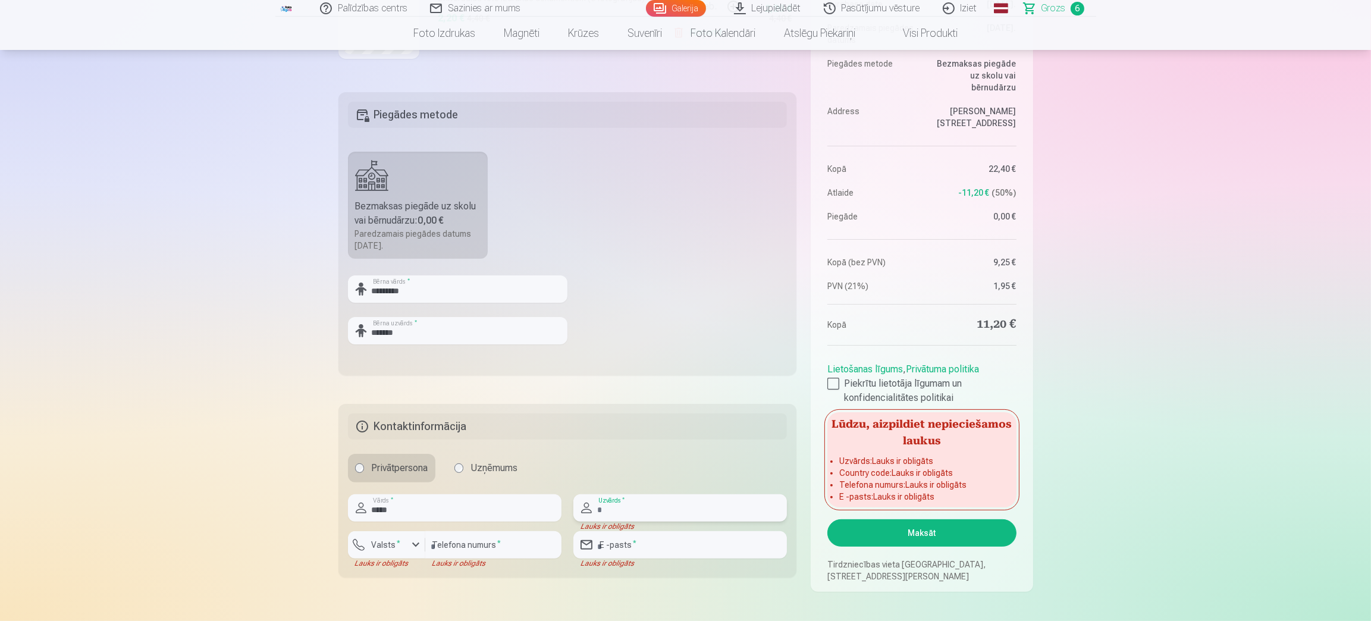
click at [602, 513] on input "text" at bounding box center [679, 507] width 213 height 27
type input "*******"
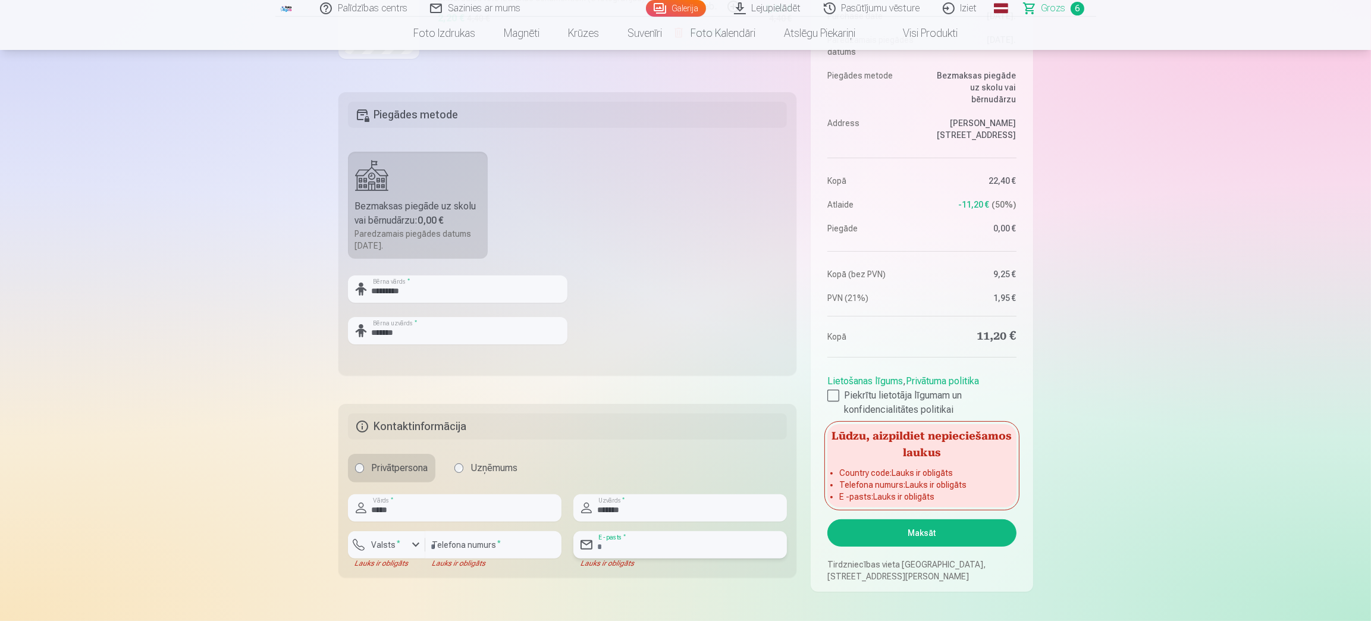
click at [631, 545] on input "email" at bounding box center [679, 544] width 213 height 27
type input "**********"
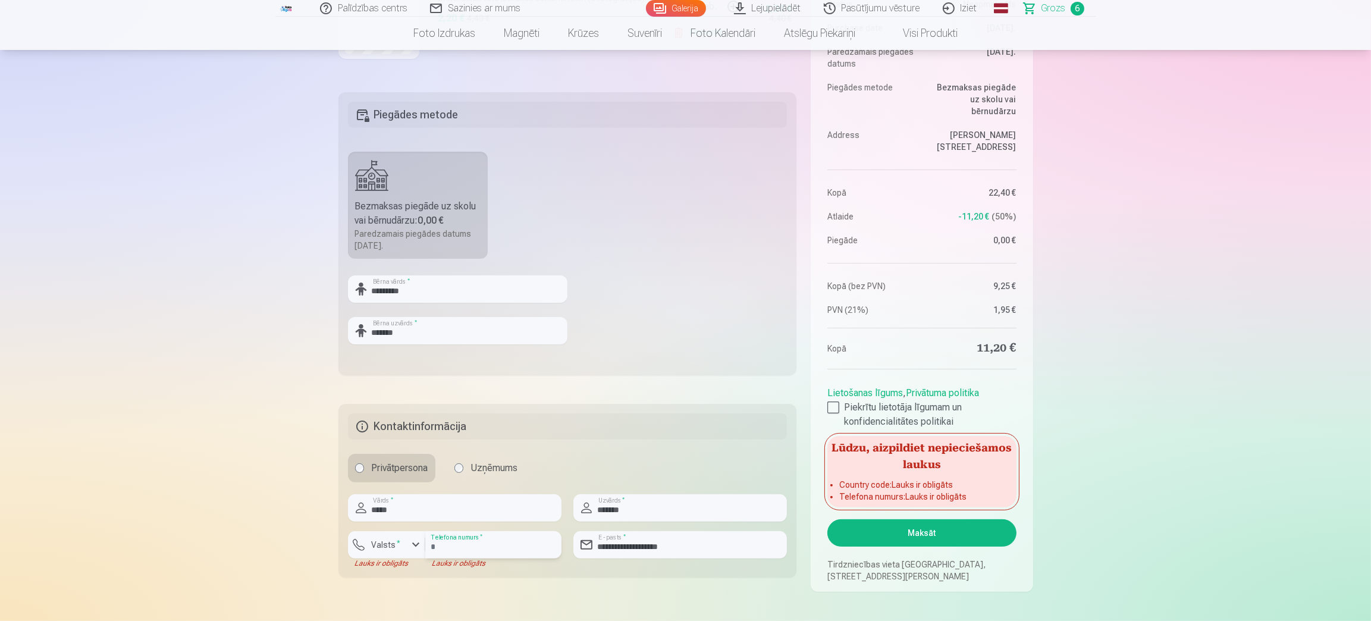
click at [482, 541] on input "number" at bounding box center [493, 544] width 136 height 27
type input "********"
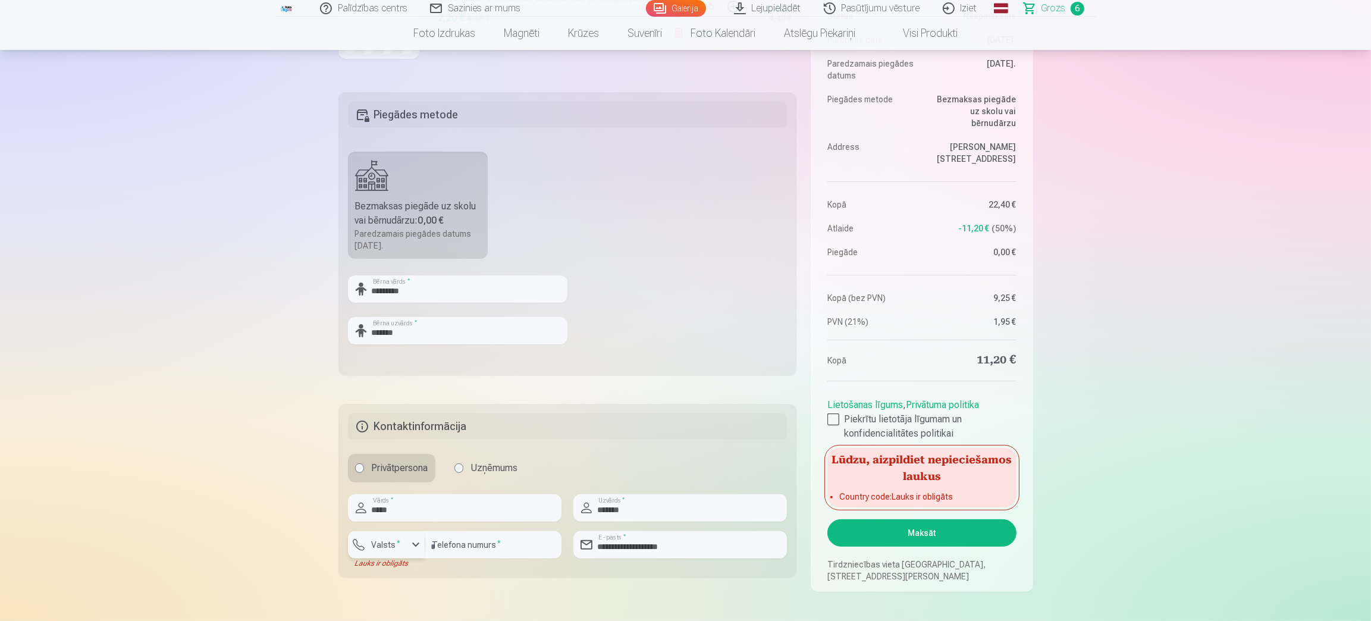
click at [379, 547] on label "Valsts *" at bounding box center [386, 545] width 39 height 12
click at [412, 595] on li "+371 Latvija" at bounding box center [431, 602] width 148 height 24
click at [887, 530] on button "Maksāt" at bounding box center [921, 532] width 189 height 27
